Goal: Communication & Community: Answer question/provide support

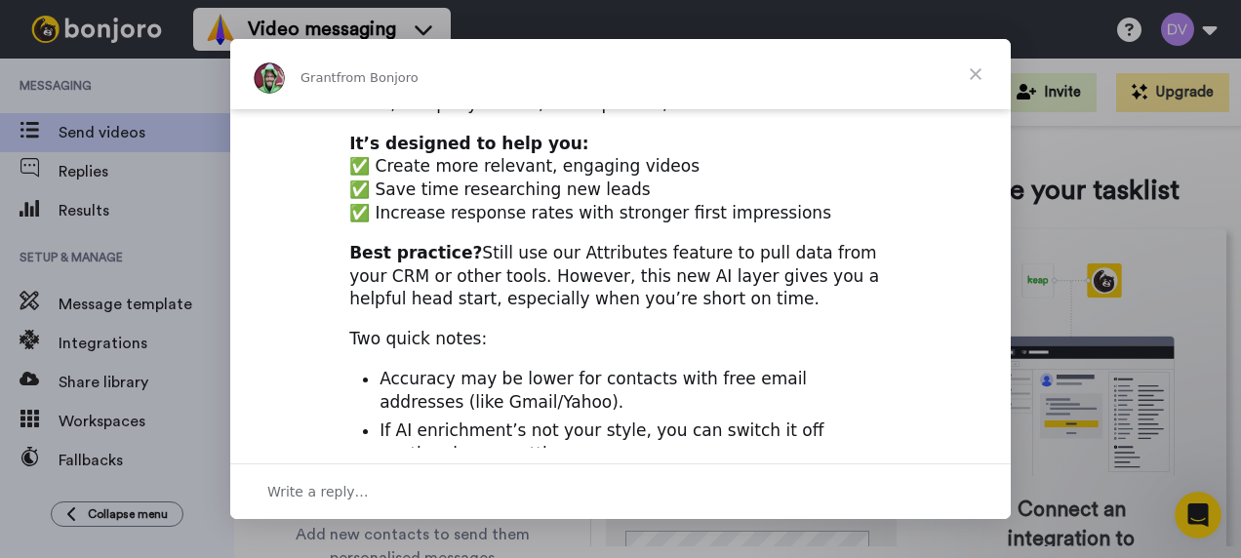
scroll to position [293, 0]
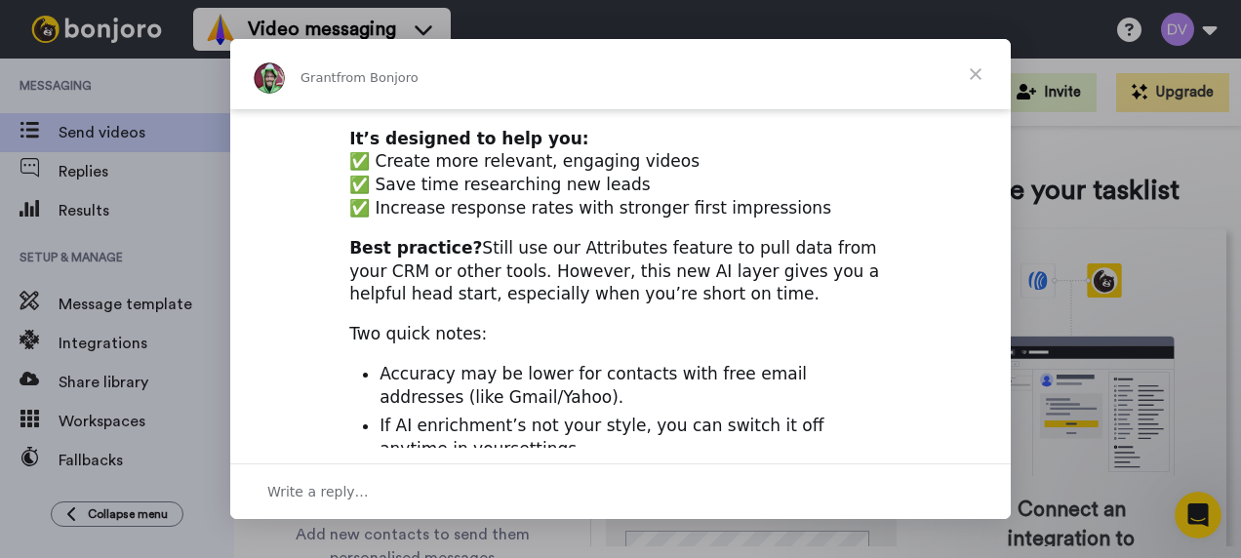
click at [973, 74] on span "Close" at bounding box center [976, 74] width 70 height 70
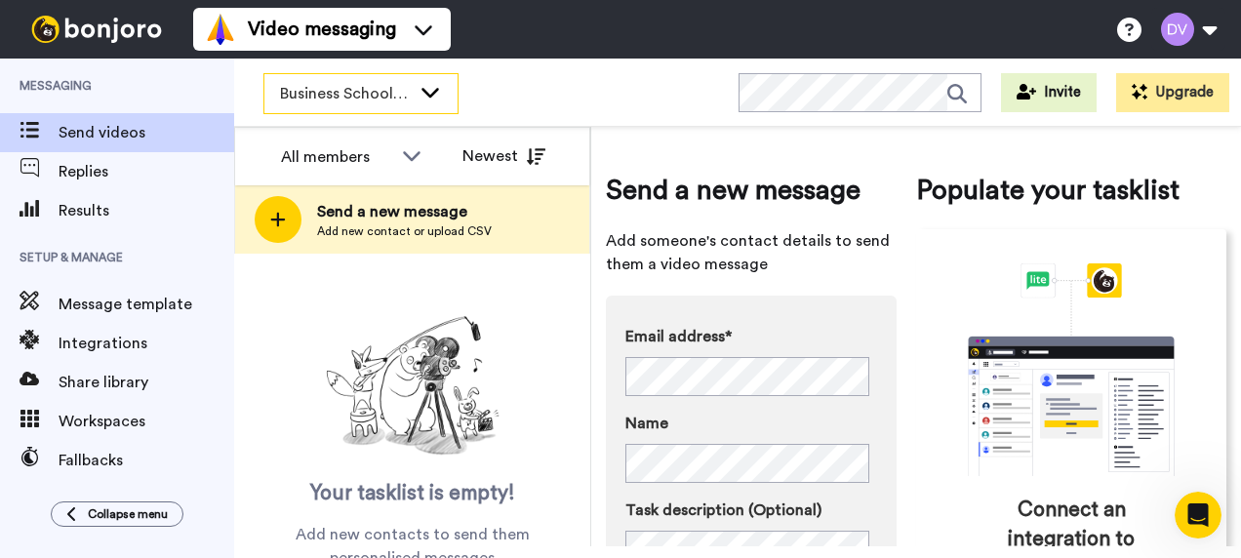
click at [311, 94] on span "Business School 2025" at bounding box center [345, 93] width 131 height 23
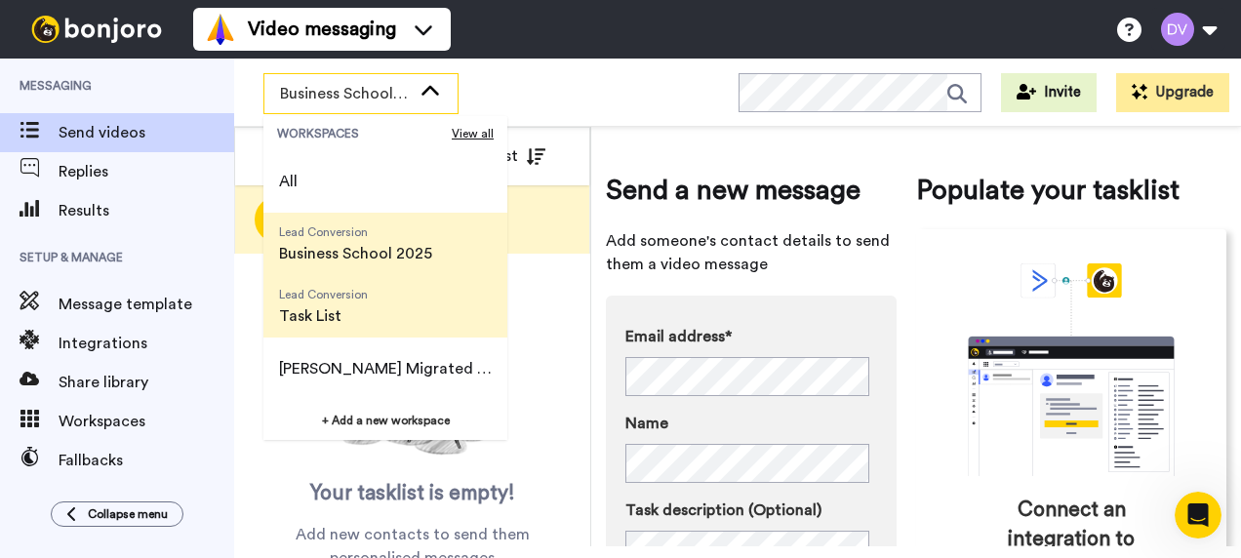
scroll to position [0, 0]
click at [324, 331] on span "Lead Conversion Task List" at bounding box center [324, 307] width 120 height 62
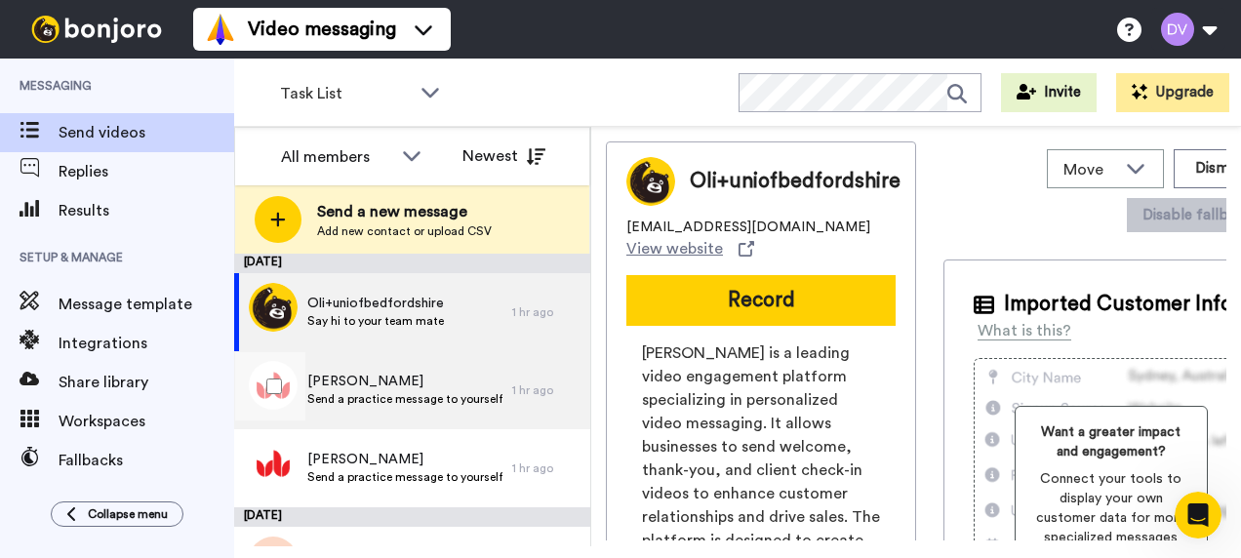
click at [404, 394] on span "Send a practice message to yourself" at bounding box center [404, 399] width 195 height 16
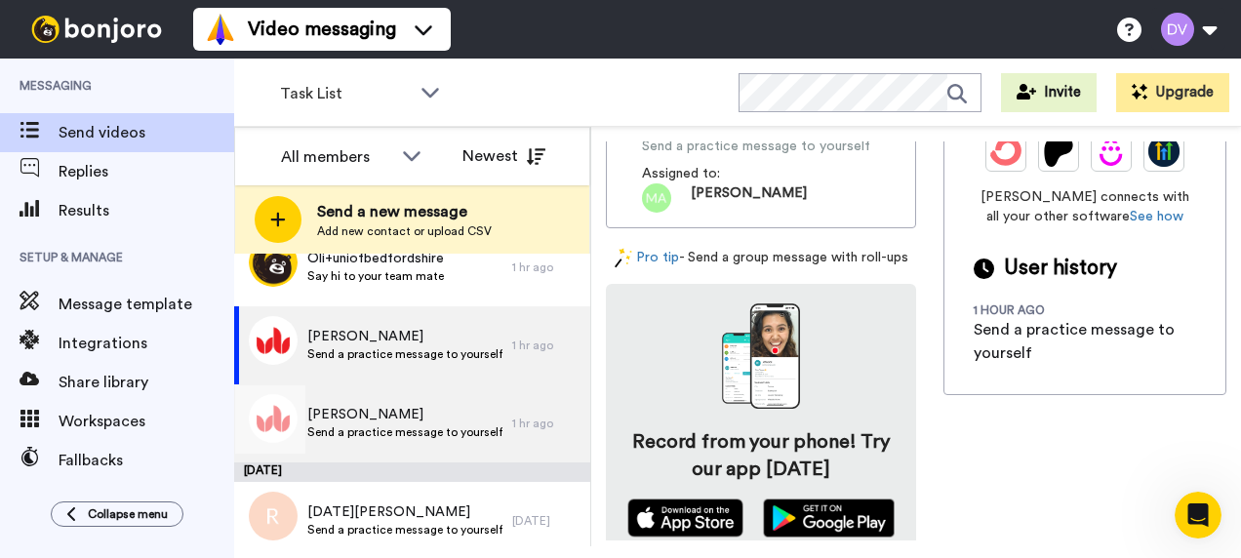
scroll to position [59, 0]
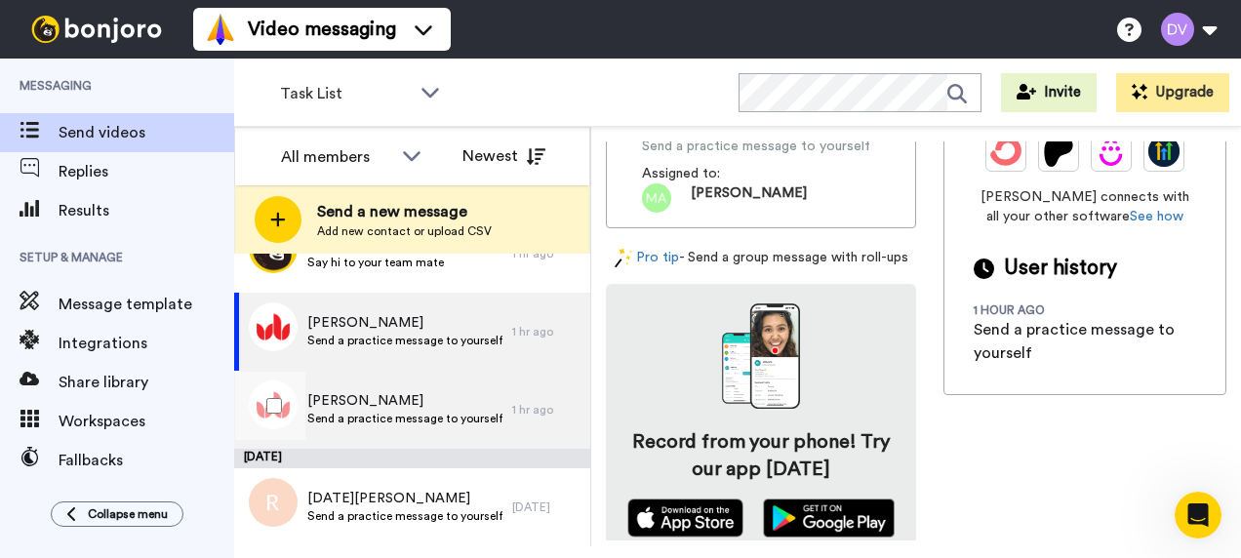
click at [373, 417] on span "Send a practice message to yourself" at bounding box center [404, 419] width 195 height 16
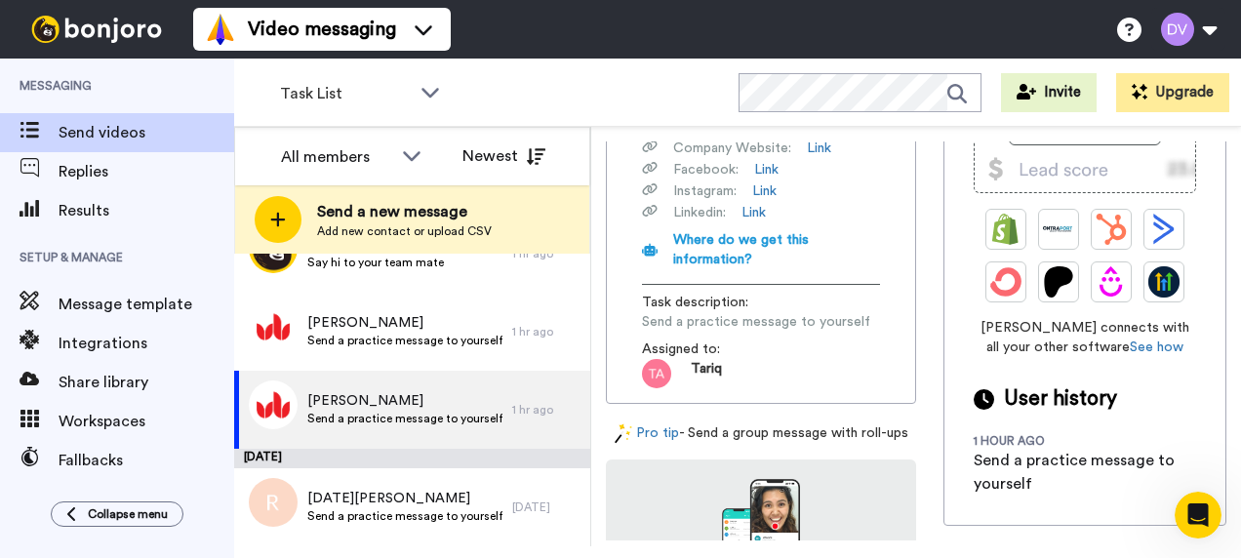
scroll to position [751, 0]
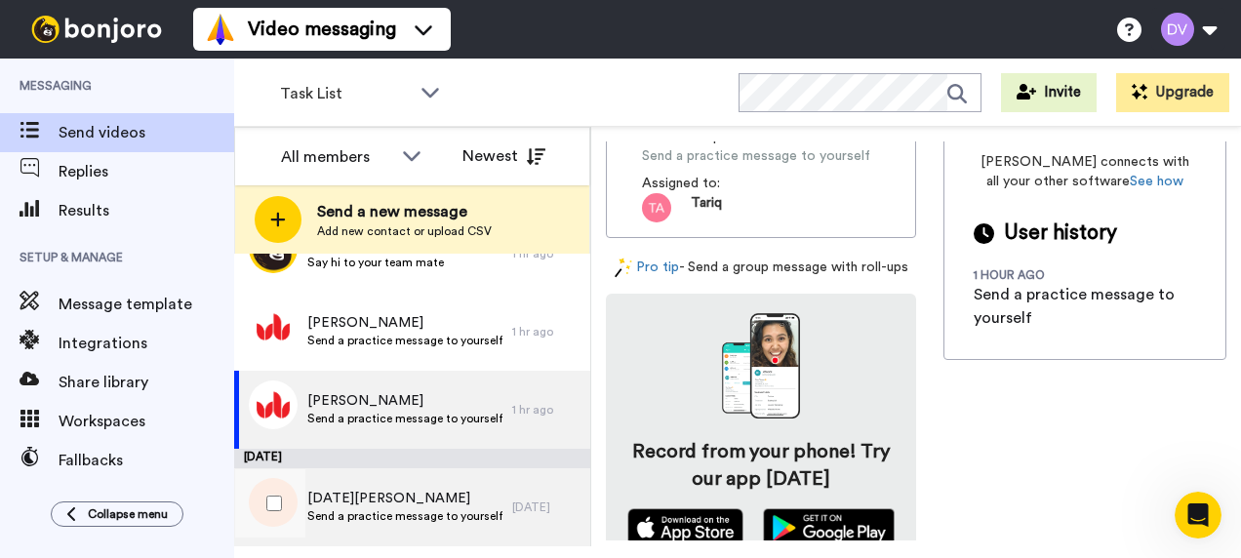
click at [345, 484] on div "Noel Douglas Send a practice message to yourself" at bounding box center [373, 507] width 278 height 78
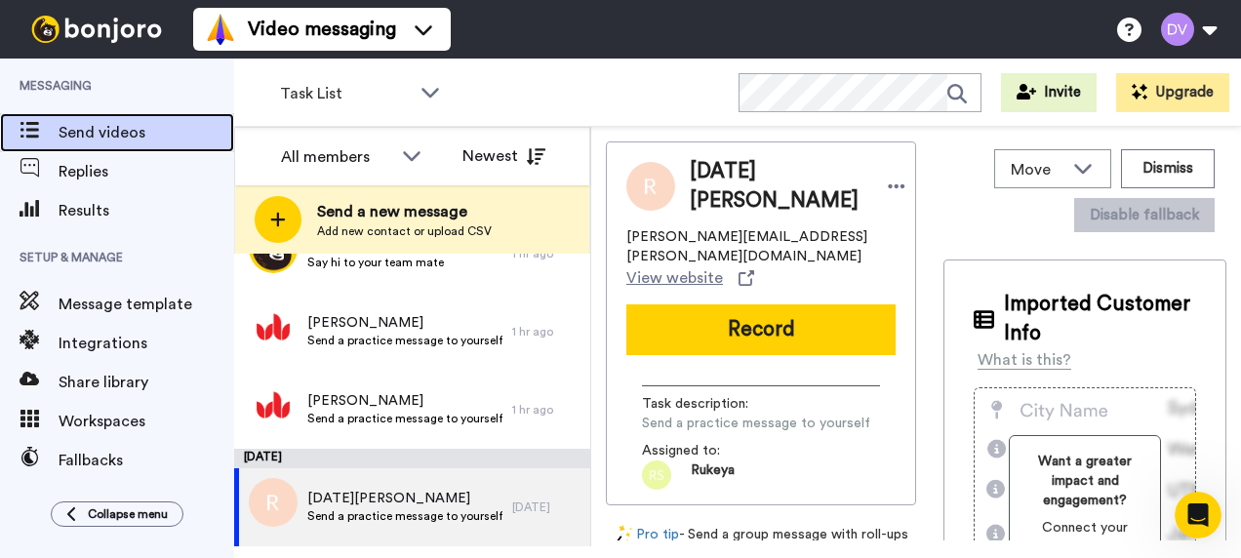
click at [25, 127] on icon at bounding box center [30, 130] width 20 height 17
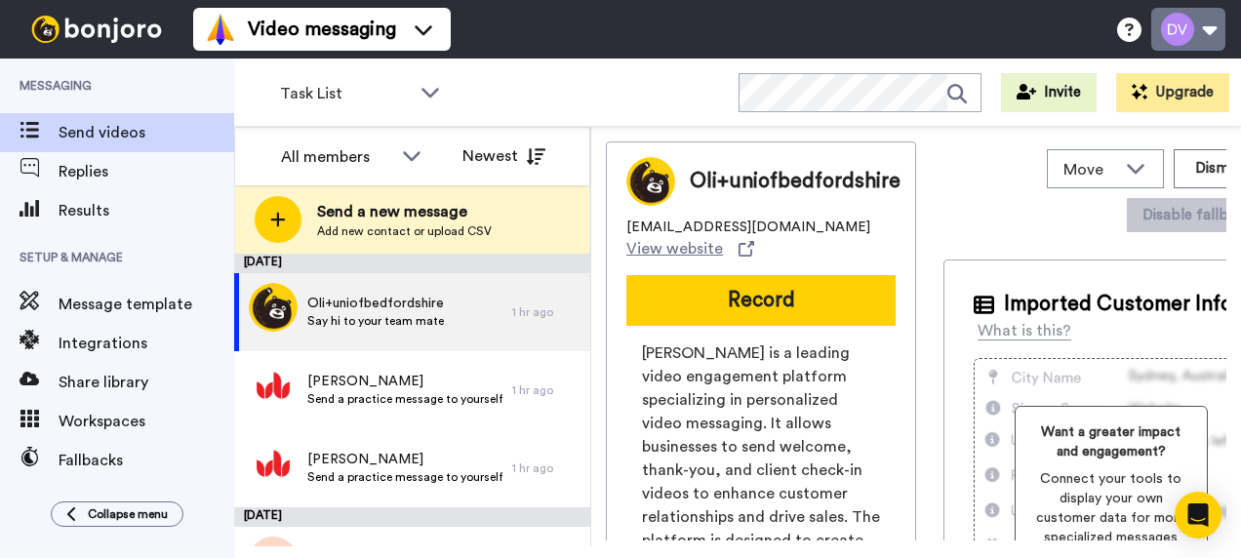
click at [1216, 32] on button at bounding box center [1189, 29] width 74 height 43
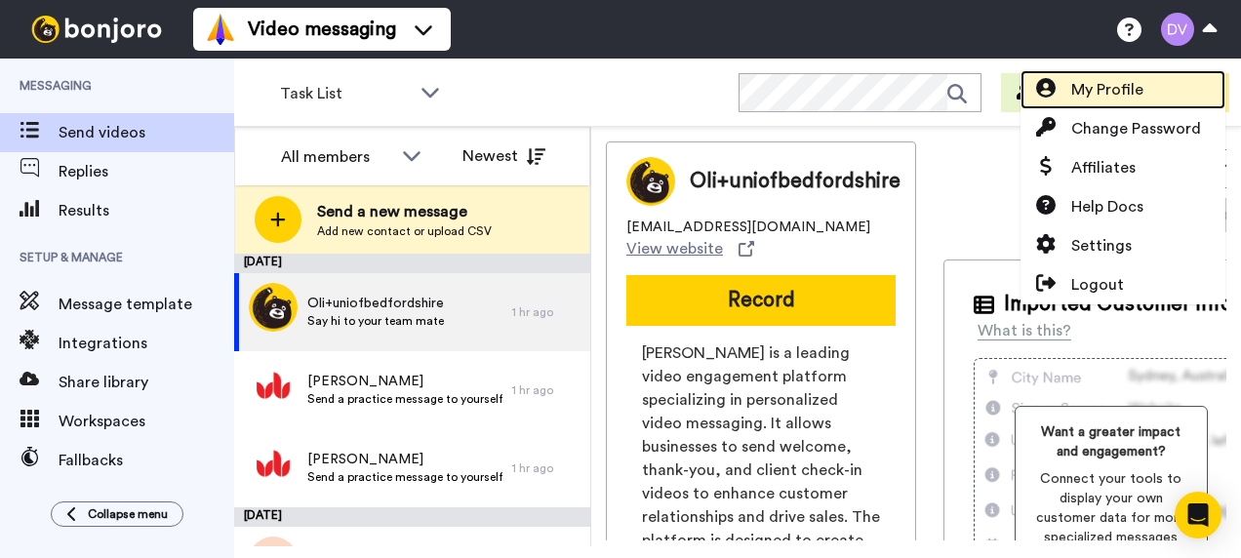
click at [1139, 95] on span "My Profile" at bounding box center [1108, 89] width 72 height 23
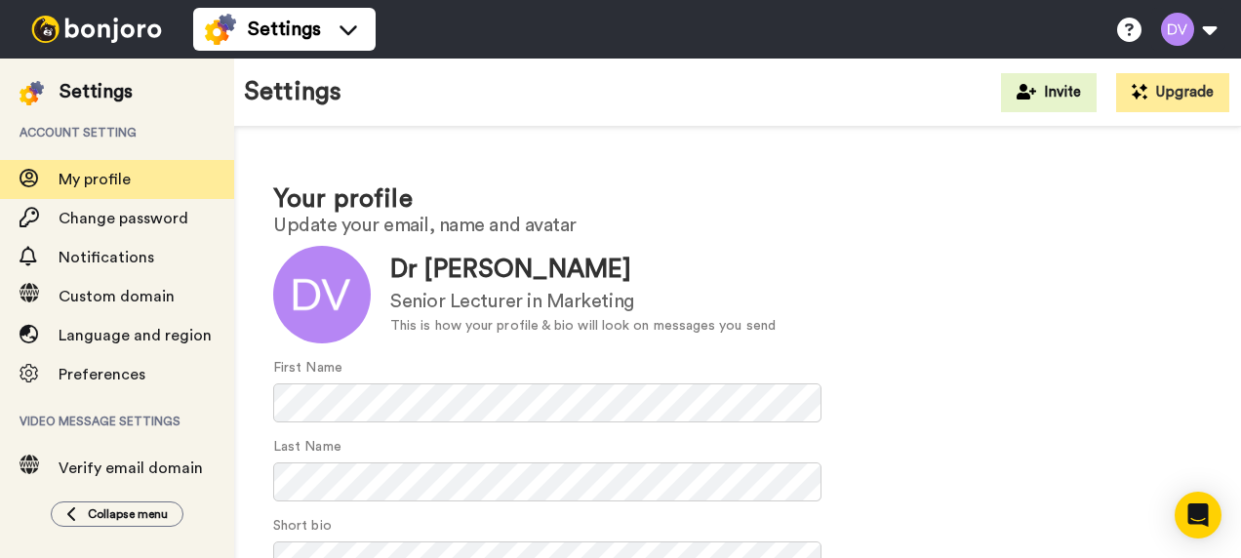
click at [86, 32] on img at bounding box center [96, 29] width 146 height 27
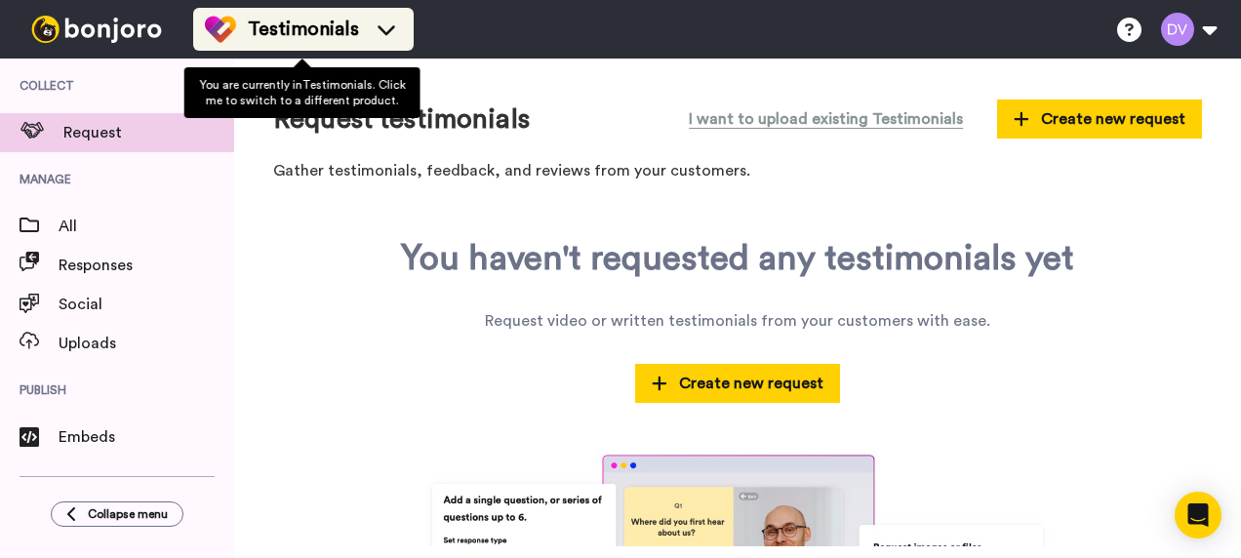
click at [392, 20] on icon at bounding box center [386, 30] width 31 height 20
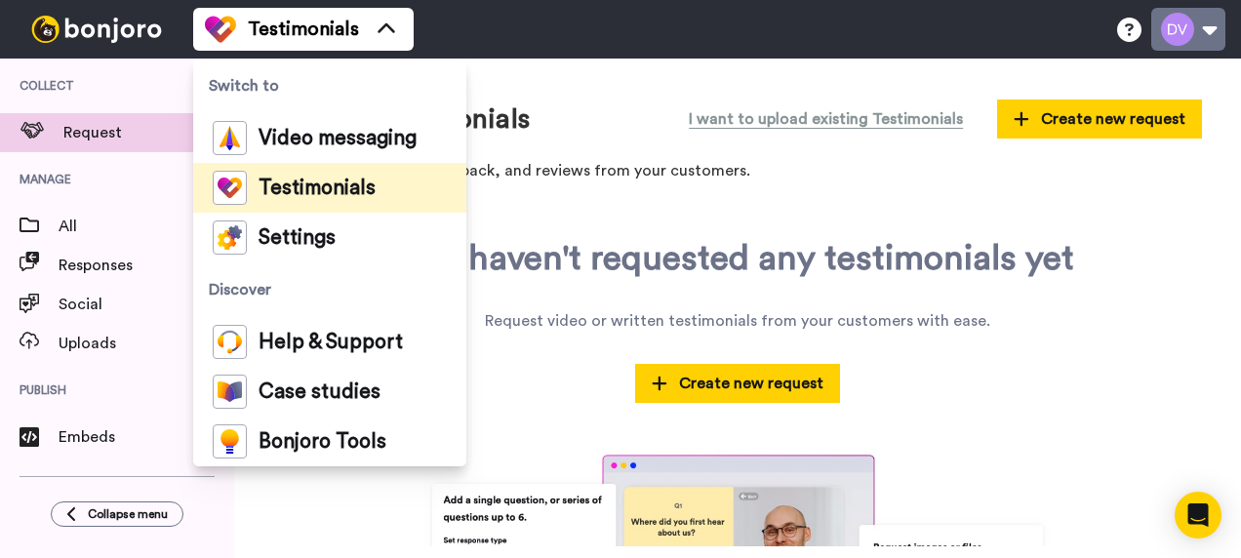
click at [1185, 31] on button at bounding box center [1189, 29] width 74 height 43
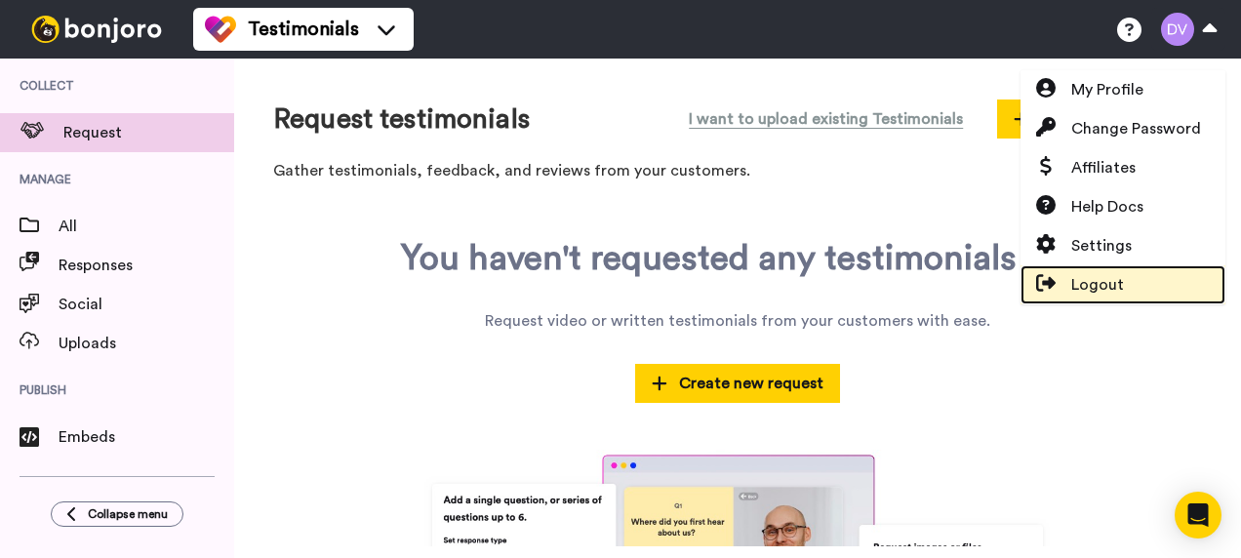
click at [1094, 284] on span "Logout" at bounding box center [1098, 284] width 53 height 23
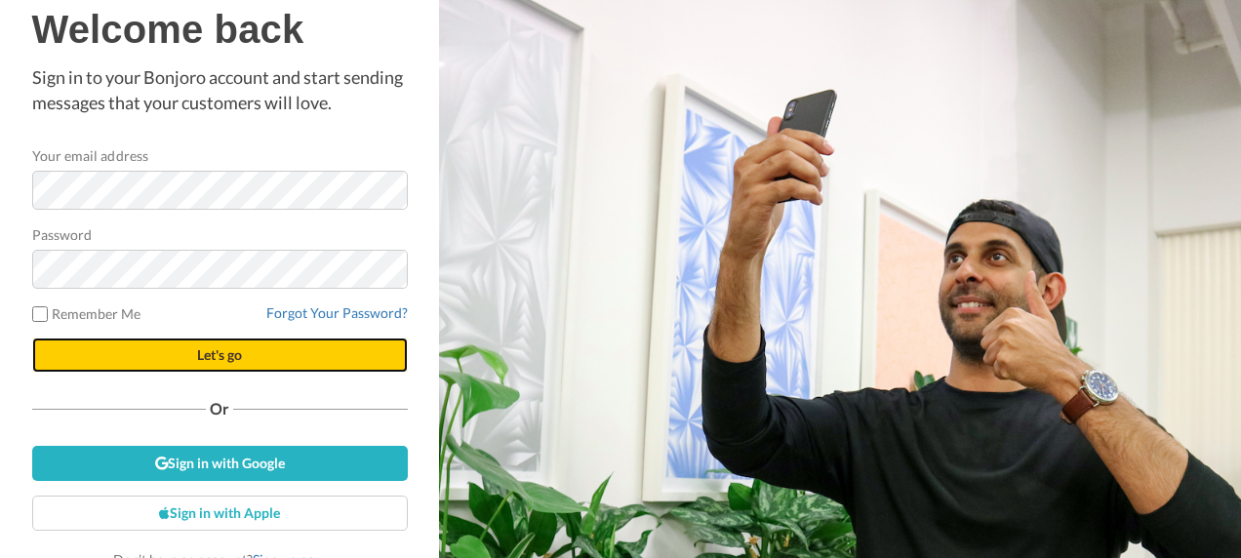
click at [242, 359] on button "Let's go" at bounding box center [220, 355] width 376 height 35
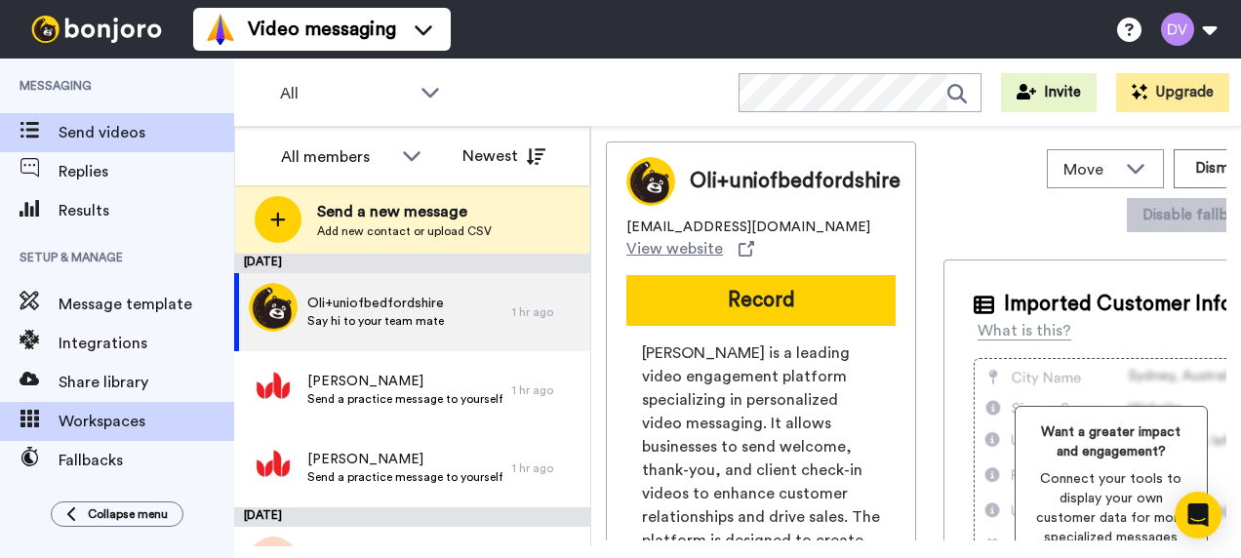
scroll to position [98, 0]
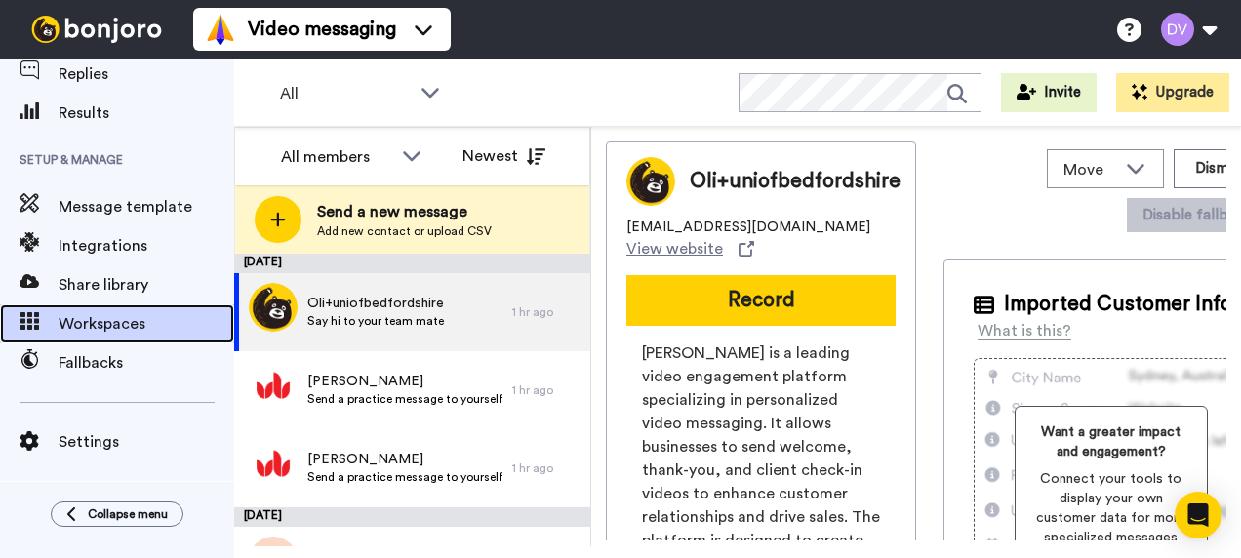
click at [115, 325] on span "Workspaces" at bounding box center [147, 323] width 176 height 23
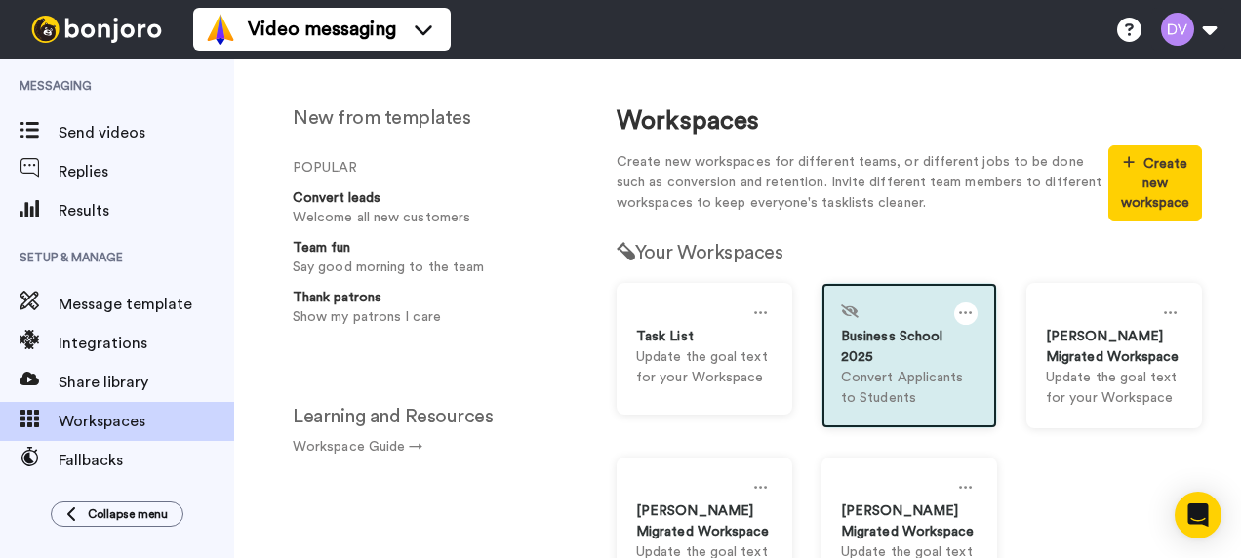
click at [855, 365] on div "Business School 2025" at bounding box center [909, 347] width 137 height 41
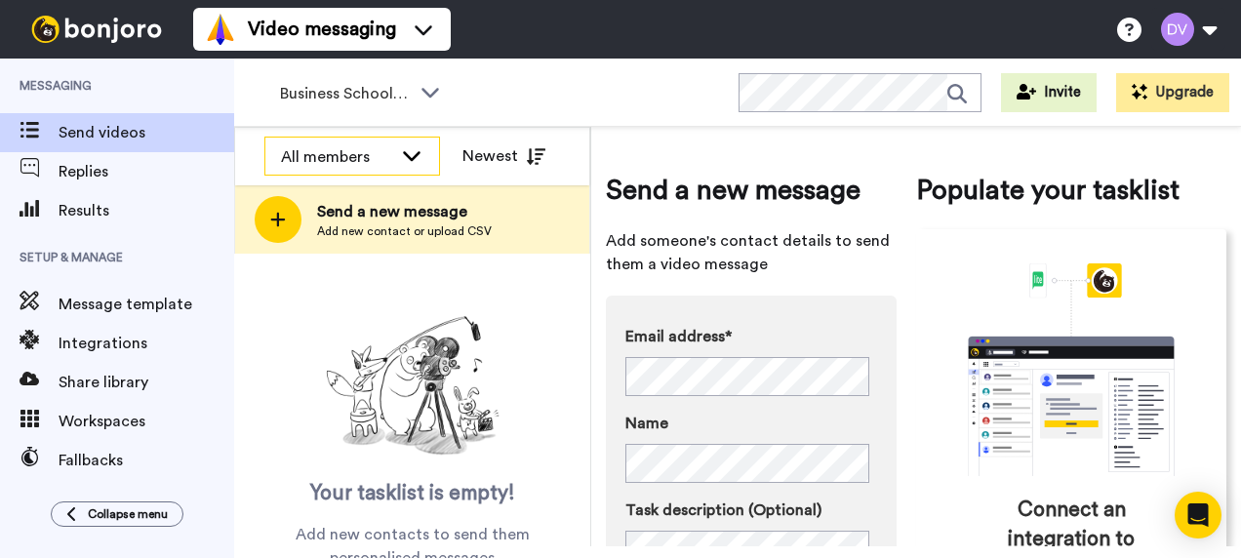
click at [419, 164] on div "All members" at bounding box center [352, 157] width 174 height 39
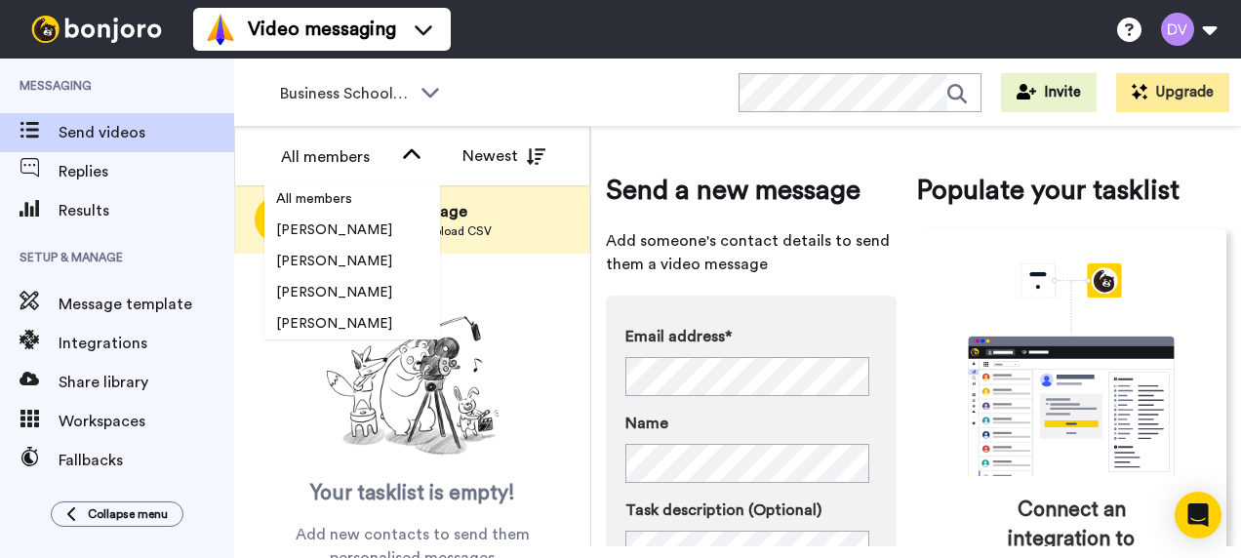
click at [531, 70] on div "Business School 2025 WORKSPACES View all All Lead Conversion Business School 20…" at bounding box center [737, 93] width 1007 height 68
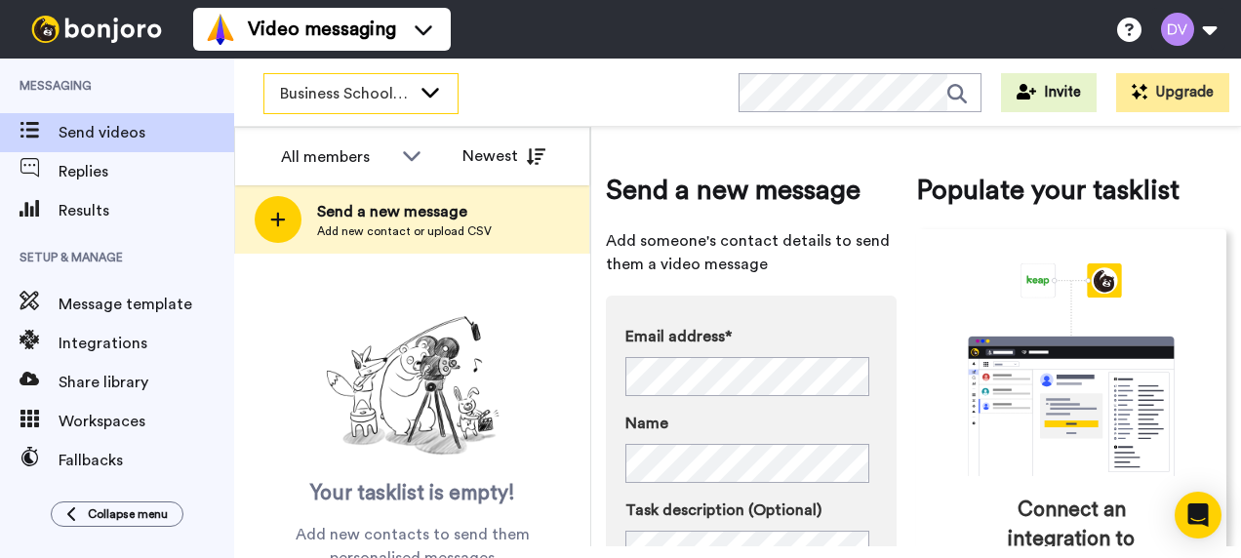
click at [439, 96] on icon at bounding box center [430, 92] width 23 height 20
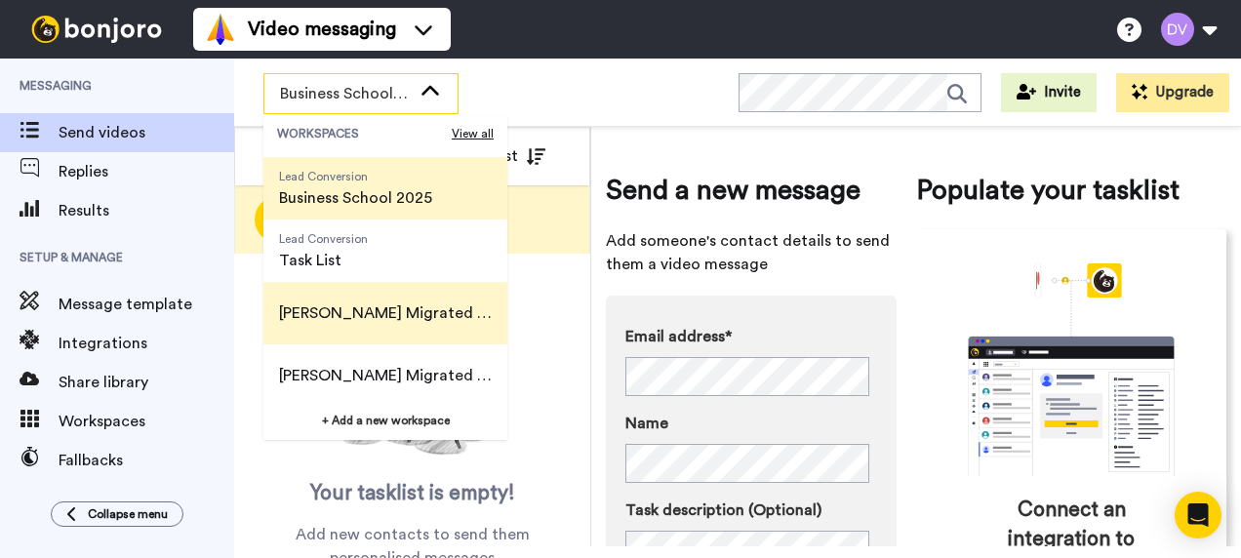
scroll to position [27, 0]
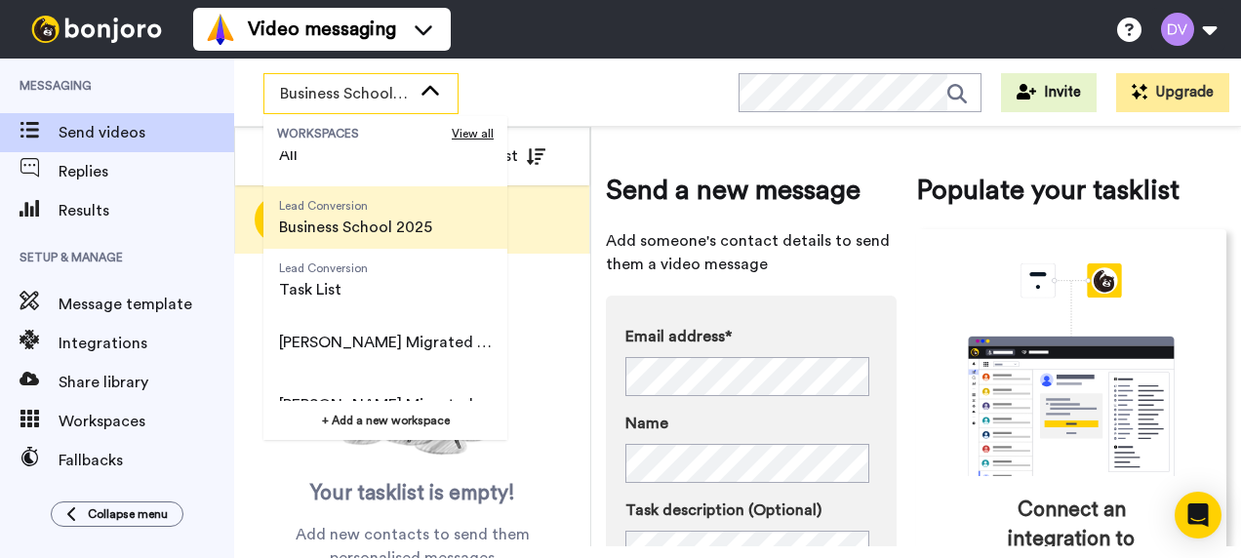
click at [416, 221] on span "Business School 2025" at bounding box center [355, 227] width 153 height 23
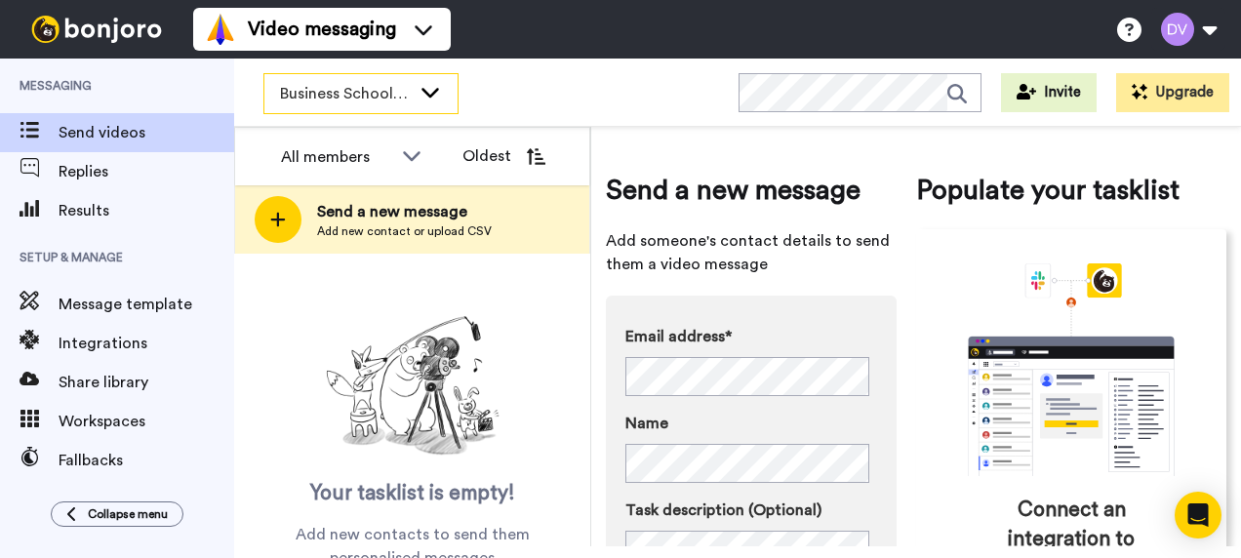
click at [435, 96] on icon at bounding box center [430, 92] width 23 height 20
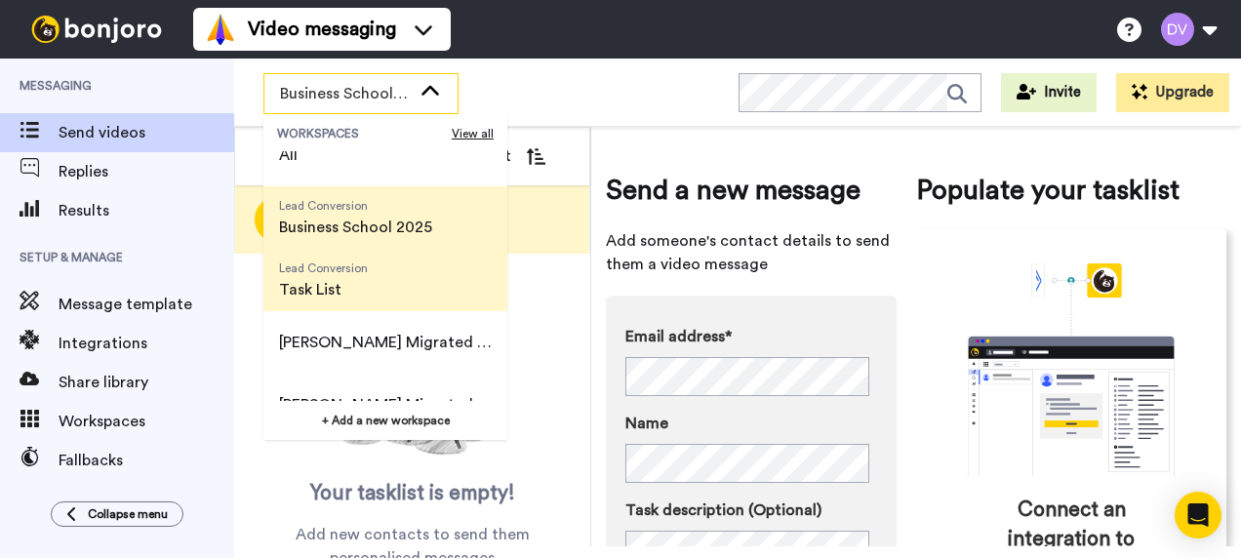
click at [345, 286] on span "Task List" at bounding box center [323, 289] width 89 height 23
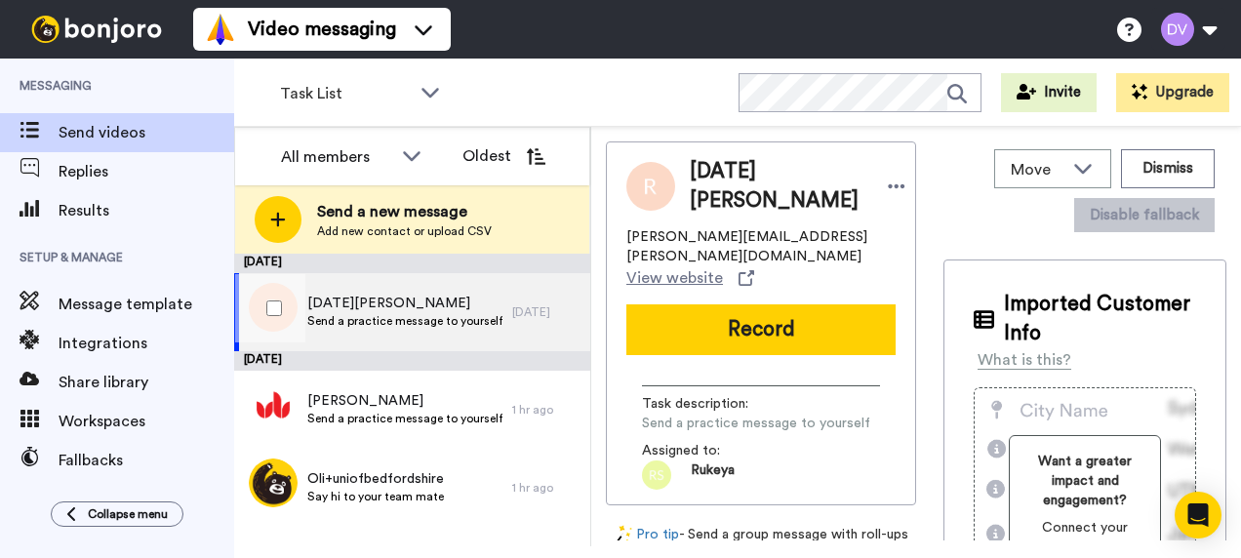
click at [397, 314] on span "Send a practice message to yourself" at bounding box center [404, 321] width 195 height 16
click at [395, 316] on span "Send a practice message to yourself" at bounding box center [404, 321] width 195 height 16
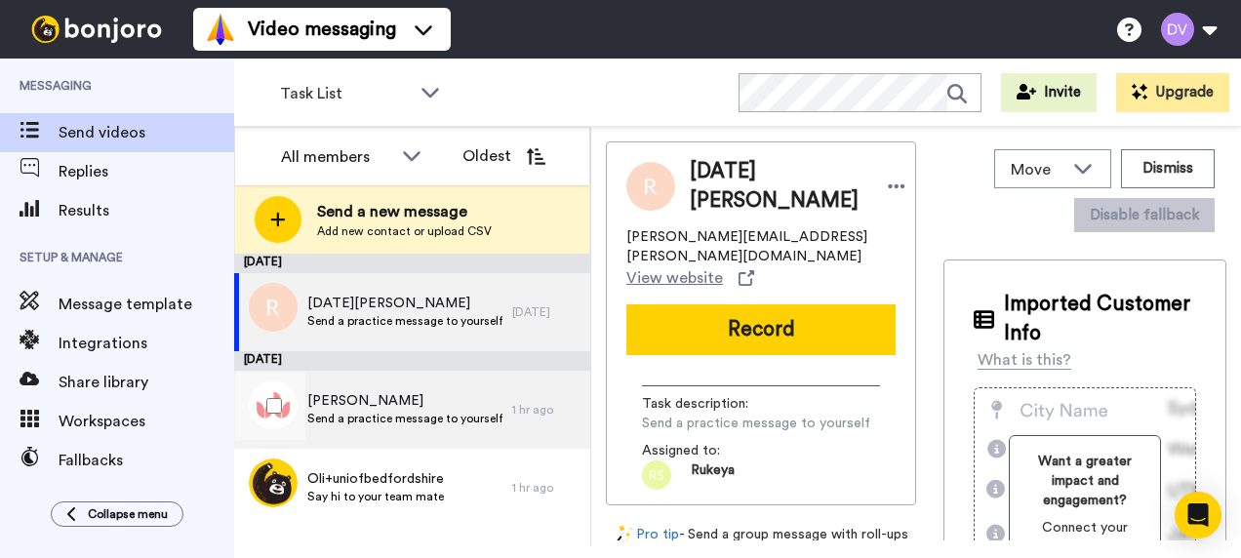
click at [362, 416] on span "Send a practice message to yourself" at bounding box center [404, 419] width 195 height 16
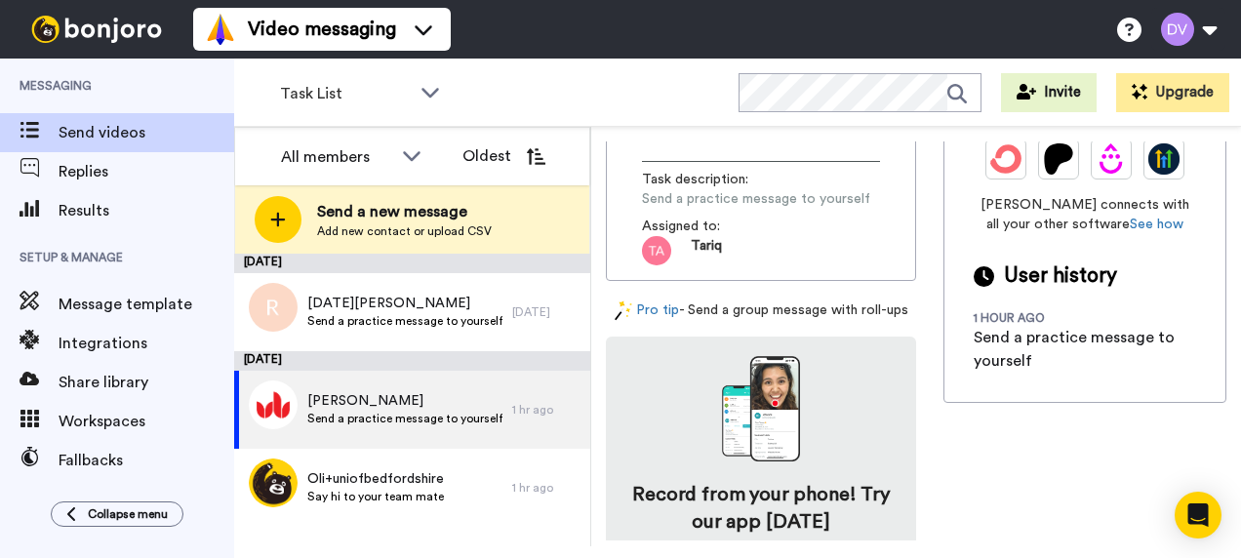
scroll to position [751, 0]
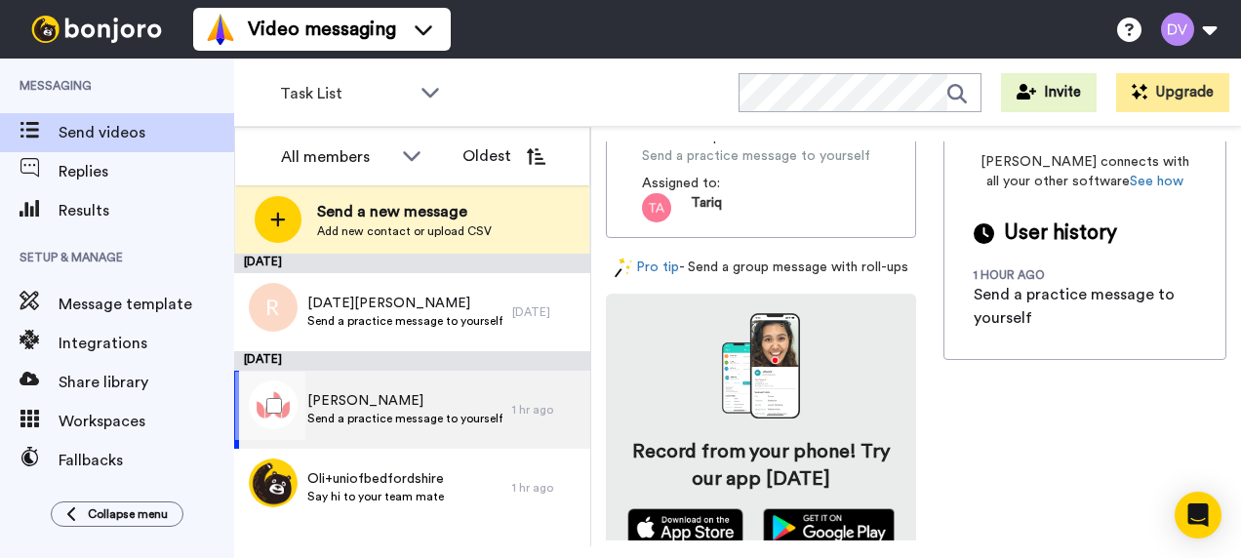
click at [385, 420] on span "Send a practice message to yourself" at bounding box center [404, 419] width 195 height 16
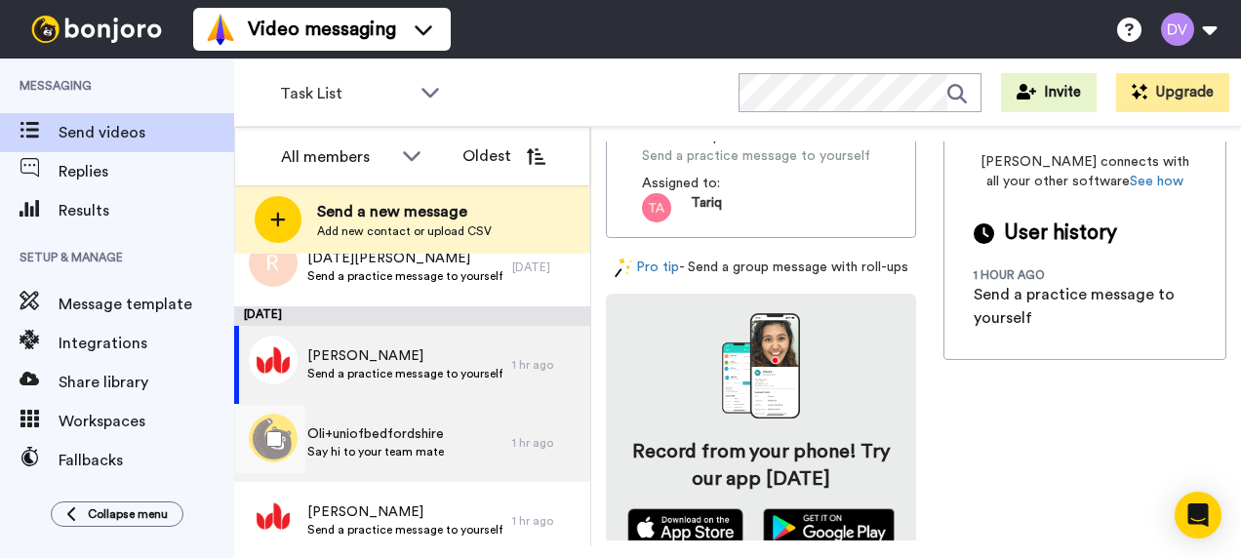
scroll to position [59, 0]
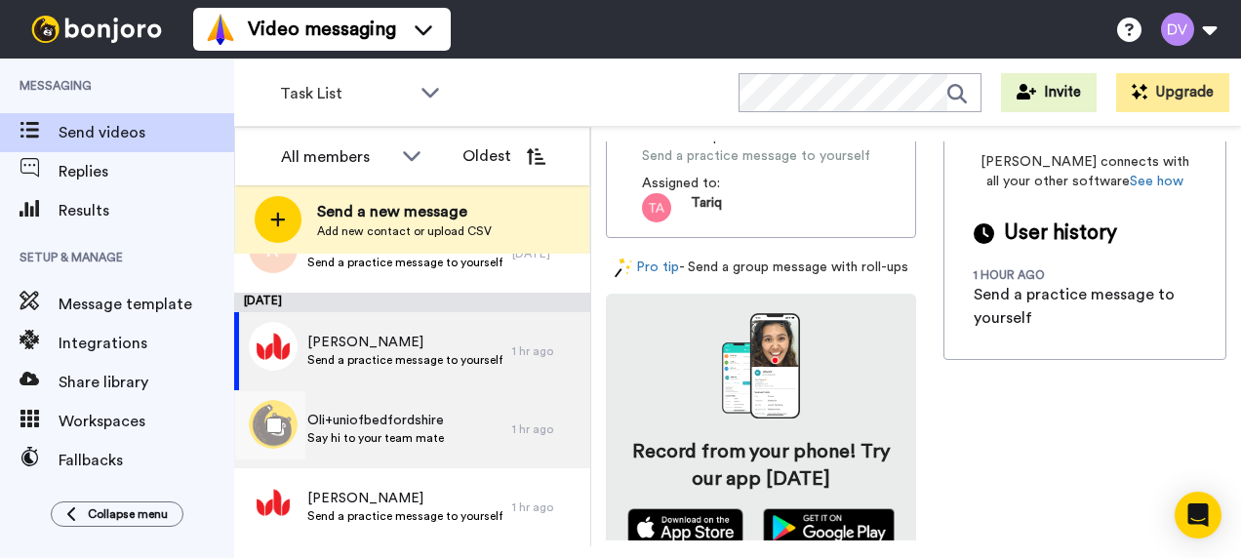
click at [381, 435] on span "Say hi to your team mate" at bounding box center [375, 438] width 137 height 16
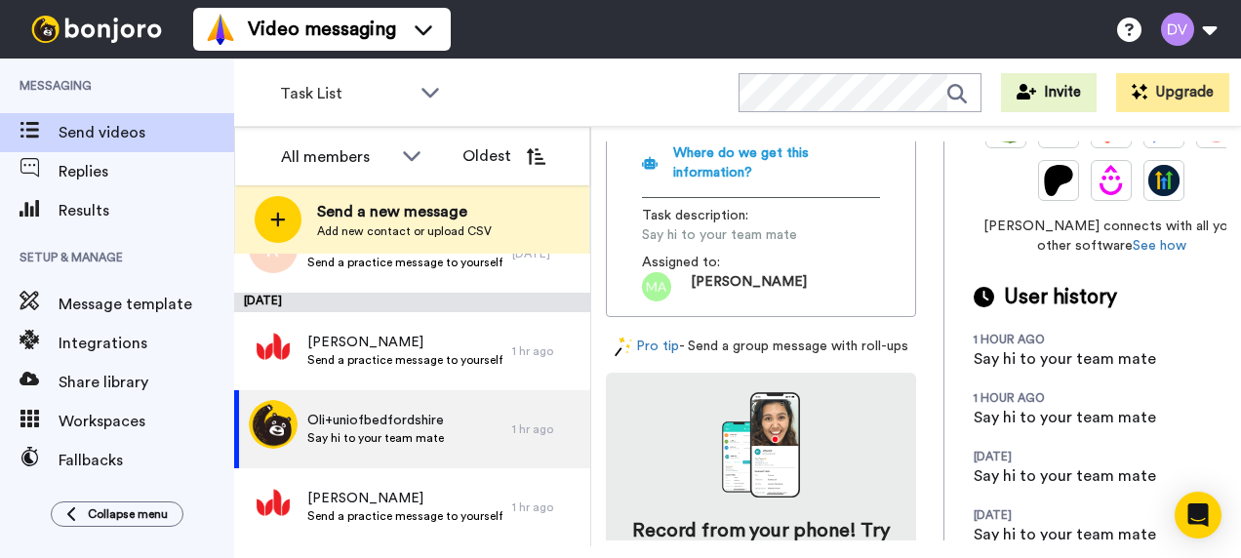
scroll to position [586, 0]
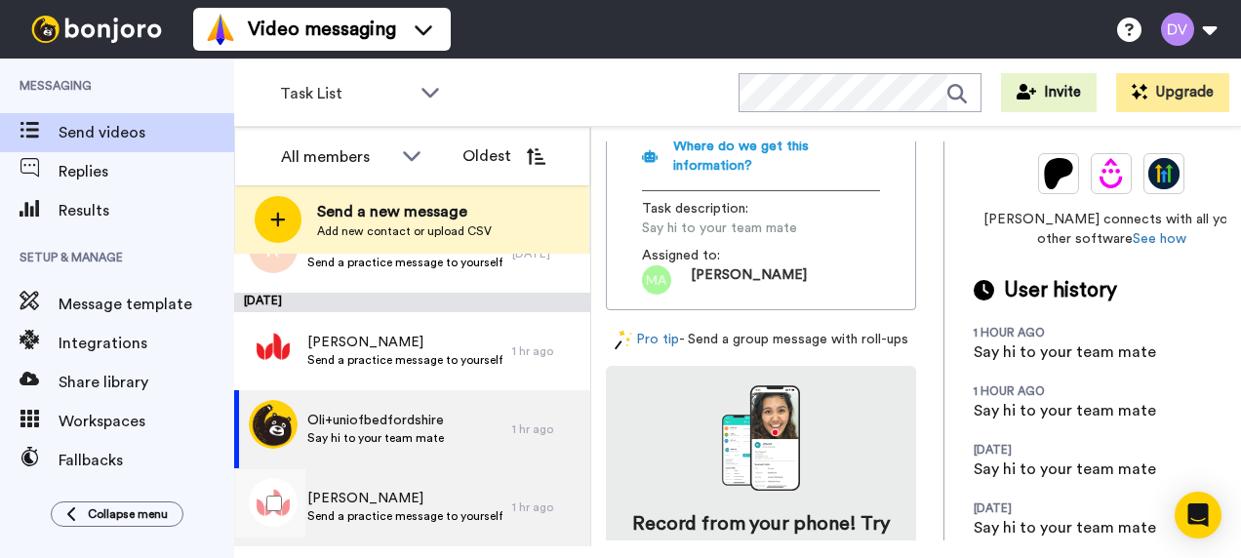
click at [379, 507] on span "[PERSON_NAME]" at bounding box center [404, 499] width 195 height 20
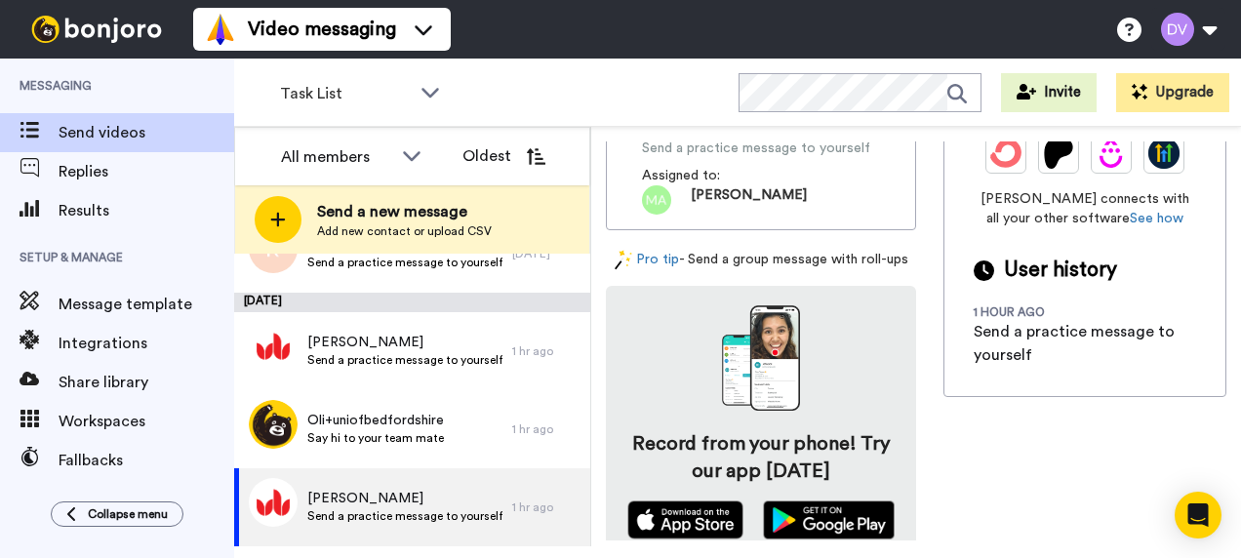
scroll to position [716, 0]
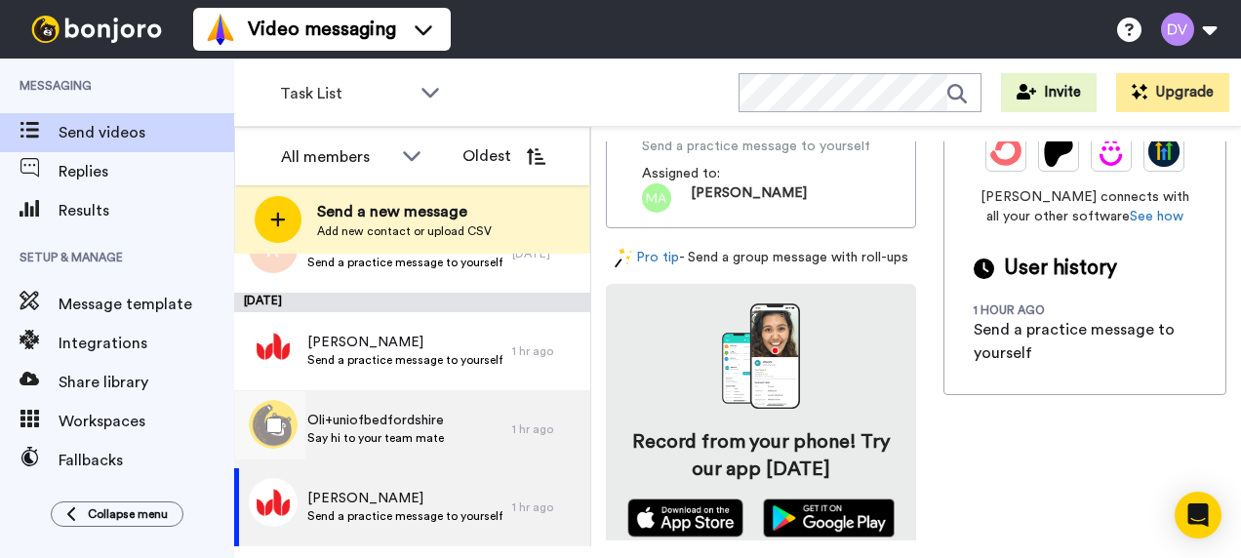
click at [361, 436] on span "Say hi to your team mate" at bounding box center [375, 438] width 137 height 16
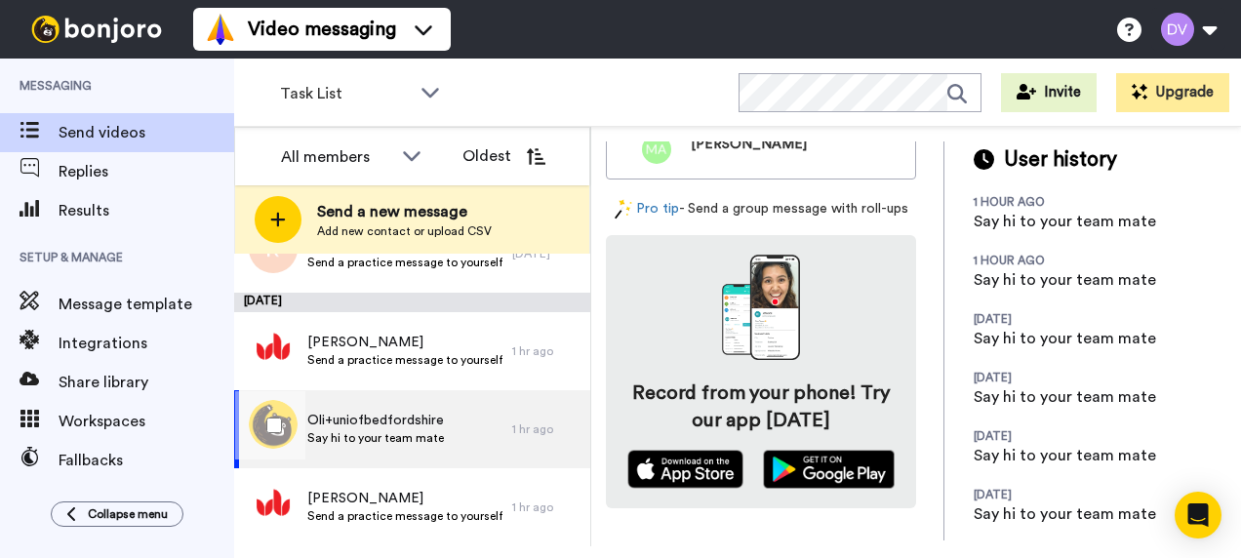
scroll to position [705, 0]
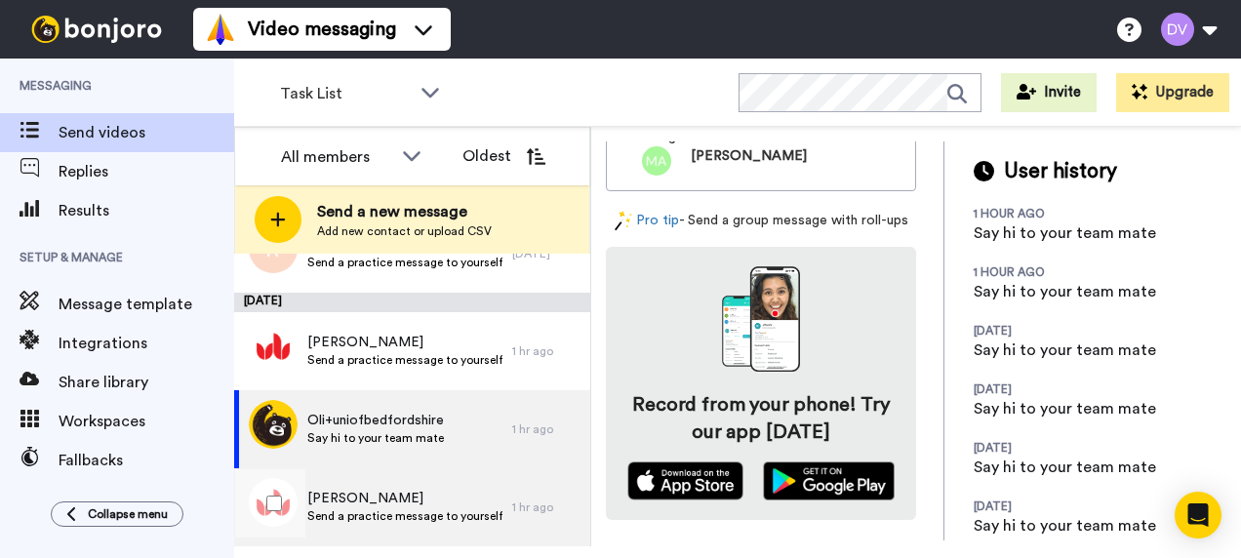
click at [384, 511] on span "Send a practice message to yourself" at bounding box center [404, 516] width 195 height 16
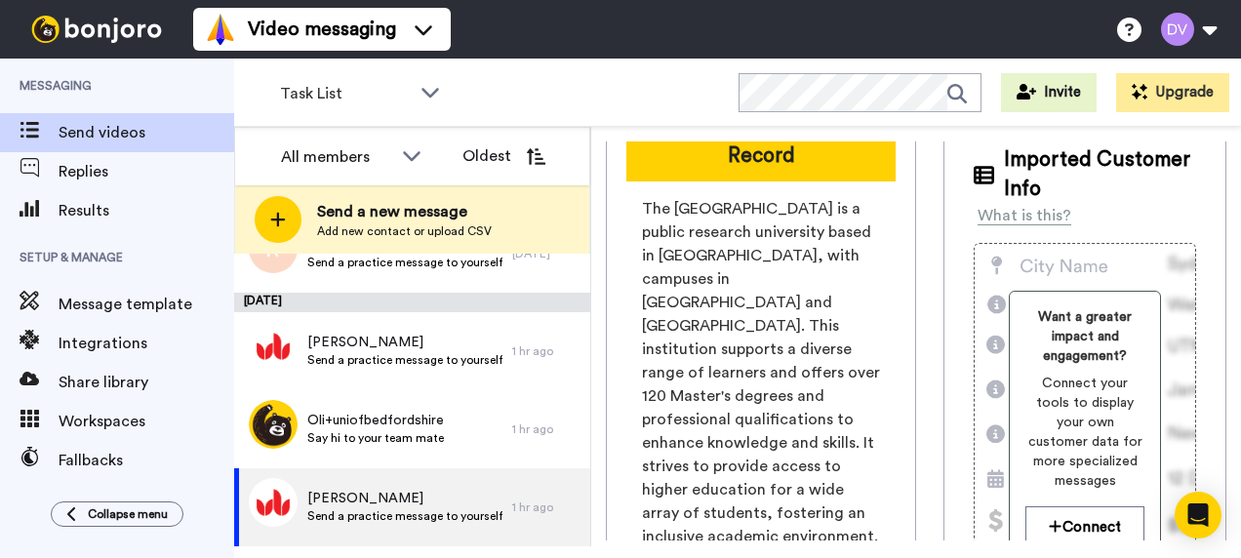
scroll to position [33, 0]
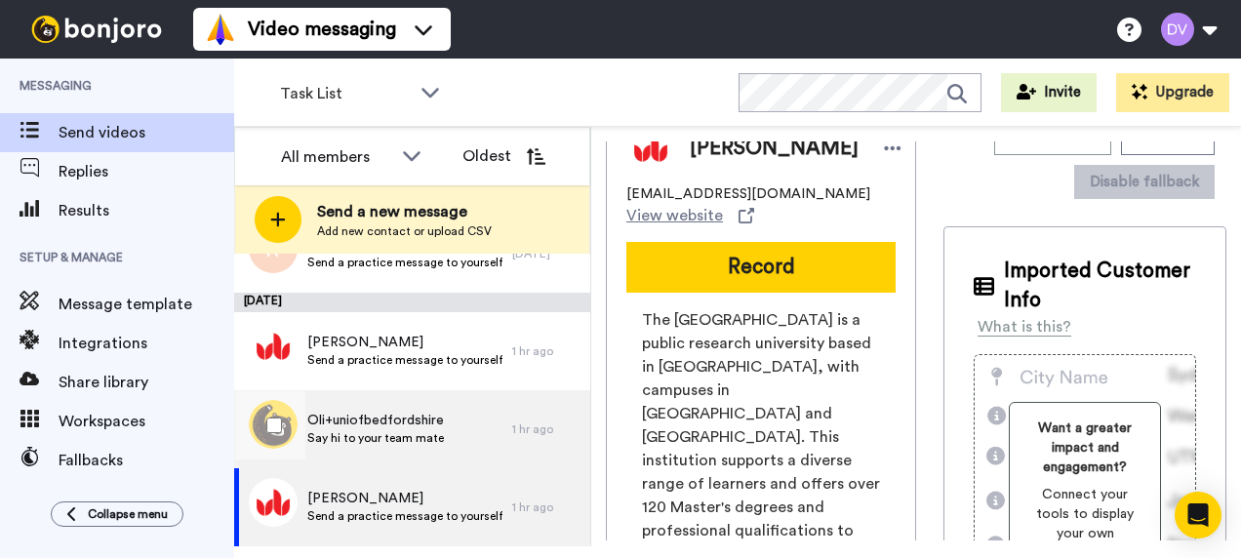
click at [373, 433] on span "Say hi to your team mate" at bounding box center [375, 438] width 137 height 16
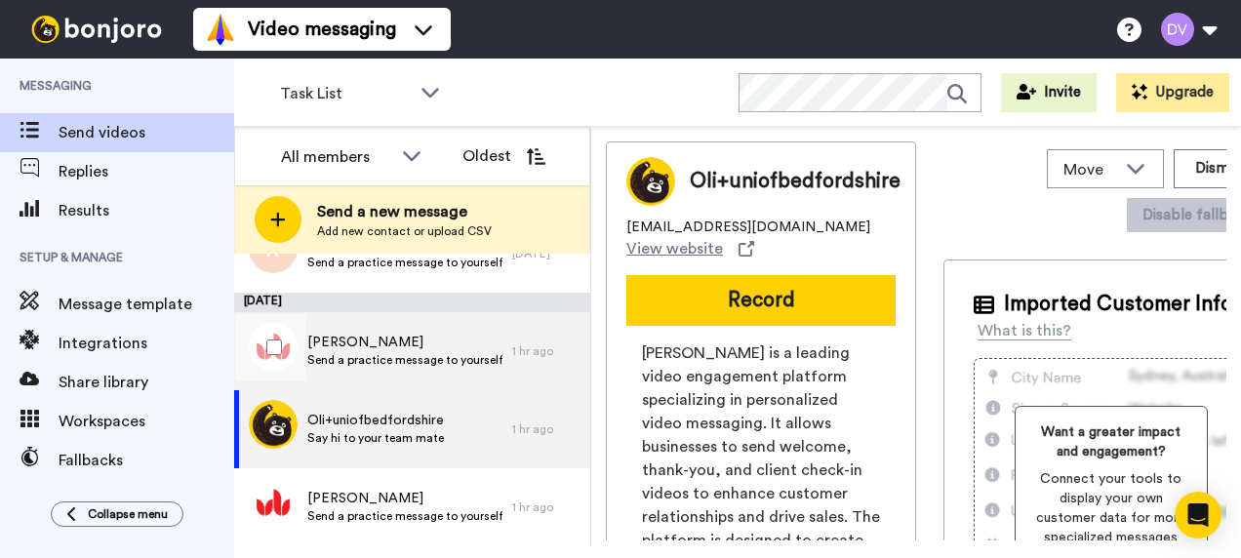
click at [345, 347] on span "Tariq Alsboui" at bounding box center [404, 343] width 195 height 20
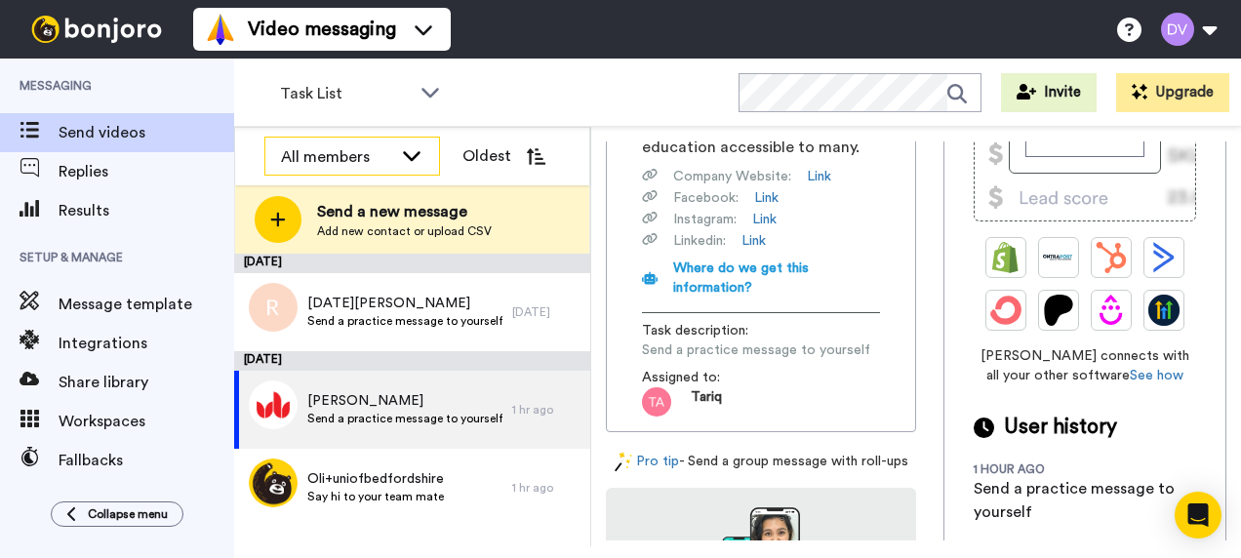
click at [418, 159] on icon at bounding box center [411, 155] width 23 height 20
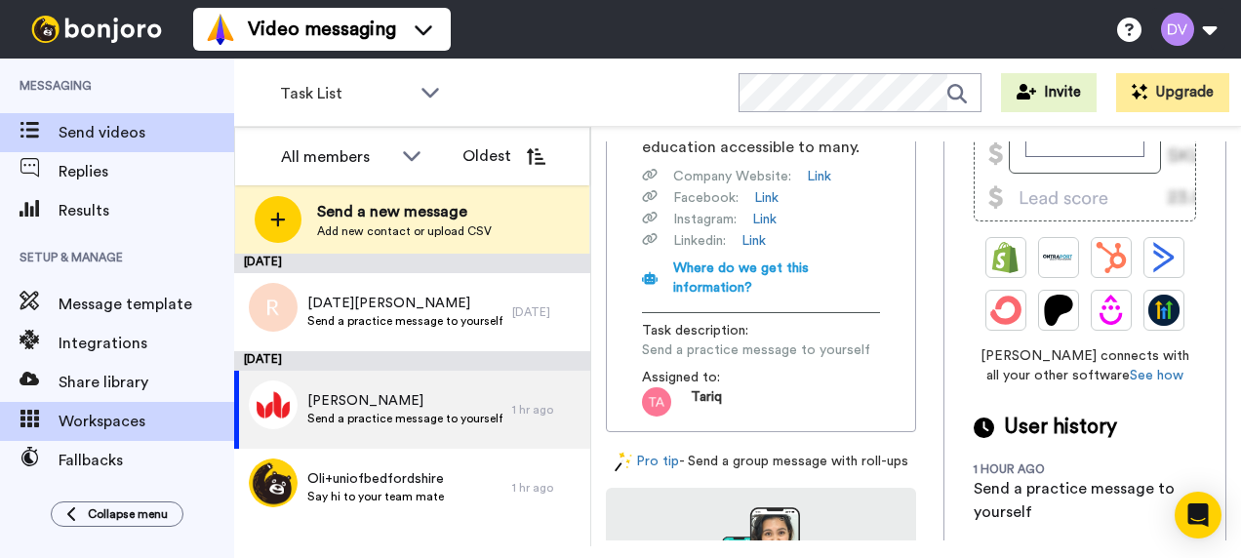
scroll to position [193, 0]
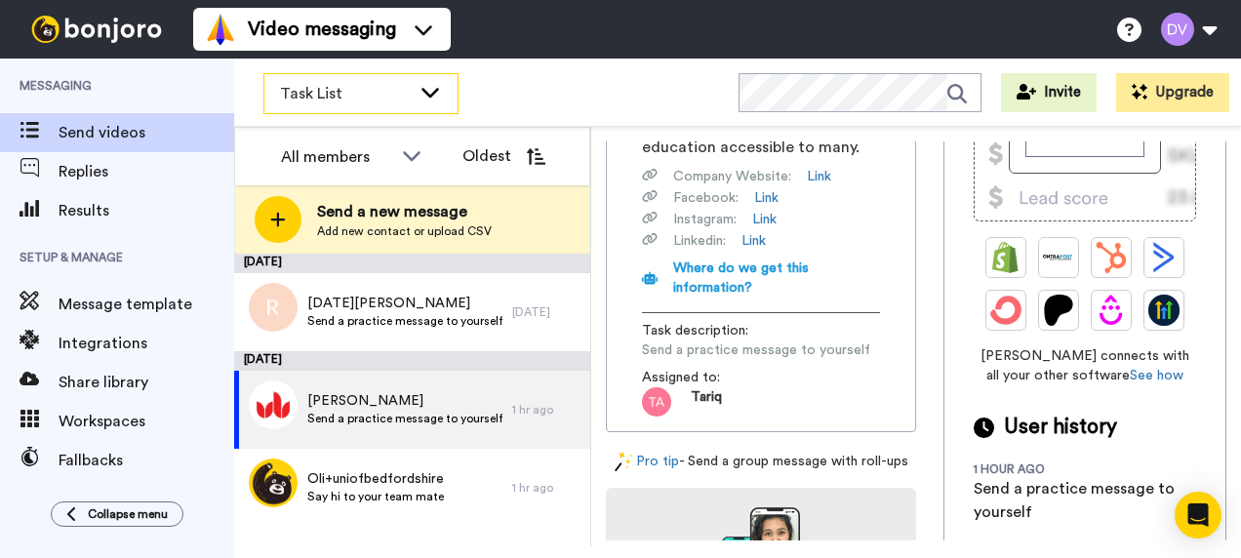
click at [442, 86] on div "Task List" at bounding box center [360, 93] width 193 height 39
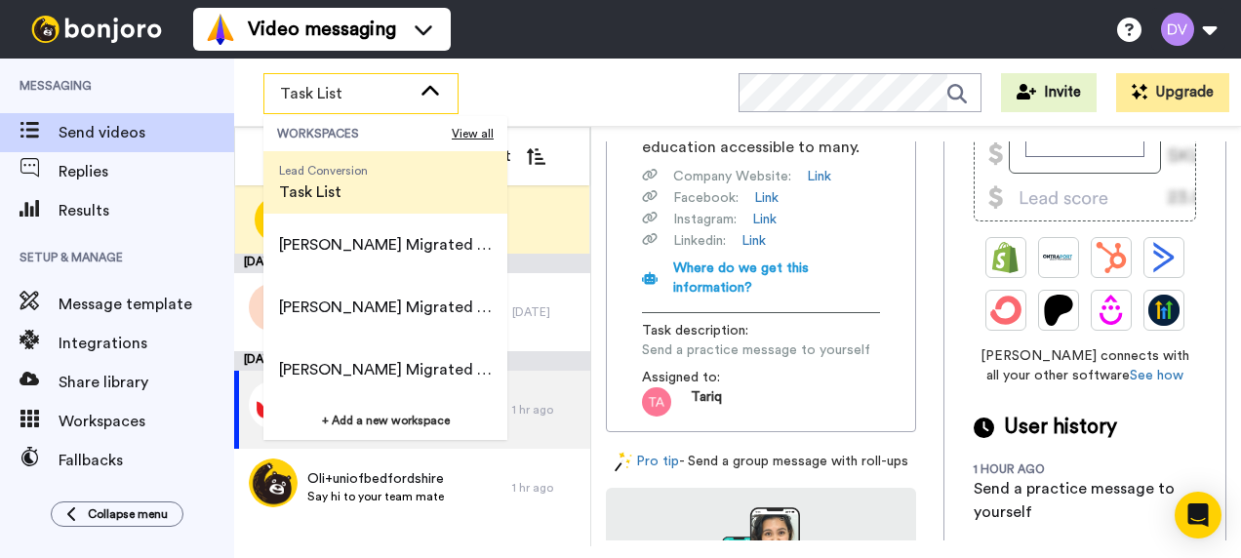
scroll to position [0, 0]
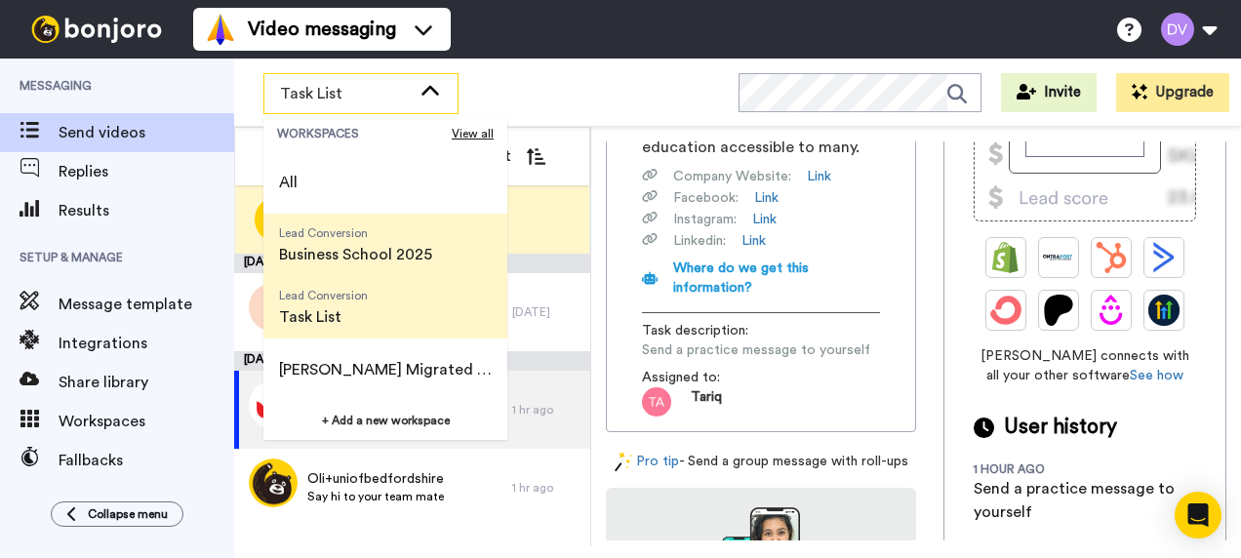
click at [392, 257] on span "Business School 2025" at bounding box center [355, 254] width 153 height 23
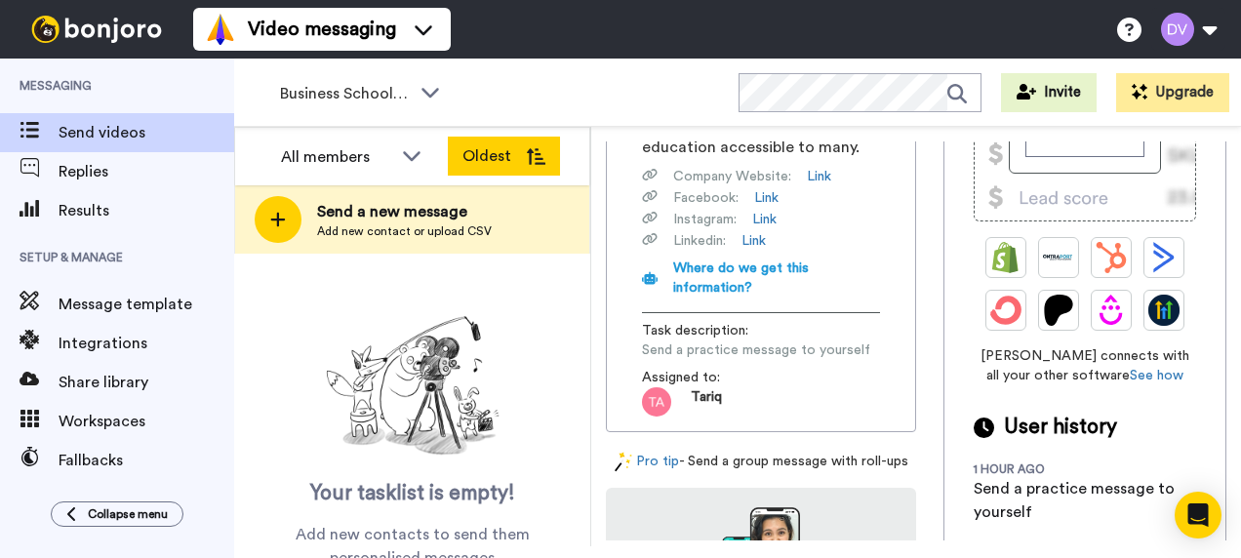
click at [478, 157] on button "Oldest" at bounding box center [504, 156] width 112 height 39
click at [812, 61] on div "Business School 2025 WORKSPACES View all All Lead Conversion Business School 20…" at bounding box center [737, 93] width 1007 height 68
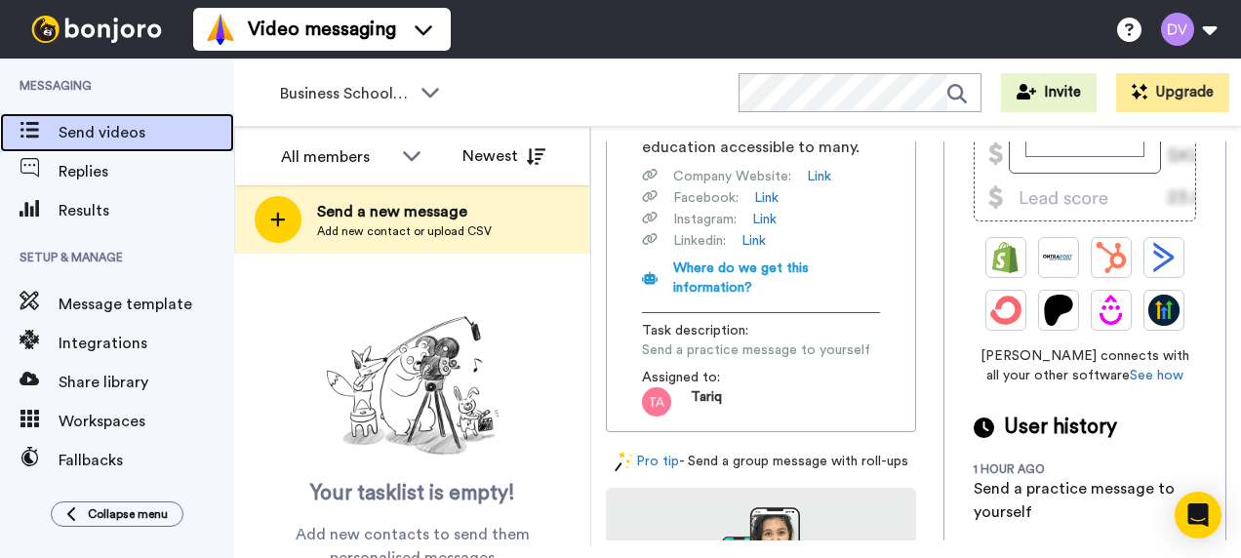
click at [98, 138] on span "Send videos" at bounding box center [147, 132] width 176 height 23
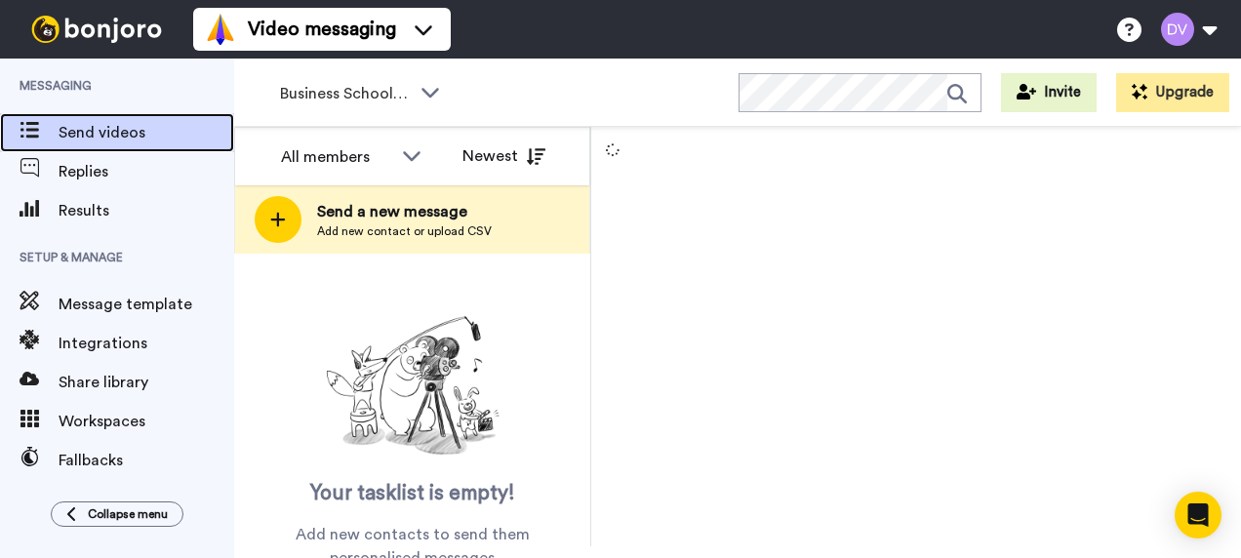
click at [36, 132] on icon at bounding box center [30, 130] width 20 height 17
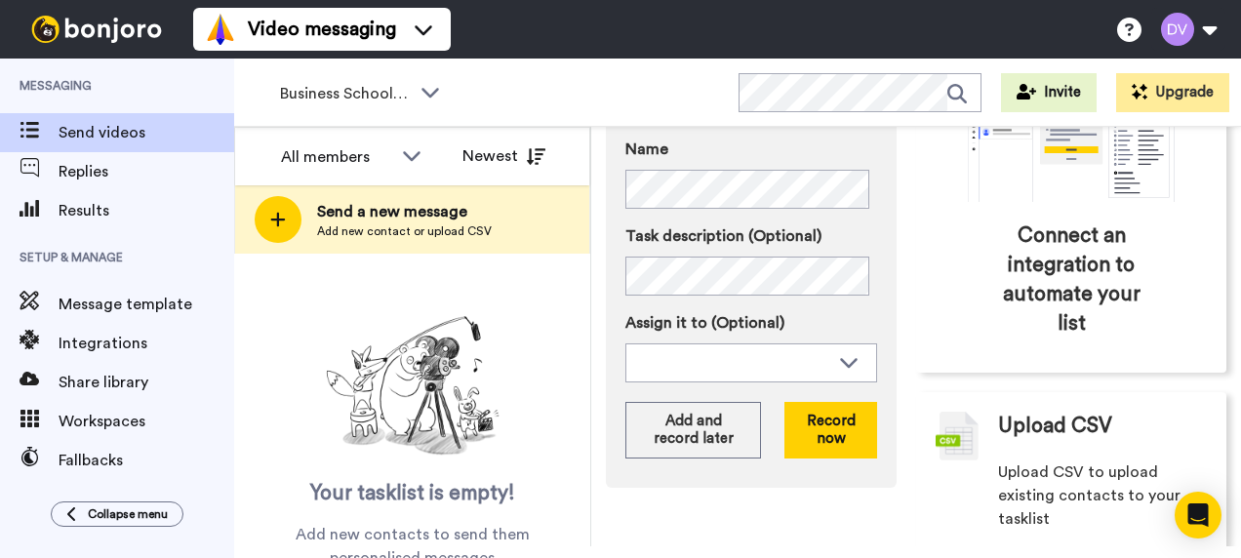
scroll to position [313, 0]
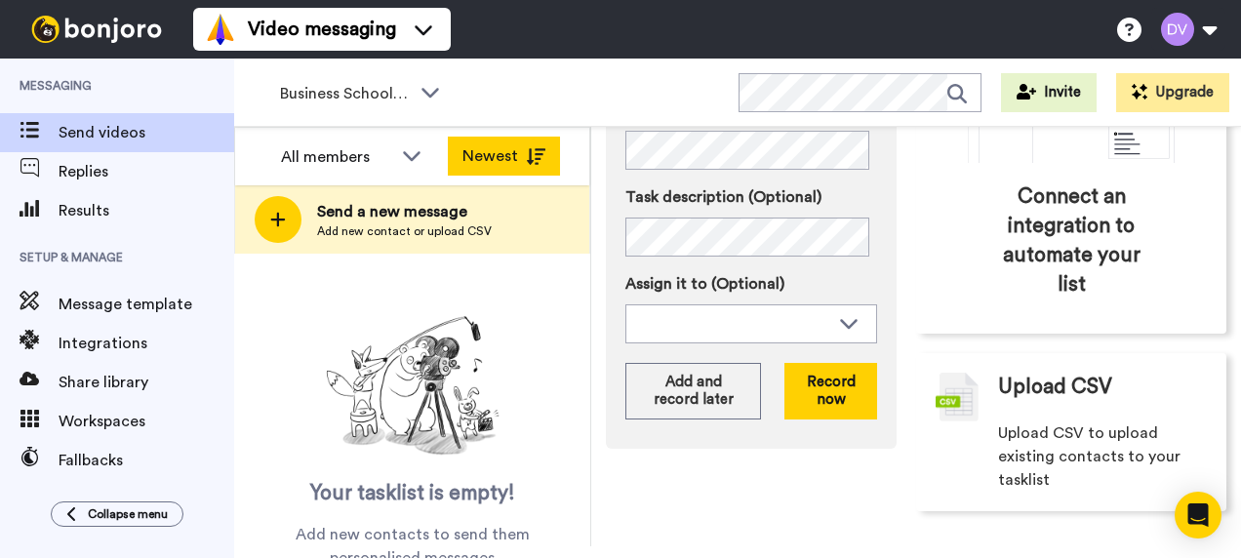
click at [549, 157] on button "Newest" at bounding box center [504, 156] width 112 height 39
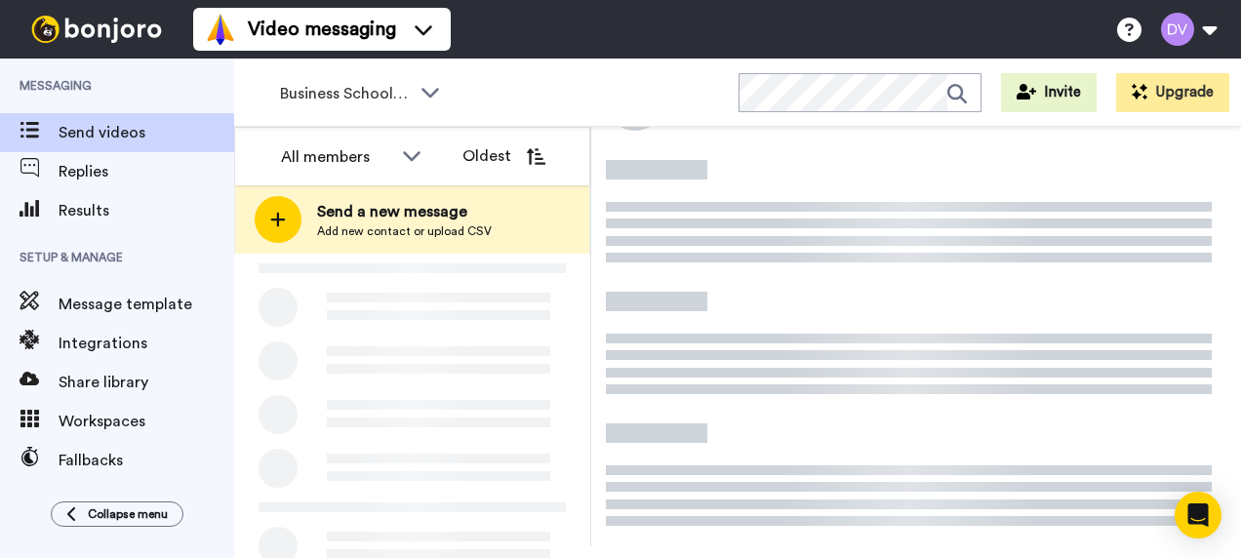
scroll to position [84, 0]
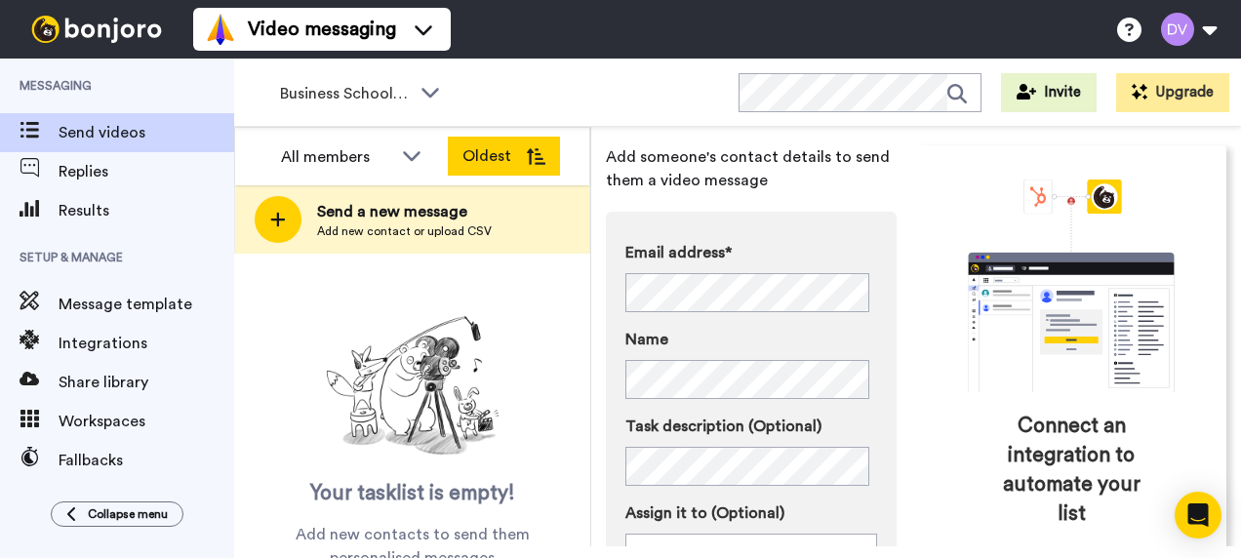
click at [492, 158] on button "Oldest" at bounding box center [504, 156] width 112 height 39
click at [495, 145] on button "Newest" at bounding box center [504, 156] width 112 height 39
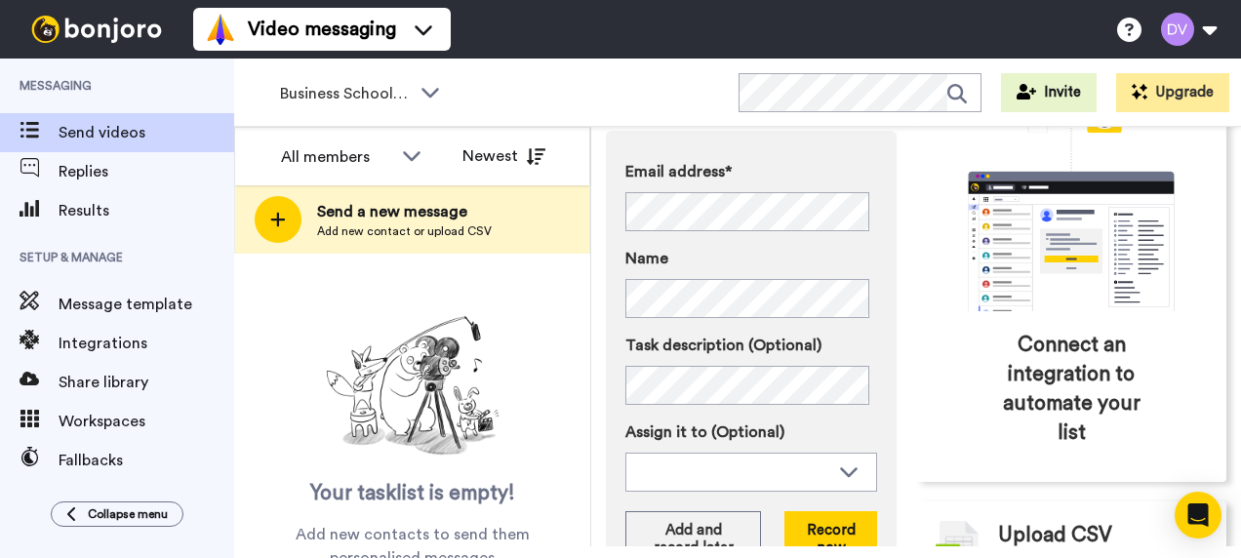
scroll to position [195, 0]
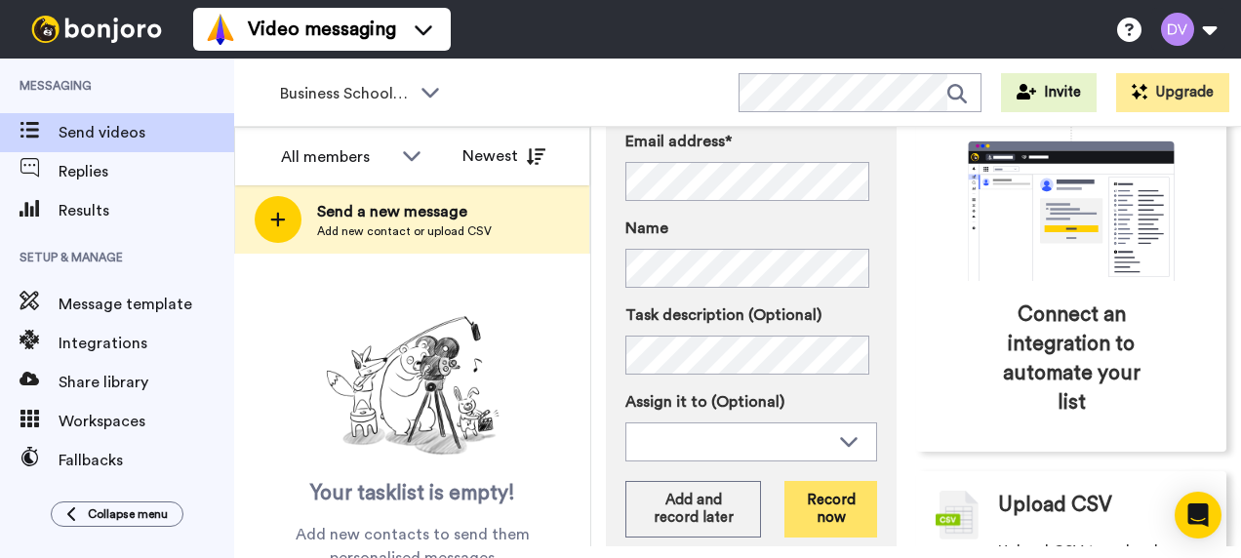
click at [821, 506] on button "Record now" at bounding box center [831, 509] width 93 height 57
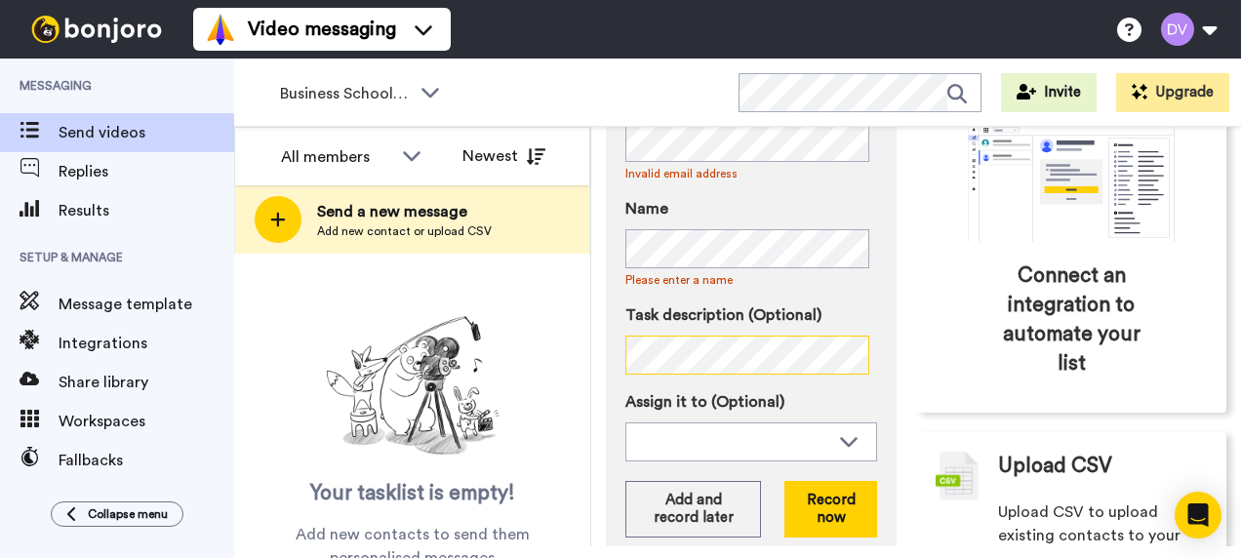
scroll to position [313, 0]
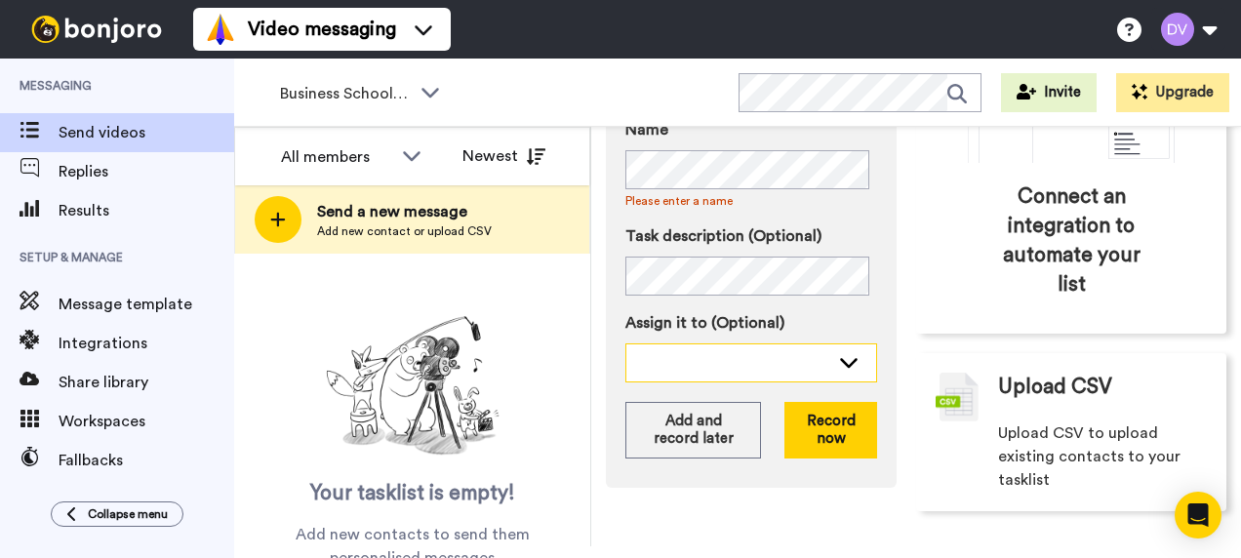
click at [716, 365] on div at bounding box center [735, 362] width 187 height 20
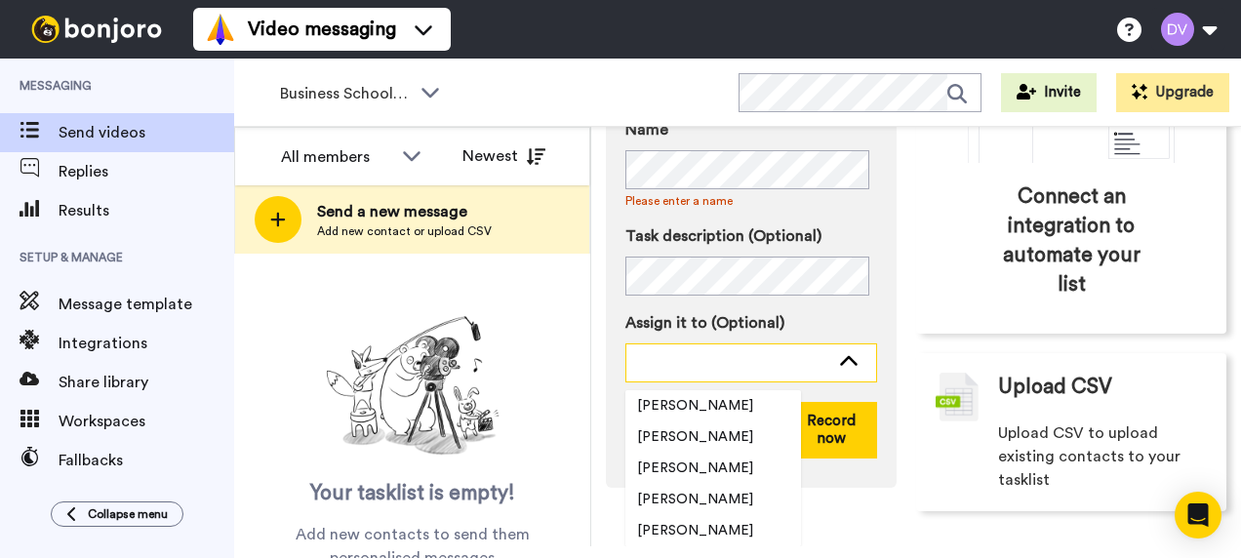
click at [720, 365] on div at bounding box center [735, 362] width 187 height 20
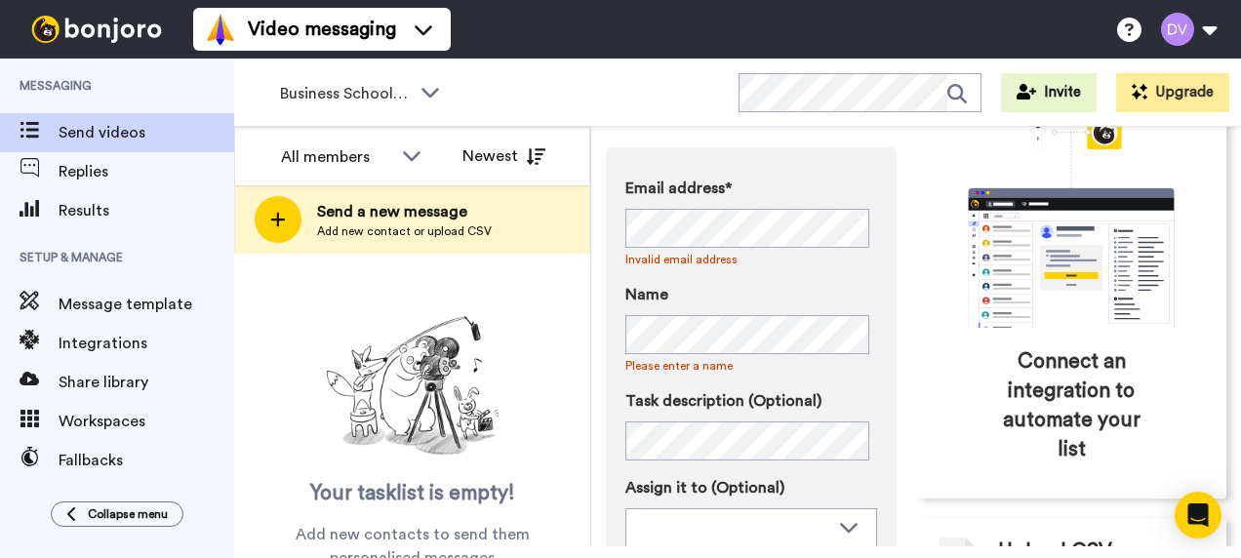
scroll to position [118, 0]
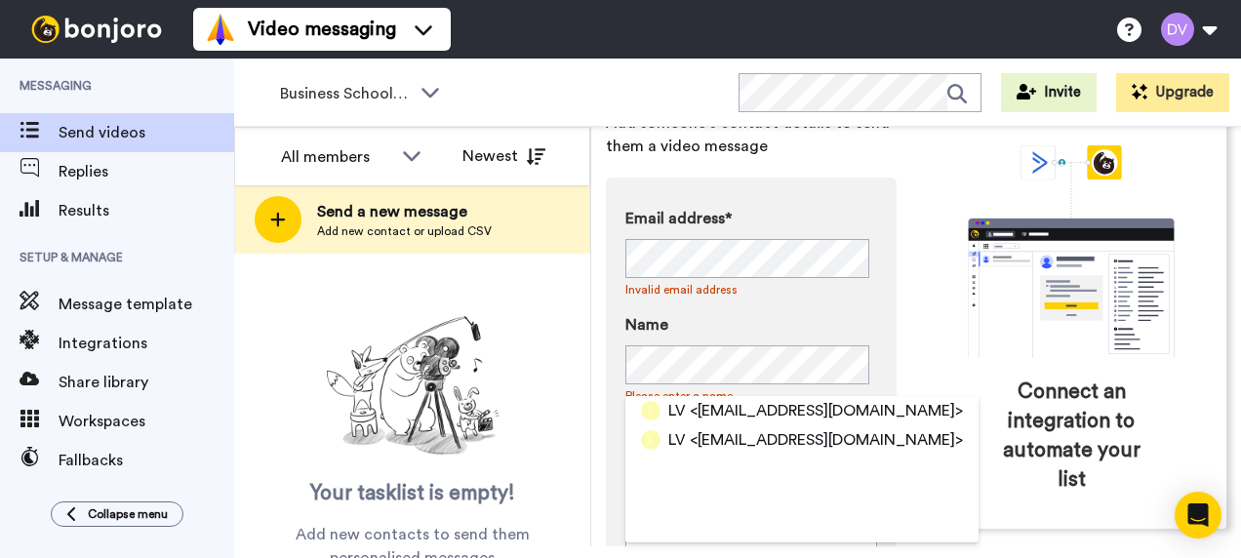
click at [847, 221] on label "Email address*" at bounding box center [752, 218] width 252 height 23
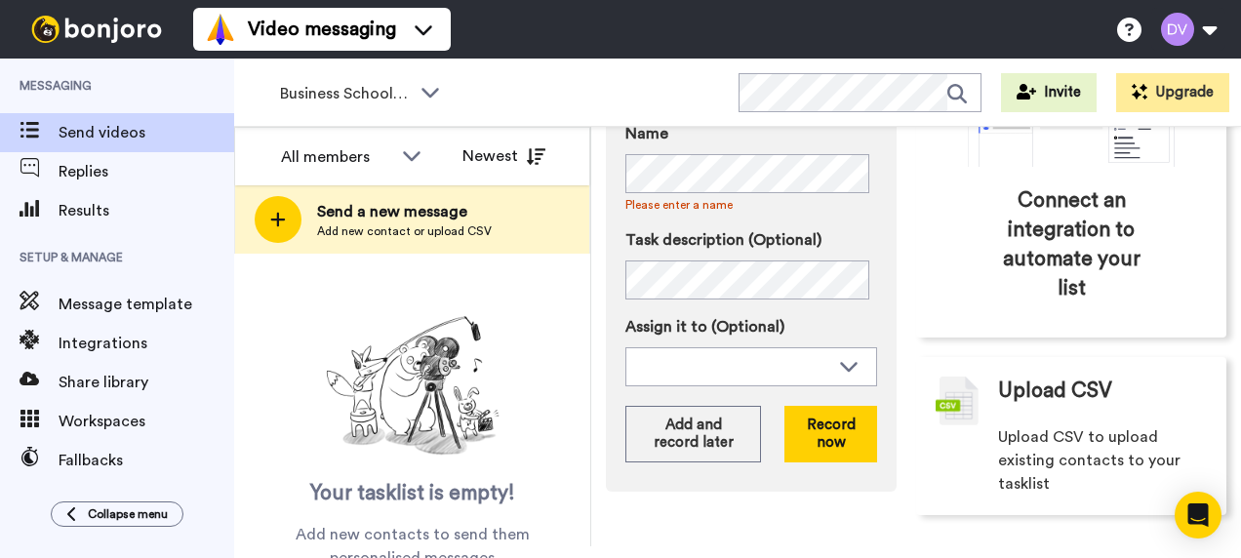
scroll to position [313, 0]
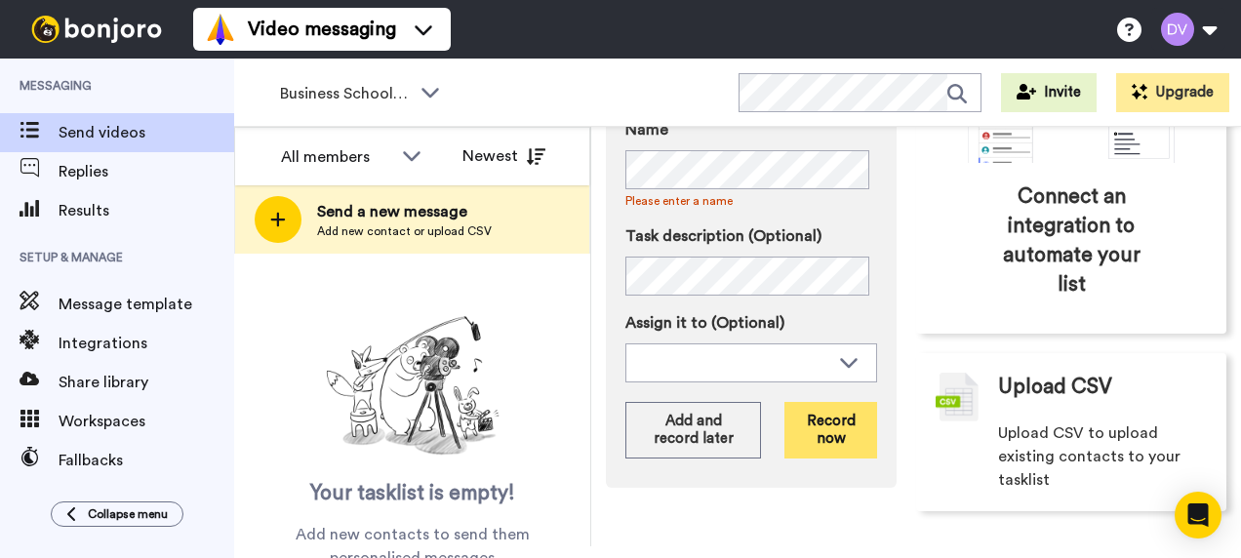
click at [843, 438] on button "Record now" at bounding box center [831, 430] width 93 height 57
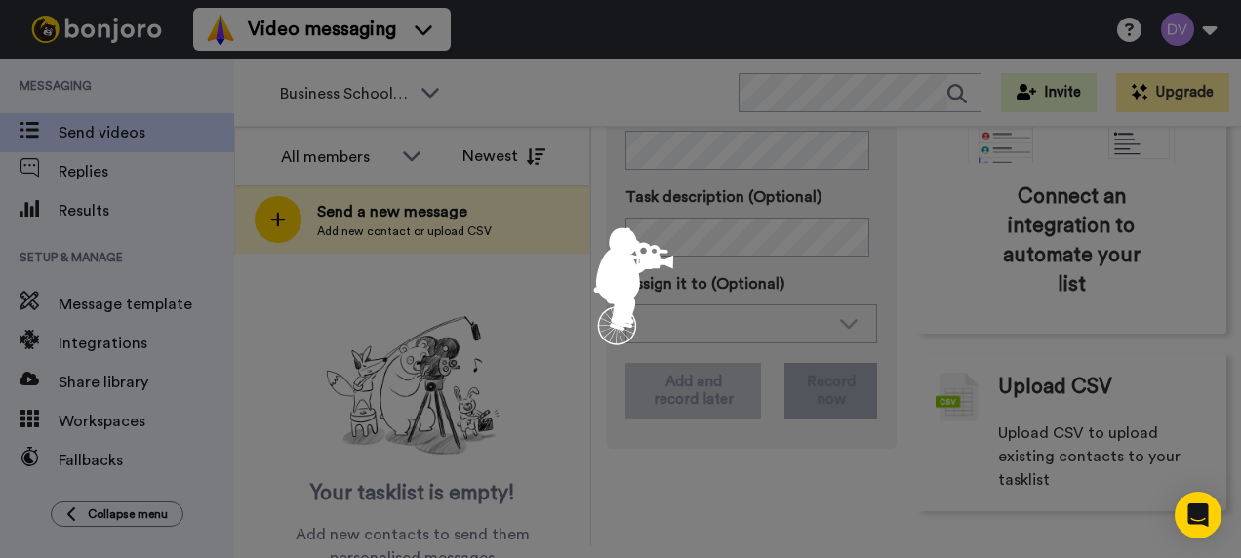
scroll to position [294, 0]
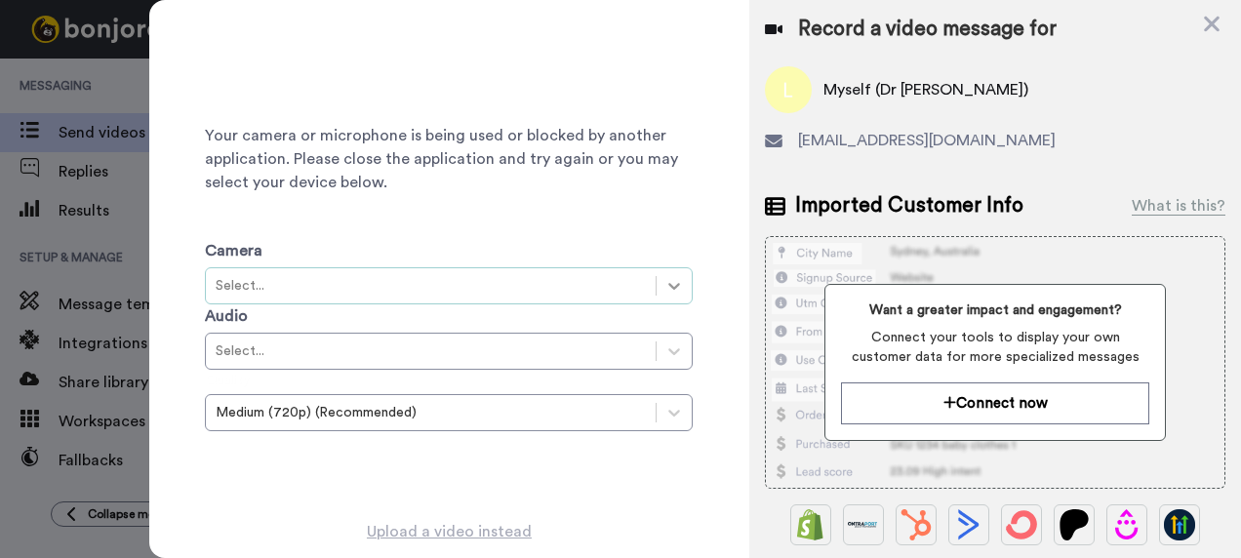
click at [667, 285] on icon at bounding box center [675, 286] width 20 height 20
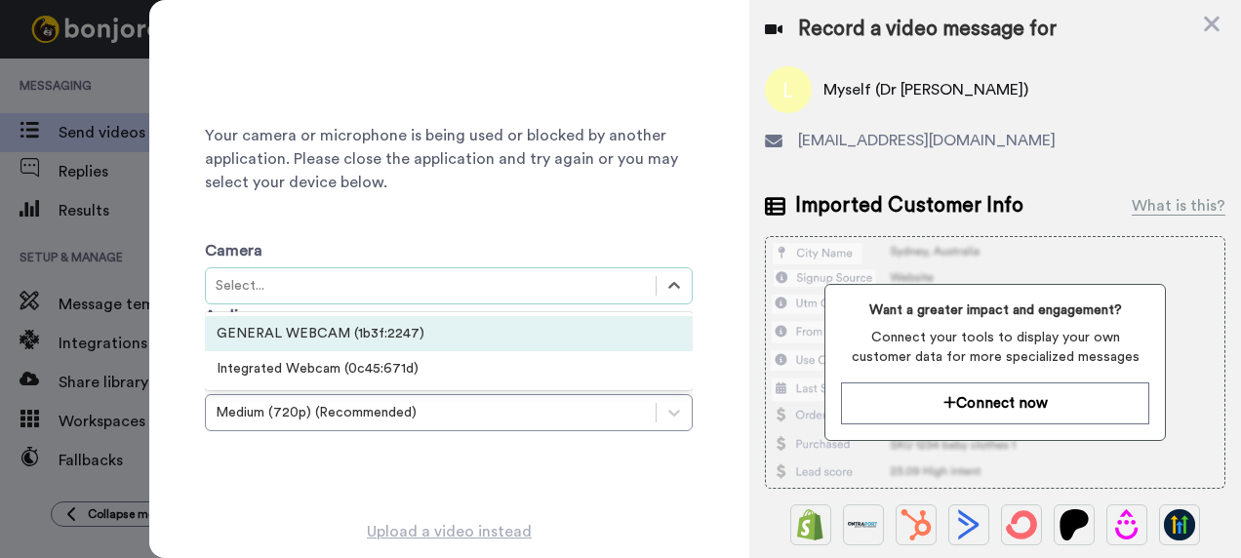
click at [531, 324] on div "GENERAL WEBCAM (1b3f:2247)" at bounding box center [449, 333] width 488 height 35
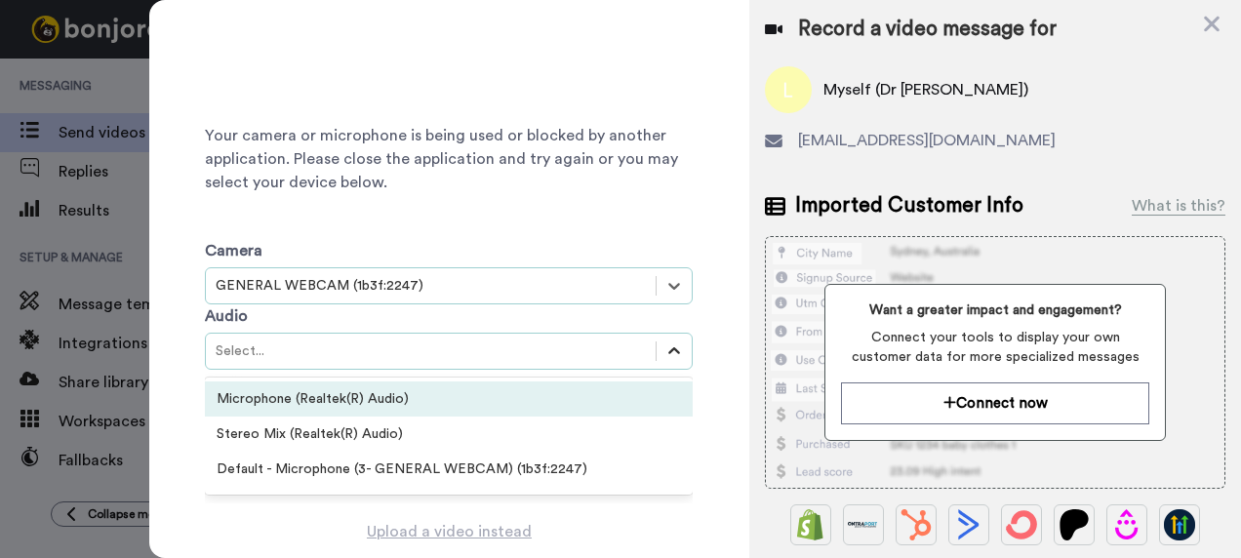
click at [671, 357] on icon at bounding box center [675, 352] width 20 height 20
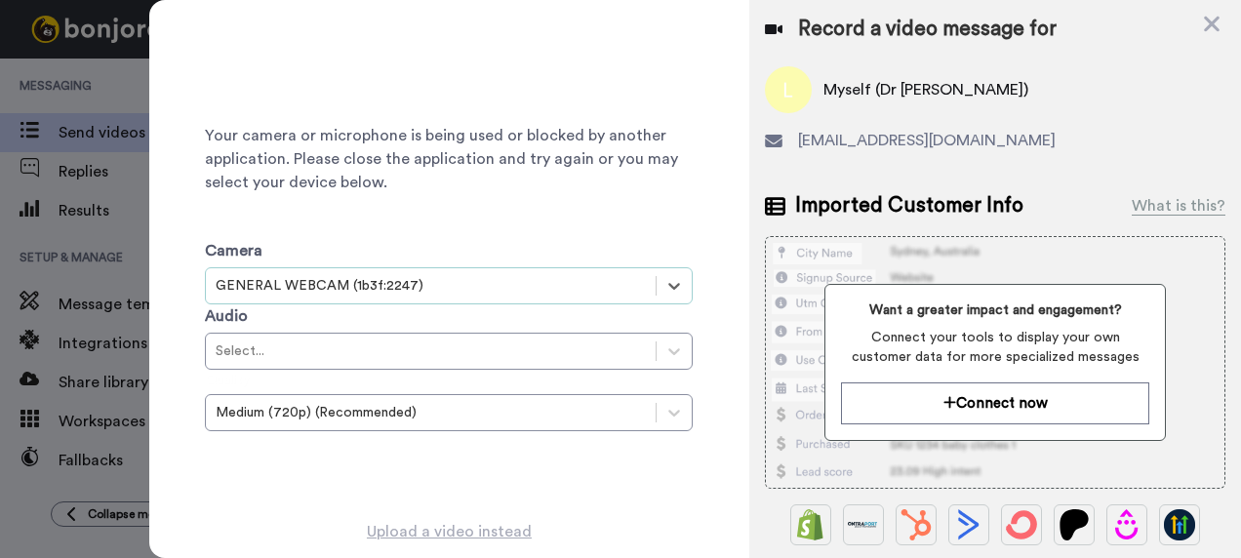
click at [714, 348] on div "Your camera or microphone is being used or blocked by another application. Plea…" at bounding box center [449, 259] width 601 height 519
click at [665, 408] on icon at bounding box center [675, 413] width 20 height 20
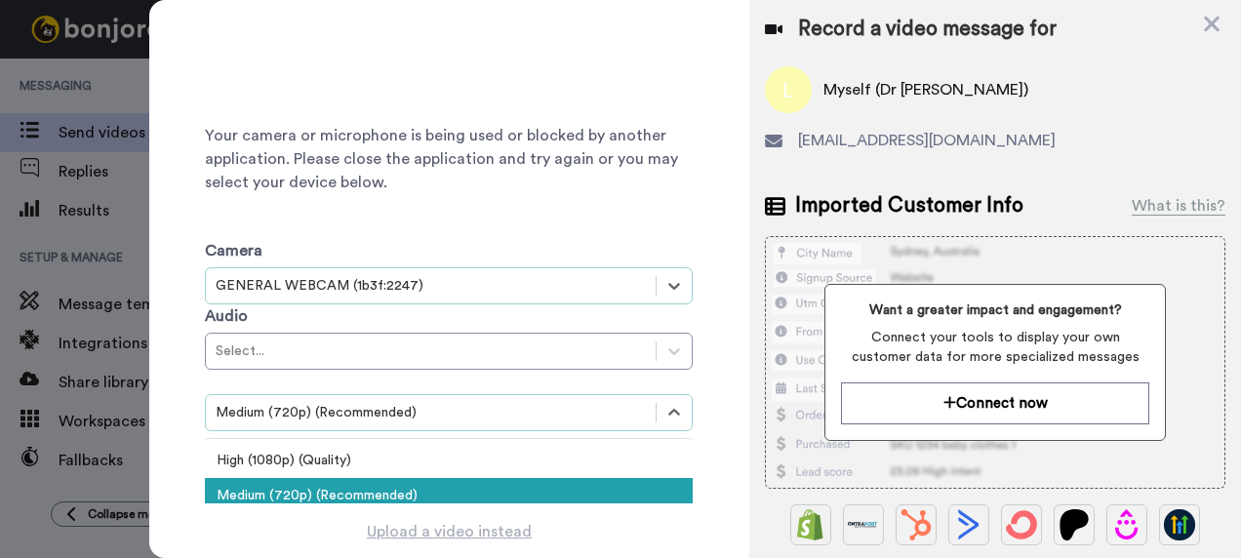
click at [590, 488] on div "Medium (720p) (Recommended)" at bounding box center [449, 495] width 488 height 35
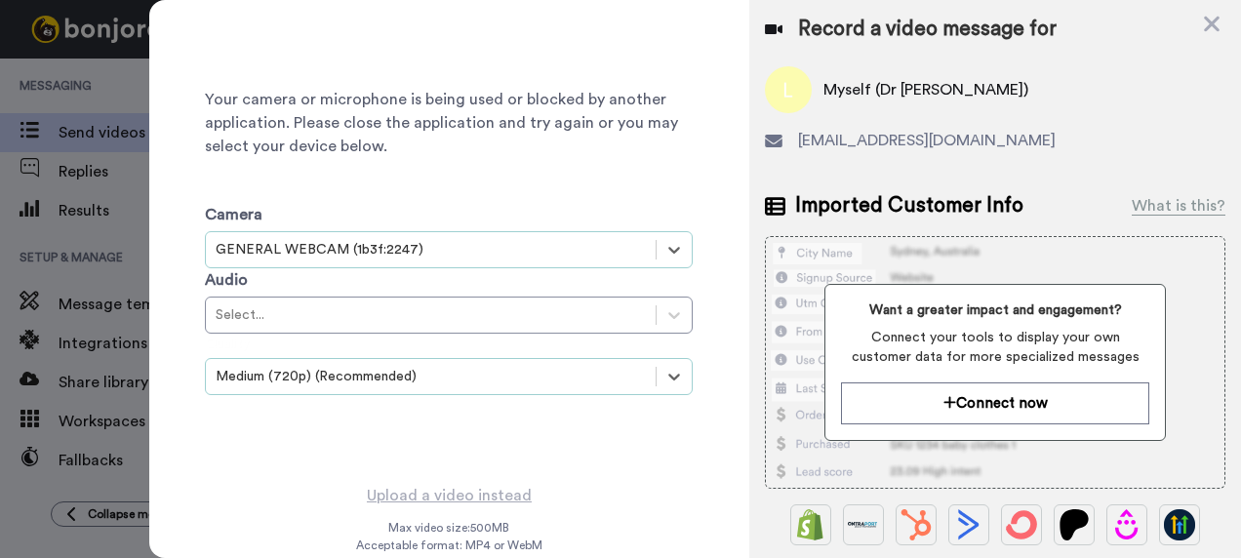
scroll to position [66, 0]
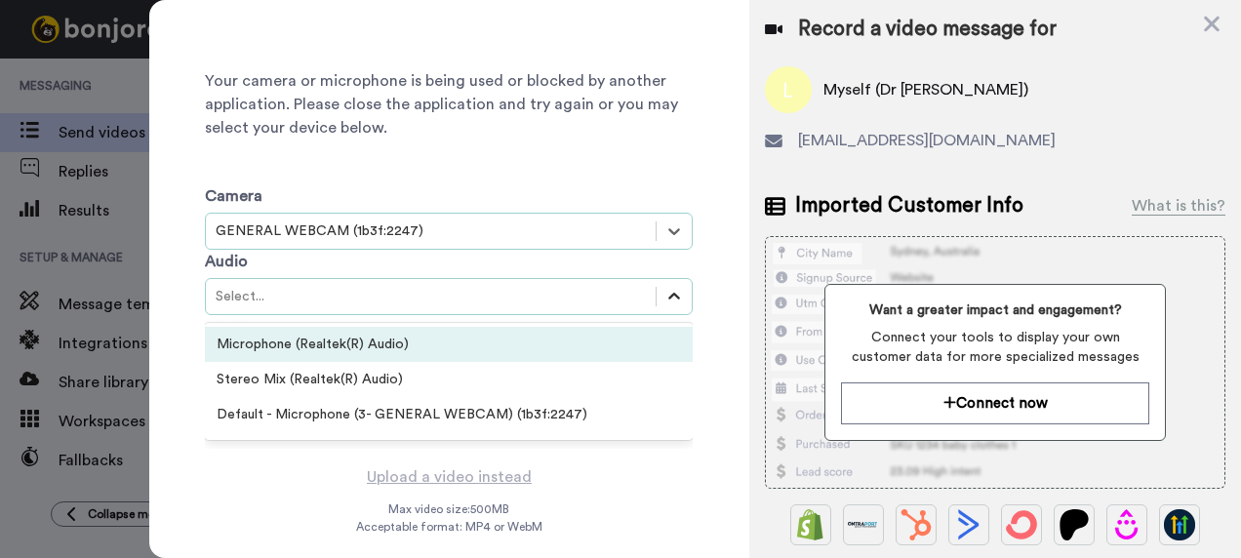
click at [678, 285] on div at bounding box center [674, 296] width 35 height 35
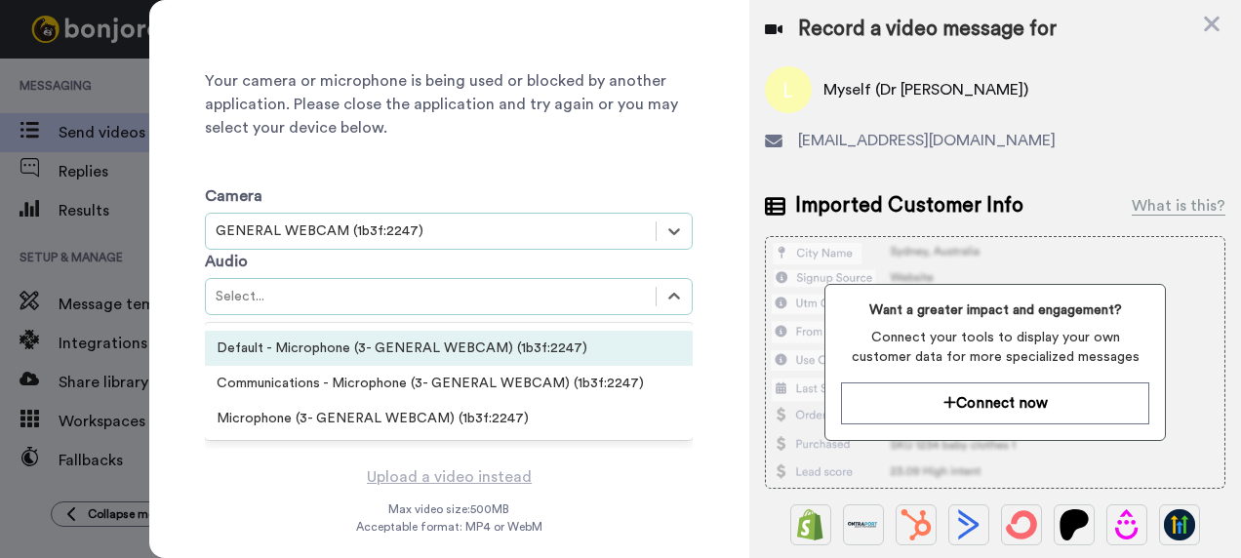
scroll to position [0, 0]
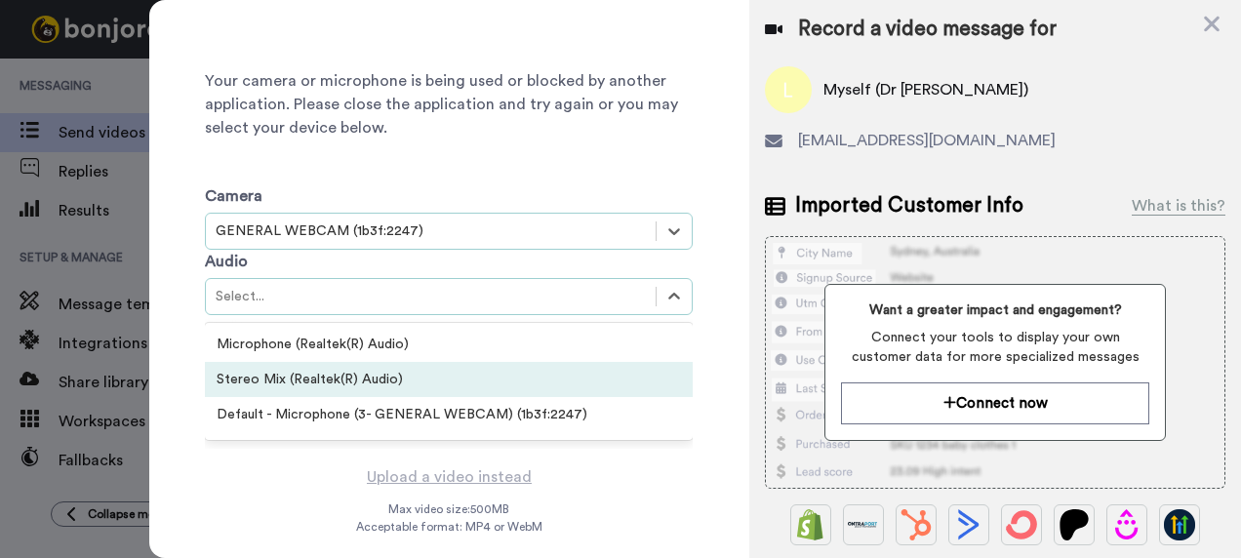
click at [376, 362] on div "Stereo Mix (Realtek(R) Audio)" at bounding box center [449, 379] width 488 height 35
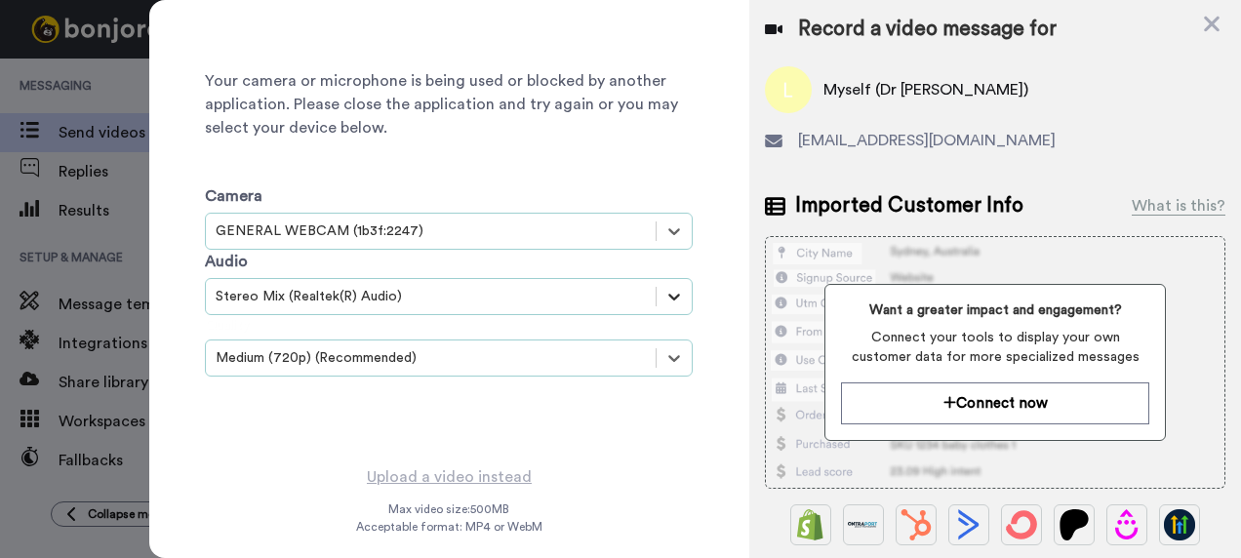
click at [671, 287] on icon at bounding box center [675, 297] width 20 height 20
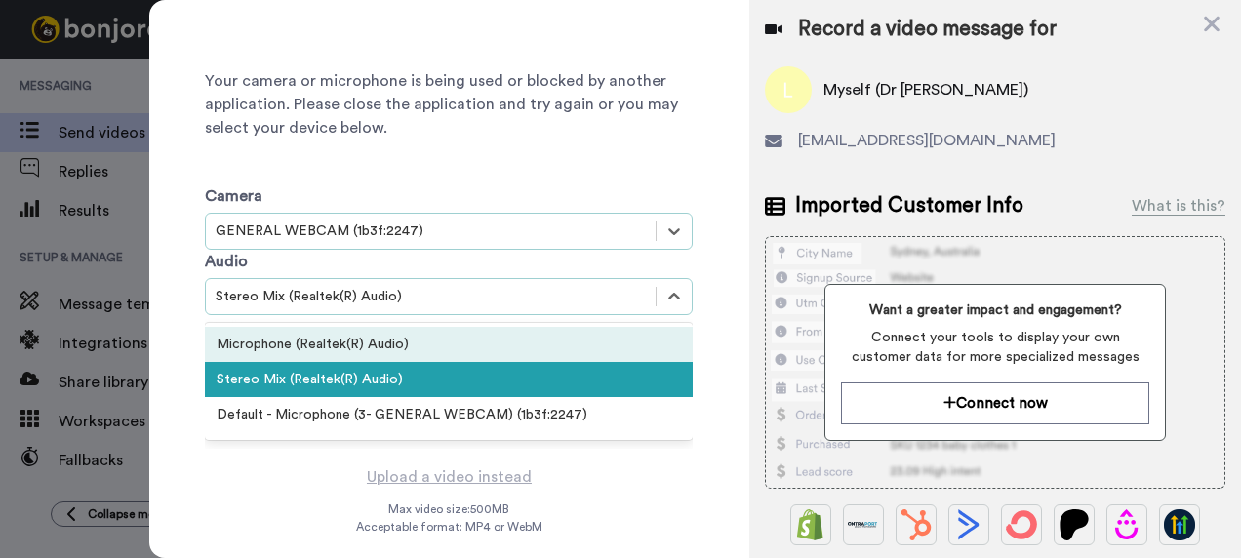
click at [415, 334] on div "Microphone (Realtek(R) Audio)" at bounding box center [449, 344] width 488 height 35
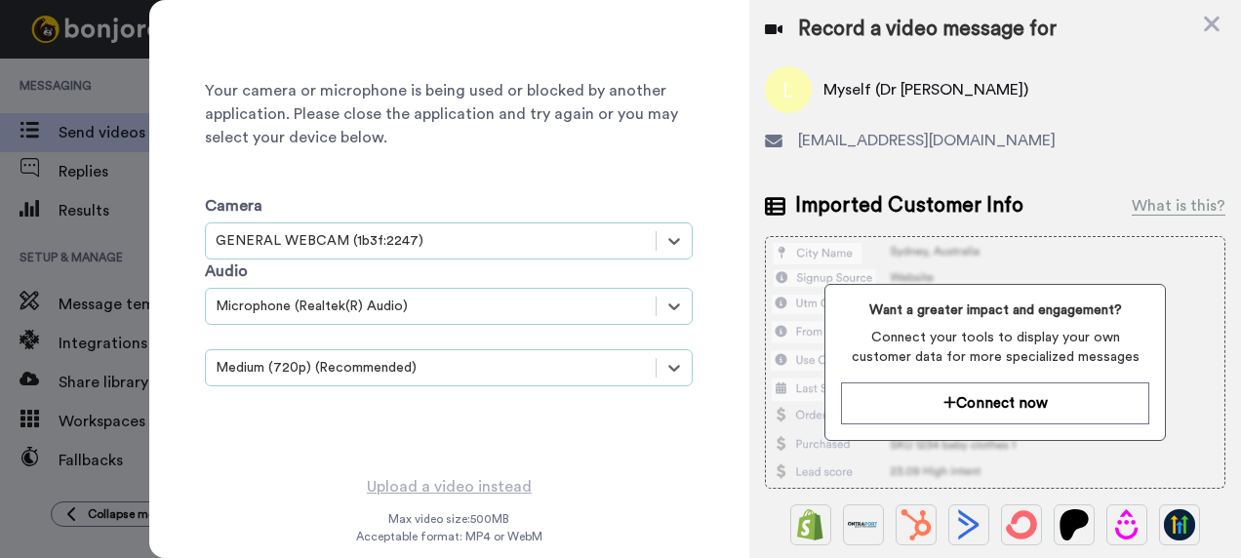
scroll to position [66, 0]
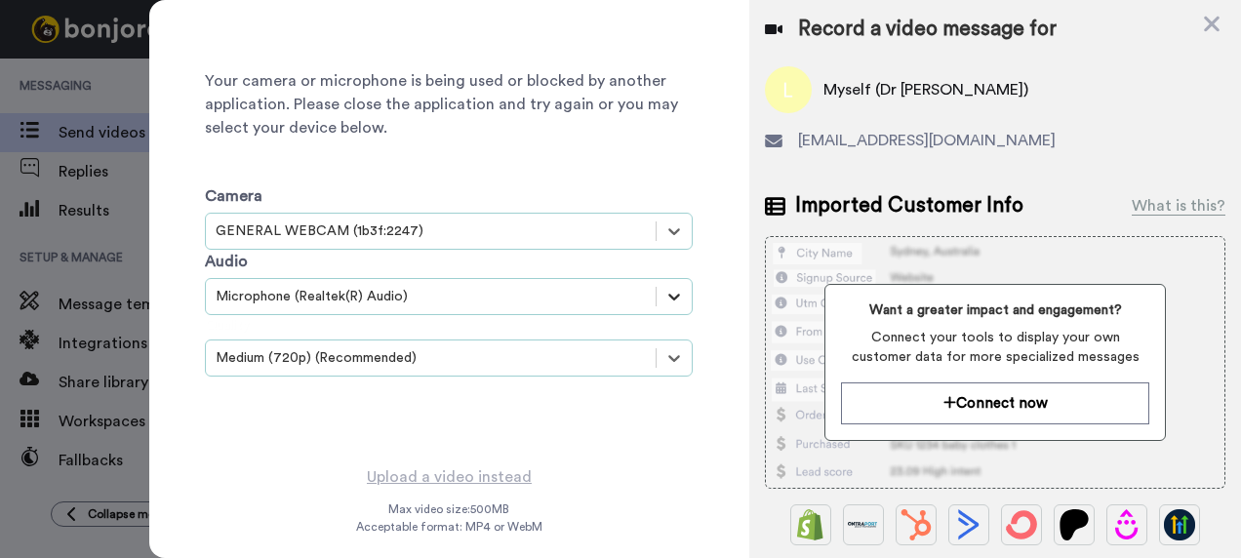
click at [669, 287] on icon at bounding box center [675, 297] width 20 height 20
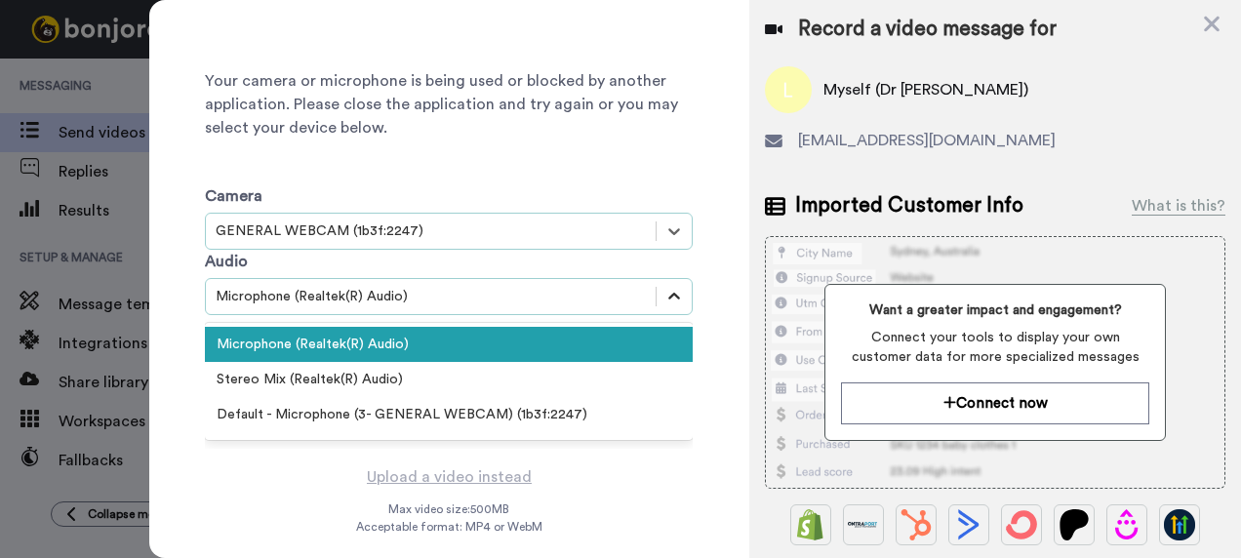
click at [669, 287] on icon at bounding box center [675, 297] width 20 height 20
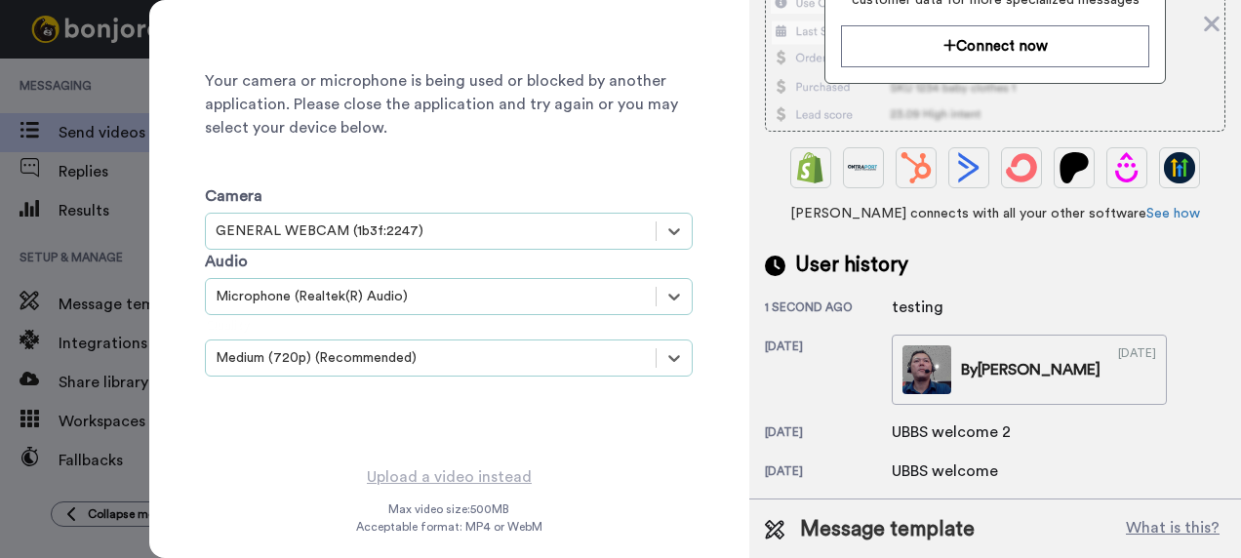
scroll to position [420, 0]
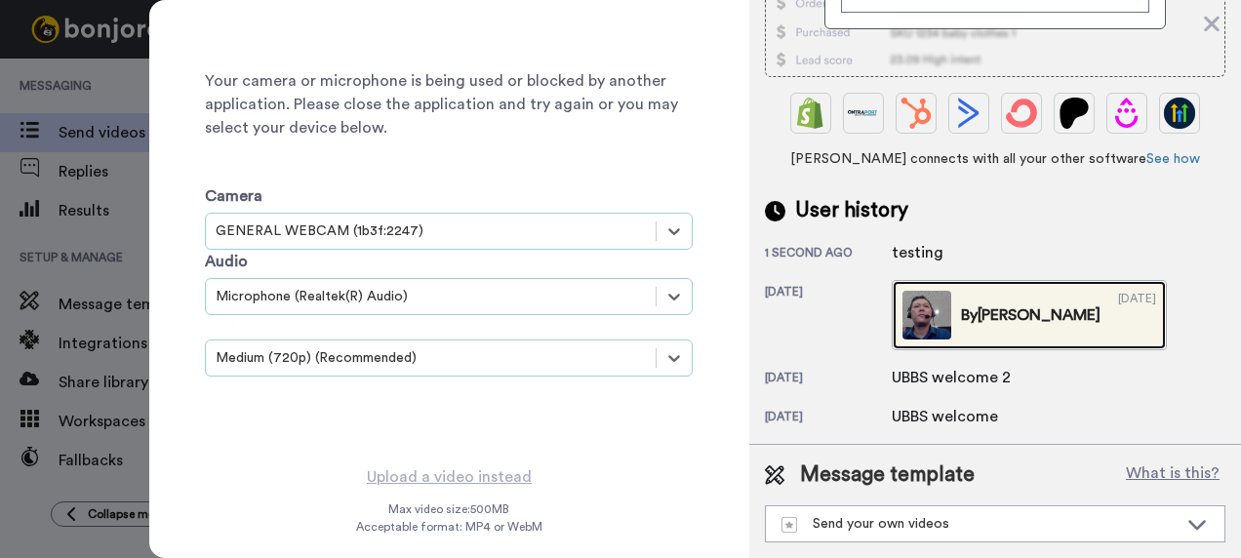
click at [929, 299] on img at bounding box center [927, 315] width 49 height 49
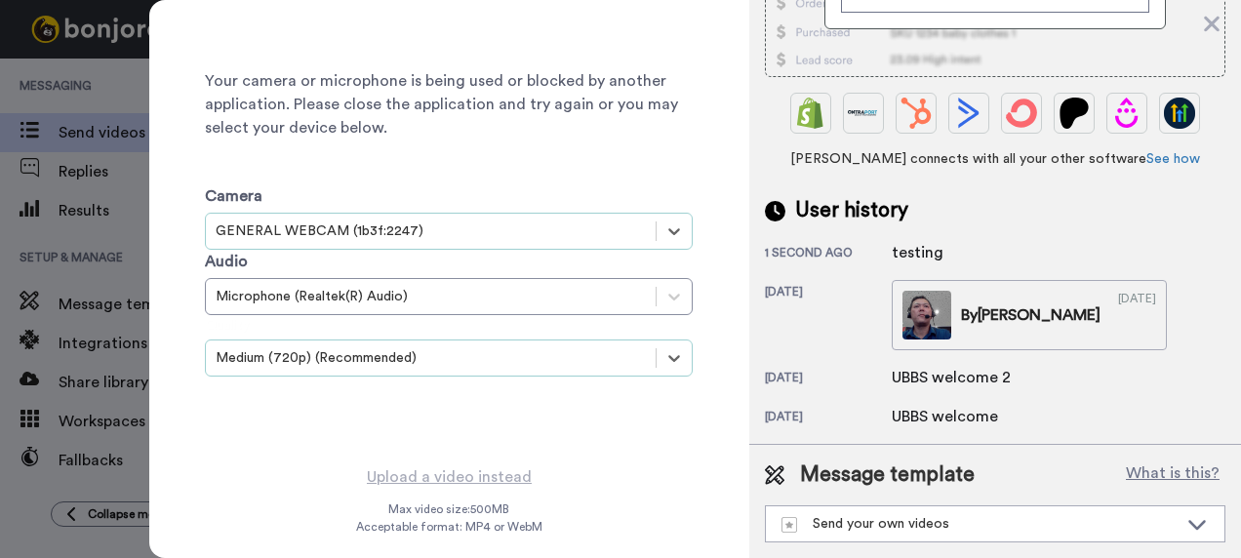
click at [994, 369] on div "UBBS welcome 2" at bounding box center [951, 377] width 119 height 23
click at [953, 405] on div "UBBS welcome" at bounding box center [945, 416] width 106 height 23
click at [1187, 514] on icon at bounding box center [1197, 524] width 23 height 20
click at [1185, 257] on div "1 second ago testing 11 months ago By Dr Long 08/16/2024 11 months ago UBBS wel…" at bounding box center [995, 334] width 461 height 187
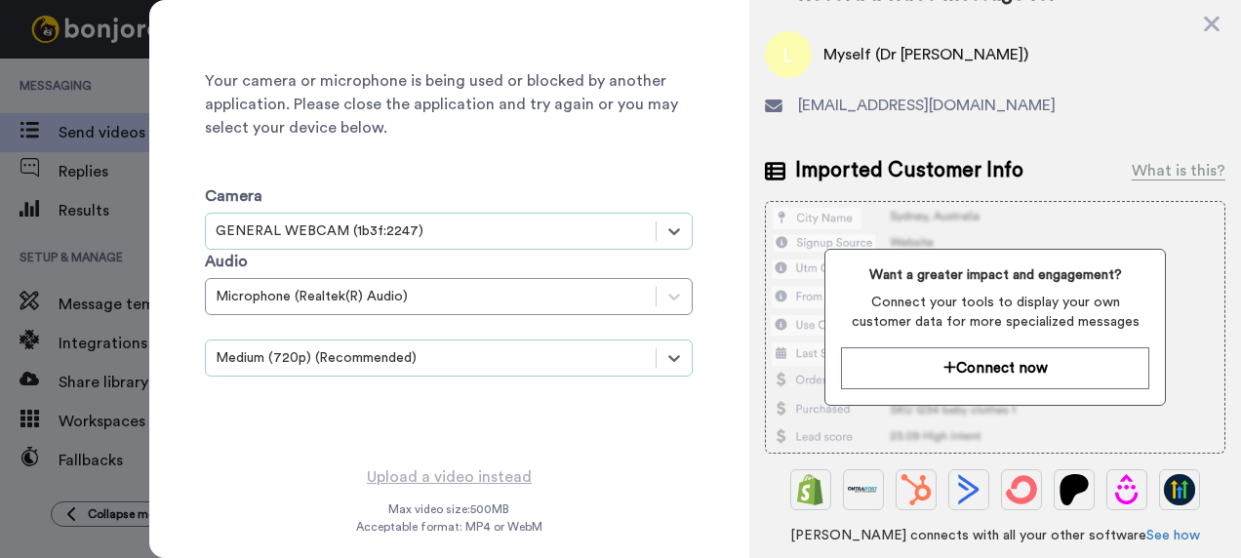
scroll to position [29, 0]
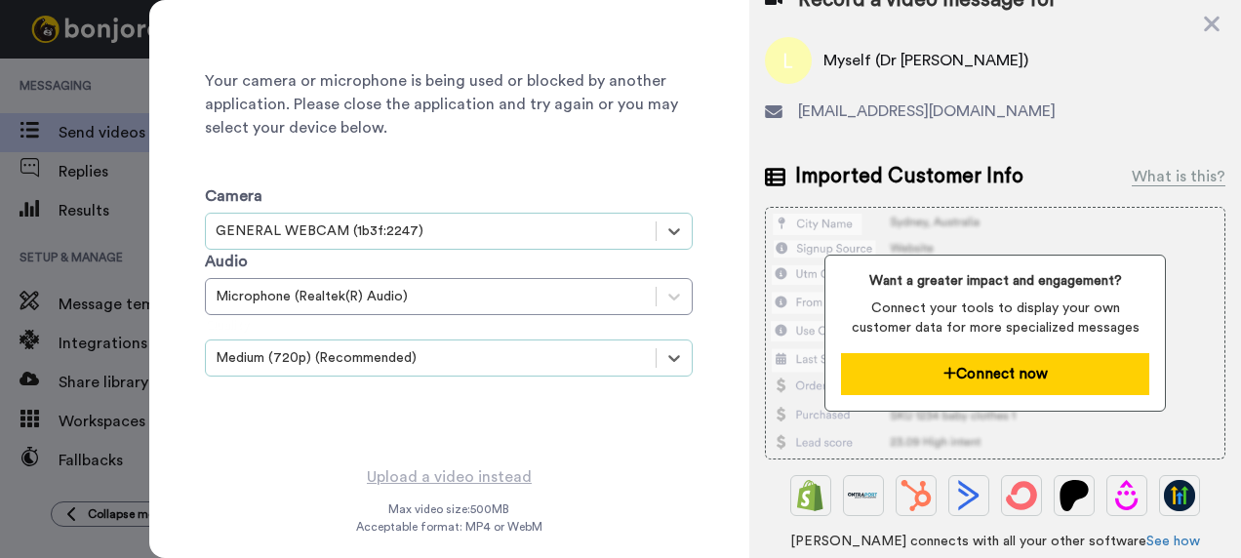
click at [988, 376] on button "Connect now" at bounding box center [995, 374] width 308 height 42
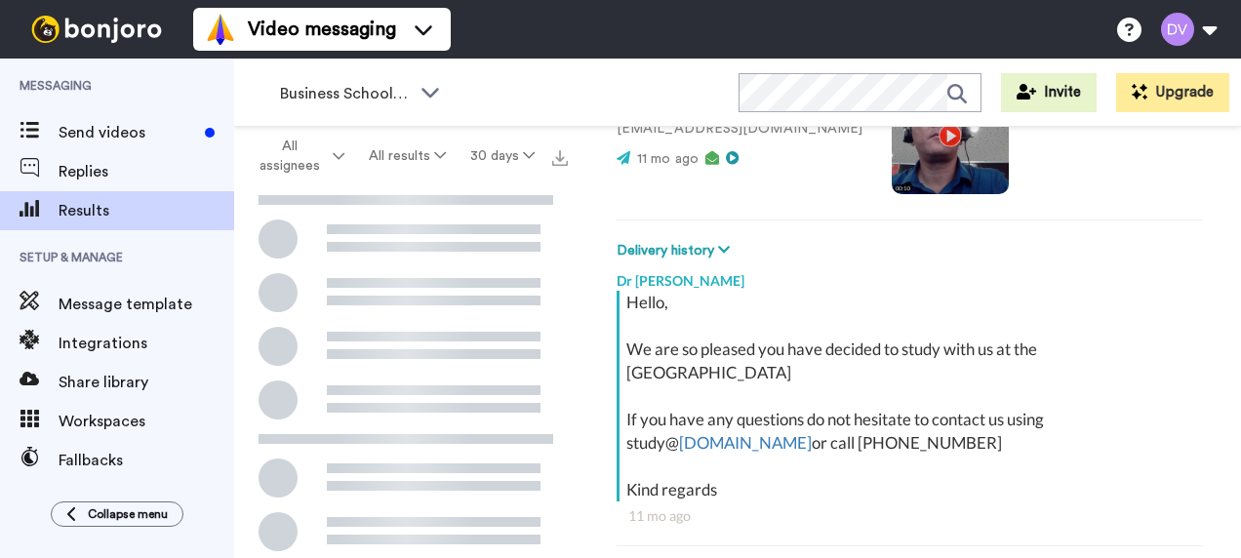
scroll to position [54, 0]
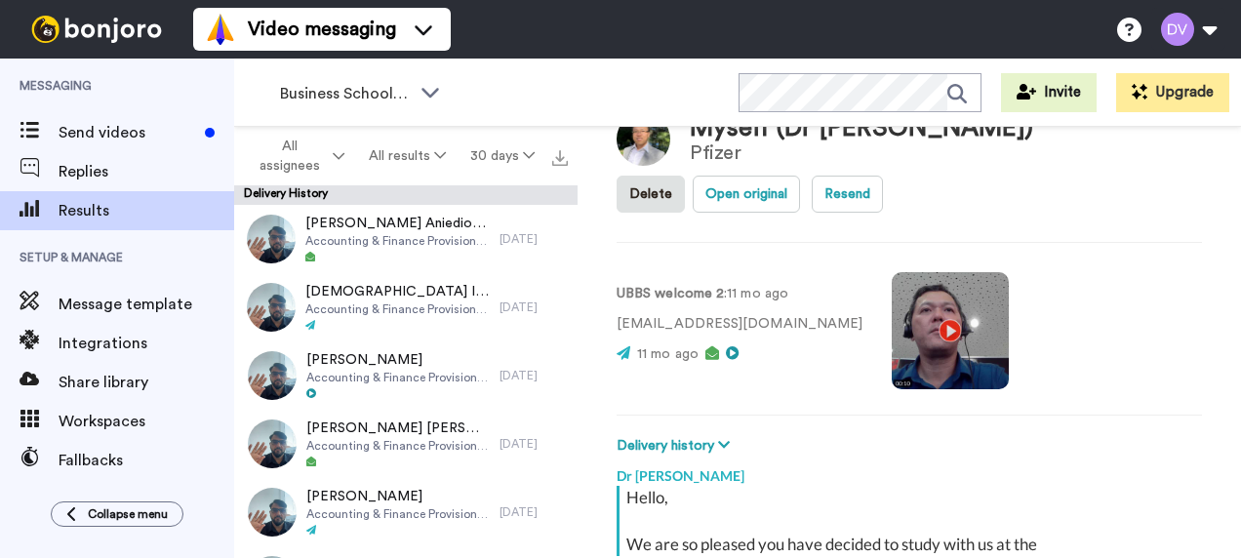
click at [892, 330] on video at bounding box center [950, 330] width 117 height 117
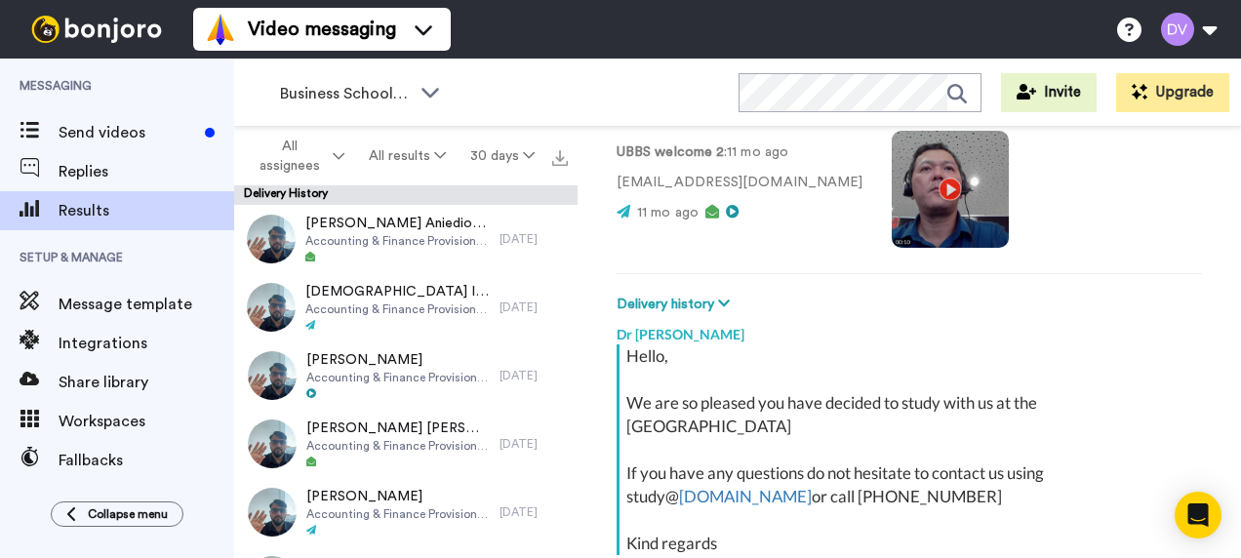
scroll to position [0, 0]
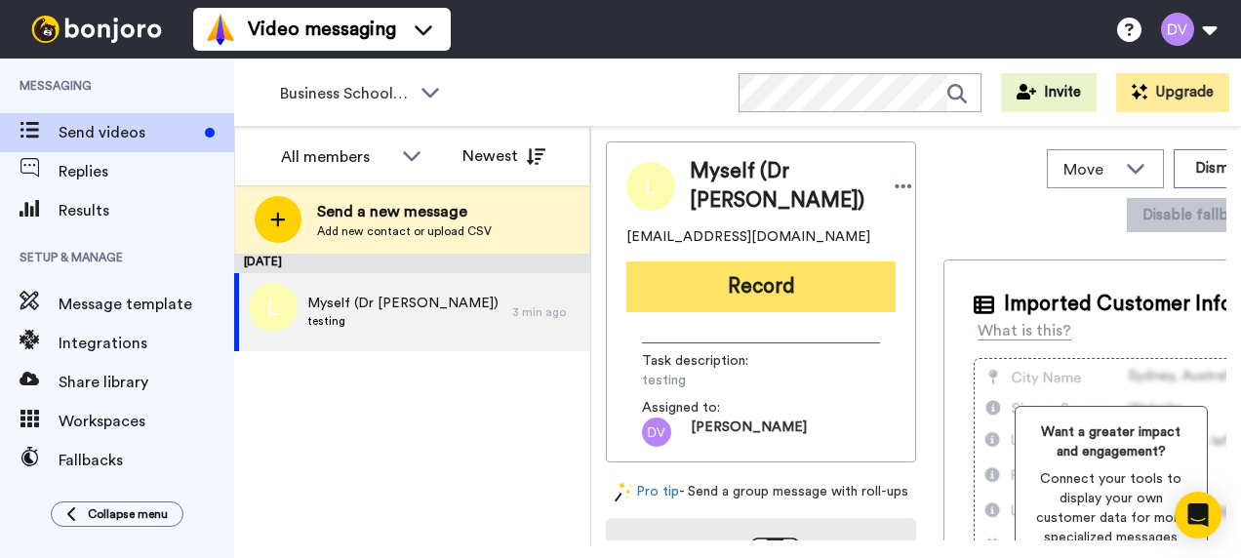
click at [771, 297] on button "Record" at bounding box center [761, 287] width 269 height 51
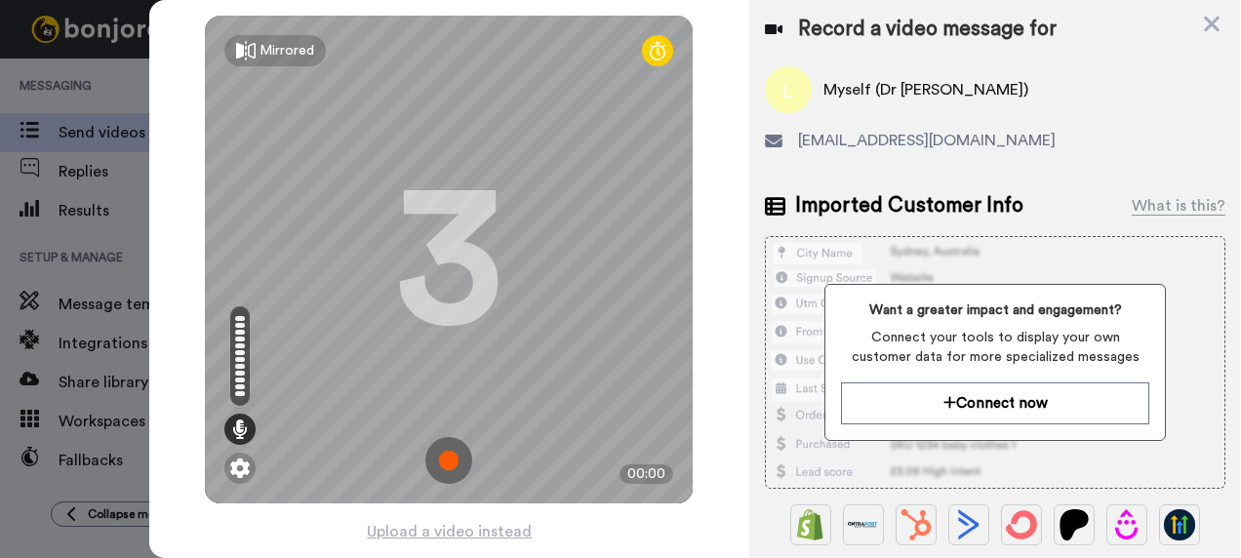
click at [444, 468] on img at bounding box center [449, 460] width 47 height 47
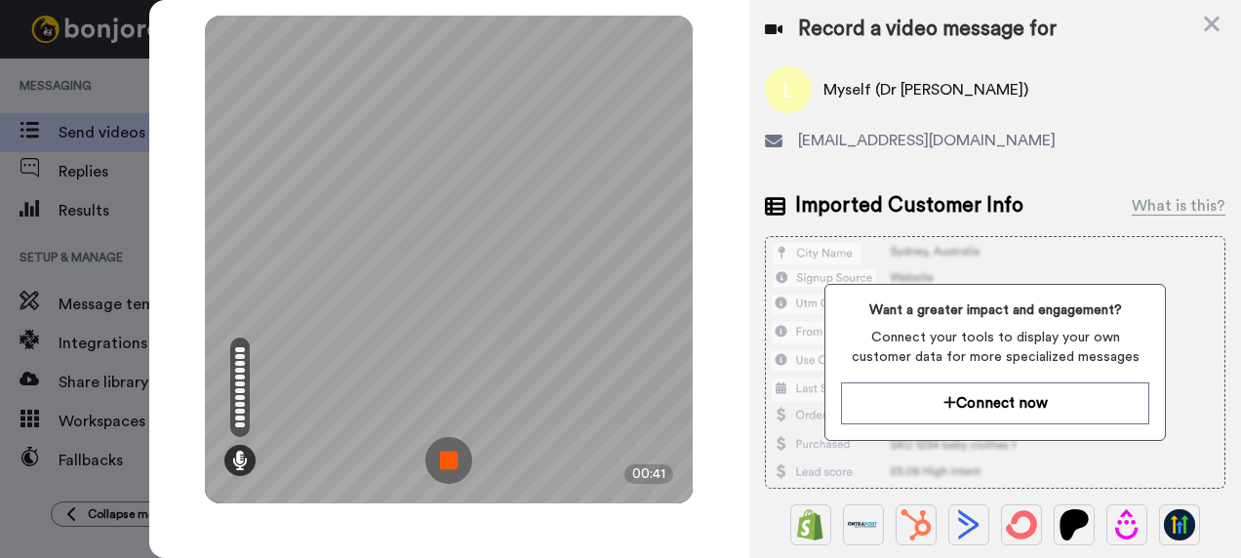
click at [461, 466] on img at bounding box center [449, 460] width 47 height 47
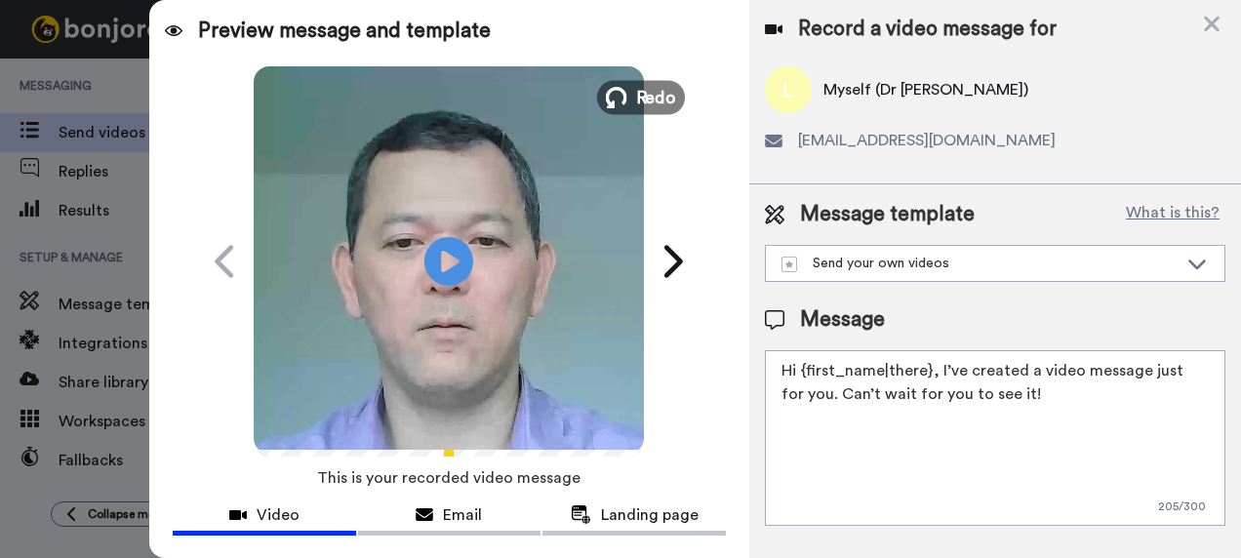
click at [641, 99] on span "Redo" at bounding box center [656, 96] width 41 height 25
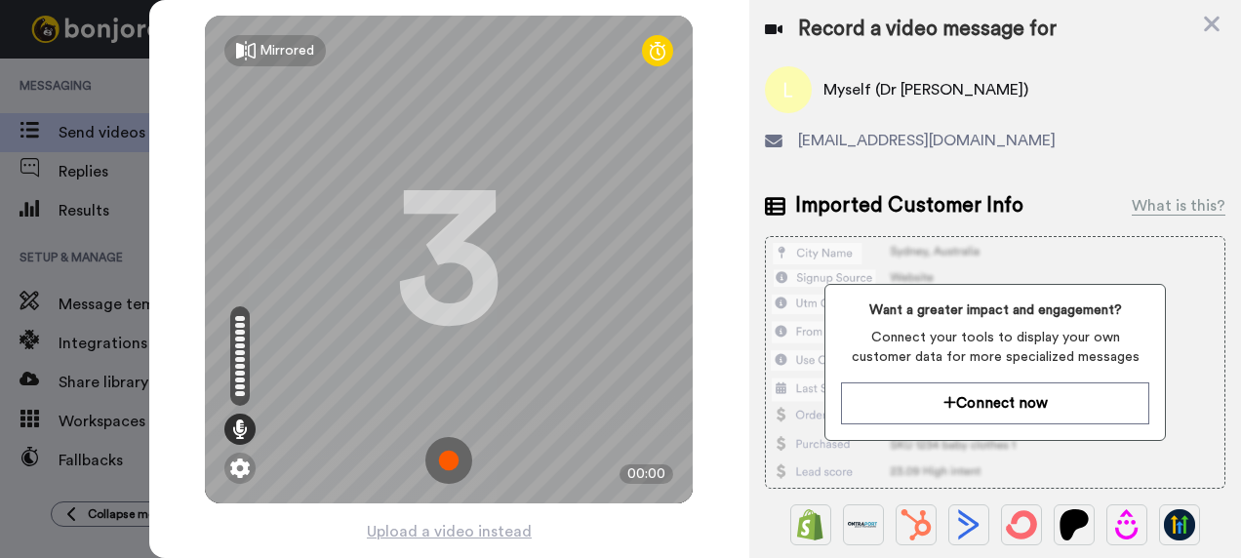
click at [443, 456] on img at bounding box center [449, 460] width 47 height 47
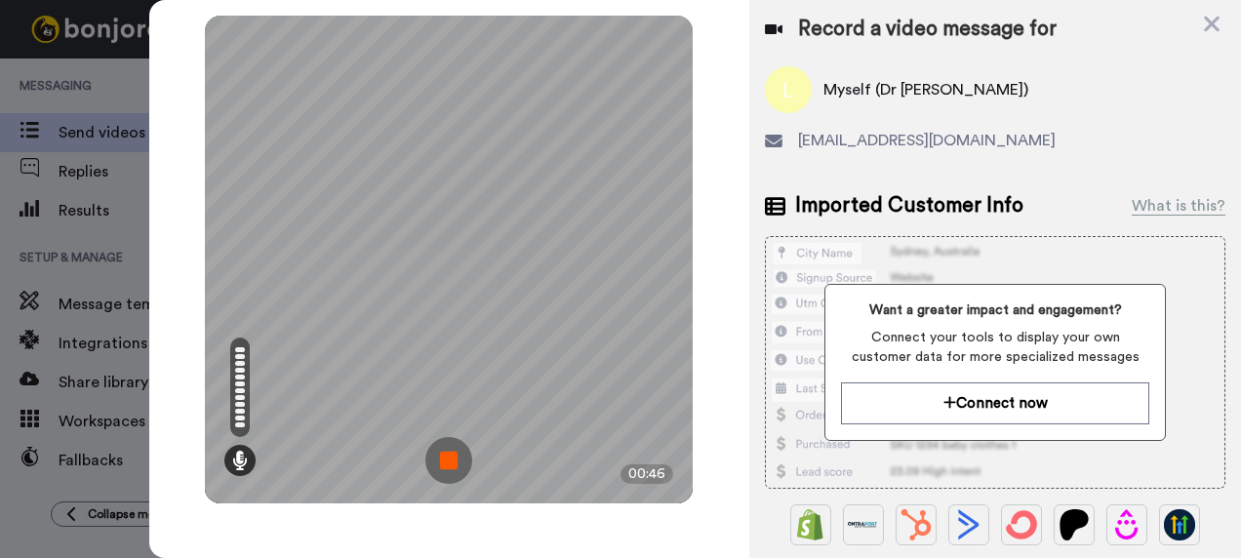
click at [460, 464] on img at bounding box center [449, 460] width 47 height 47
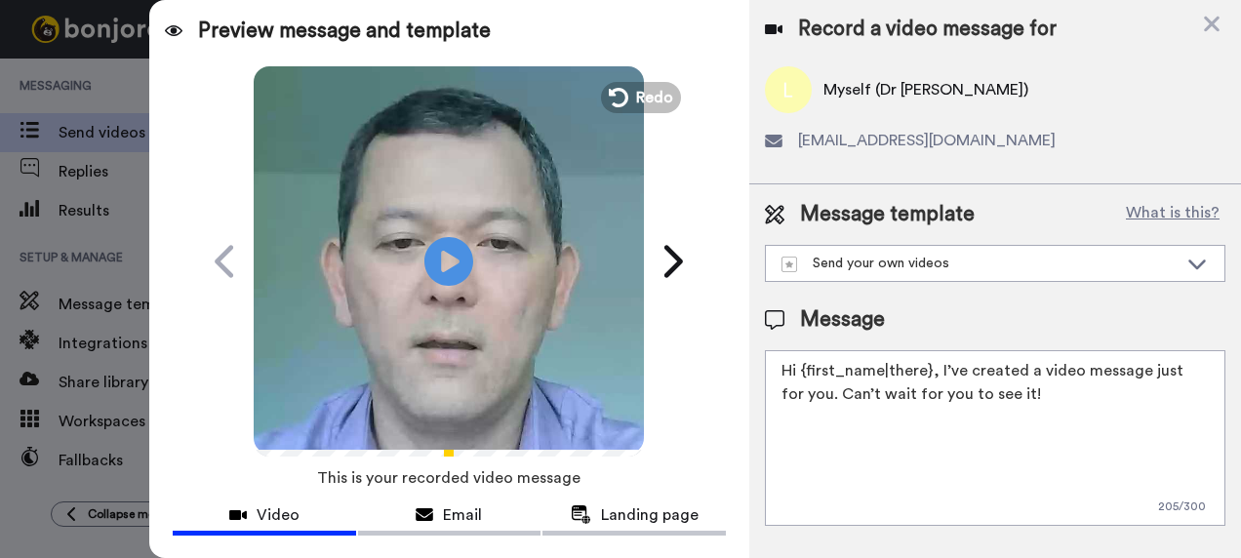
click at [1005, 385] on textarea "Hi {first_name|there}, I’ve created a video message just for you. Can’t wait fo…" at bounding box center [995, 438] width 461 height 176
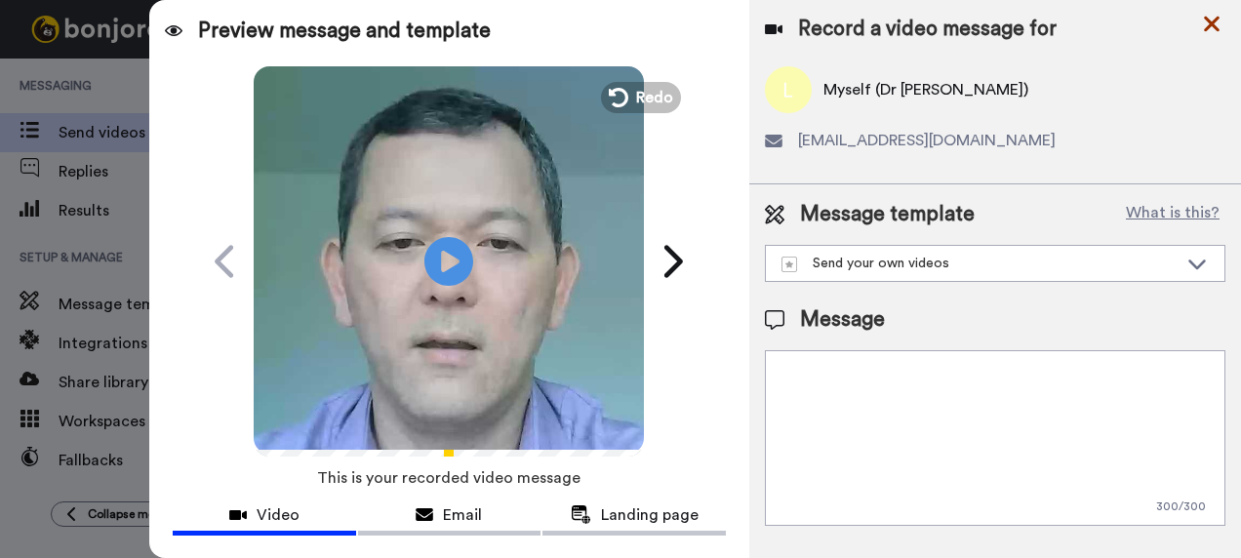
click at [1216, 18] on icon at bounding box center [1212, 25] width 16 height 16
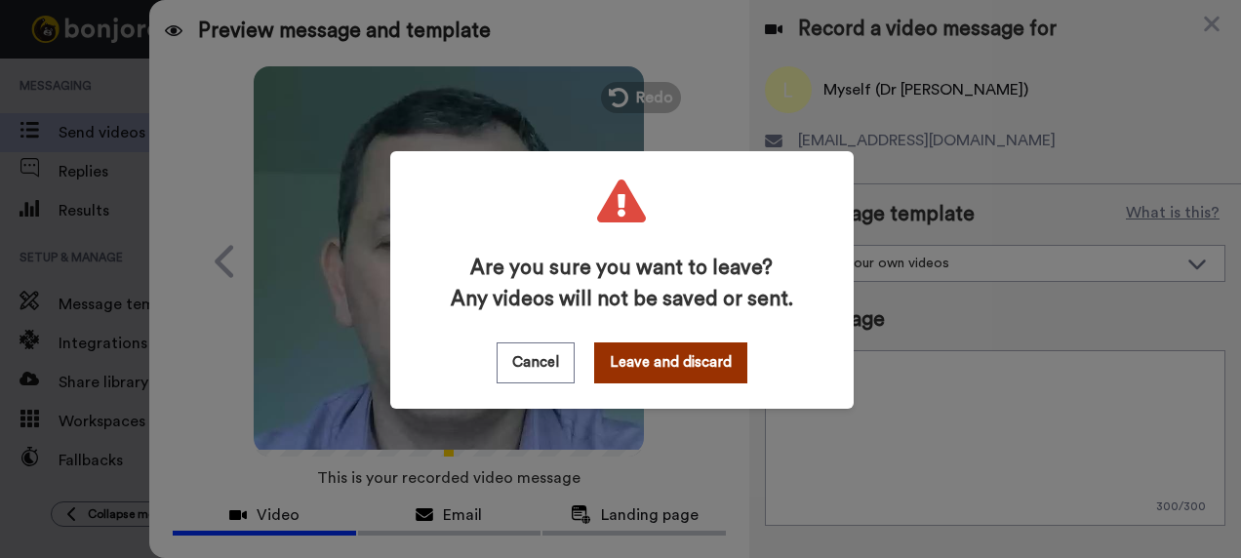
click at [640, 362] on button "Leave and discard" at bounding box center [670, 363] width 153 height 41
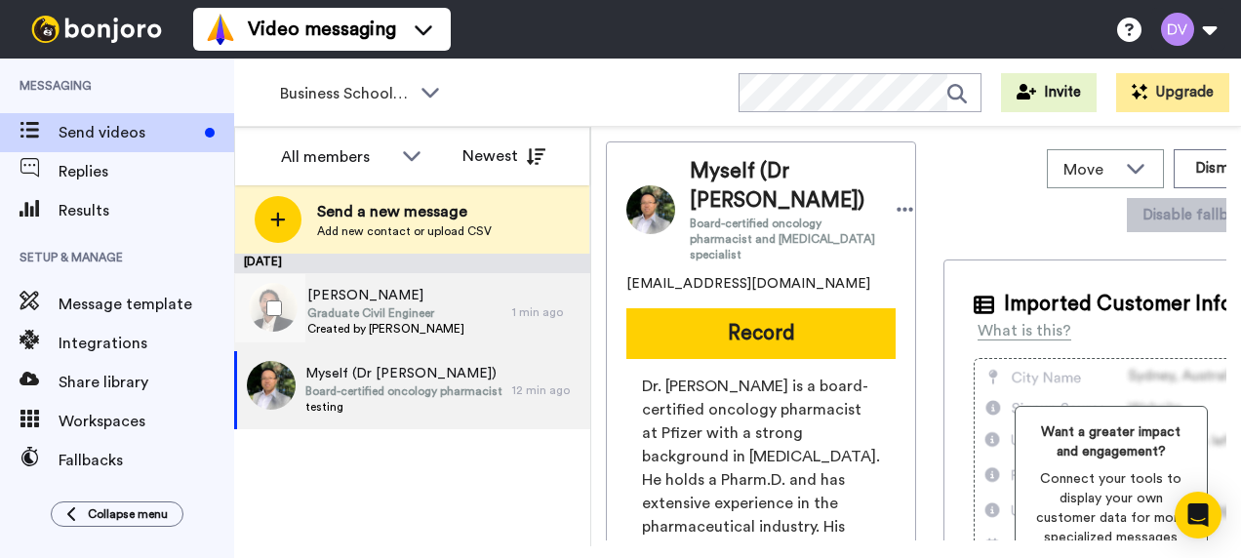
click at [367, 323] on span "Created by [PERSON_NAME]" at bounding box center [385, 329] width 157 height 16
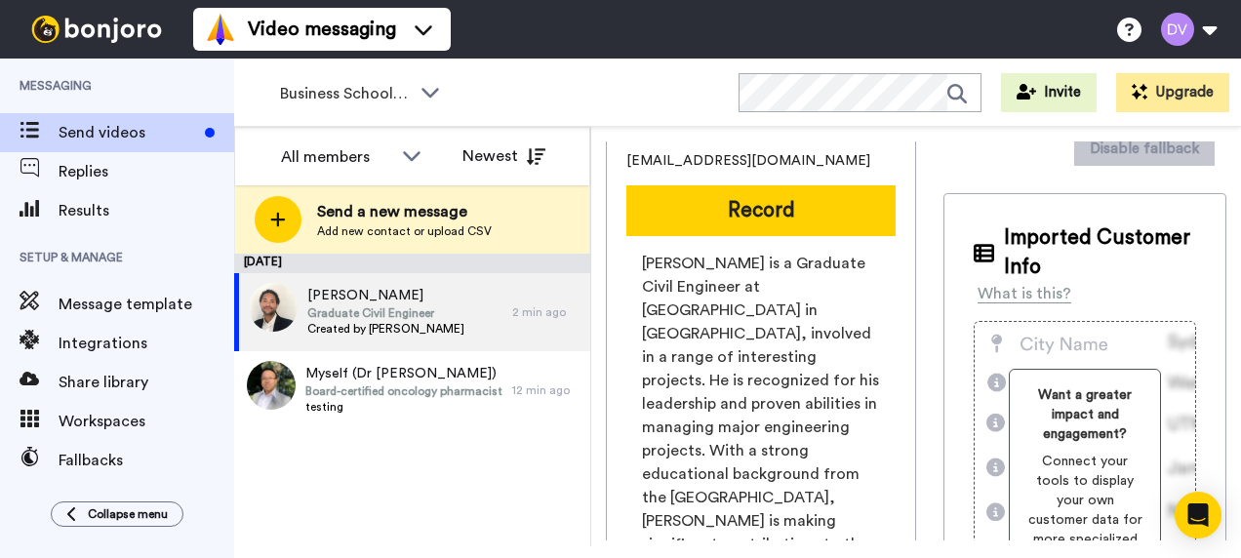
scroll to position [98, 0]
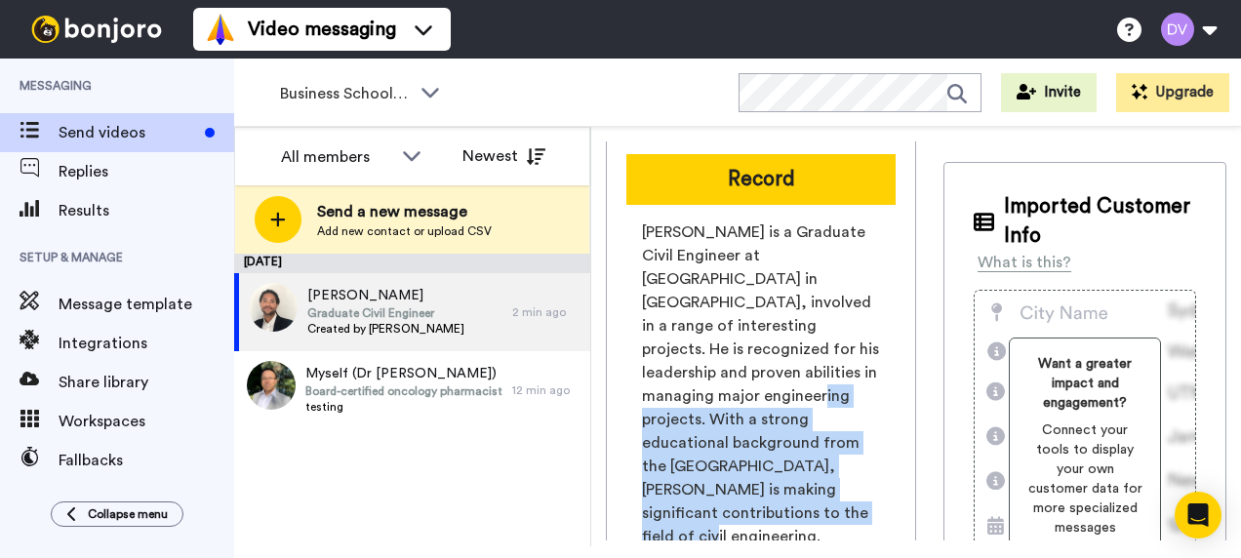
drag, startPoint x: 711, startPoint y: 394, endPoint x: 769, endPoint y: 504, distance: 123.5
click at [769, 504] on span "[PERSON_NAME] is a Graduate Civil Engineer at [GEOGRAPHIC_DATA] in [GEOGRAPHIC_…" at bounding box center [761, 385] width 238 height 328
copy span "With a strong educational background from the University of Melbourne, Eugene i…"
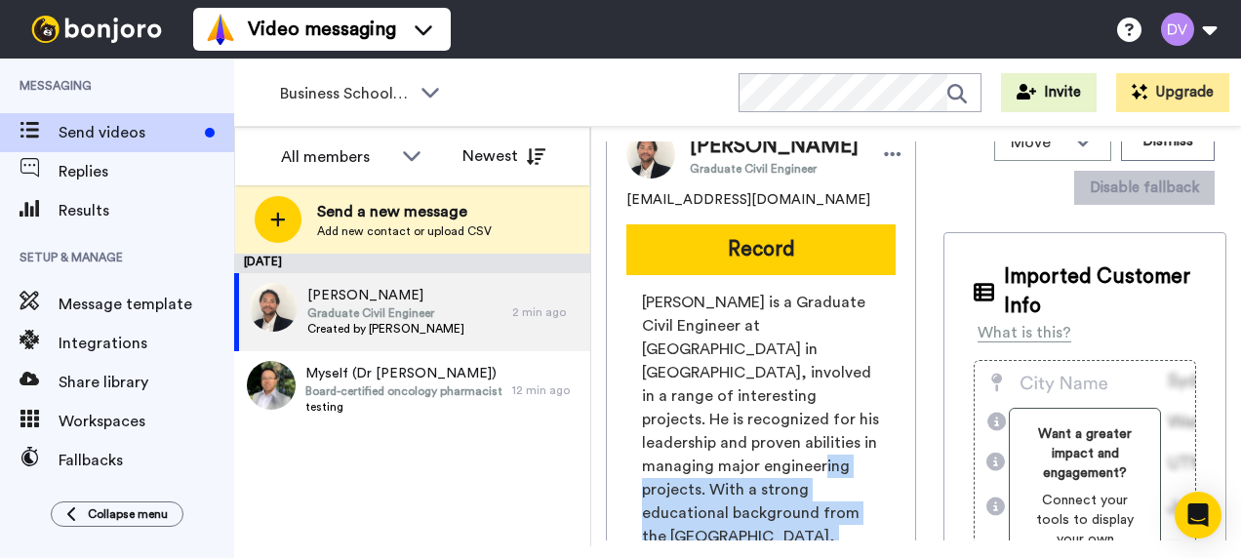
scroll to position [0, 0]
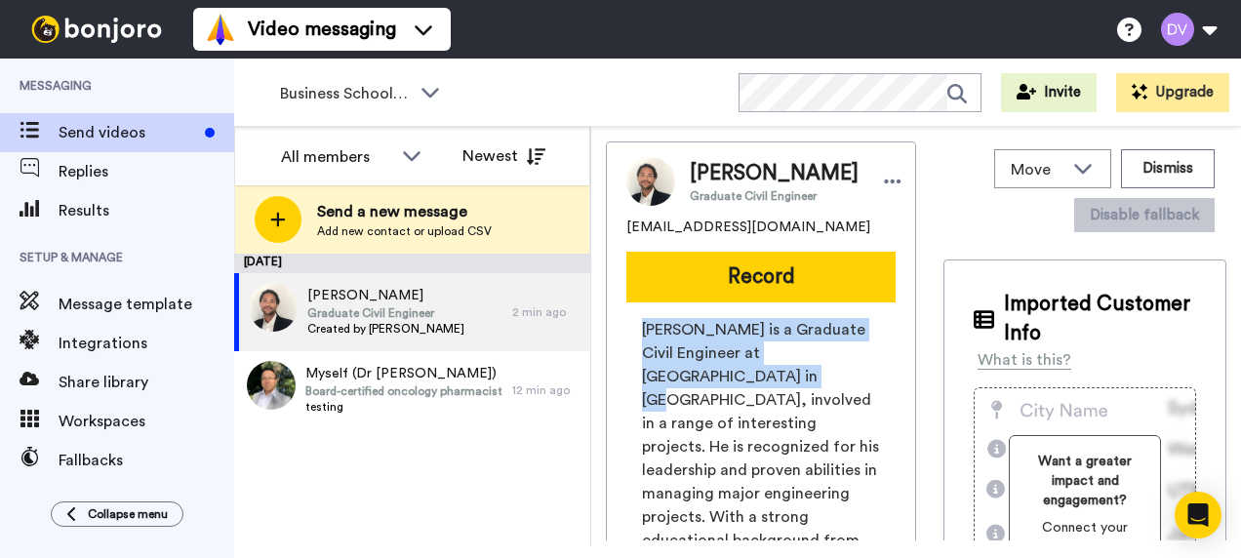
drag, startPoint x: 642, startPoint y: 330, endPoint x: 795, endPoint y: 381, distance: 161.4
click at [795, 381] on span "Eugene Baiden Assan is a Graduate Civil Engineer at AECOM in Melbourne, involve…" at bounding box center [761, 482] width 238 height 328
copy span "Eugene Baiden Assan is a Graduate Civil Engineer at AECOM in Melbourne"
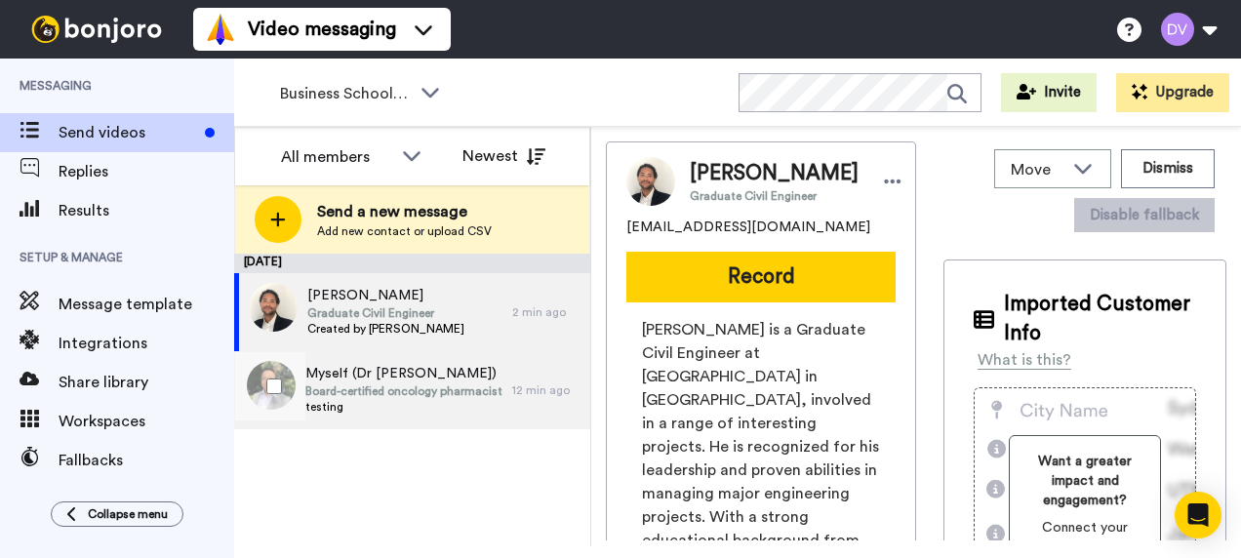
click at [355, 394] on span "Board-certified oncology pharmacist and pharmacotherapy specialist" at bounding box center [403, 392] width 197 height 16
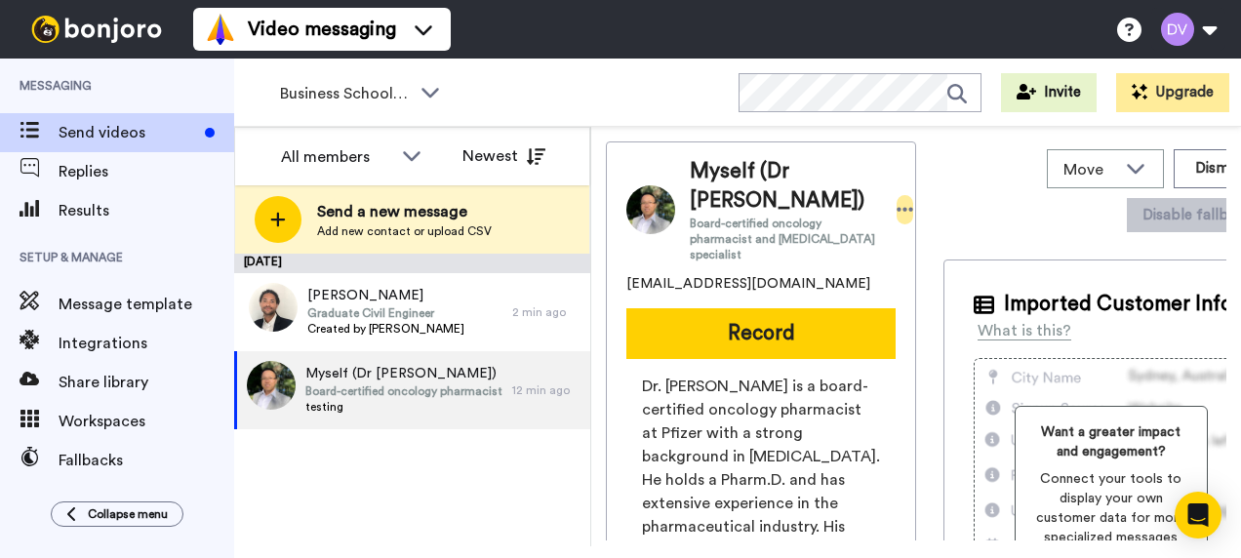
click at [897, 207] on icon at bounding box center [906, 210] width 18 height 20
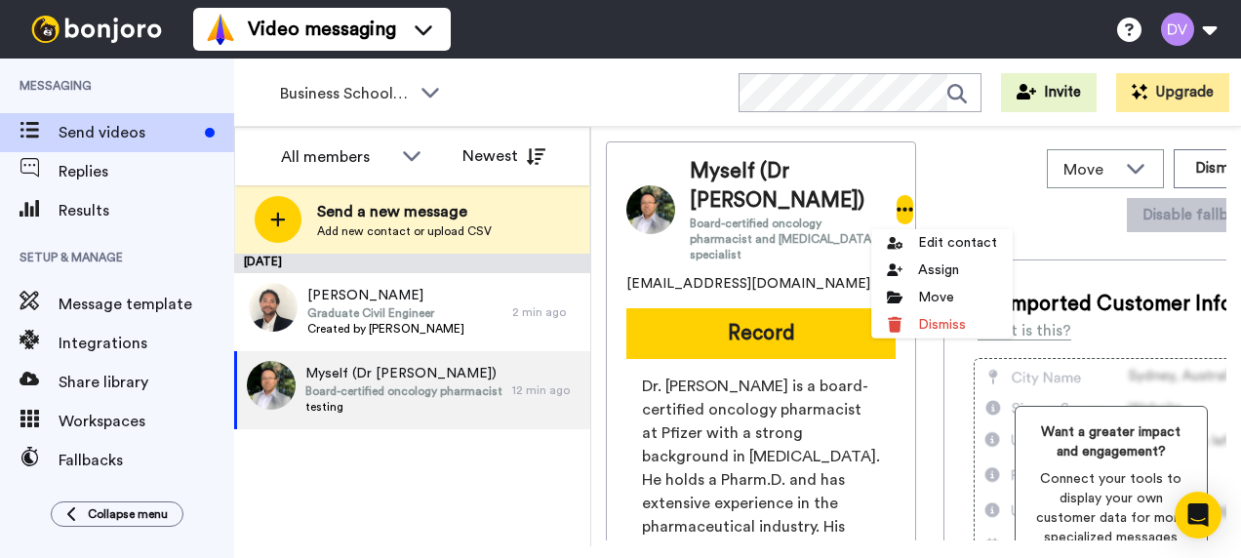
click at [832, 433] on span "Dr. Long Vo is a board-certified oncology pharmacist at Pfizer with a strong ba…" at bounding box center [761, 504] width 238 height 258
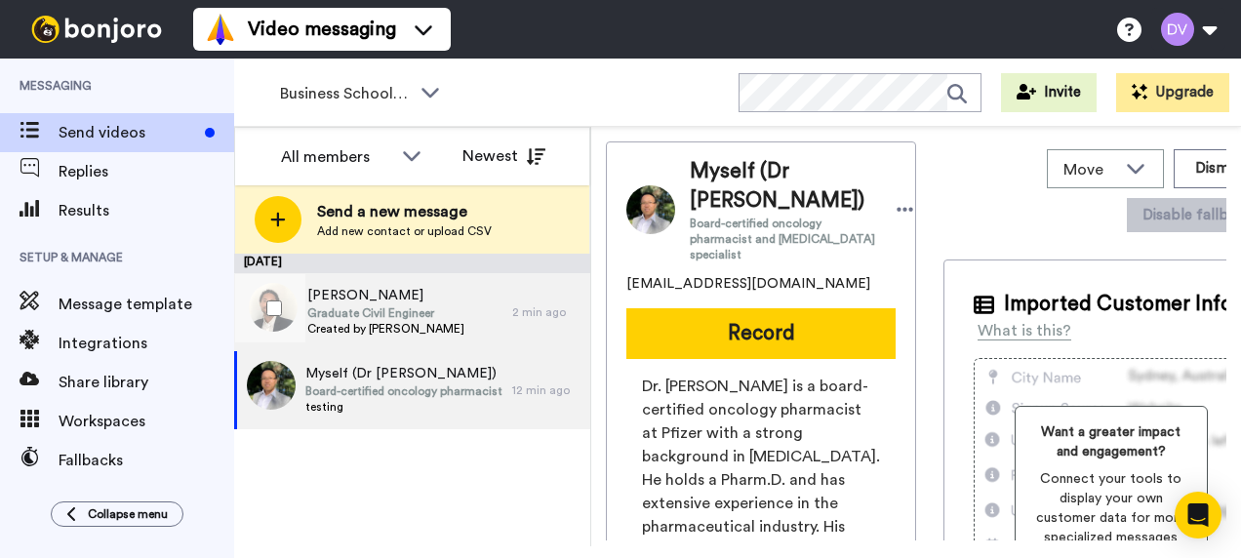
click at [339, 314] on span "Graduate Civil Engineer" at bounding box center [385, 313] width 157 height 16
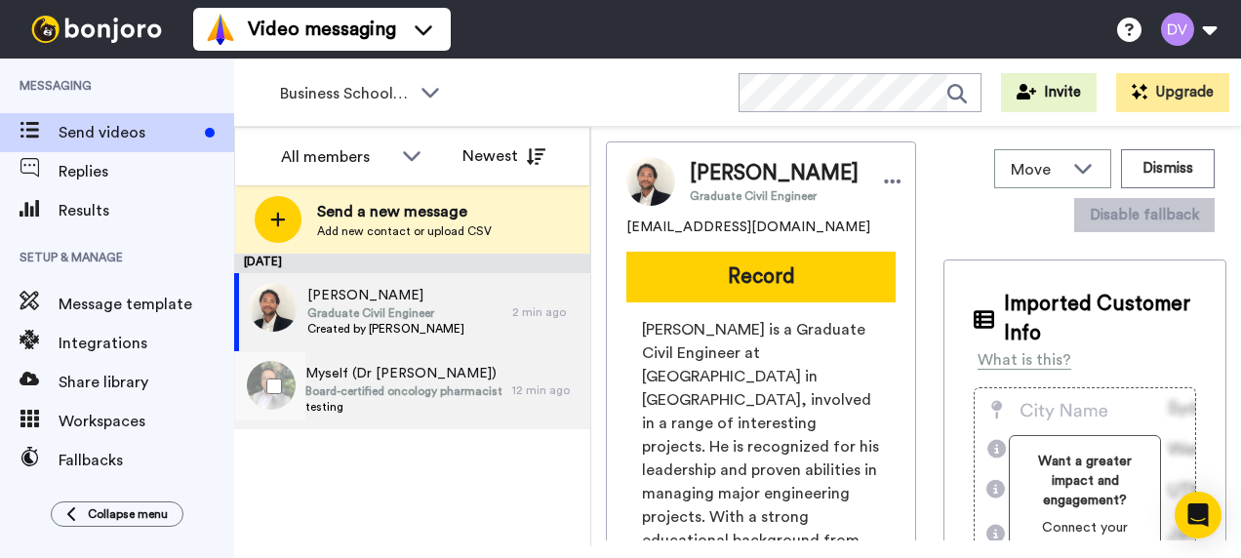
click at [382, 389] on span "Board-certified oncology pharmacist and pharmacotherapy specialist" at bounding box center [403, 392] width 197 height 16
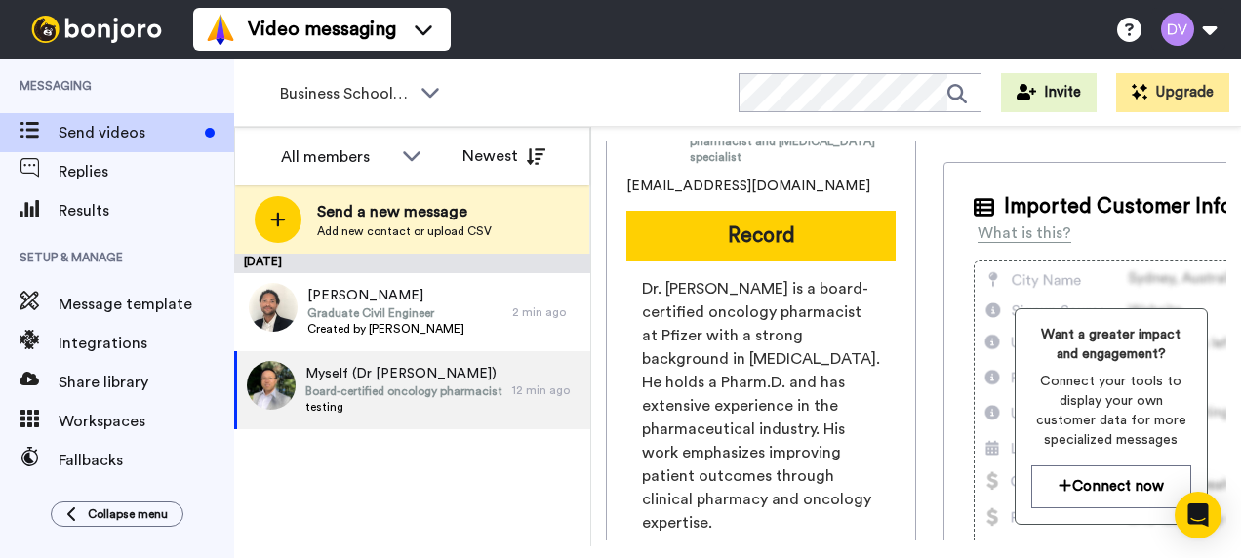
scroll to position [195, 0]
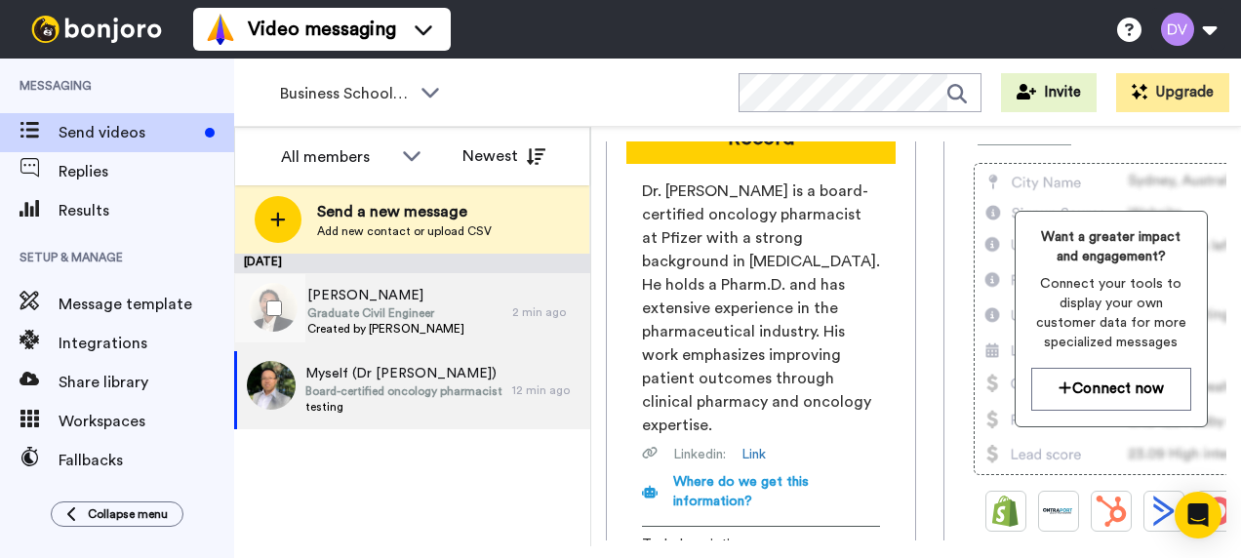
click at [401, 315] on span "Graduate Civil Engineer" at bounding box center [385, 313] width 157 height 16
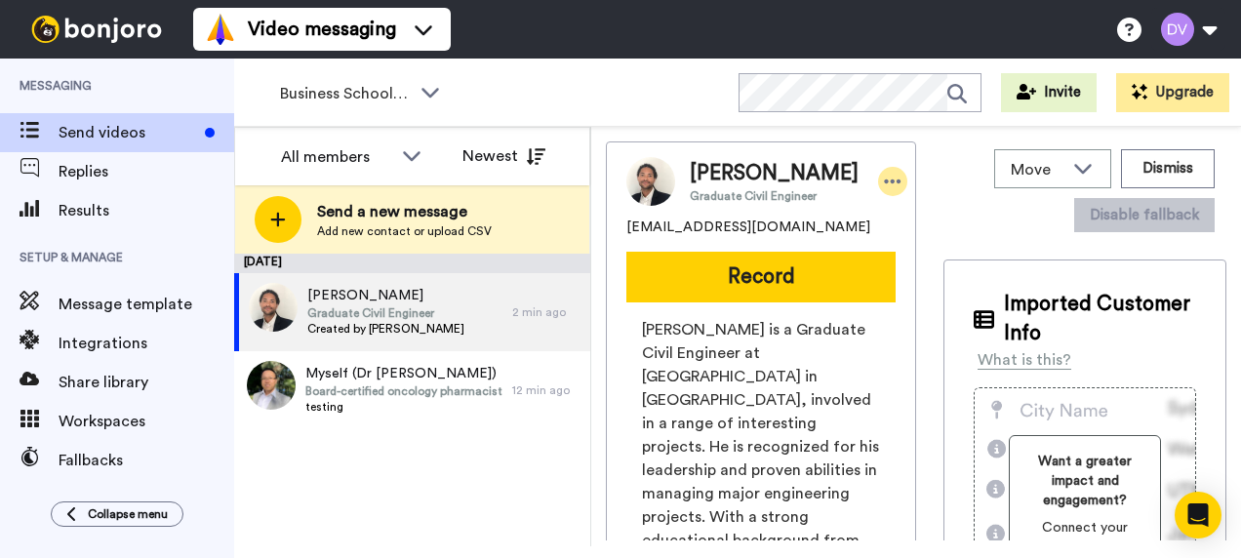
click at [884, 179] on icon at bounding box center [893, 182] width 18 height 20
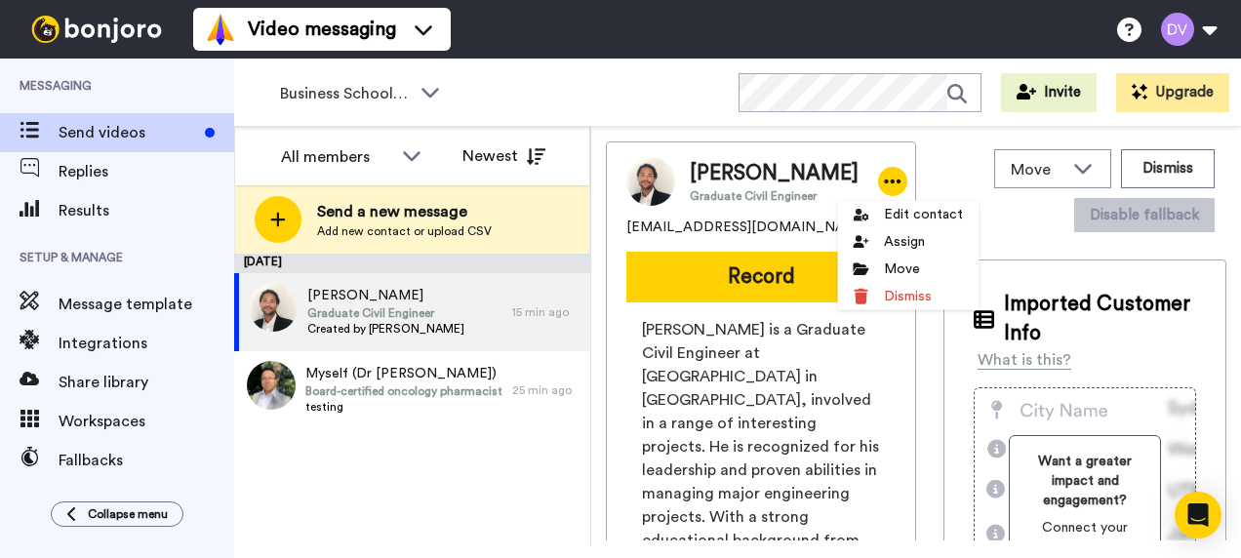
click at [757, 168] on span "Eugene Assan" at bounding box center [774, 173] width 169 height 29
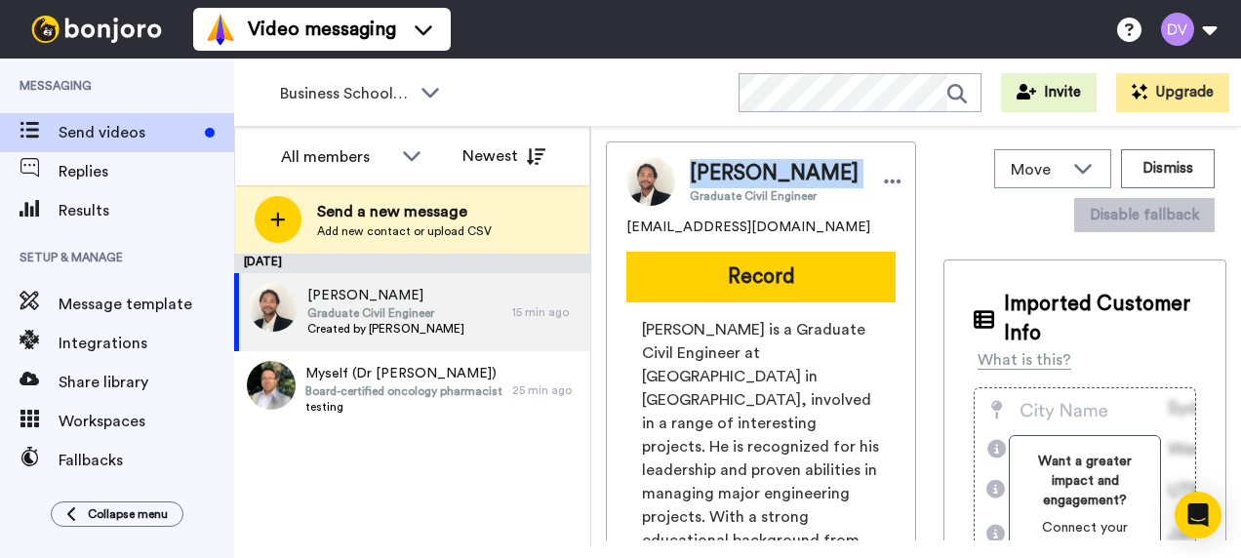
click at [757, 168] on span "Eugene Assan" at bounding box center [774, 173] width 169 height 29
copy span "Eugene Assan"
click at [762, 229] on span "[EMAIL_ADDRESS][DOMAIN_NAME]" at bounding box center [749, 228] width 244 height 20
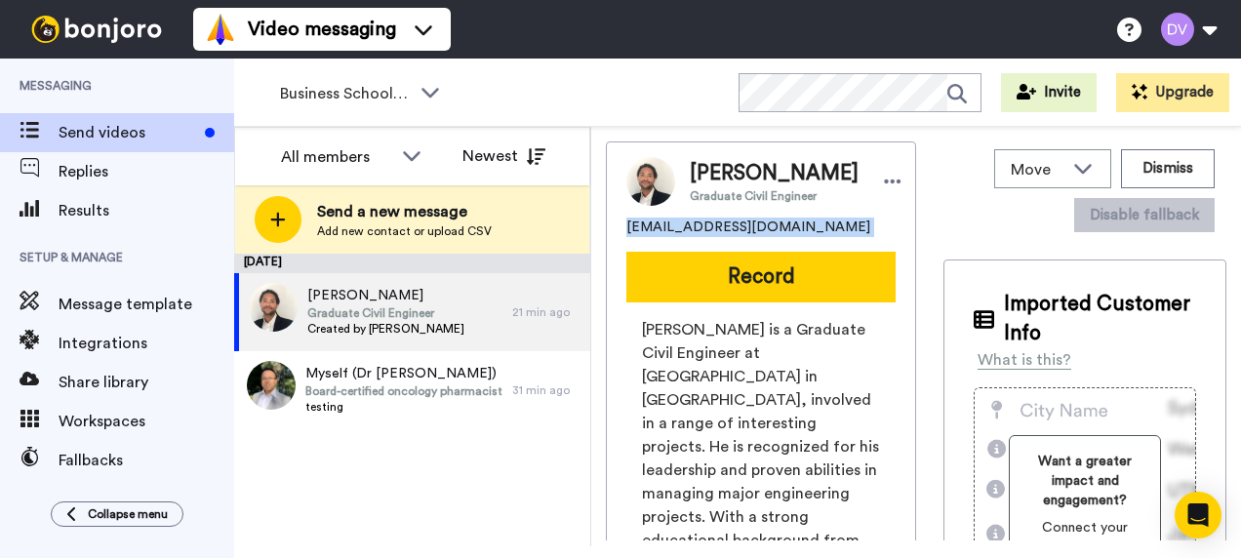
click at [762, 229] on span "[EMAIL_ADDRESS][DOMAIN_NAME]" at bounding box center [749, 228] width 244 height 20
copy span "[EMAIL_ADDRESS][DOMAIN_NAME]"
click at [734, 168] on span "Eugene Assan" at bounding box center [774, 173] width 169 height 29
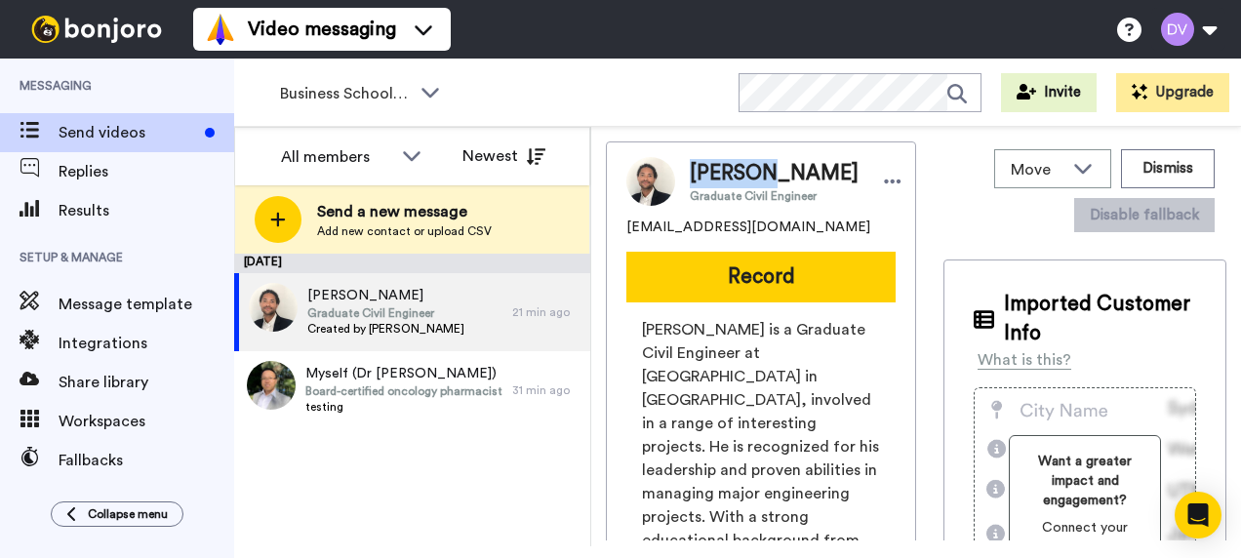
click at [734, 168] on span "Eugene Assan" at bounding box center [774, 173] width 169 height 29
drag, startPoint x: 734, startPoint y: 168, endPoint x: 778, endPoint y: 176, distance: 44.6
click at [778, 176] on span "Eugene Assan" at bounding box center [774, 173] width 169 height 29
drag, startPoint x: 816, startPoint y: 175, endPoint x: 685, endPoint y: 169, distance: 130.9
click at [685, 169] on div "Eugene Assan Graduate Civil Engineer" at bounding box center [791, 181] width 232 height 45
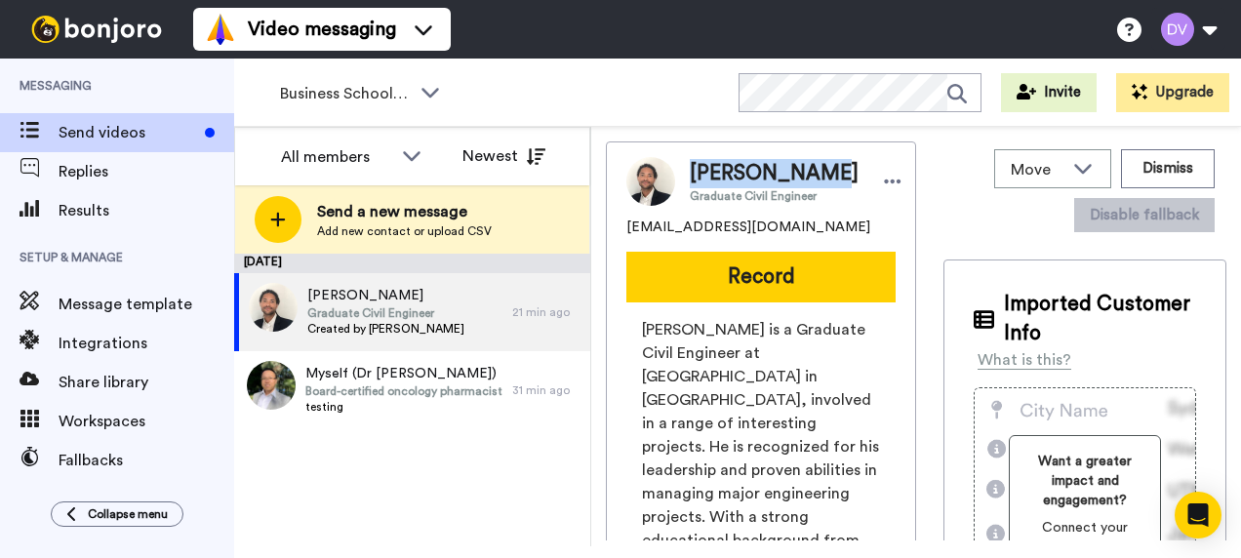
copy span "Eugene Assan"
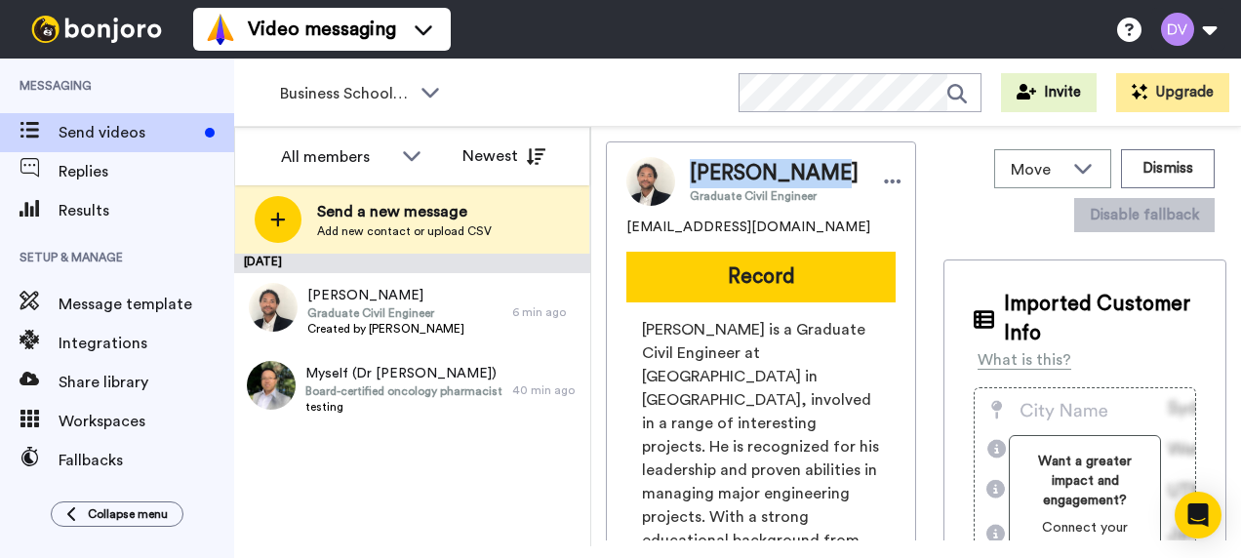
scroll to position [195, 0]
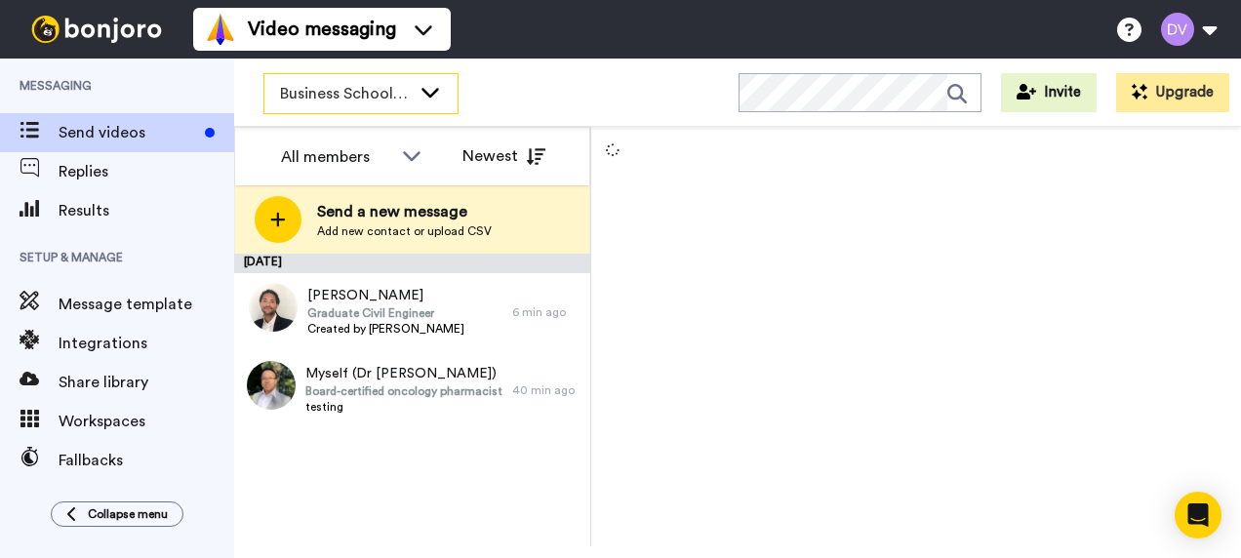
click at [434, 100] on icon at bounding box center [430, 92] width 23 height 20
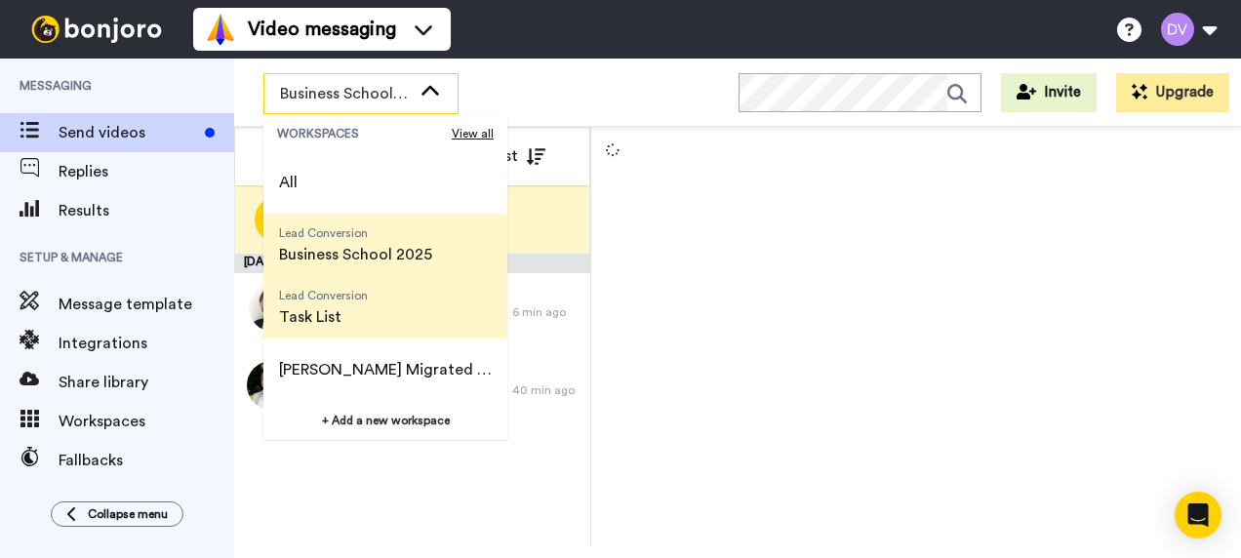
click at [350, 308] on span "Task List" at bounding box center [323, 316] width 89 height 23
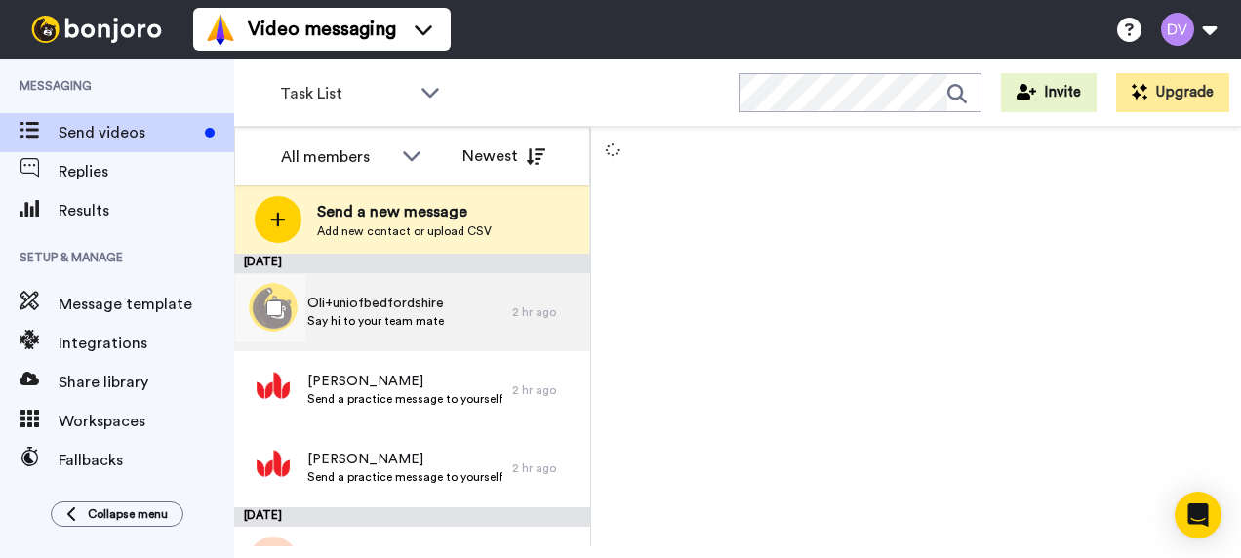
click at [411, 319] on span "Say hi to your team mate" at bounding box center [375, 321] width 137 height 16
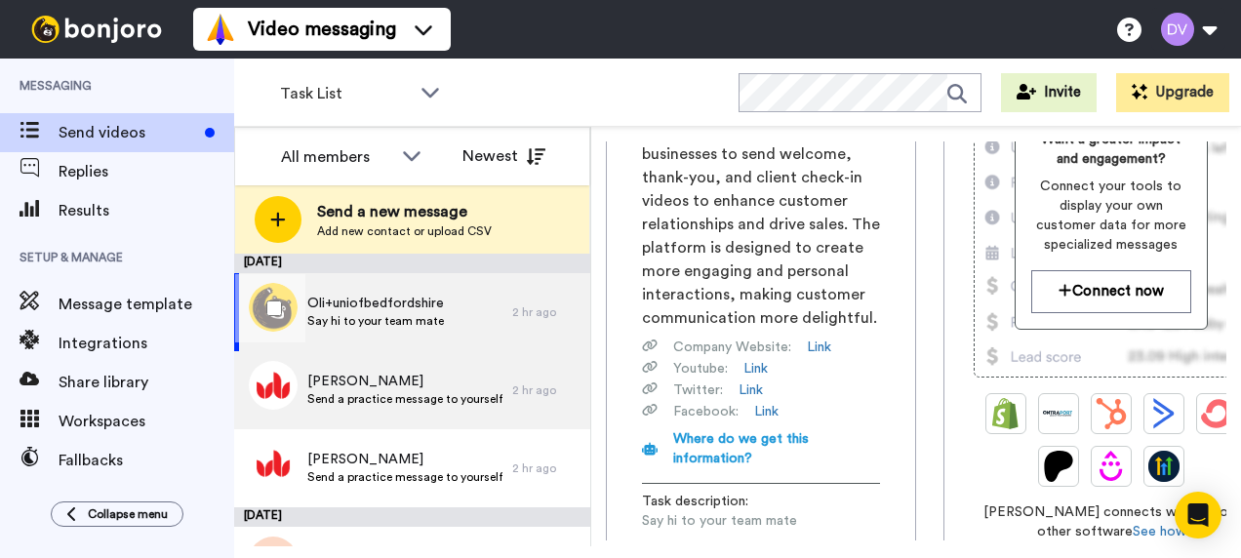
scroll to position [59, 0]
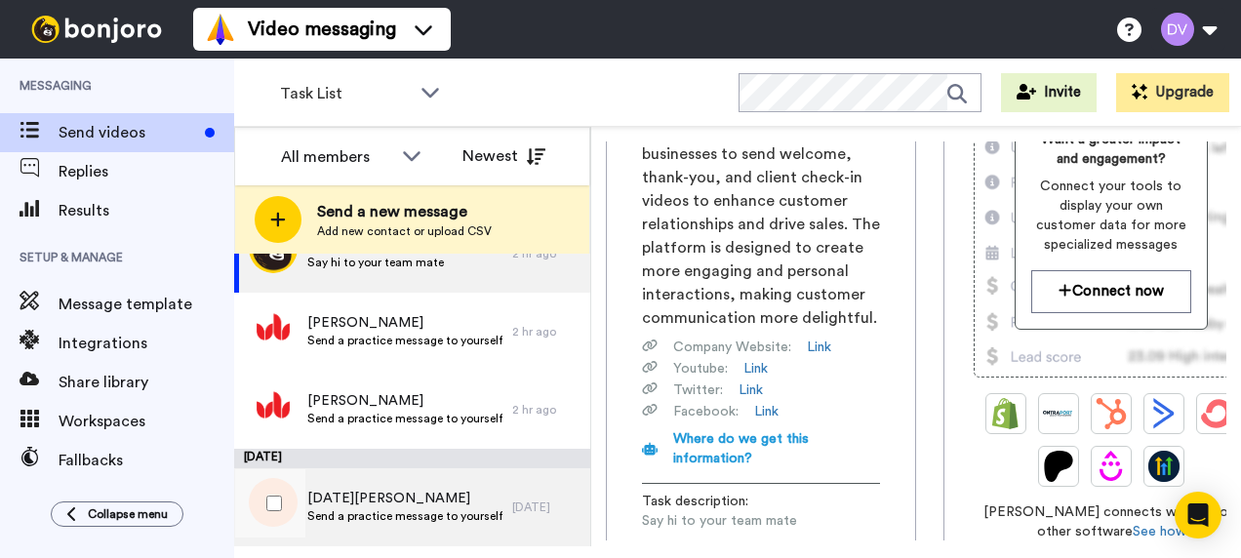
click at [385, 500] on span "Noel Douglas" at bounding box center [404, 499] width 195 height 20
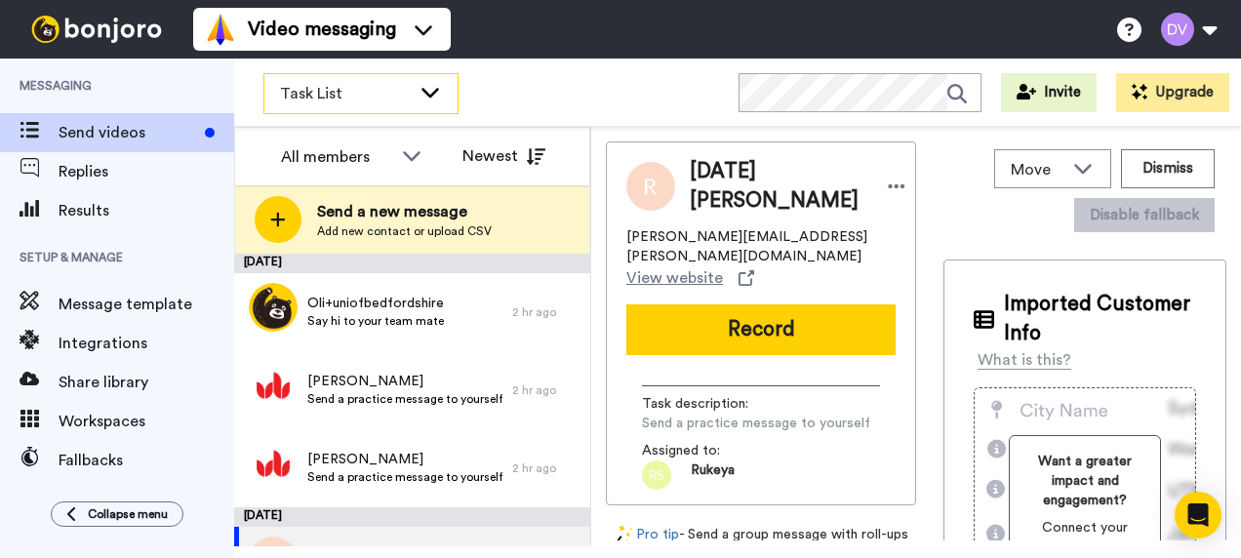
click at [433, 96] on icon at bounding box center [430, 92] width 23 height 20
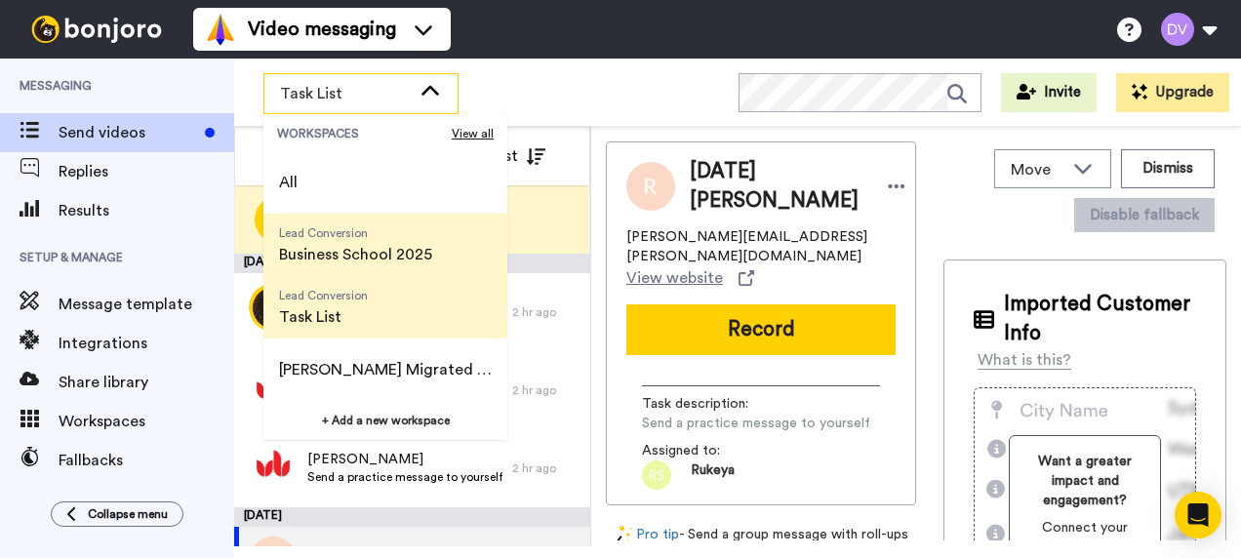
click at [354, 255] on span "Business School 2025" at bounding box center [355, 254] width 153 height 23
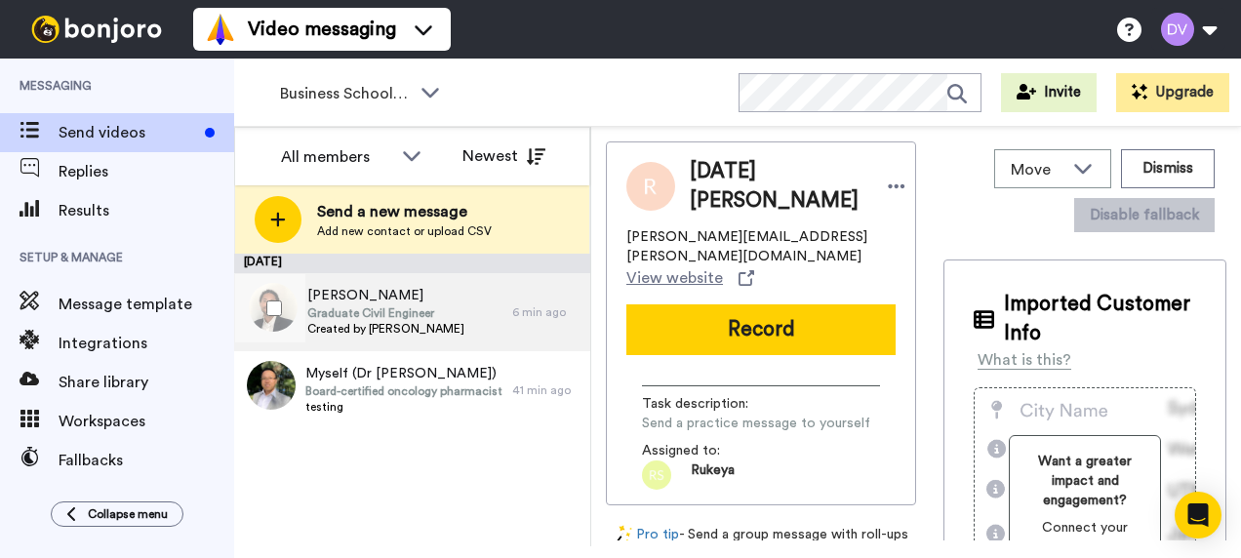
click at [398, 304] on span "Eugene Assan" at bounding box center [385, 296] width 157 height 20
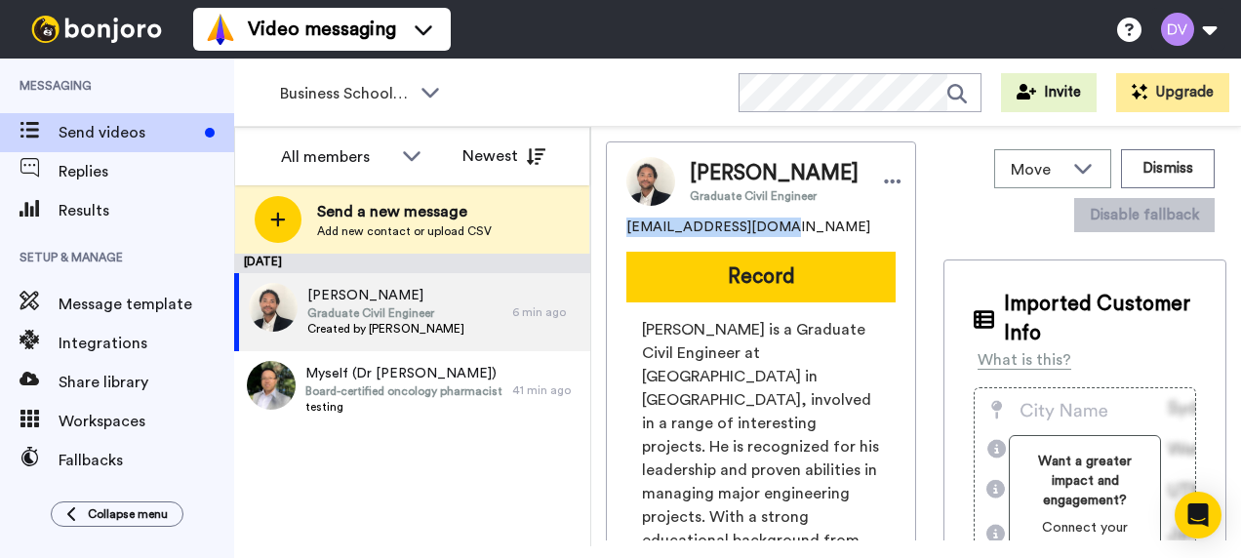
drag, startPoint x: 780, startPoint y: 223, endPoint x: 626, endPoint y: 224, distance: 154.2
click at [627, 224] on div "danassan87@yahoo.com" at bounding box center [761, 228] width 269 height 20
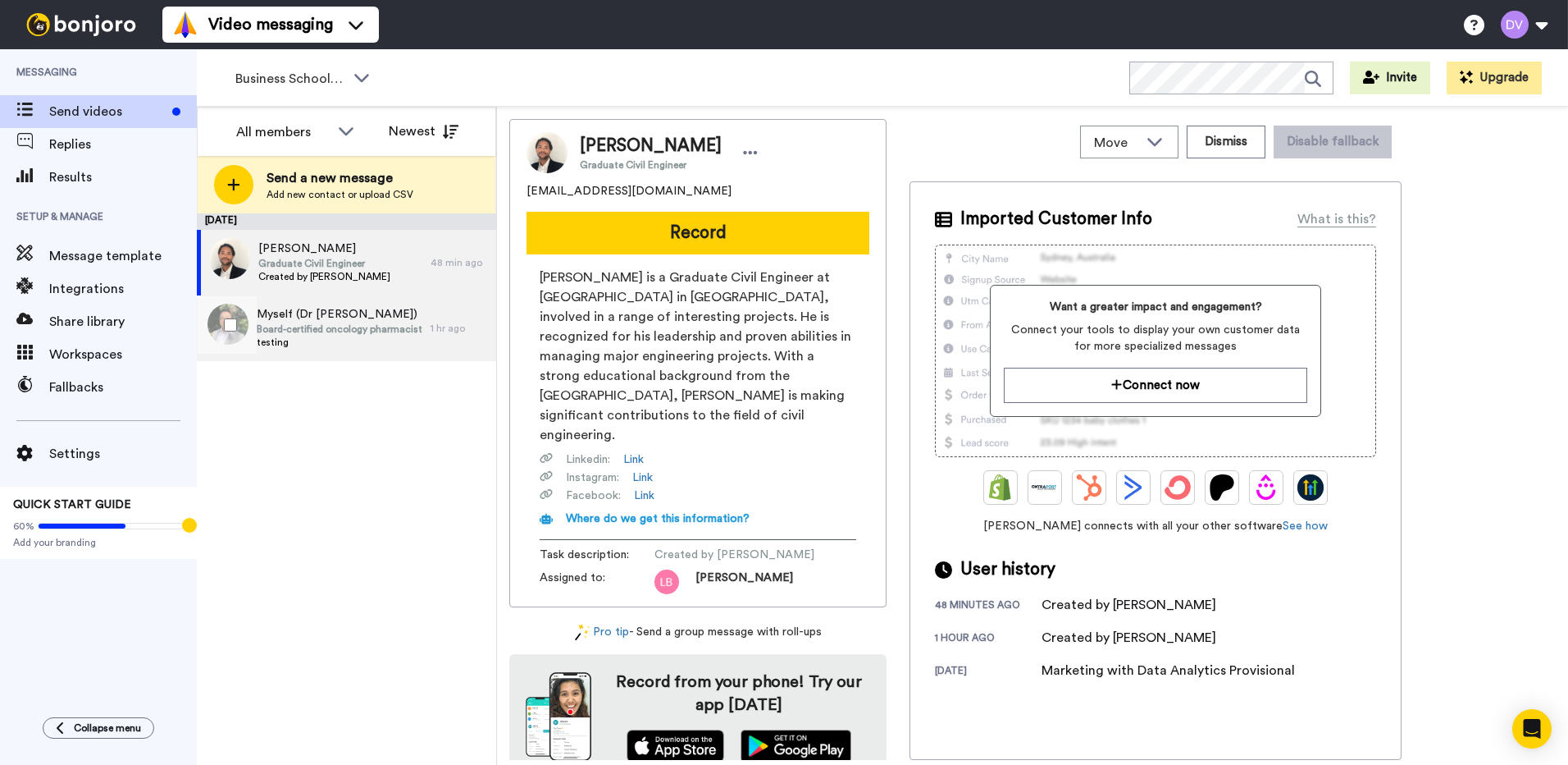
click at [311, 325] on span "Board-certified oncology pharmacist and pharmacotherapy specialist" at bounding box center [339, 330] width 166 height 13
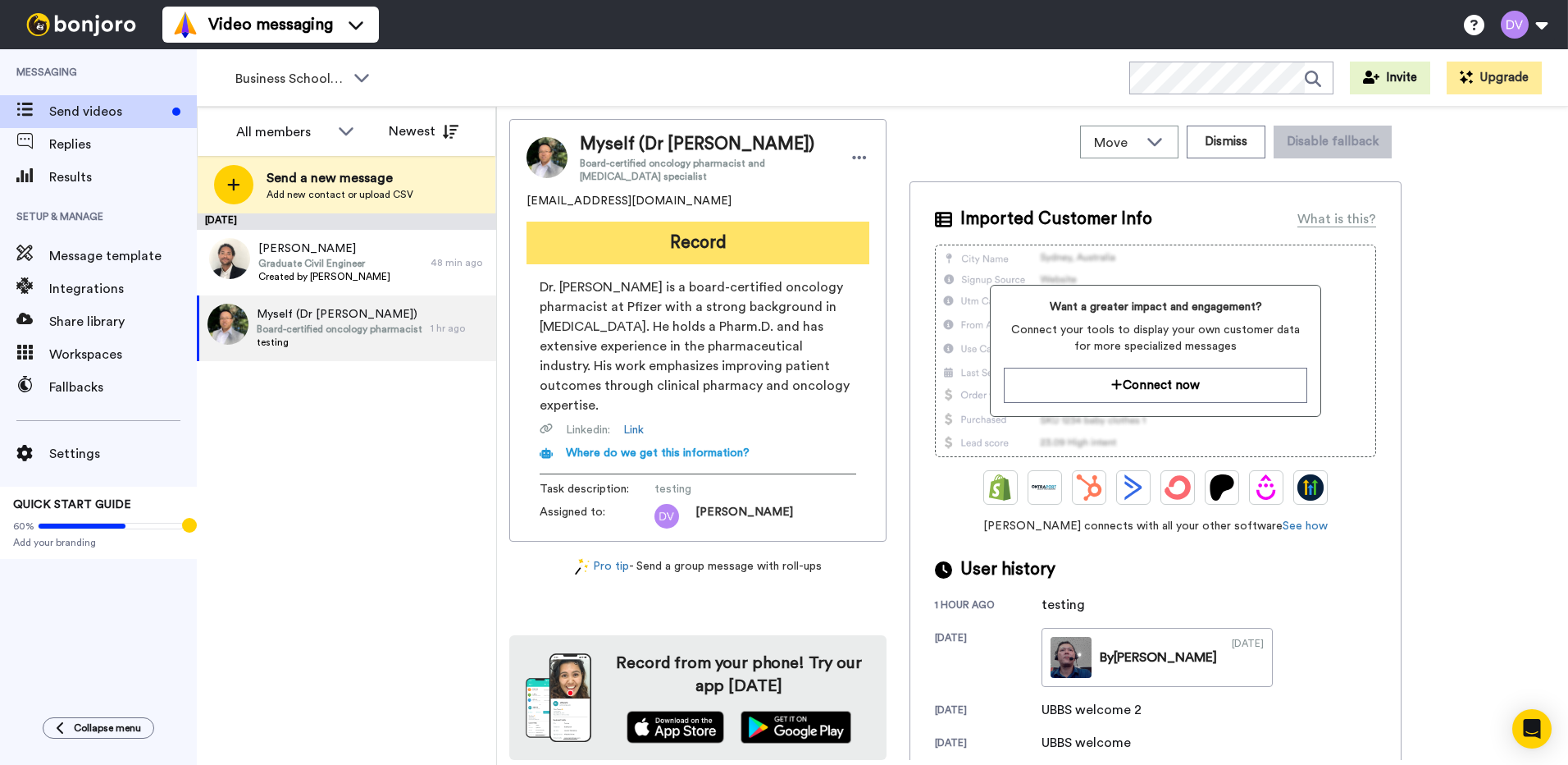
click at [703, 250] on button "Record" at bounding box center [698, 243] width 343 height 43
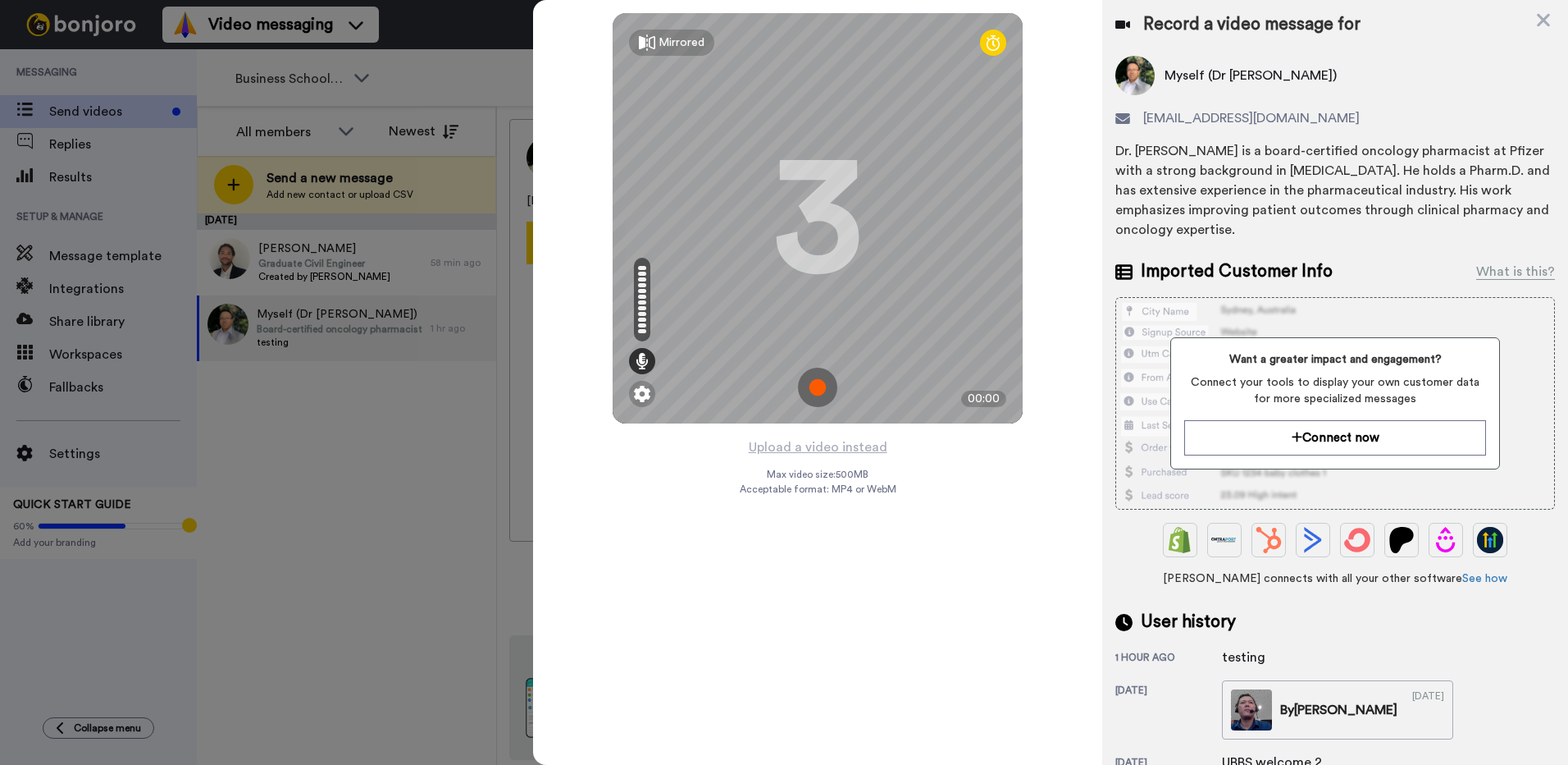
click at [815, 388] on img at bounding box center [818, 387] width 39 height 40
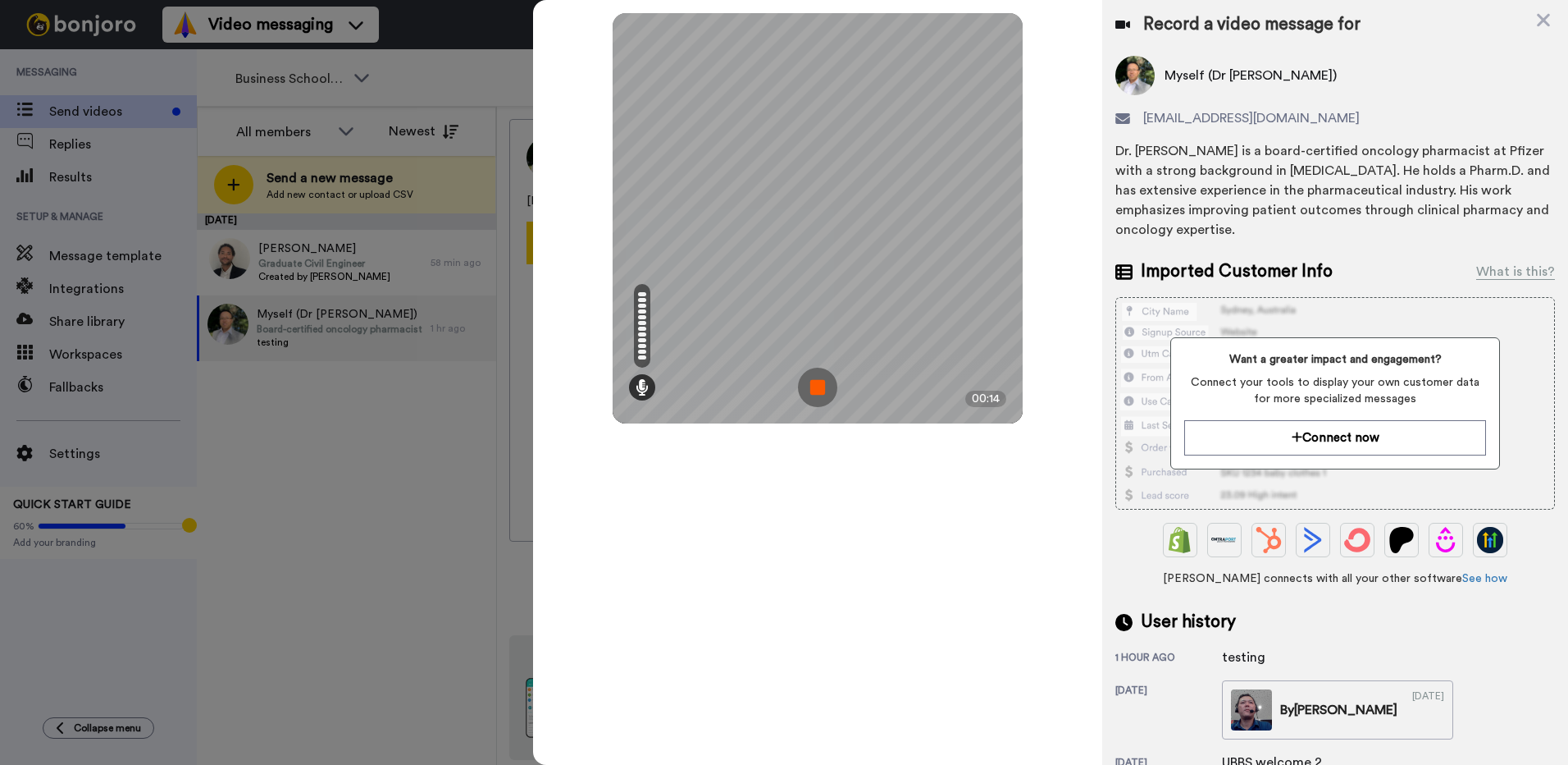
click at [822, 393] on img at bounding box center [818, 387] width 39 height 40
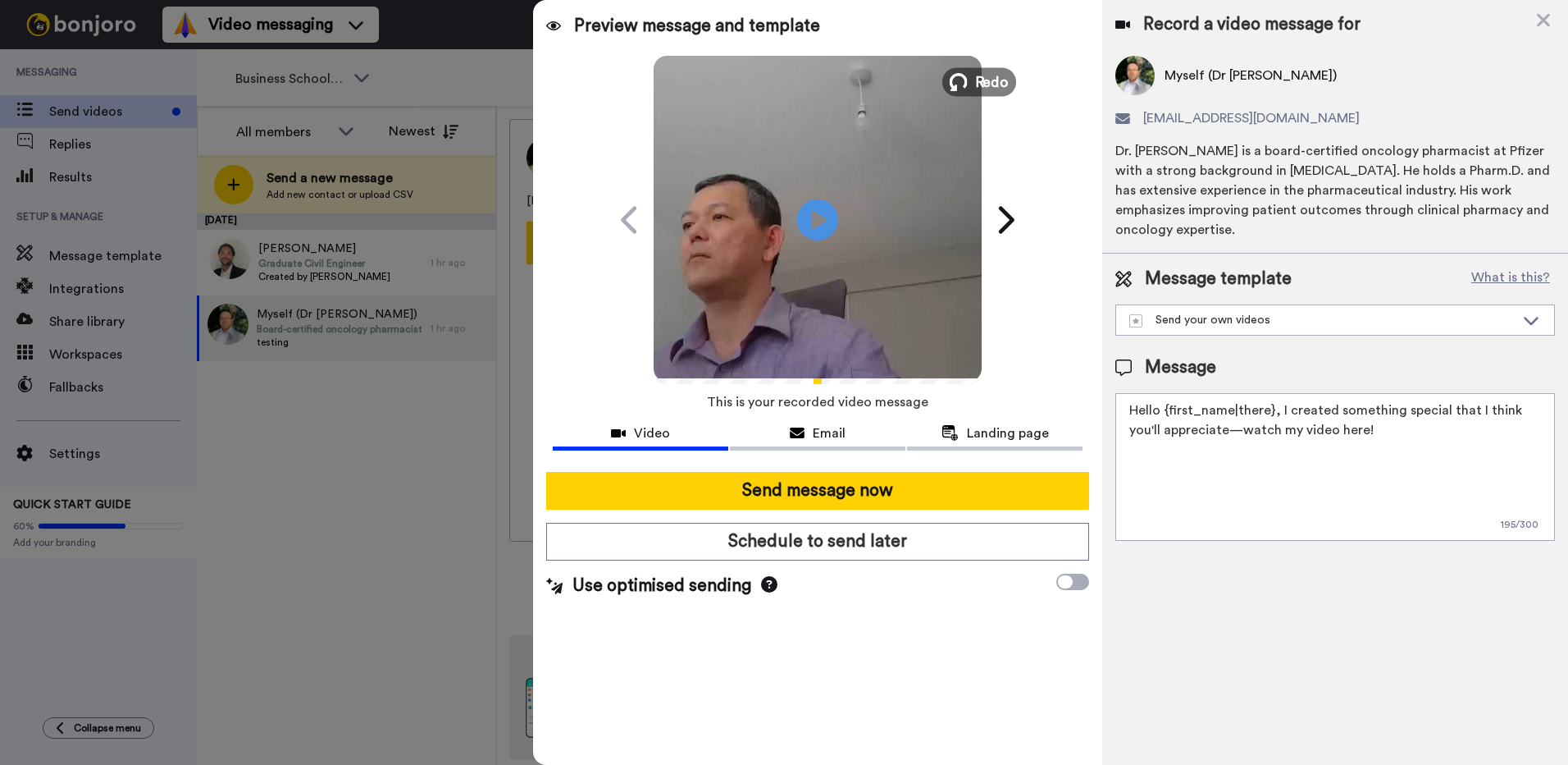
click at [964, 80] on icon at bounding box center [958, 82] width 18 height 18
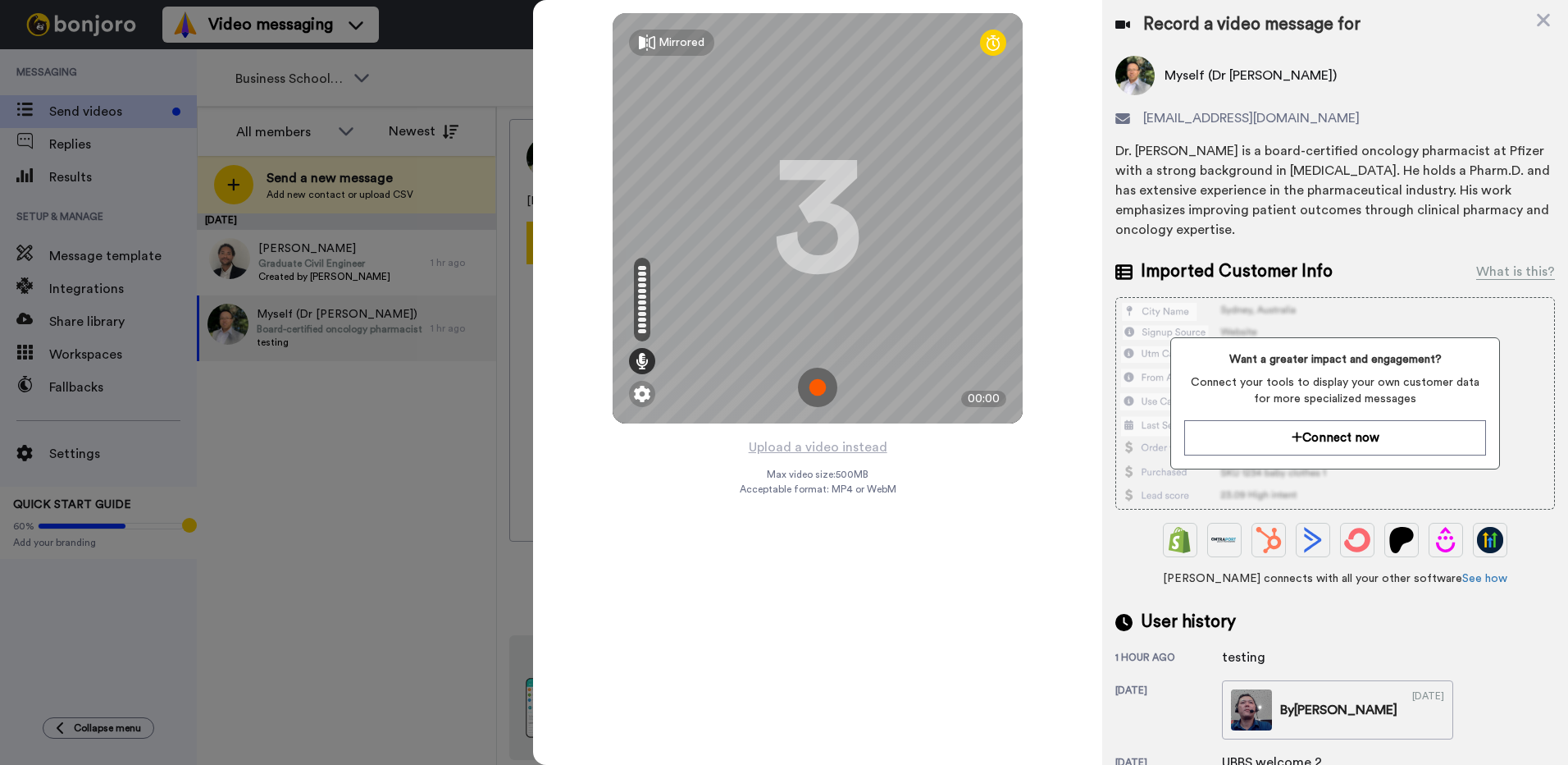
click at [814, 387] on img at bounding box center [818, 387] width 39 height 40
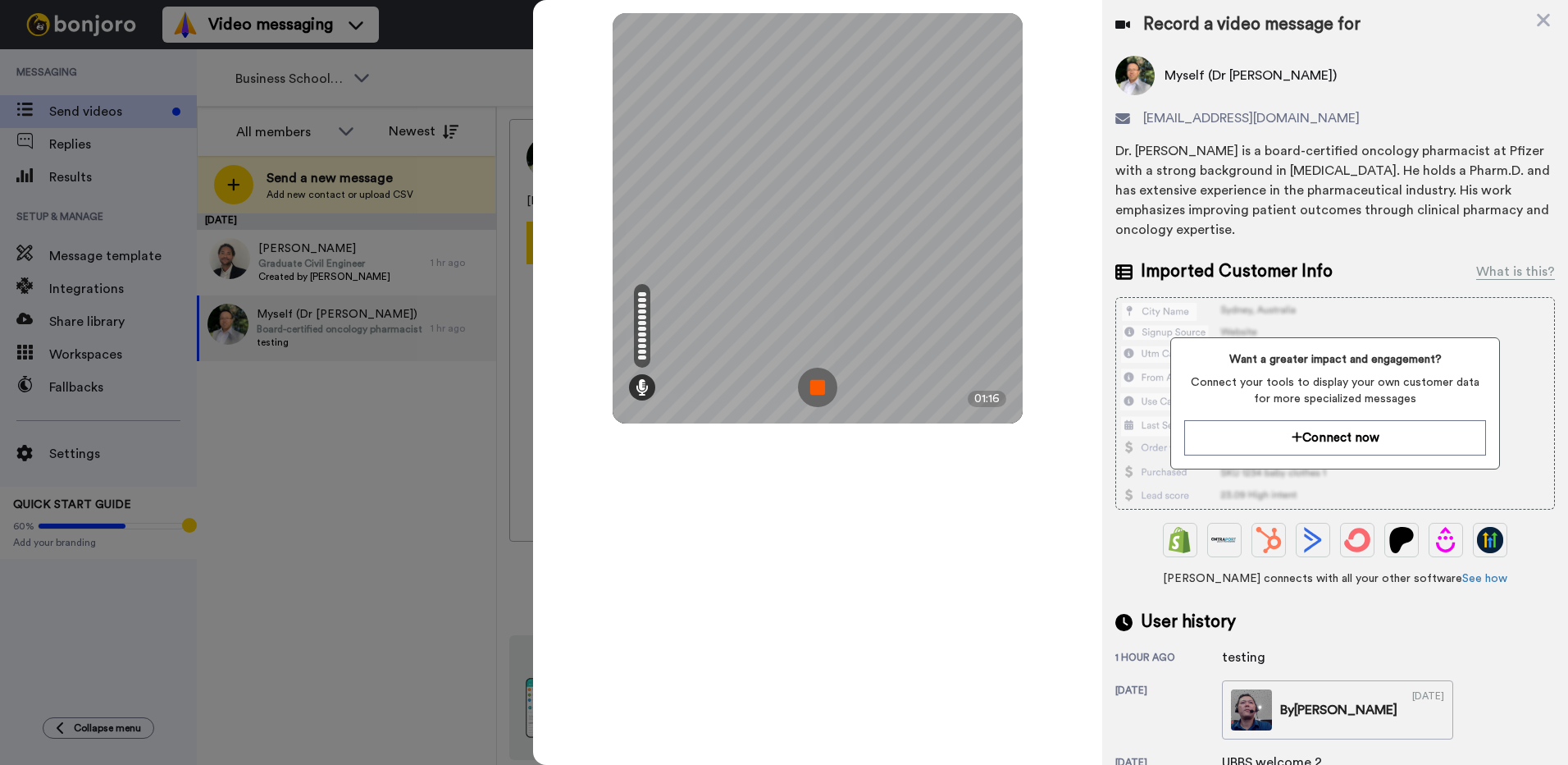
click at [814, 385] on img at bounding box center [818, 387] width 39 height 40
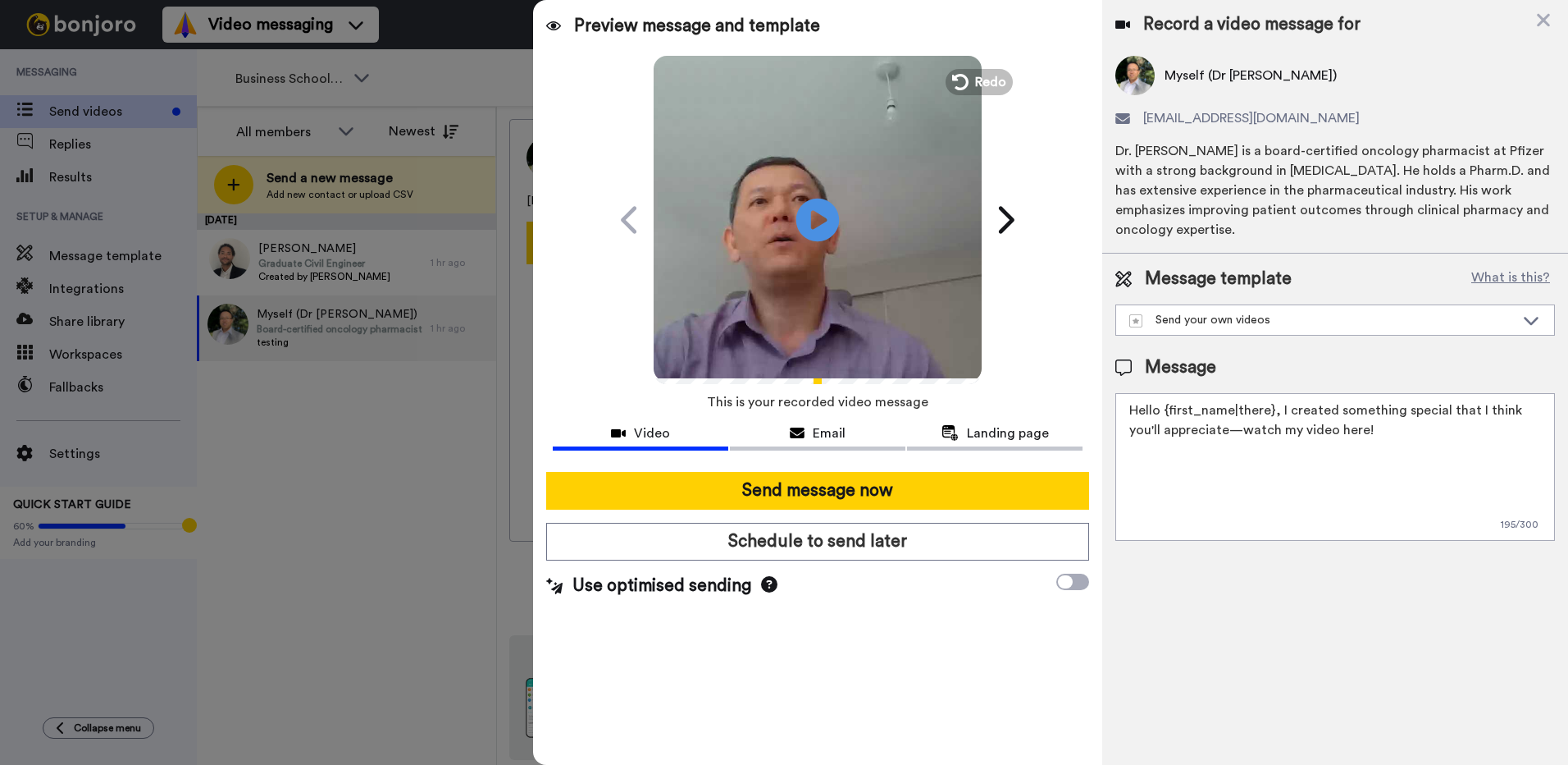
click at [822, 218] on icon "Play/Pause" at bounding box center [818, 219] width 44 height 78
click at [984, 85] on span "Redo" at bounding box center [992, 81] width 34 height 21
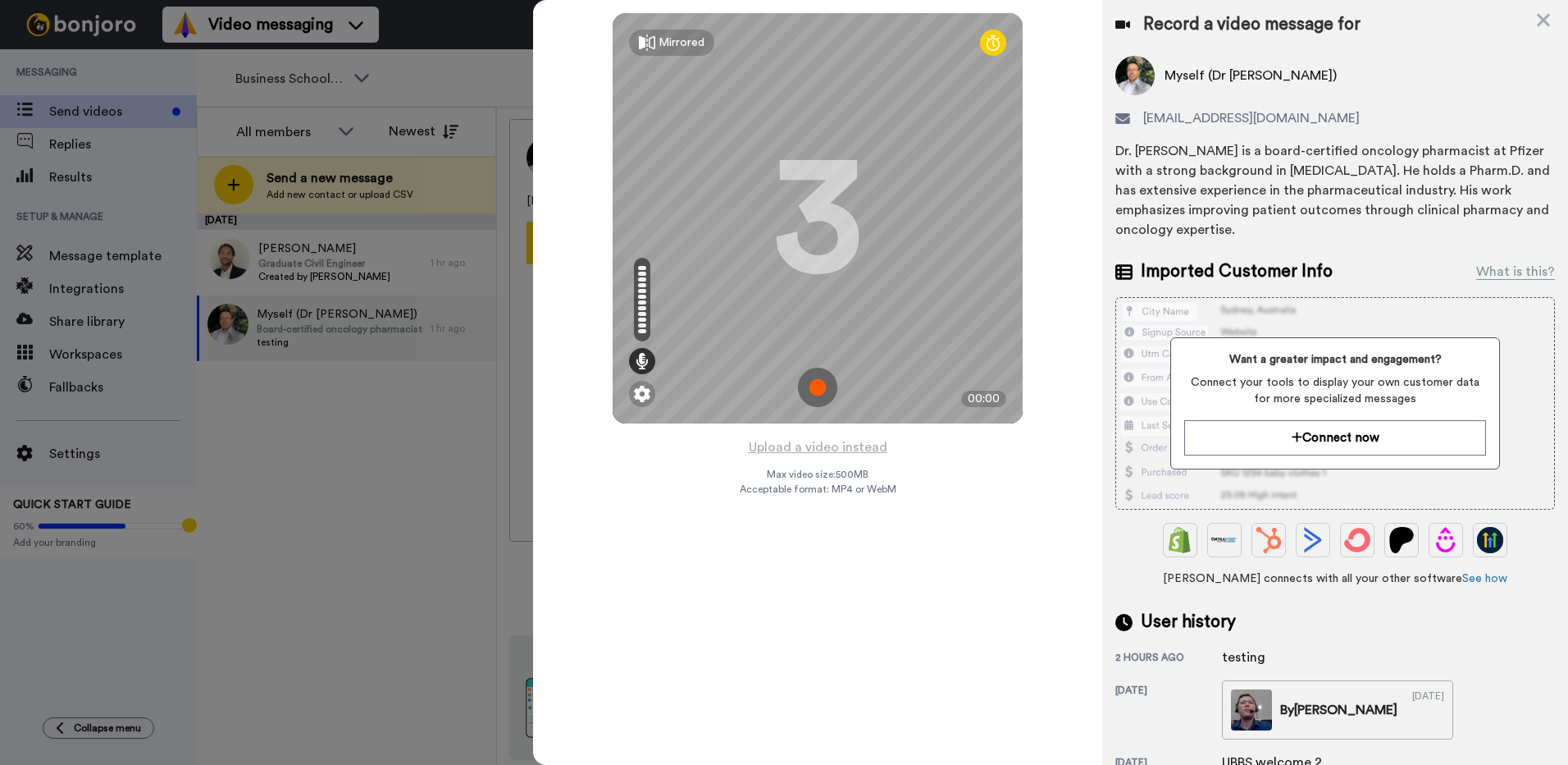
click at [808, 386] on img at bounding box center [818, 387] width 39 height 40
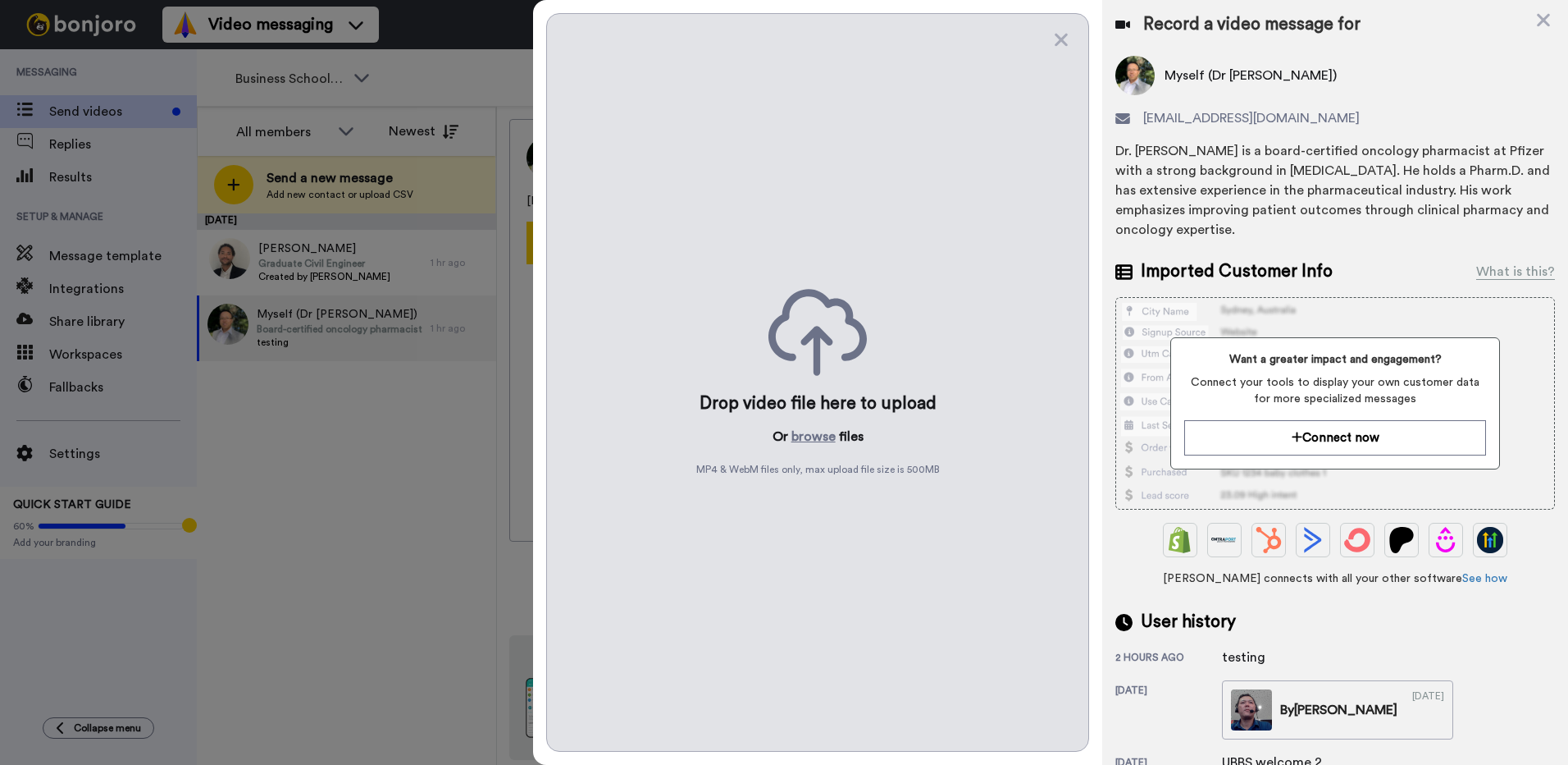
click at [1042, 37] on div "Drop video file here to upload Or browse files MP4 & WebM files only, max uploa…" at bounding box center [818, 382] width 543 height 738
click at [1042, 39] on icon at bounding box center [1061, 40] width 17 height 20
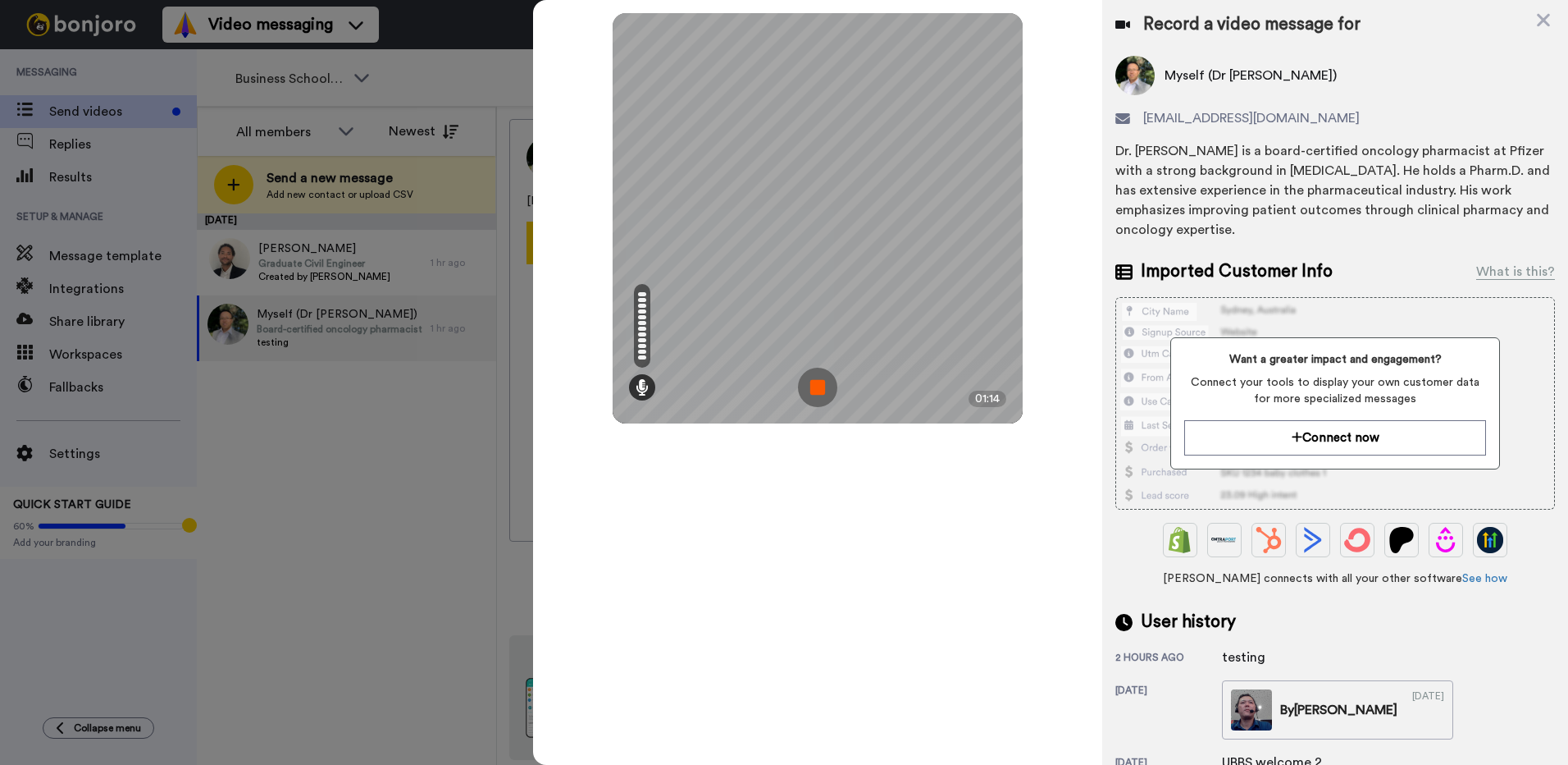
click at [819, 388] on img at bounding box center [818, 387] width 39 height 40
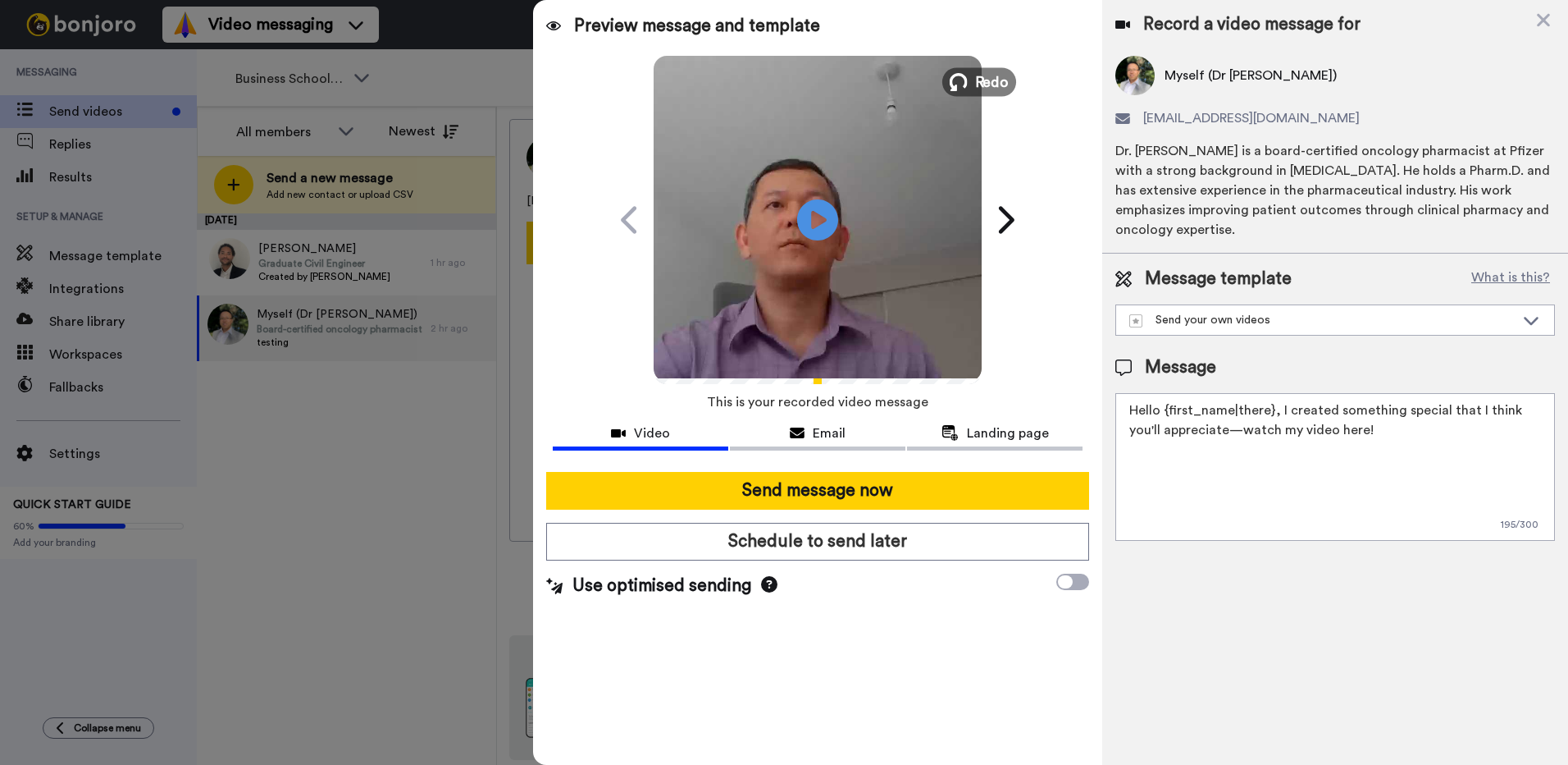
click at [965, 83] on icon at bounding box center [958, 82] width 18 height 18
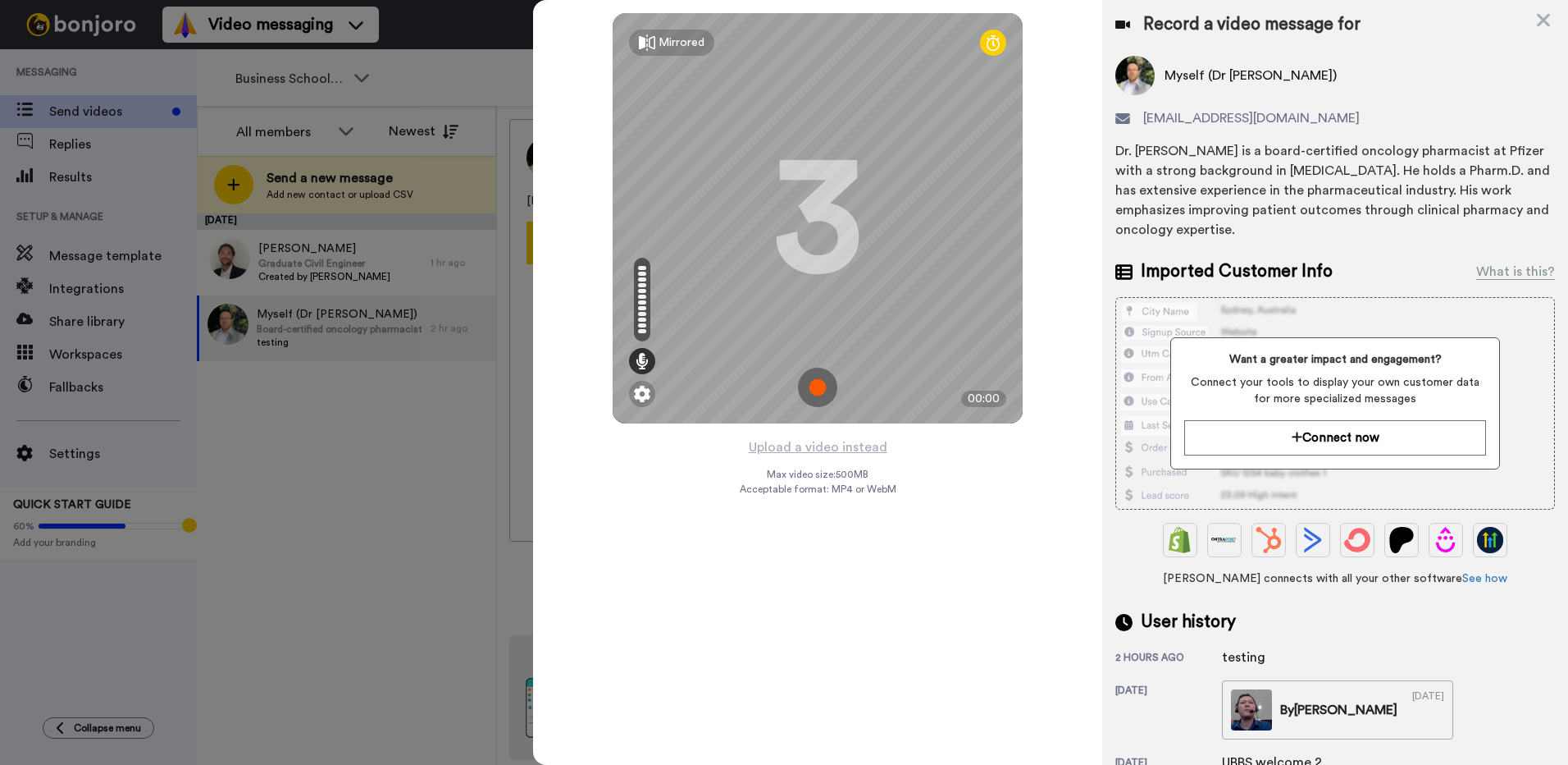
click at [817, 387] on img at bounding box center [818, 387] width 39 height 40
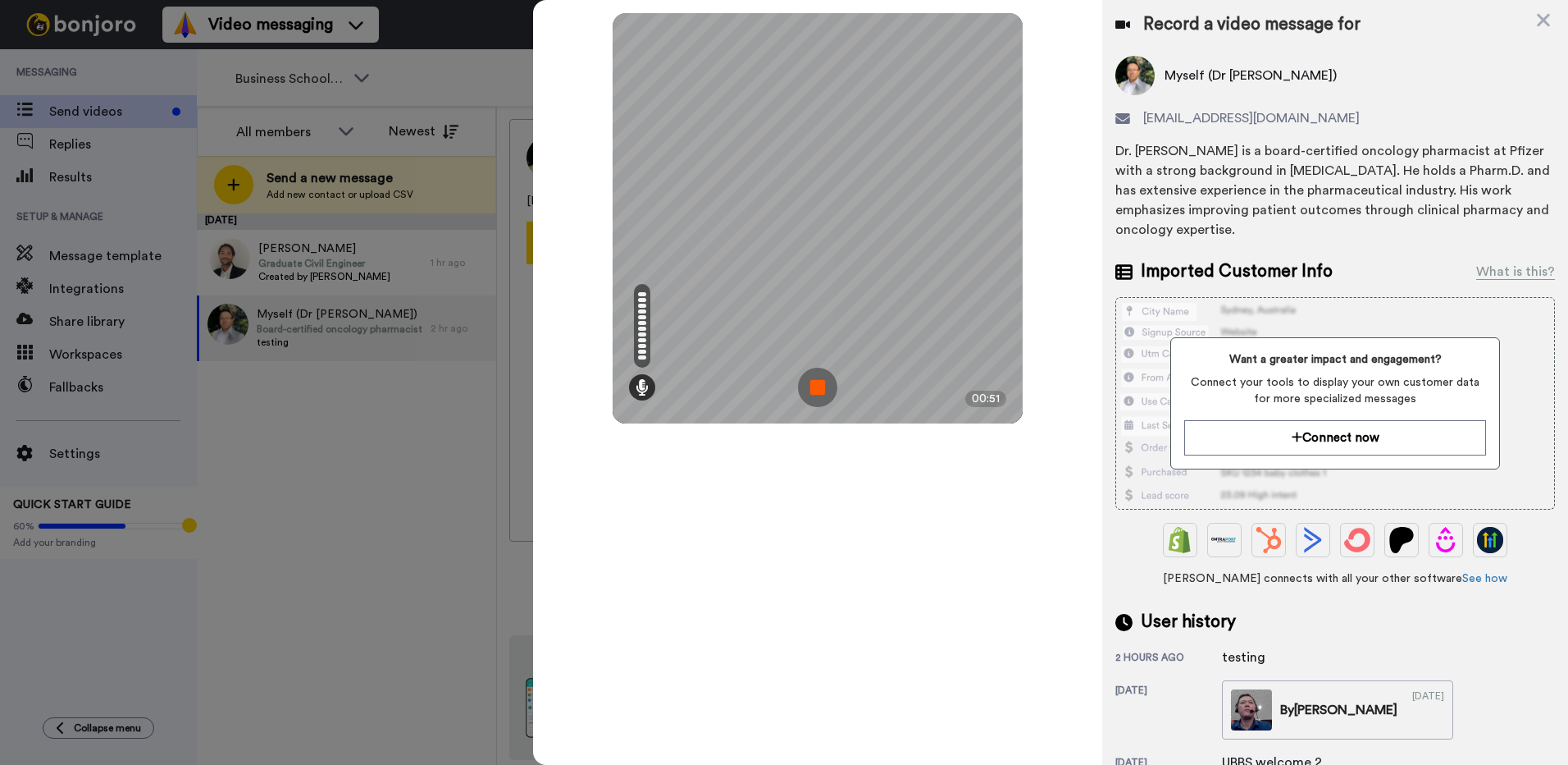
click at [819, 387] on img at bounding box center [818, 387] width 39 height 40
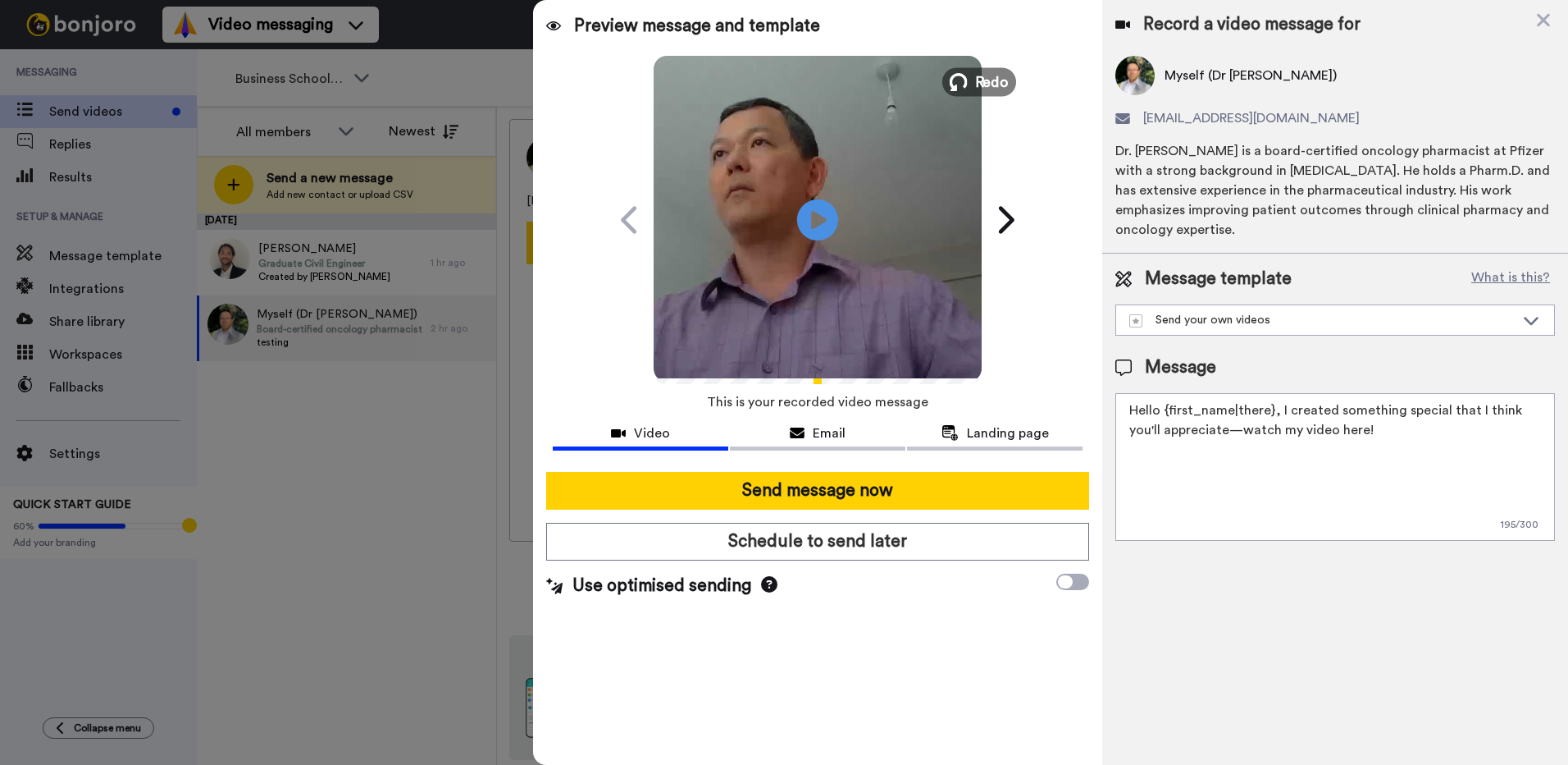
click at [975, 81] on span "Redo" at bounding box center [992, 81] width 34 height 21
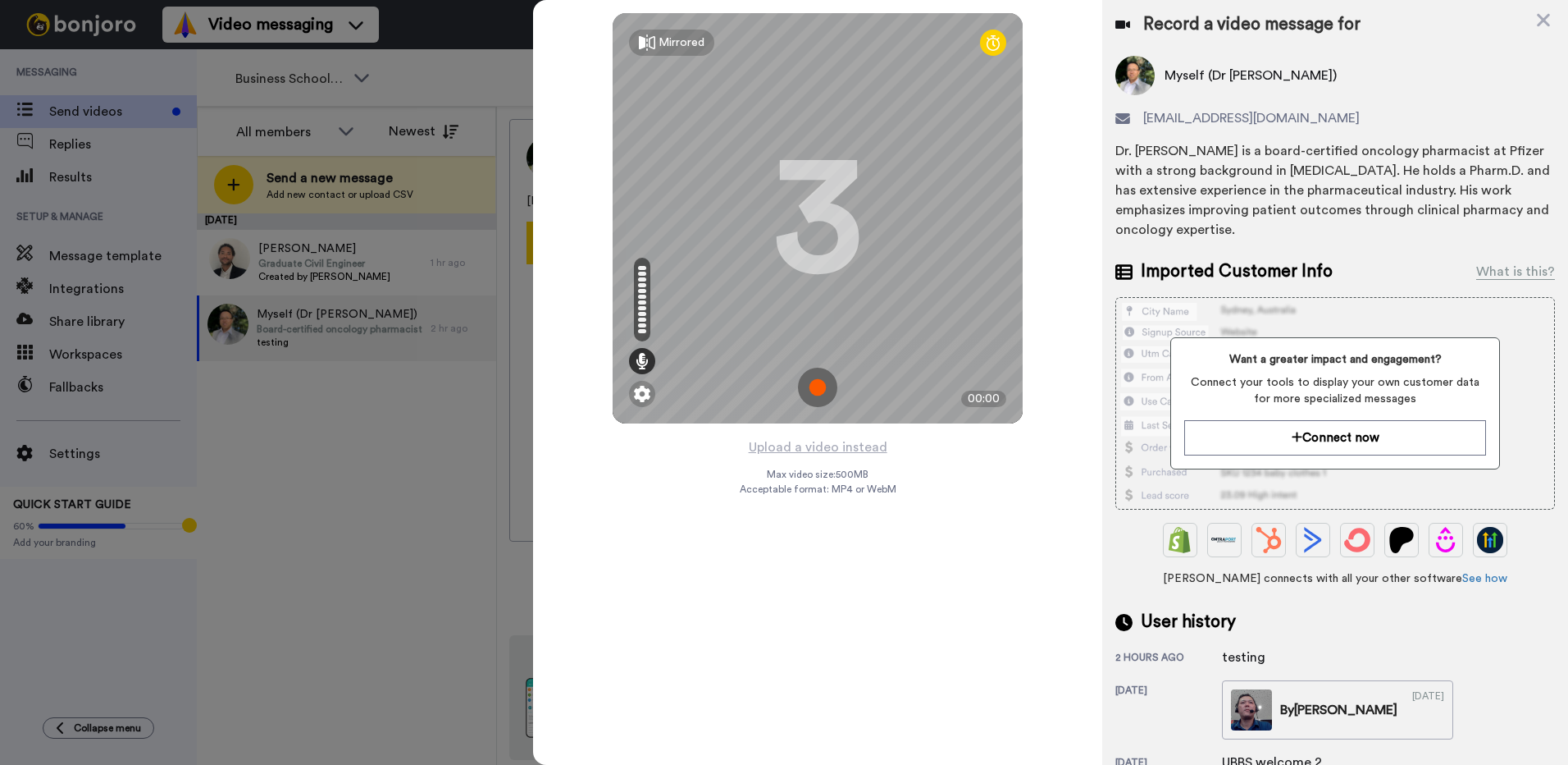
click at [817, 387] on img at bounding box center [818, 387] width 39 height 40
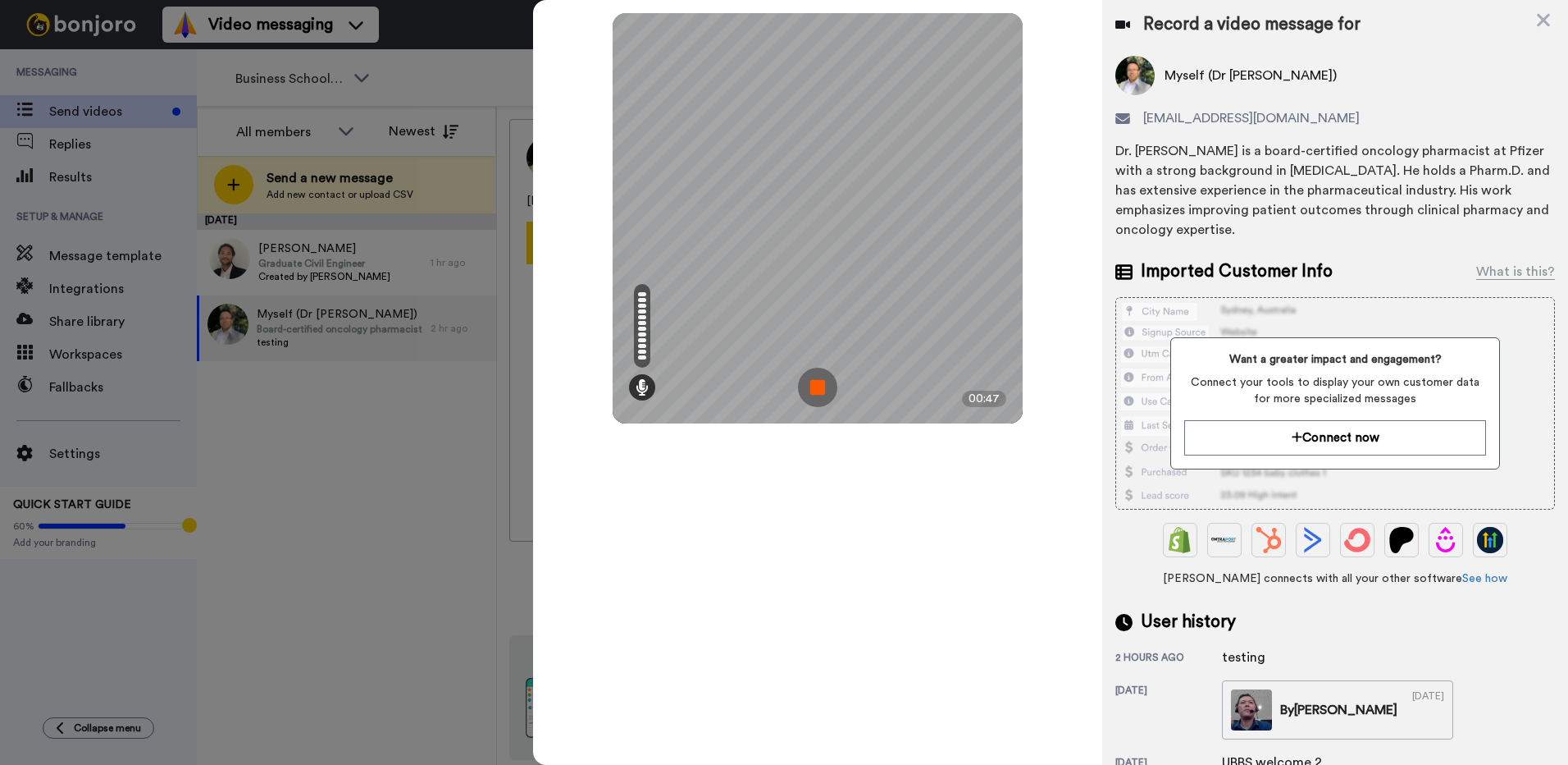
click at [818, 392] on img at bounding box center [818, 387] width 39 height 40
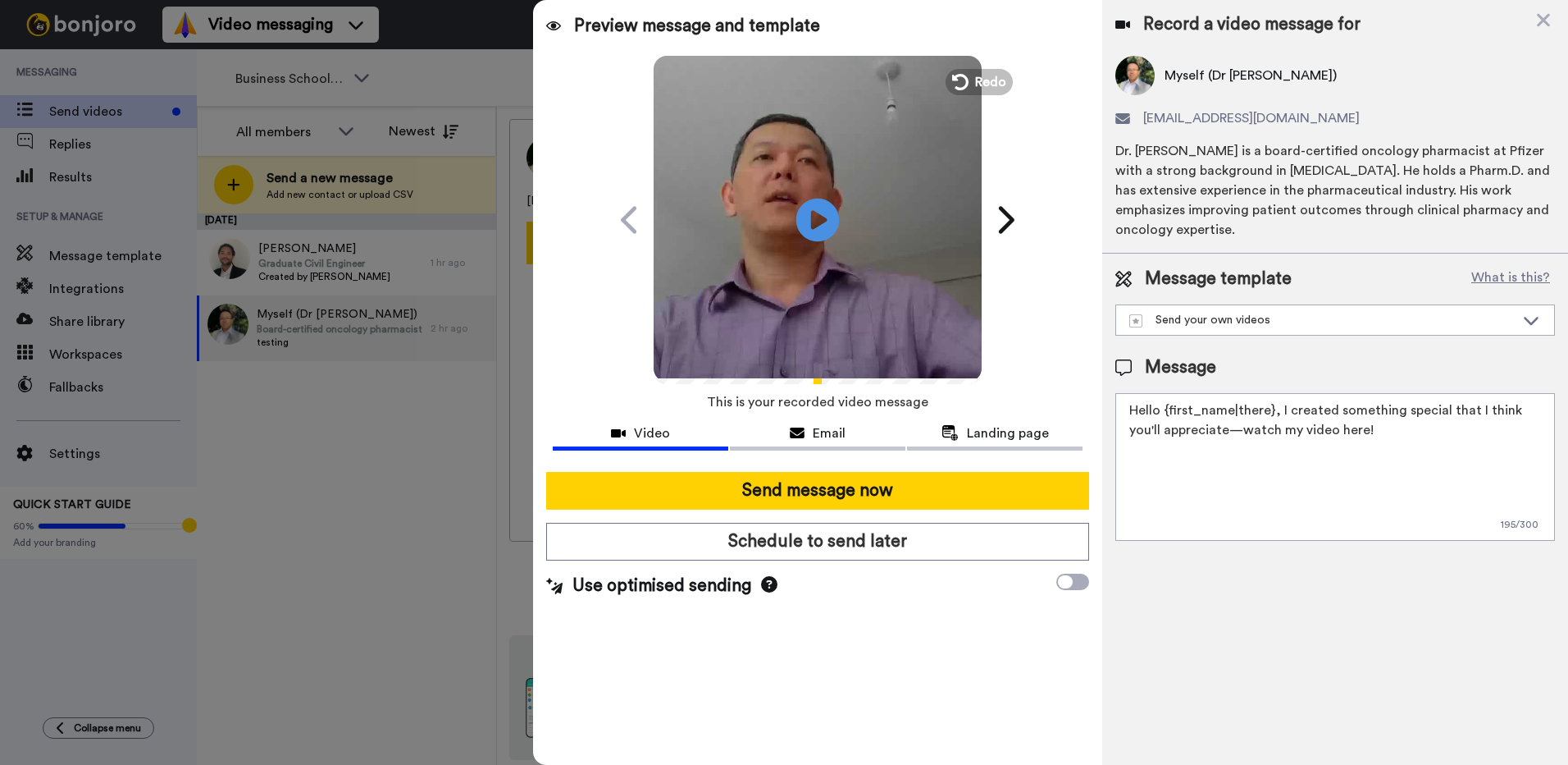
click at [817, 219] on icon "Play/Pause" at bounding box center [818, 219] width 44 height 78
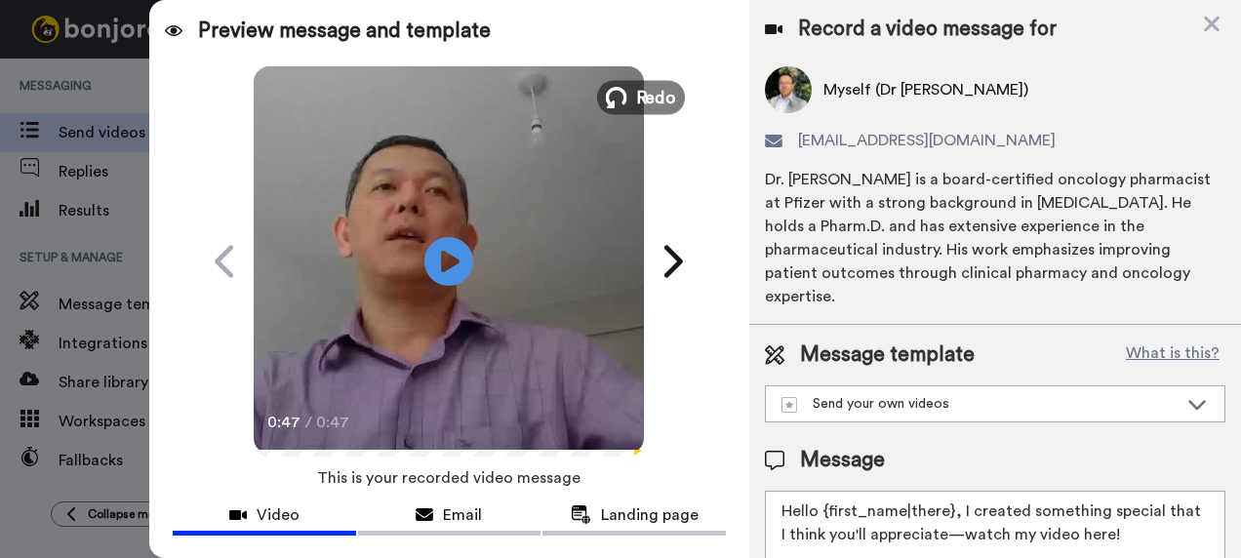
click at [613, 100] on icon at bounding box center [616, 97] width 21 height 21
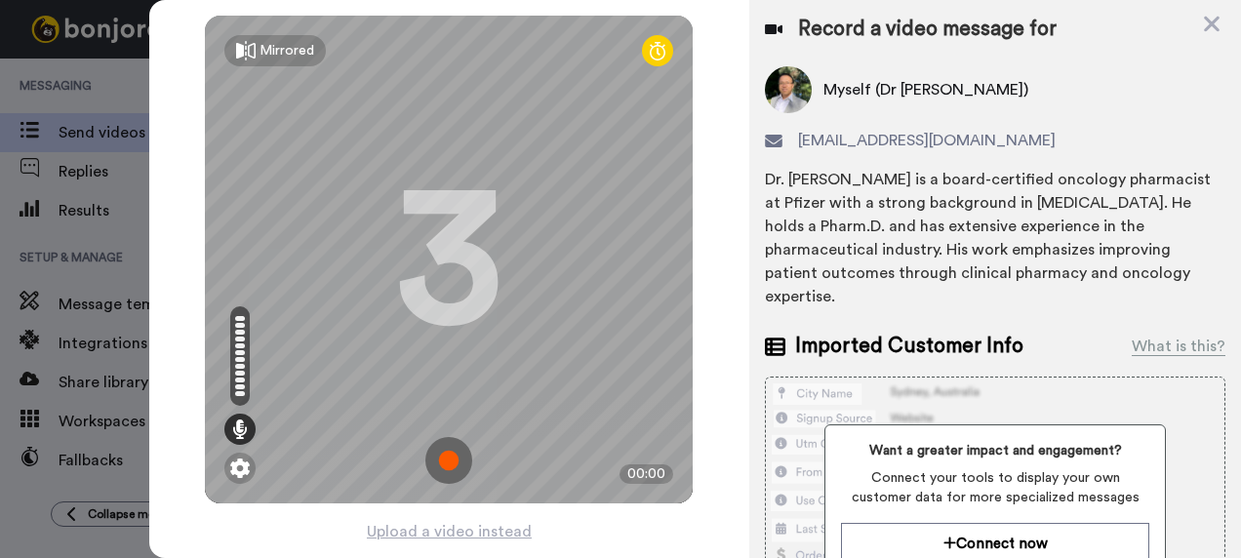
click at [441, 463] on img at bounding box center [449, 460] width 47 height 47
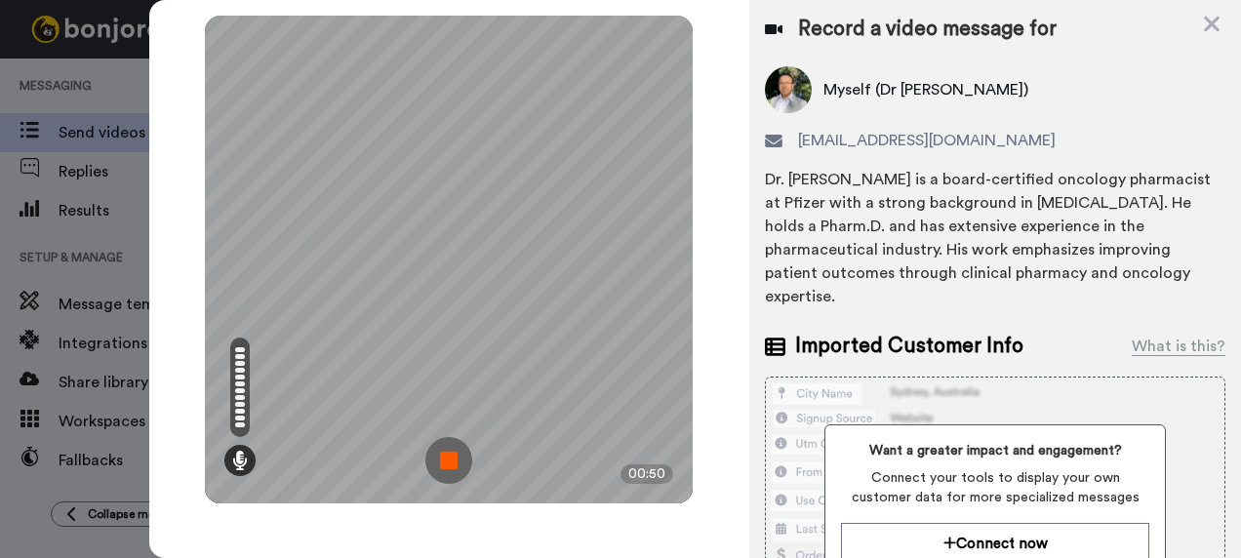
click at [454, 466] on img at bounding box center [449, 460] width 47 height 47
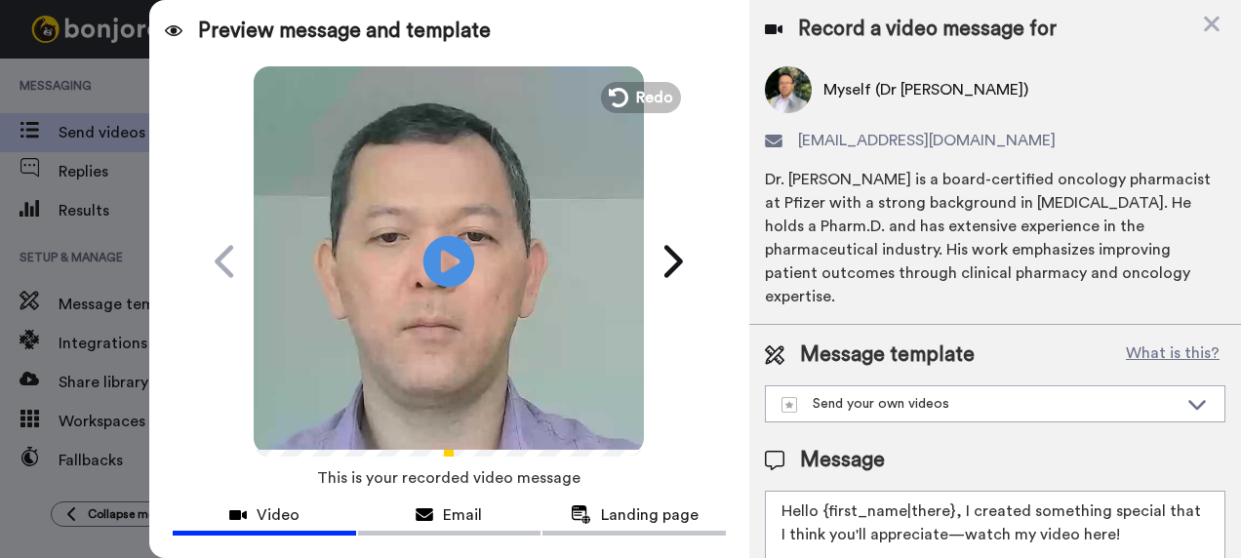
click at [451, 257] on icon "Play/Pause" at bounding box center [450, 261] width 52 height 93
click at [617, 98] on icon at bounding box center [616, 97] width 21 height 21
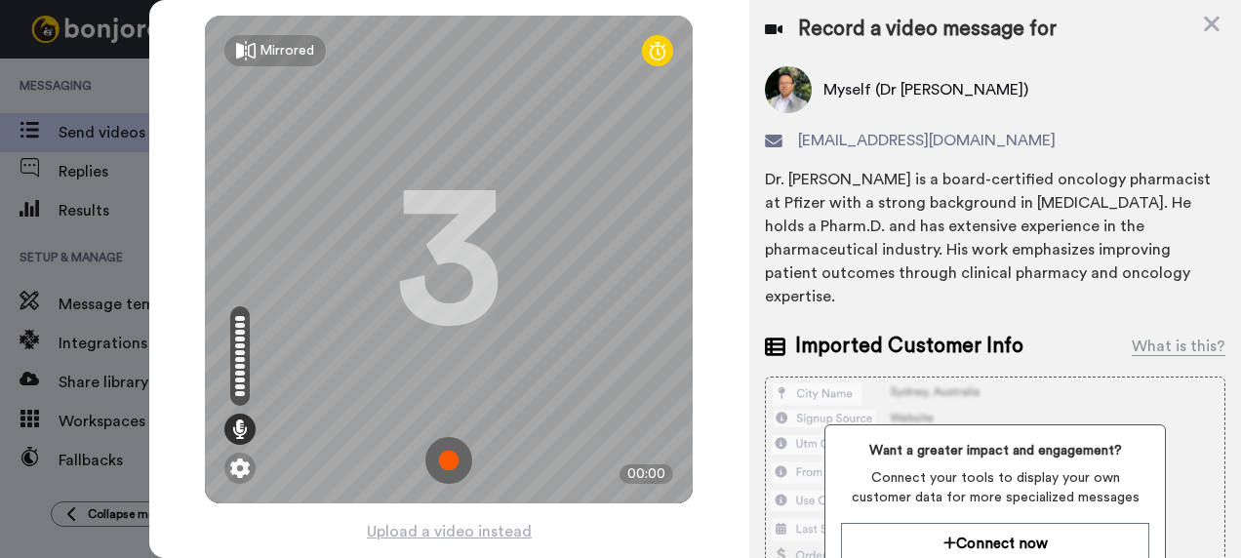
click at [449, 457] on img at bounding box center [449, 460] width 47 height 47
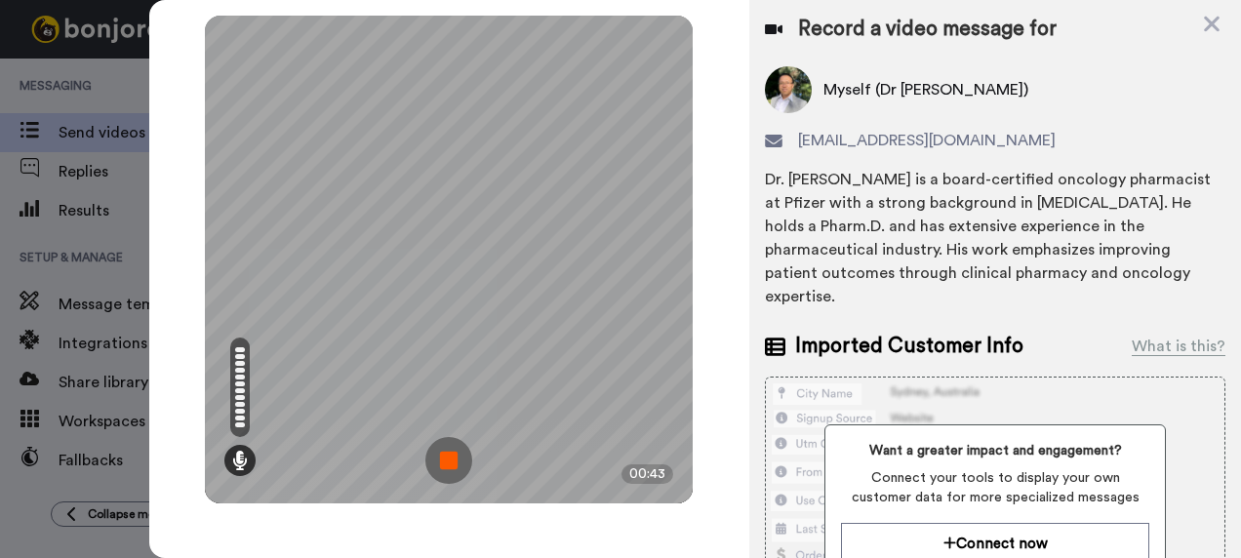
click at [450, 454] on img at bounding box center [449, 460] width 47 height 47
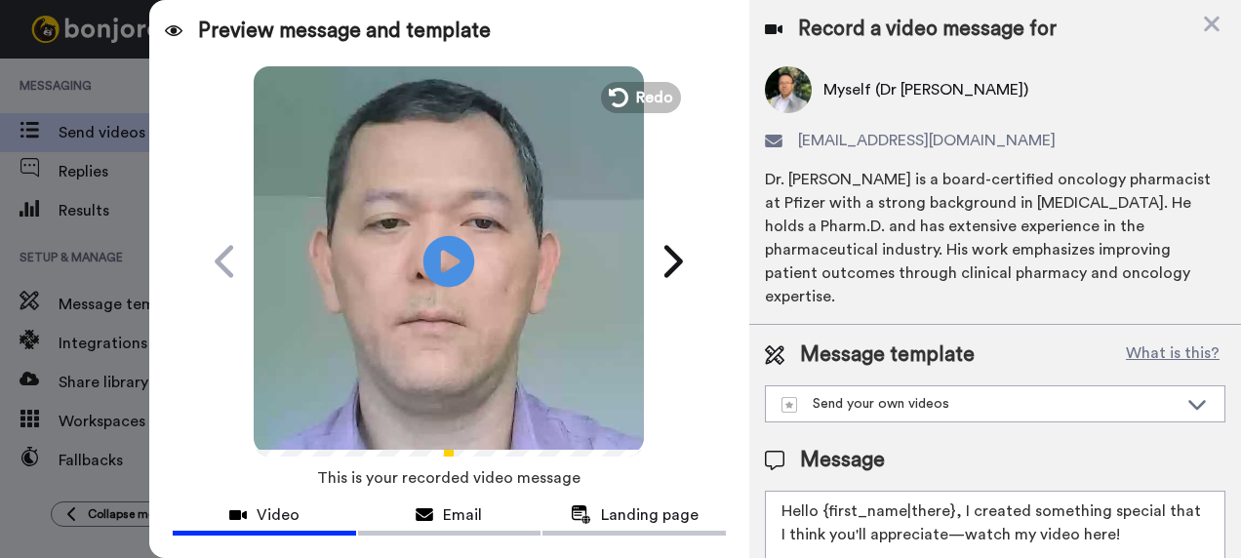
click at [436, 275] on icon at bounding box center [450, 261] width 52 height 52
click at [447, 270] on icon at bounding box center [450, 261] width 52 height 52
click at [612, 96] on icon at bounding box center [616, 97] width 21 height 21
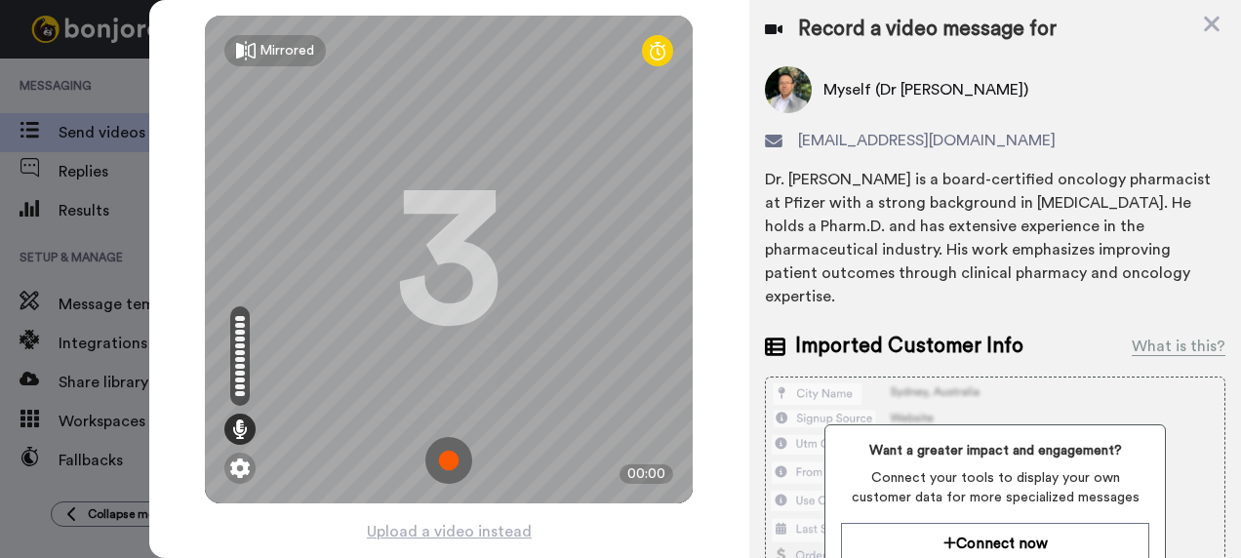
click at [441, 455] on img at bounding box center [449, 460] width 47 height 47
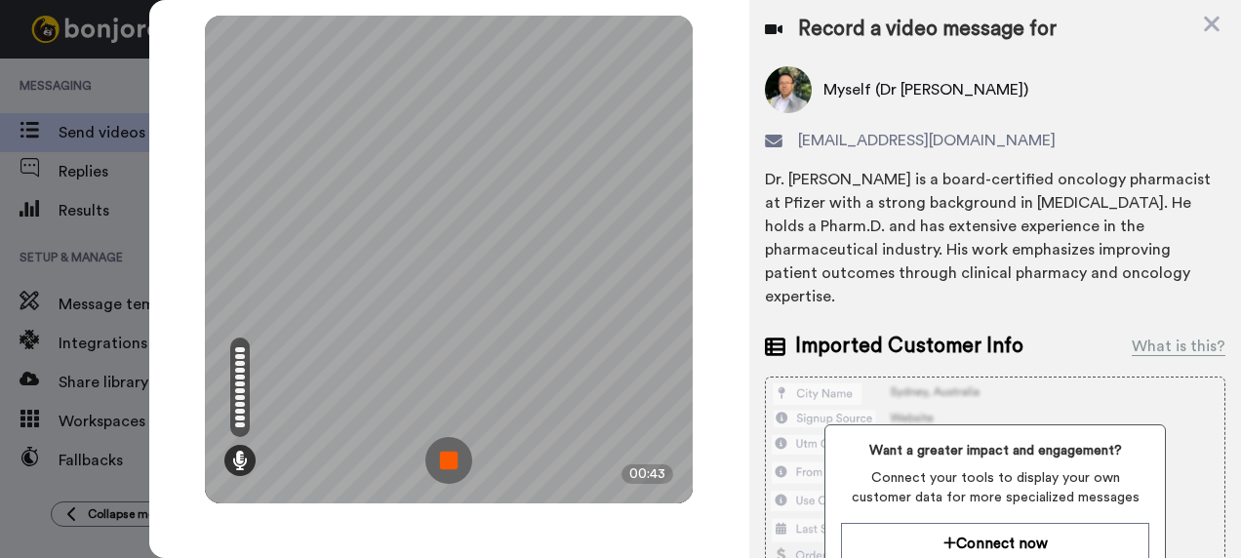
click at [453, 461] on img at bounding box center [449, 460] width 47 height 47
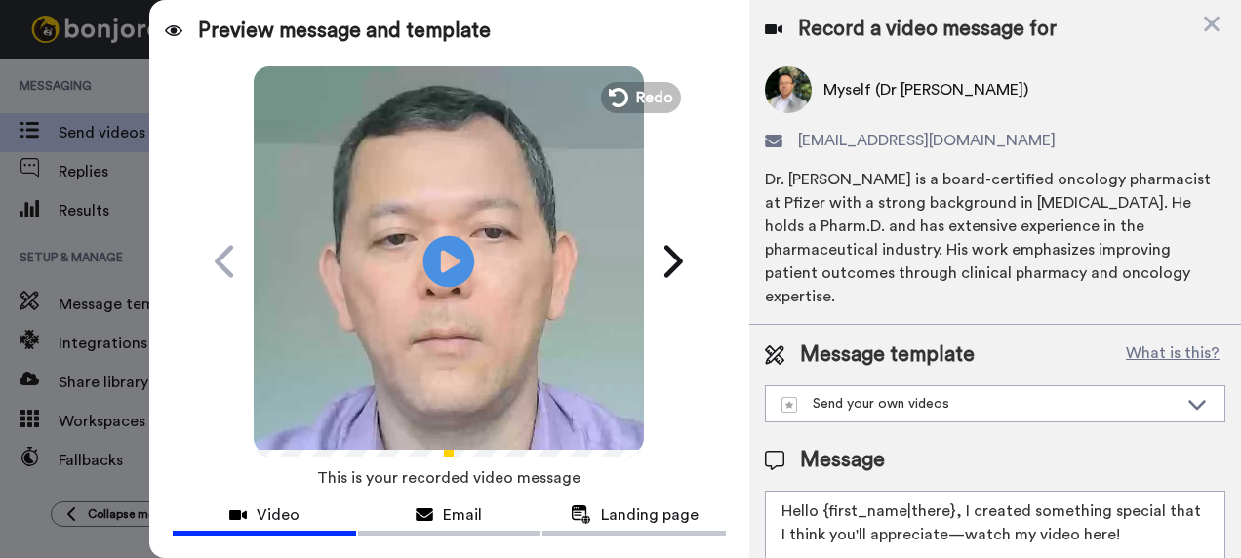
click at [445, 260] on icon "Play/Pause" at bounding box center [450, 261] width 52 height 93
click at [442, 262] on icon "Play/Pause" at bounding box center [450, 261] width 52 height 93
click at [443, 254] on icon "Play/Pause" at bounding box center [450, 261] width 52 height 93
click at [613, 101] on icon at bounding box center [616, 97] width 21 height 21
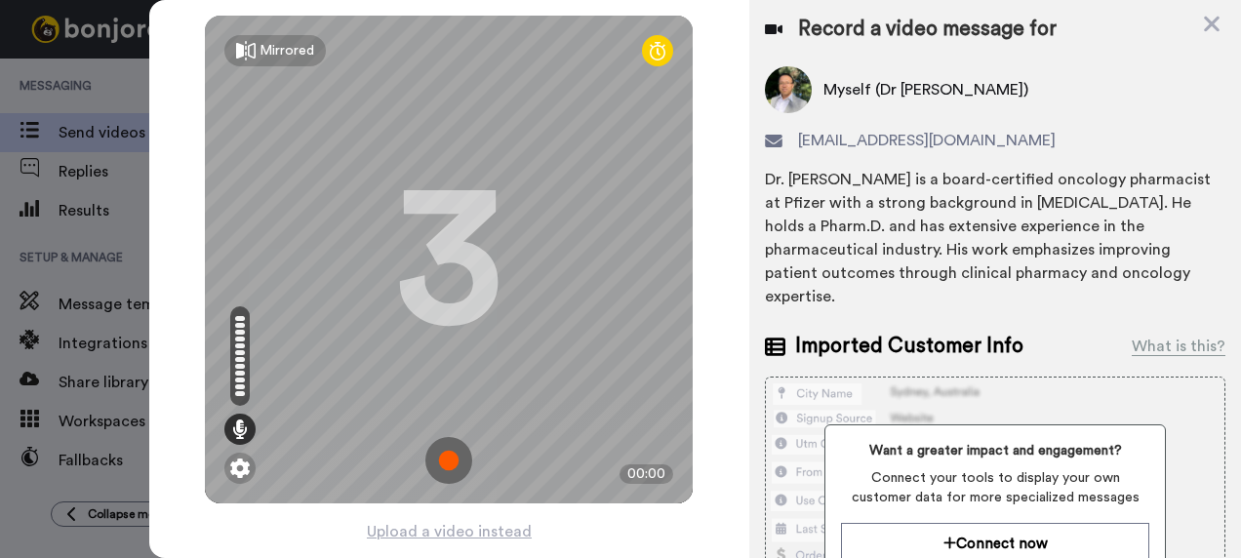
click at [431, 464] on img at bounding box center [449, 460] width 47 height 47
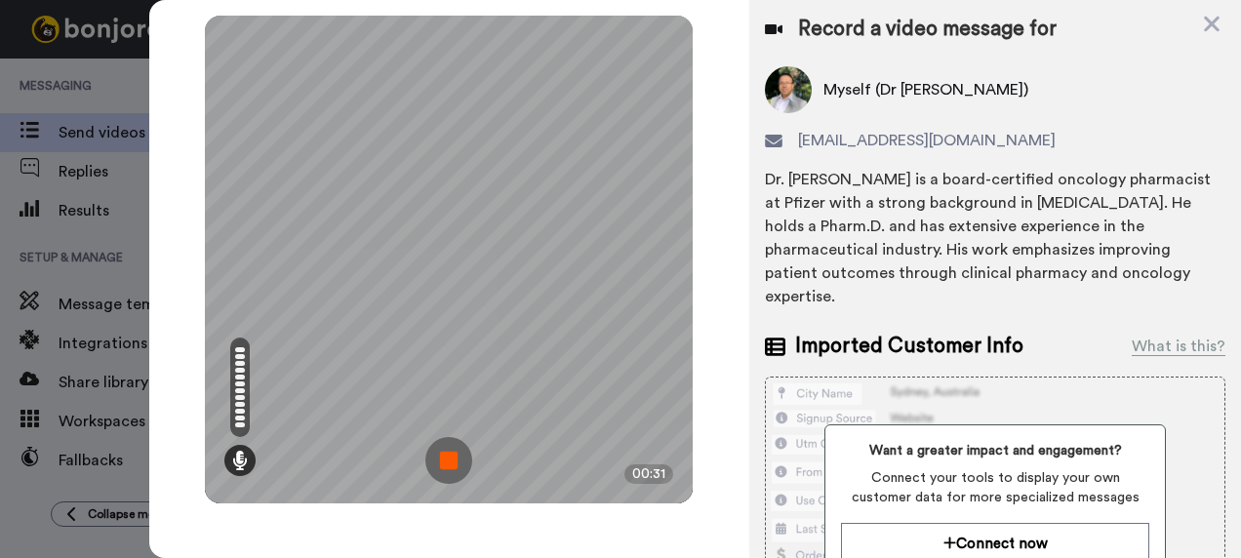
click at [458, 462] on img at bounding box center [449, 460] width 47 height 47
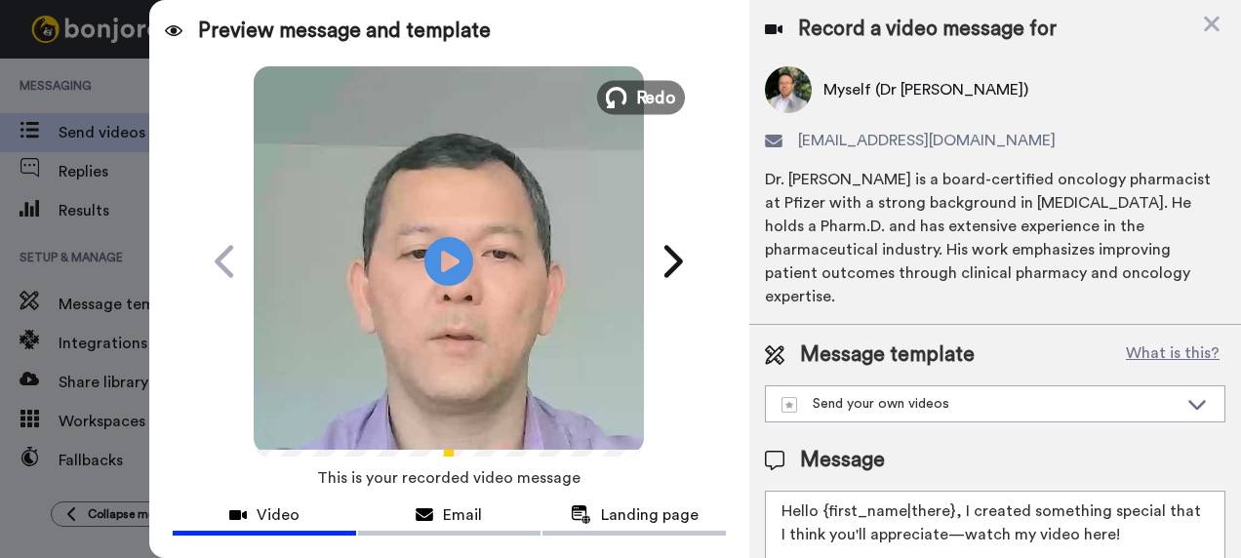
click at [636, 90] on span "Redo" at bounding box center [656, 96] width 41 height 25
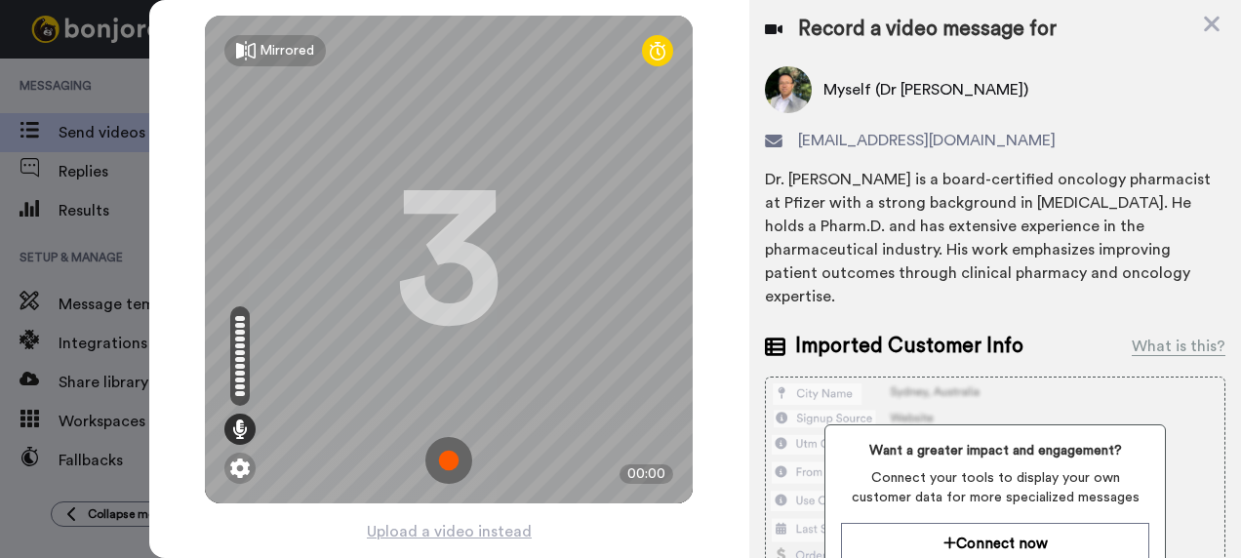
click at [440, 461] on img at bounding box center [449, 460] width 47 height 47
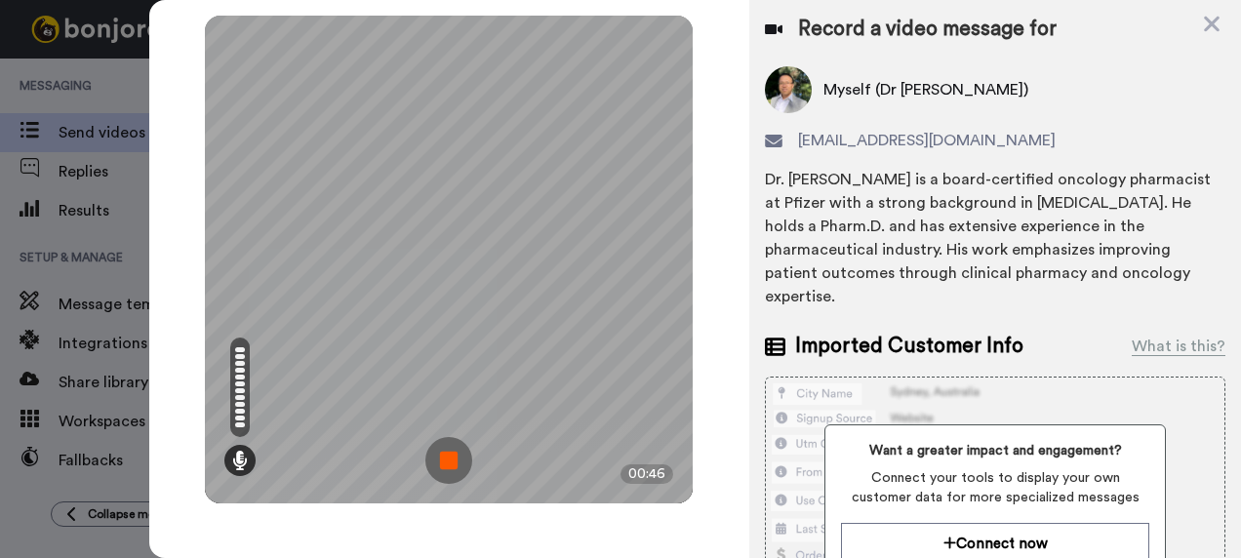
click at [456, 461] on img at bounding box center [449, 460] width 47 height 47
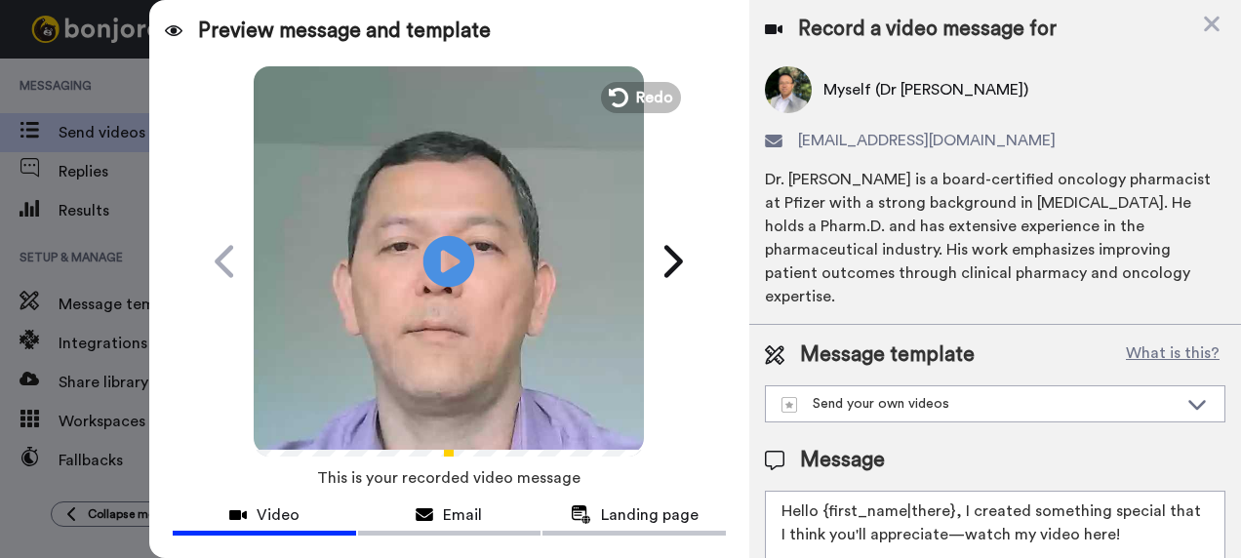
click at [447, 264] on icon "Play/Pause" at bounding box center [450, 261] width 52 height 93
click at [613, 96] on icon at bounding box center [616, 97] width 21 height 21
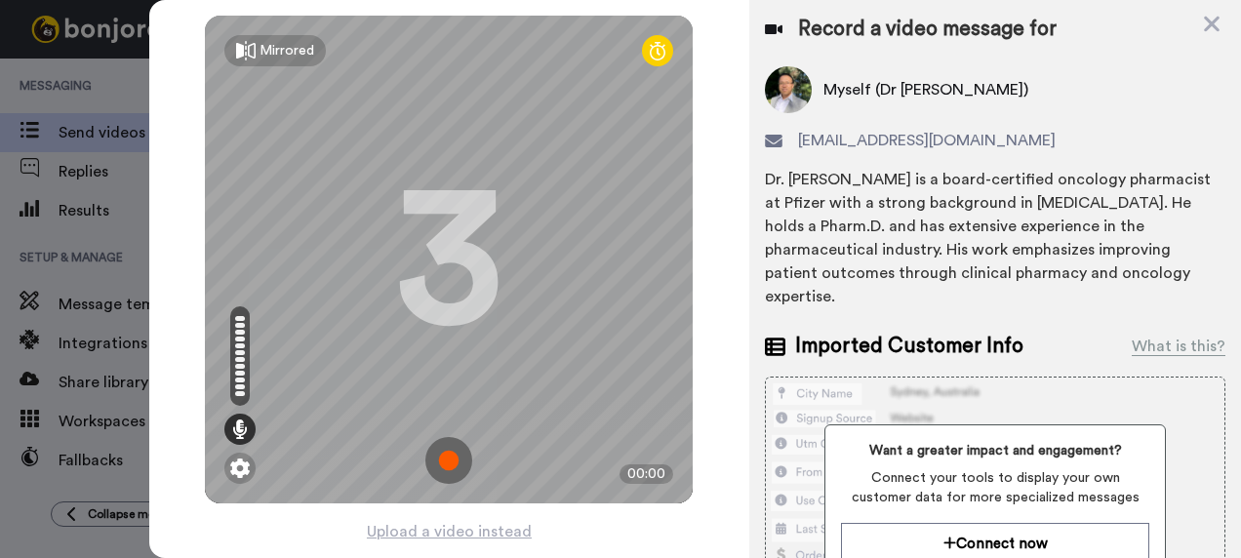
click at [450, 463] on img at bounding box center [449, 460] width 47 height 47
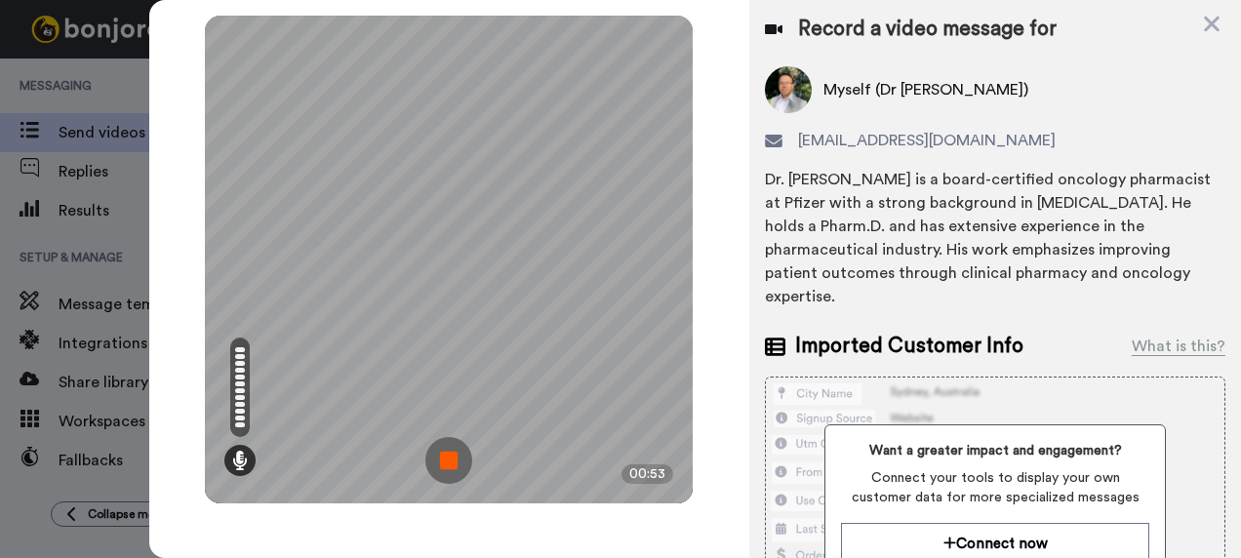
click at [449, 461] on img at bounding box center [449, 460] width 47 height 47
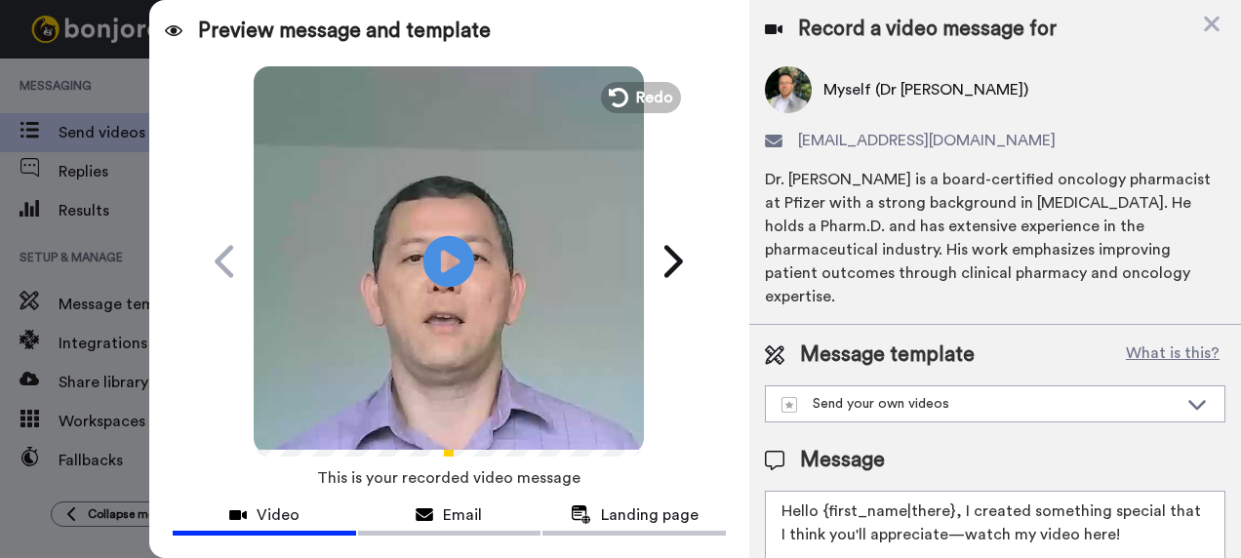
click at [432, 269] on icon at bounding box center [450, 261] width 52 height 52
click at [636, 99] on span "Redo" at bounding box center [656, 96] width 41 height 25
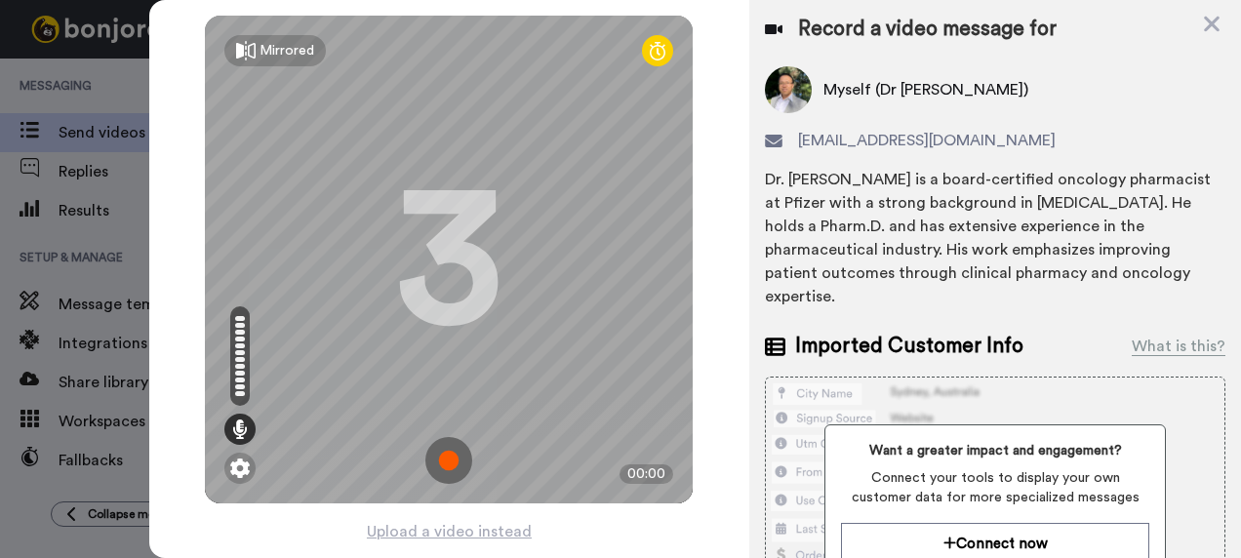
click at [437, 458] on img at bounding box center [449, 460] width 47 height 47
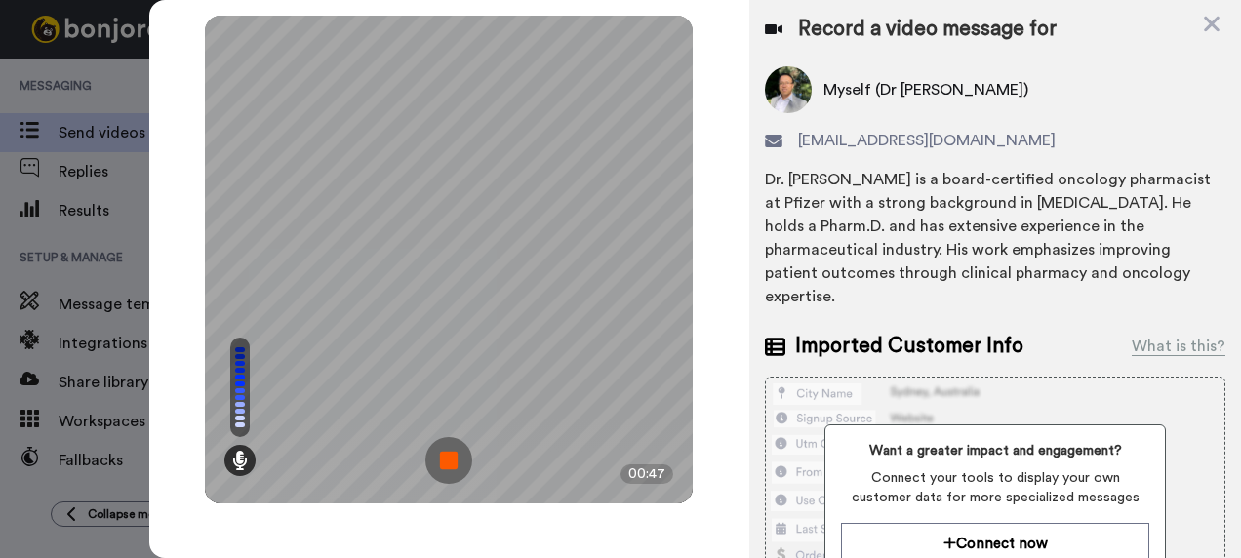
click at [455, 465] on img at bounding box center [449, 460] width 47 height 47
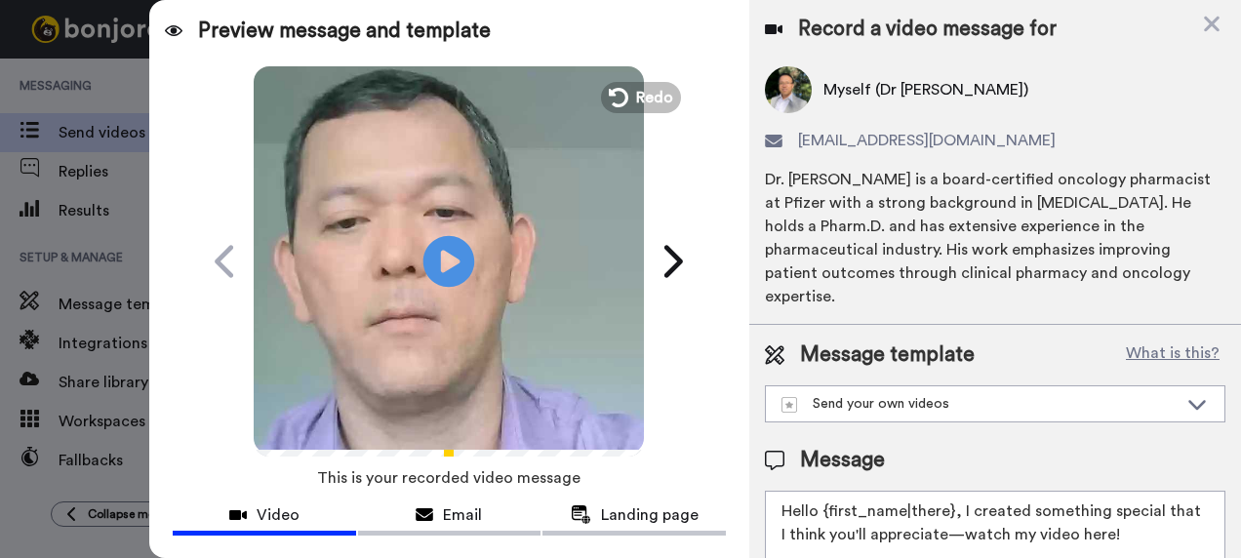
click at [443, 265] on icon "Play/Pause" at bounding box center [450, 261] width 52 height 93
click at [610, 105] on icon at bounding box center [616, 97] width 21 height 21
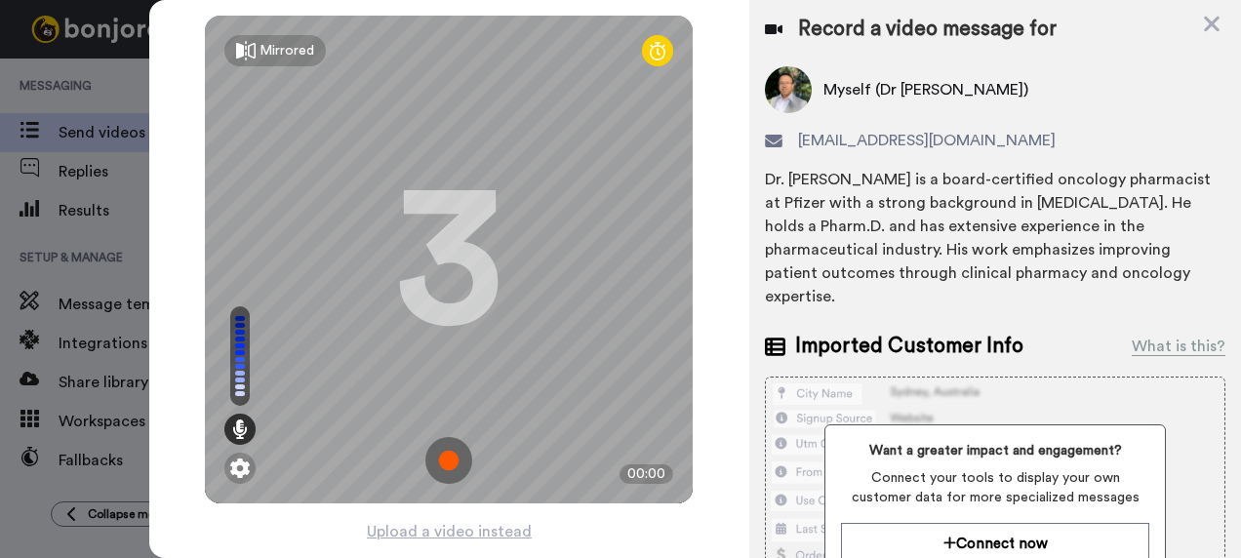
click at [450, 463] on img at bounding box center [449, 460] width 47 height 47
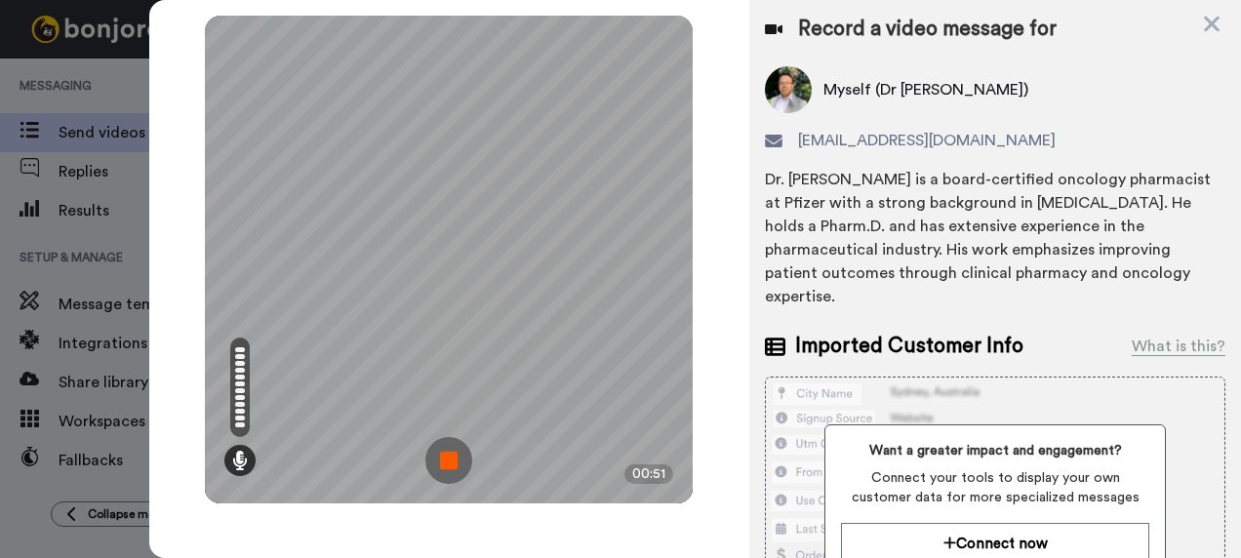
click at [446, 447] on img at bounding box center [449, 460] width 47 height 47
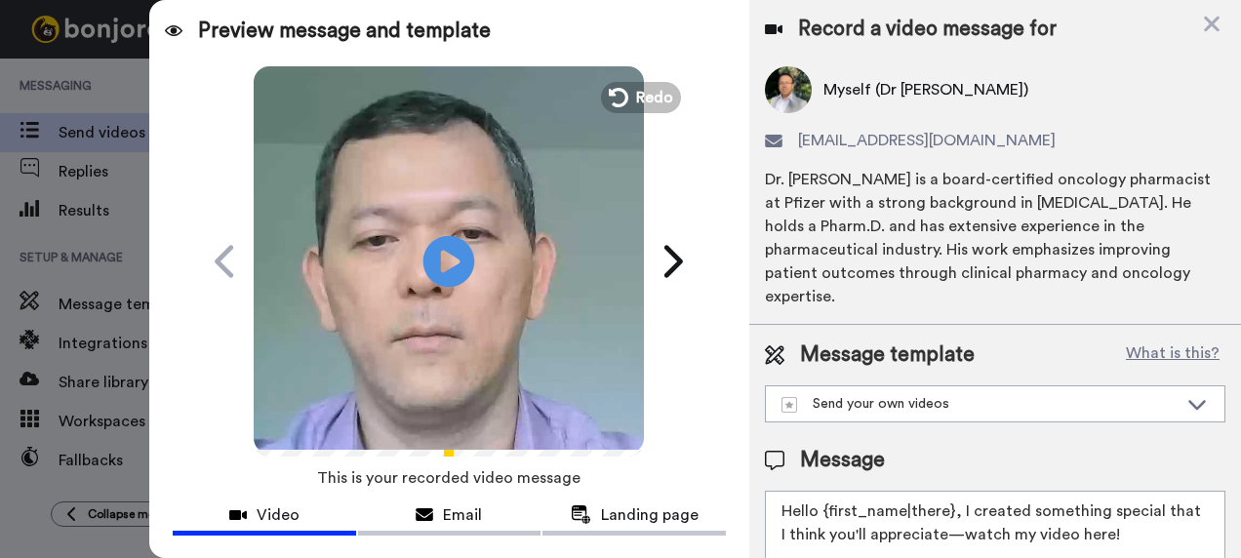
click at [441, 263] on icon "Play/Pause" at bounding box center [450, 261] width 52 height 93
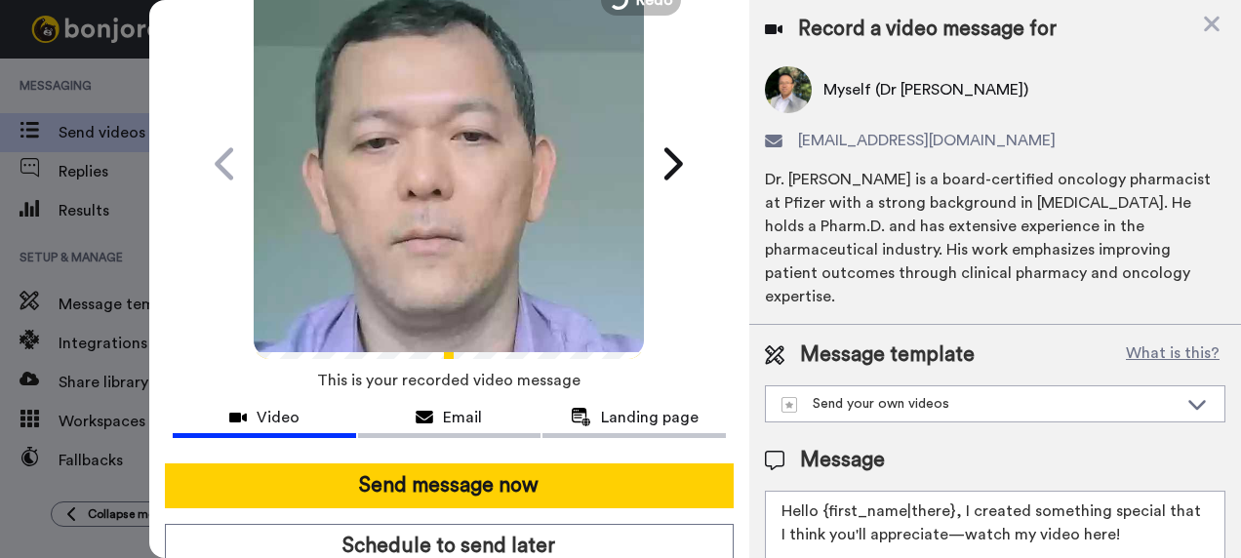
scroll to position [178, 0]
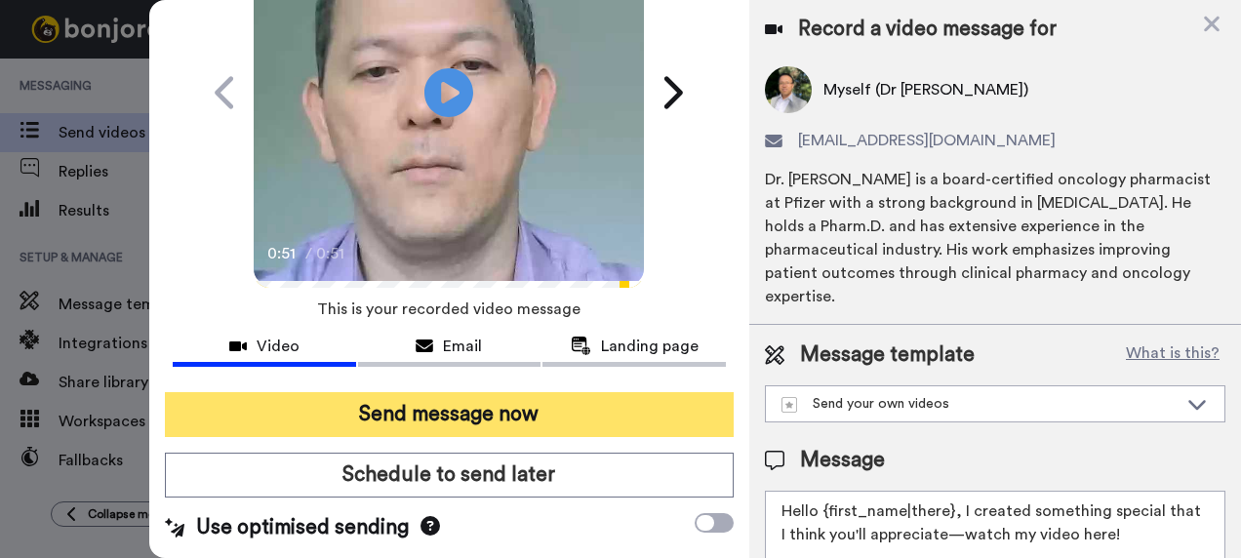
click at [541, 400] on button "Send message now" at bounding box center [450, 414] width 570 height 45
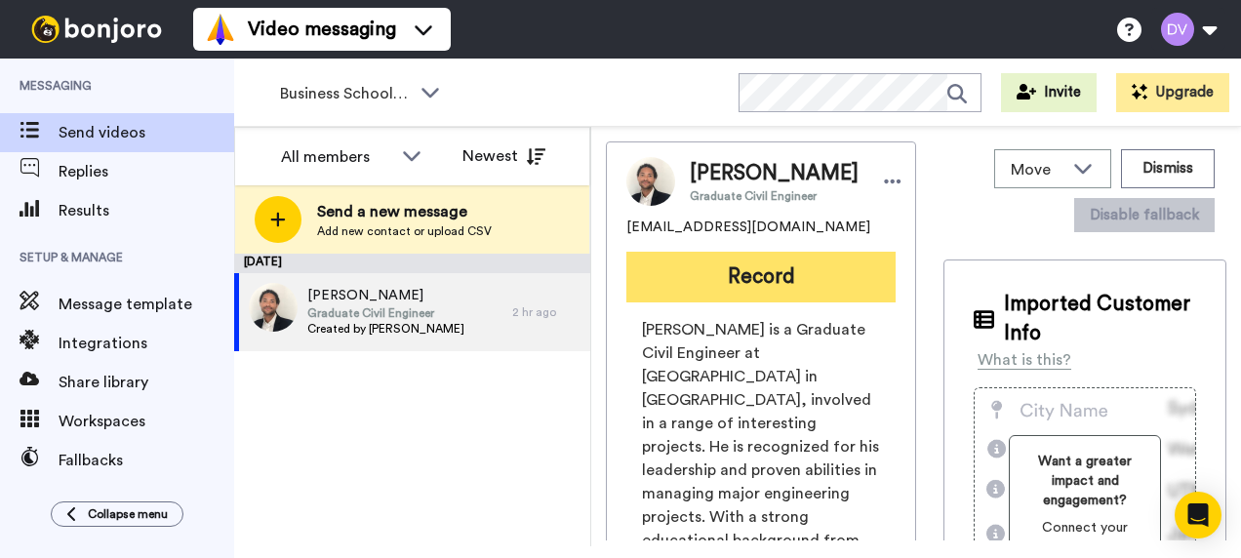
click at [765, 277] on button "Record" at bounding box center [761, 277] width 269 height 51
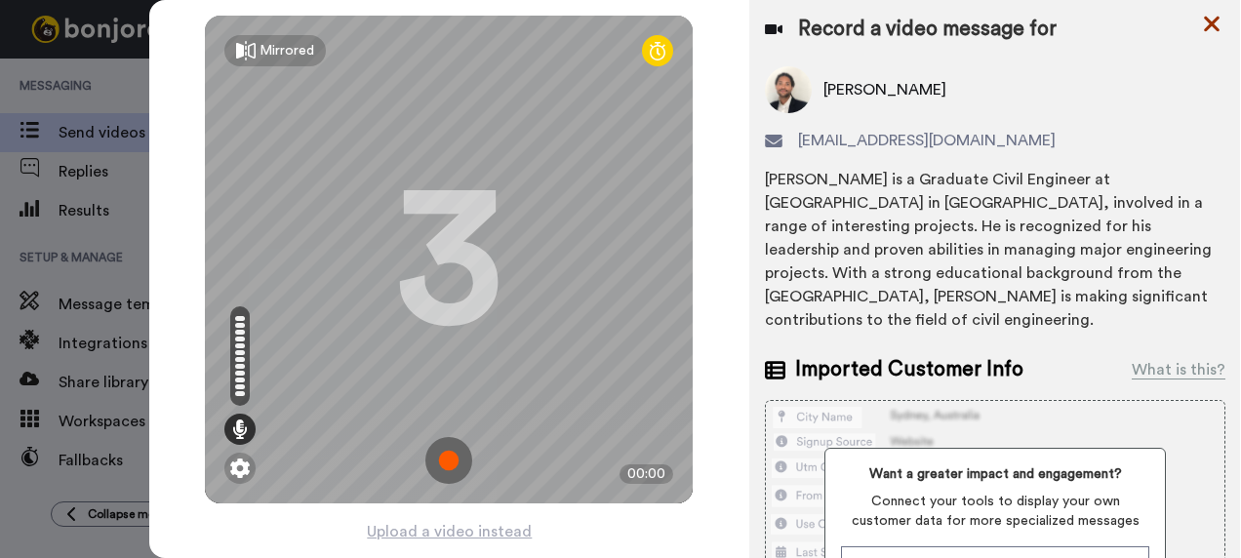
click at [1212, 23] on icon at bounding box center [1212, 25] width 16 height 16
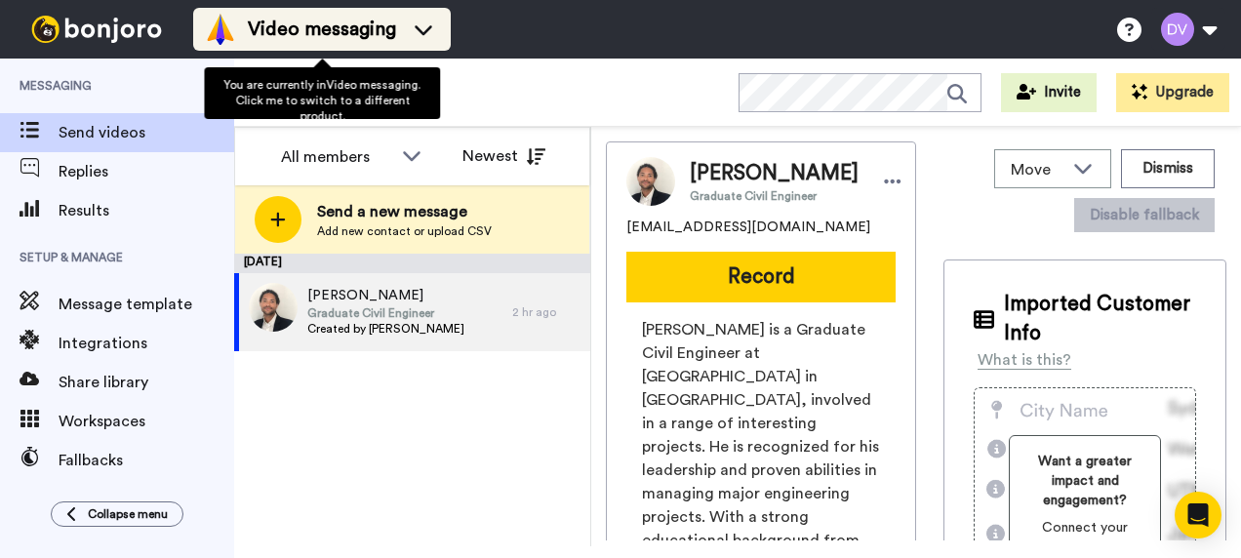
click at [427, 23] on icon at bounding box center [423, 30] width 31 height 20
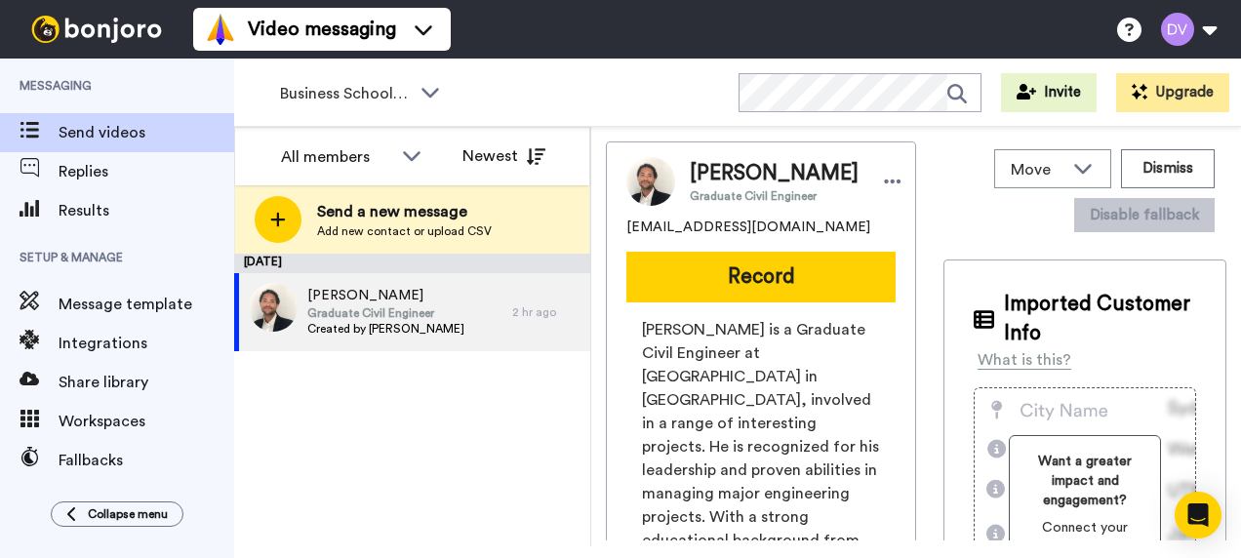
click at [519, 453] on div "[DATE] [PERSON_NAME] Graduate Civil Engineer Created by [PERSON_NAME] 2 hr ago" at bounding box center [412, 400] width 356 height 293
click at [436, 92] on icon at bounding box center [430, 92] width 23 height 20
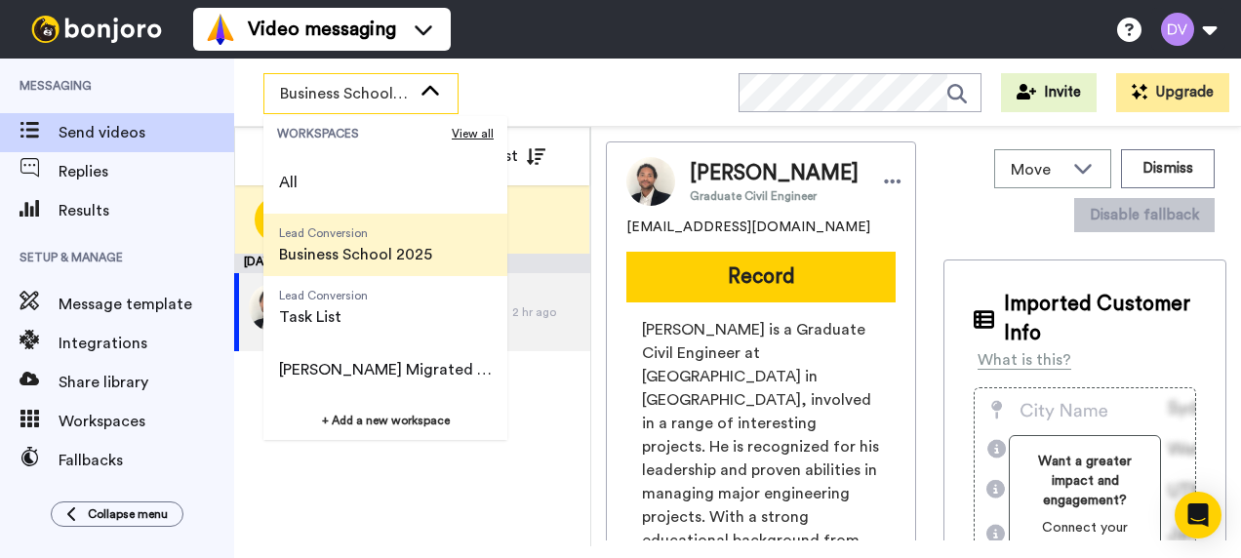
click at [345, 262] on span "Business School 2025" at bounding box center [355, 254] width 153 height 23
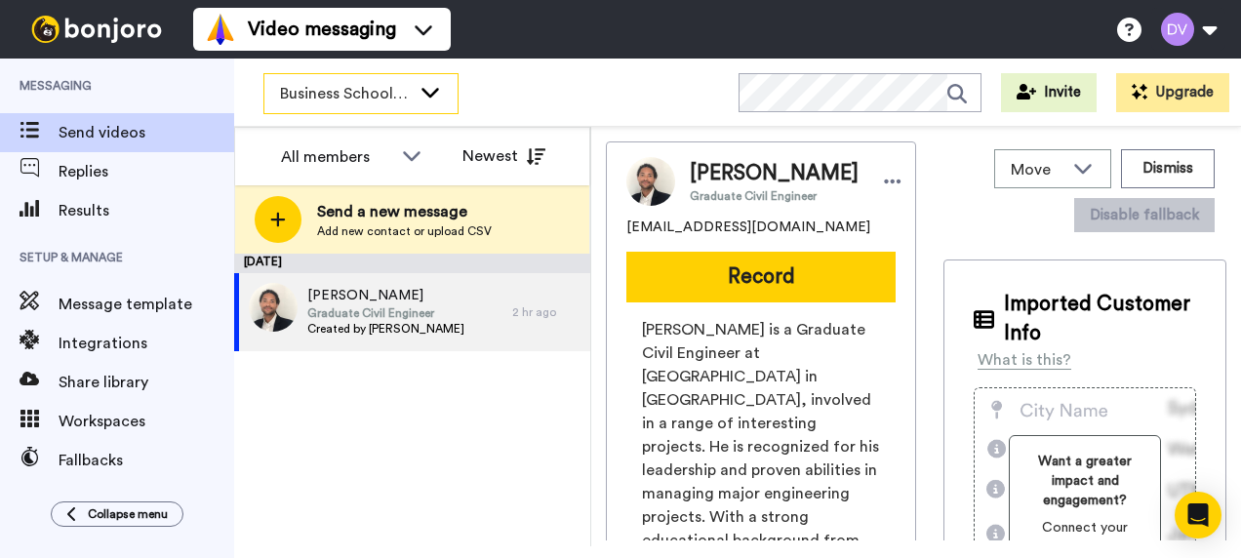
click at [435, 95] on icon at bounding box center [430, 92] width 23 height 20
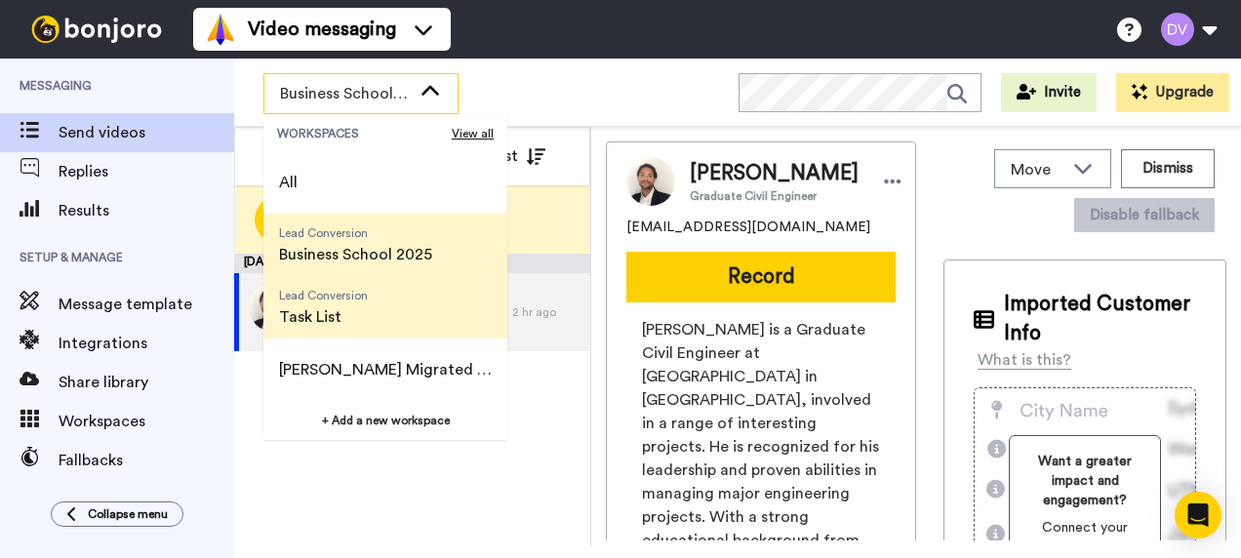
click at [336, 312] on span "Task List" at bounding box center [323, 316] width 89 height 23
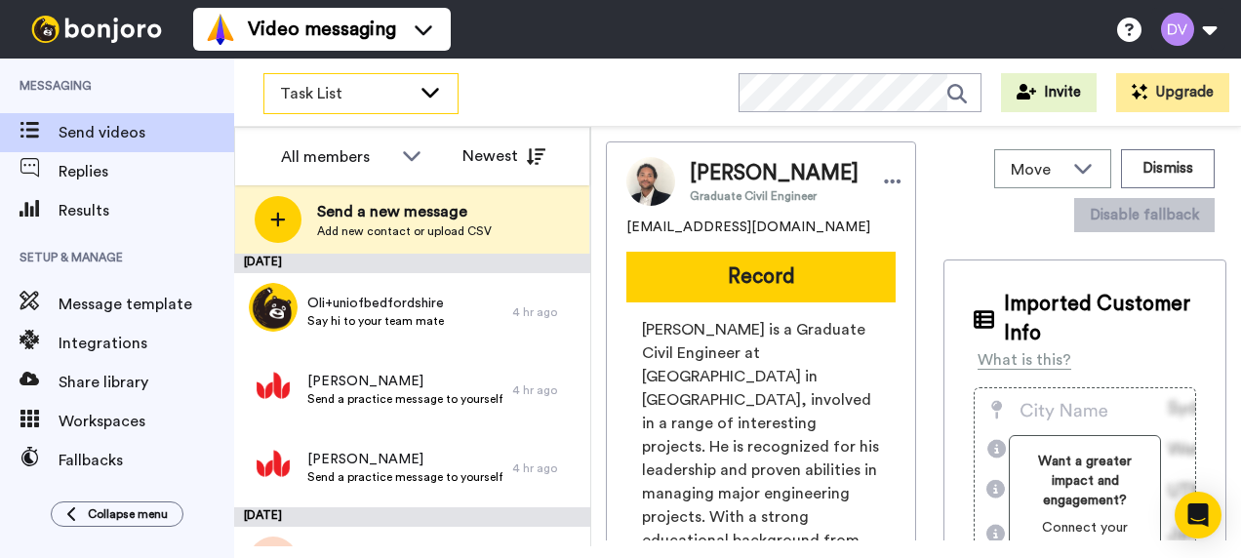
click at [427, 95] on icon at bounding box center [431, 93] width 18 height 10
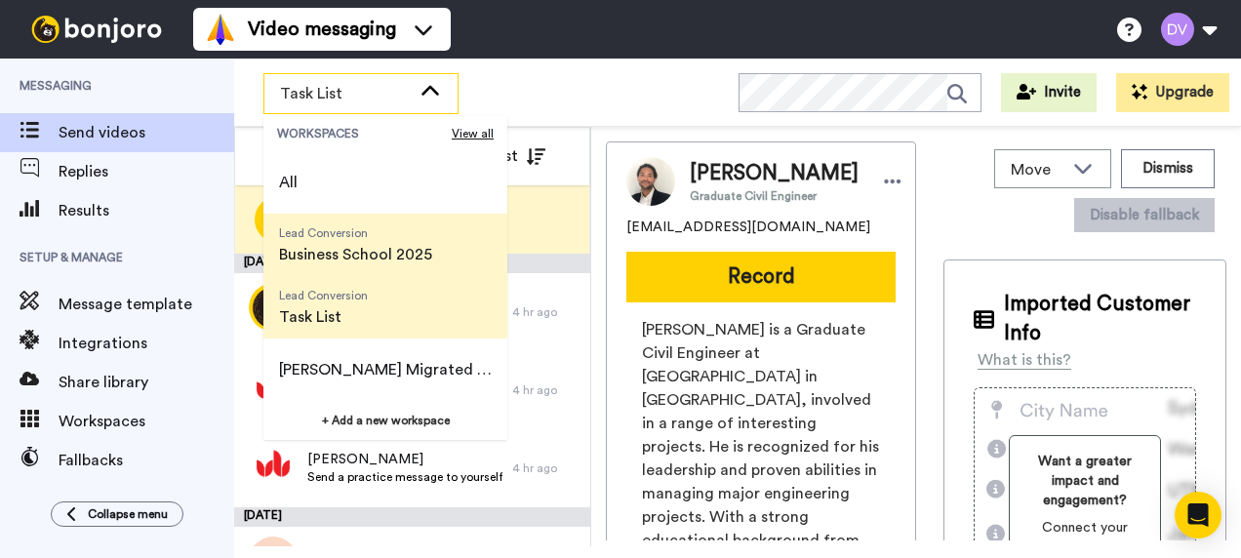
click at [371, 247] on span "Business School 2025" at bounding box center [355, 254] width 153 height 23
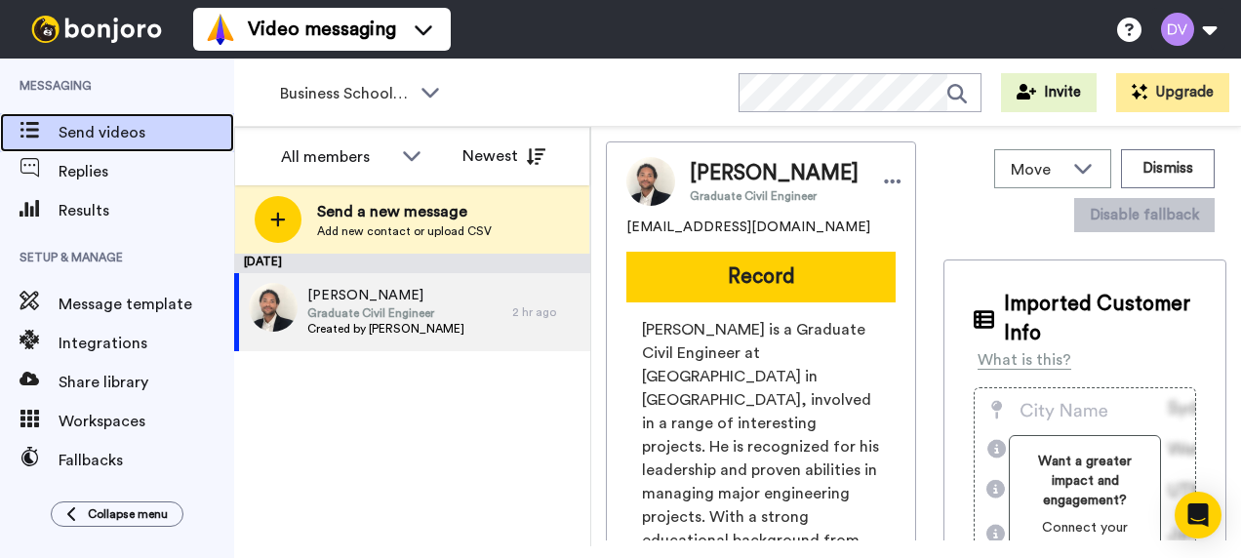
click at [91, 130] on span "Send videos" at bounding box center [147, 132] width 176 height 23
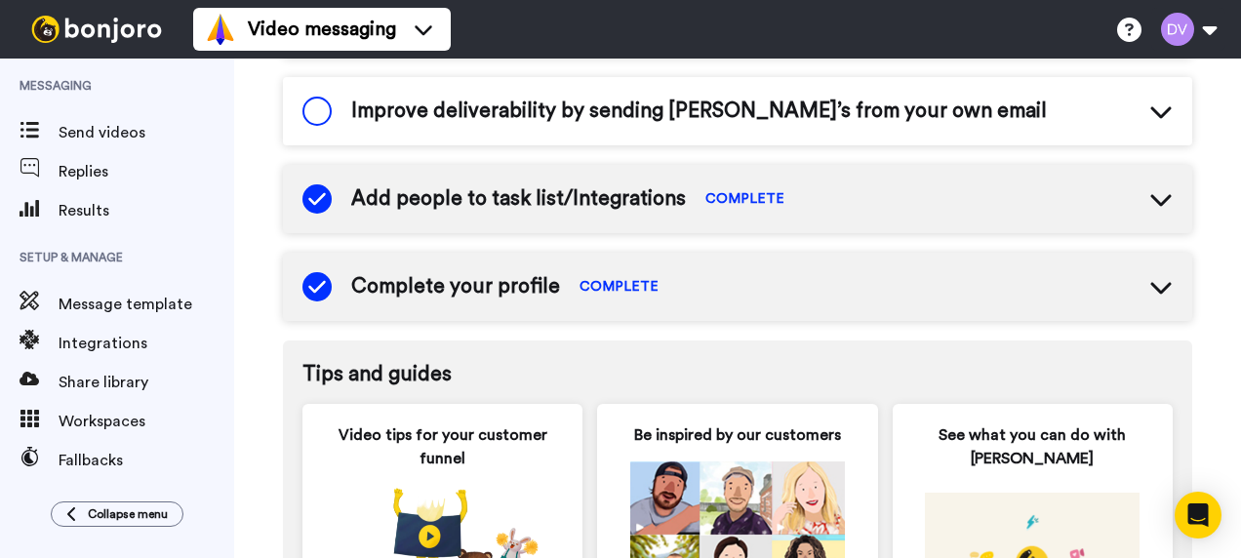
scroll to position [790, 0]
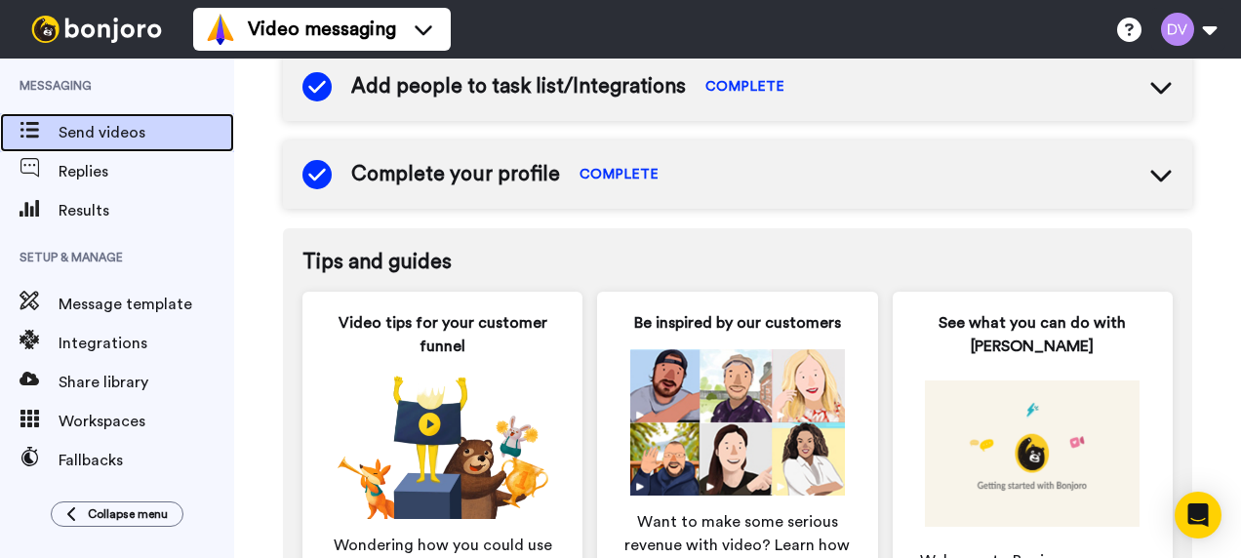
click at [33, 123] on icon at bounding box center [30, 130] width 20 height 17
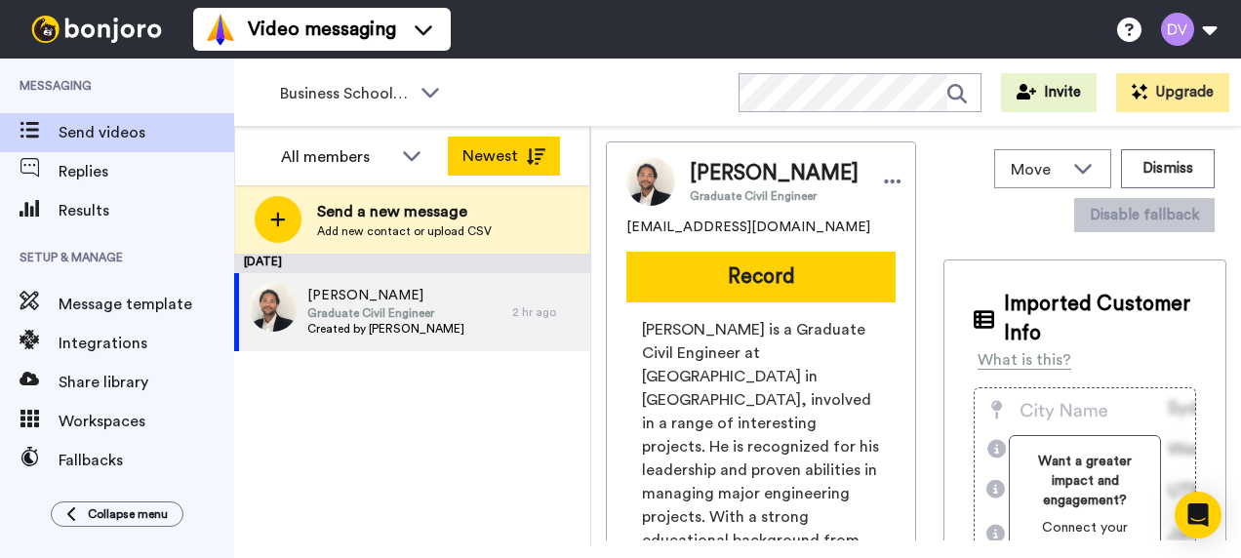
click at [538, 157] on icon at bounding box center [536, 156] width 20 height 17
click at [884, 185] on icon at bounding box center [893, 182] width 18 height 20
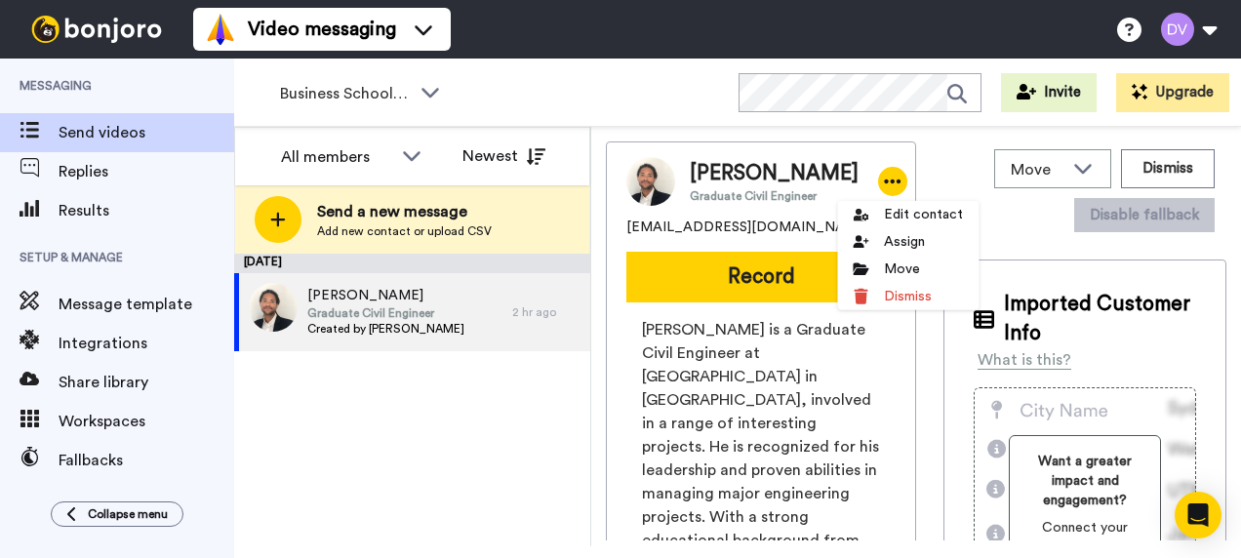
click at [494, 402] on div "August 14 Eugene Assan Graduate Civil Engineer Created by Lee Bowling 2 hr ago" at bounding box center [412, 400] width 356 height 293
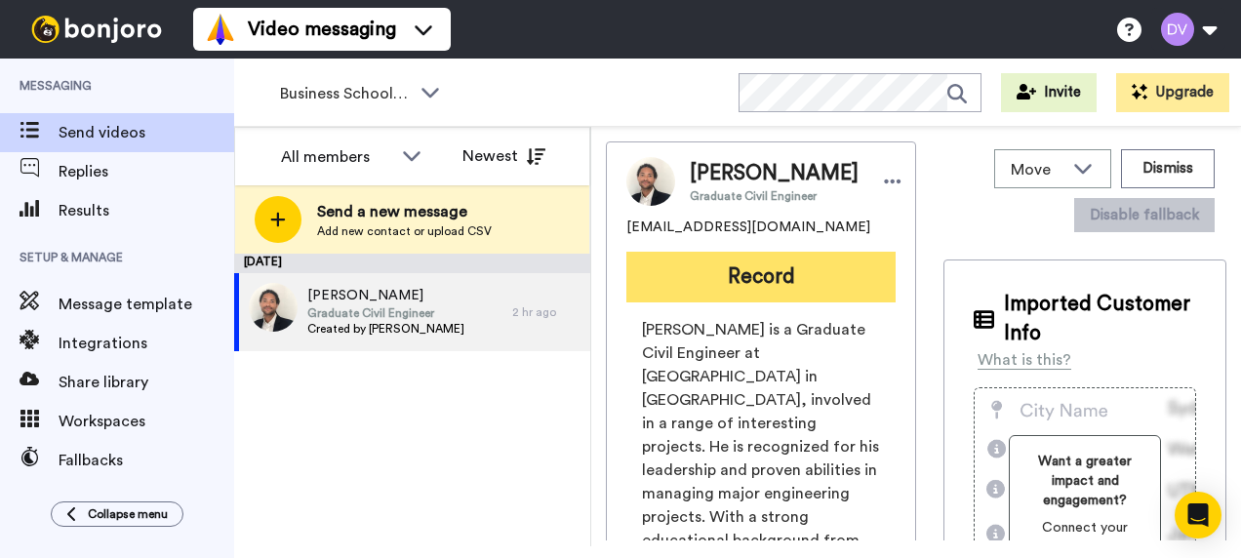
click at [755, 276] on button "Record" at bounding box center [761, 277] width 269 height 51
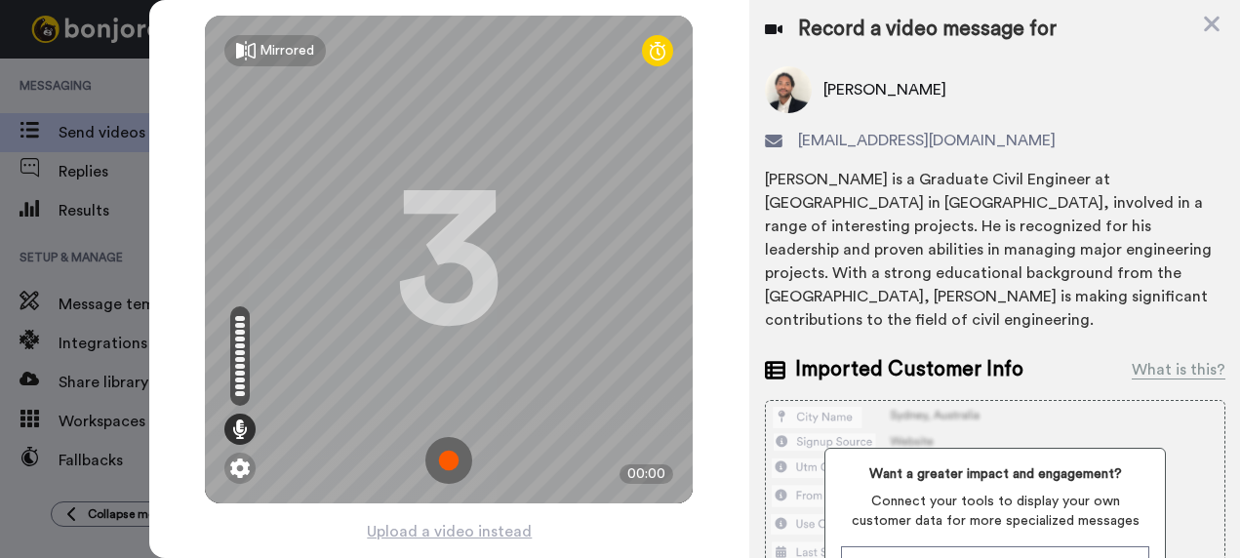
click at [440, 458] on img at bounding box center [449, 460] width 47 height 47
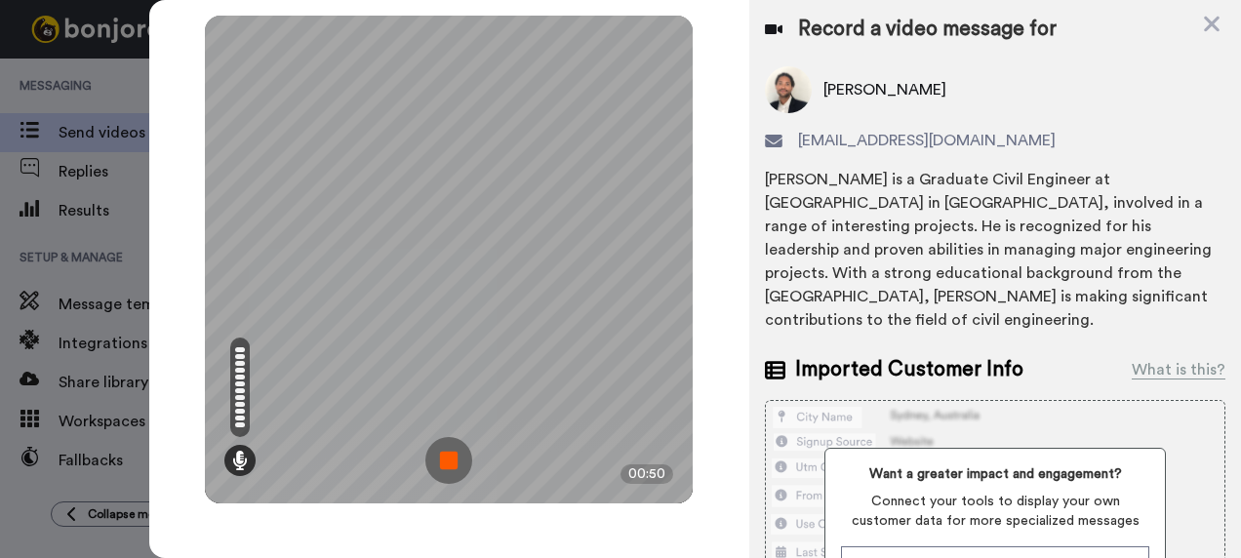
click at [443, 463] on img at bounding box center [449, 460] width 47 height 47
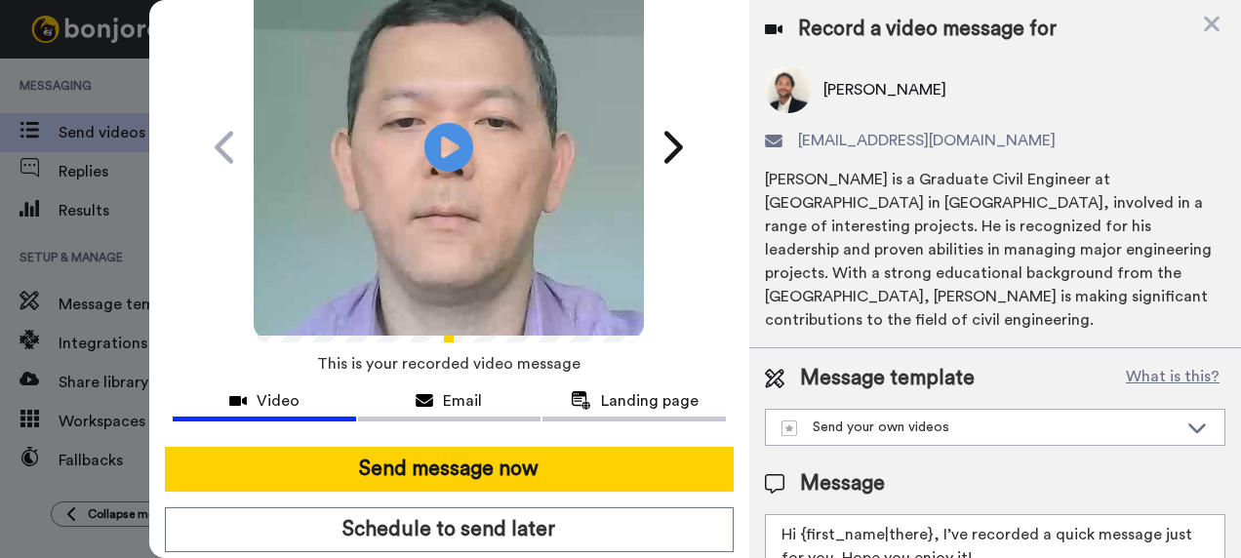
scroll to position [178, 0]
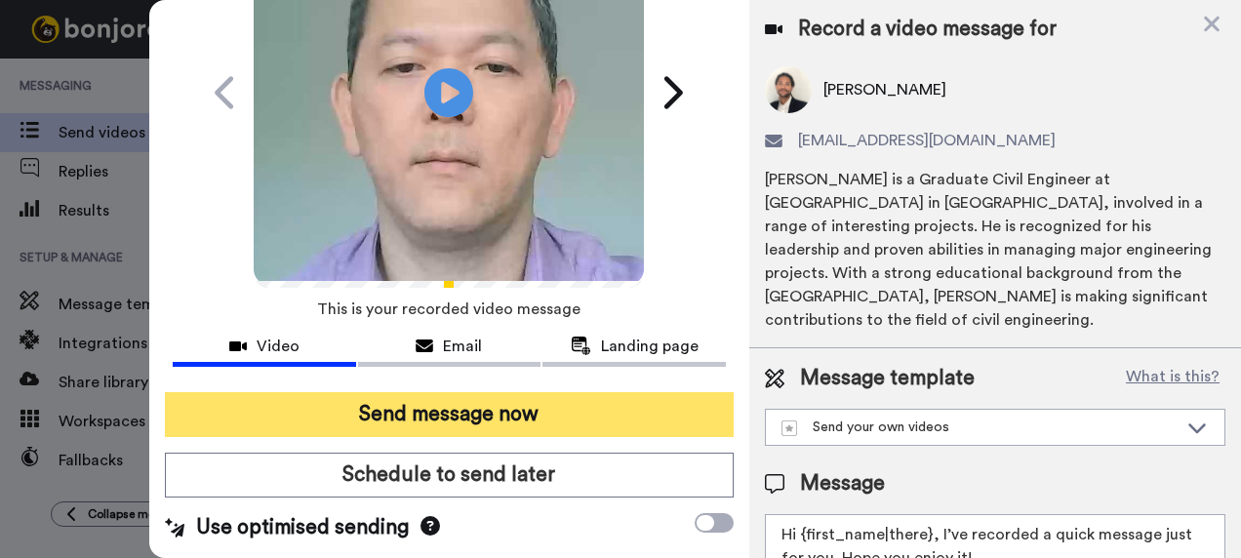
click at [498, 406] on button "Send message now" at bounding box center [450, 414] width 570 height 45
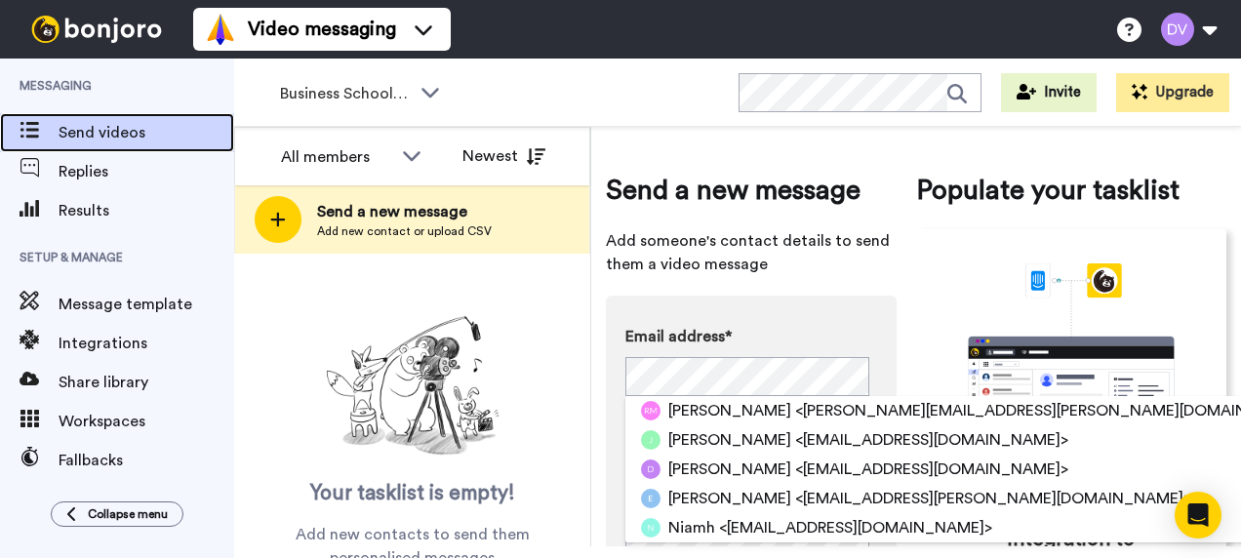
click at [27, 129] on icon at bounding box center [30, 130] width 20 height 17
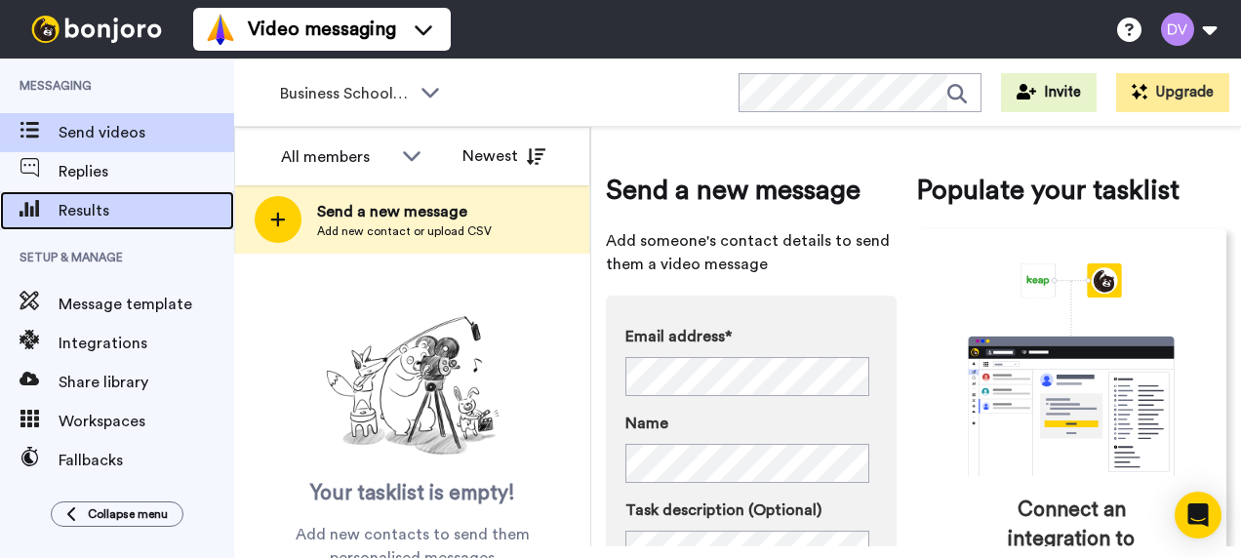
click at [85, 218] on span "Results" at bounding box center [147, 210] width 176 height 23
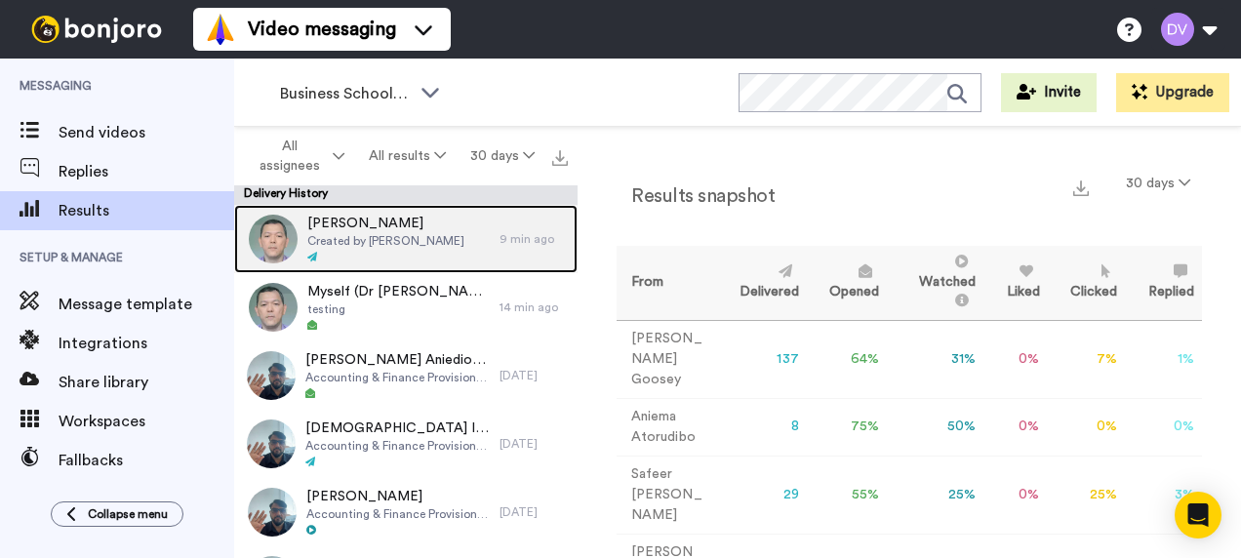
click at [329, 242] on span "Created by [PERSON_NAME]" at bounding box center [385, 241] width 157 height 16
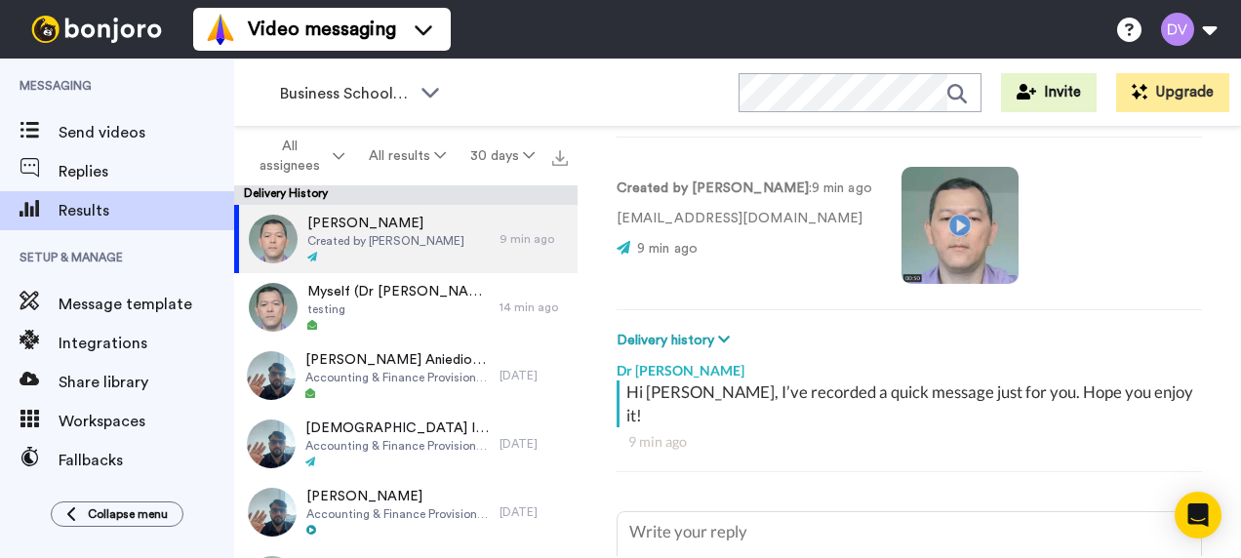
scroll to position [8, 0]
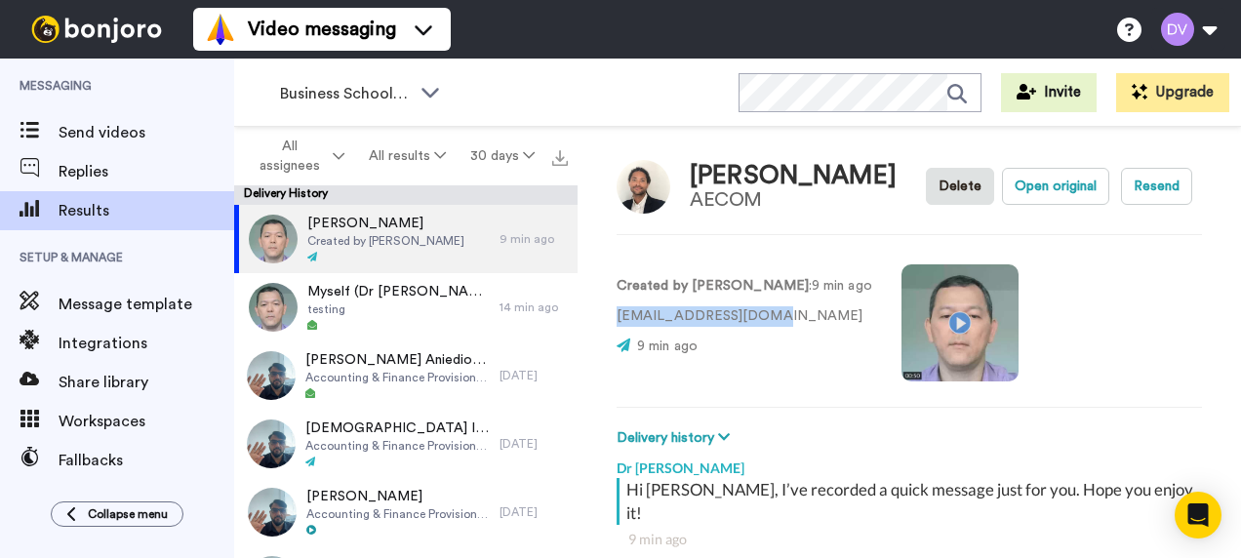
drag, startPoint x: 773, startPoint y: 312, endPoint x: 616, endPoint y: 313, distance: 157.1
click at [616, 313] on div "[PERSON_NAME] AECOM Delete Open original Resend Created by [PERSON_NAME] : 9 mi…" at bounding box center [910, 341] width 664 height 429
copy p "[EMAIL_ADDRESS][DOMAIN_NAME]"
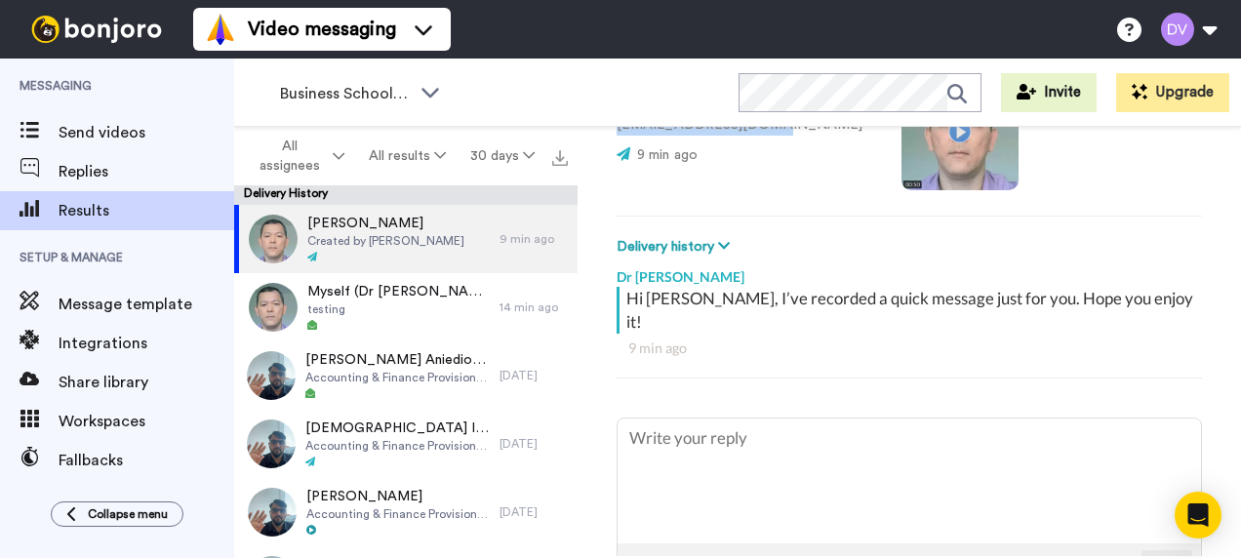
scroll to position [203, 0]
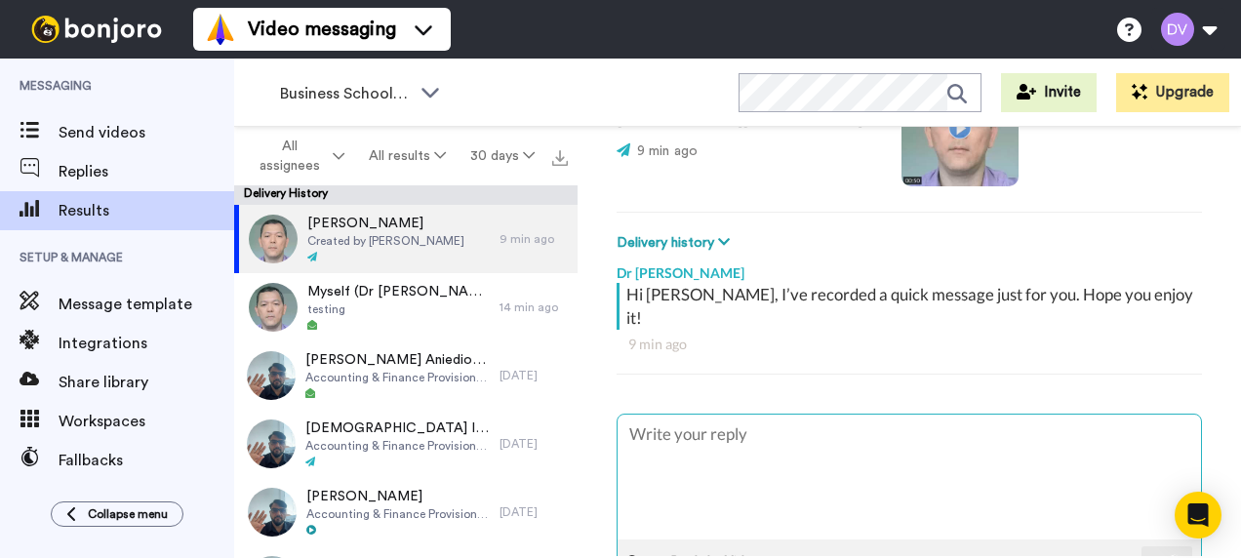
click at [778, 416] on textarea at bounding box center [910, 477] width 584 height 125
click at [691, 437] on textarea at bounding box center [910, 477] width 584 height 125
paste textarea "Hello, [PERSON_NAME]! I’m Dr [PERSON_NAME], the Course Leader for BSc in Market…"
type textarea "x"
type textarea "Hello, [PERSON_NAME]! I’m Dr [PERSON_NAME], the Course Leader for BSc in Market…"
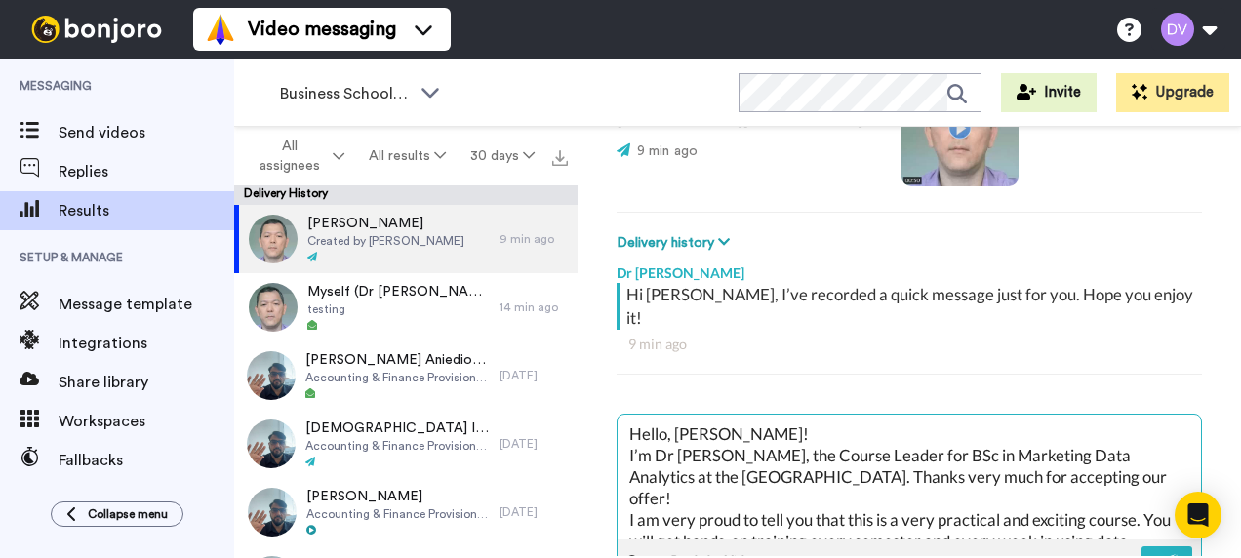
scroll to position [160, 0]
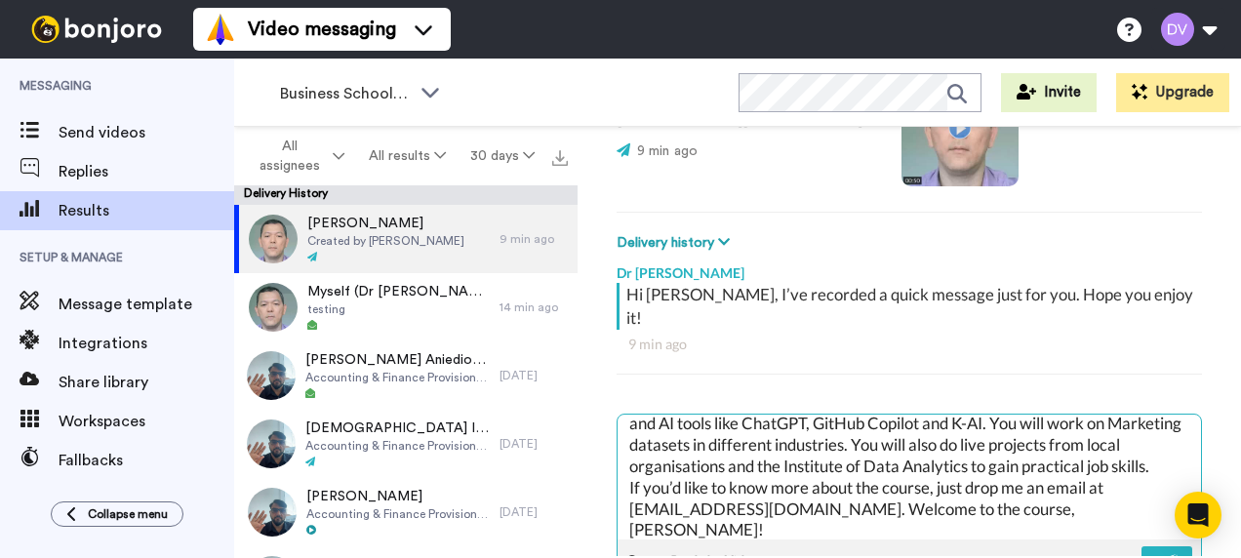
type textarea "x"
type textarea "Hello, [PERSON_NAME]! I’m Dr [PERSON_NAME], the Course Leader for BSc in Market…"
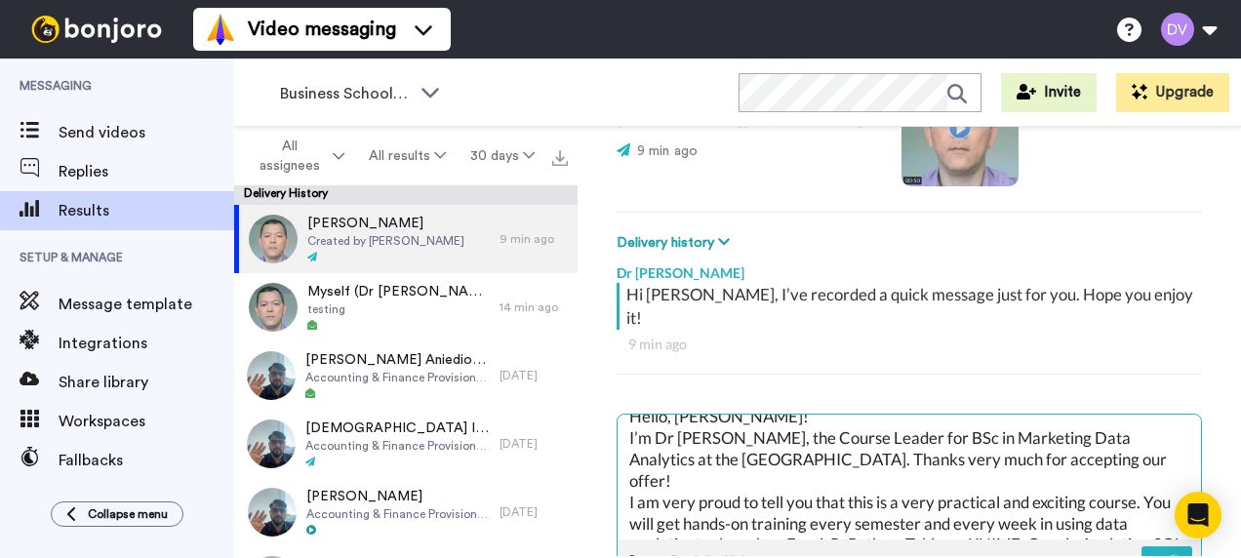
scroll to position [0, 0]
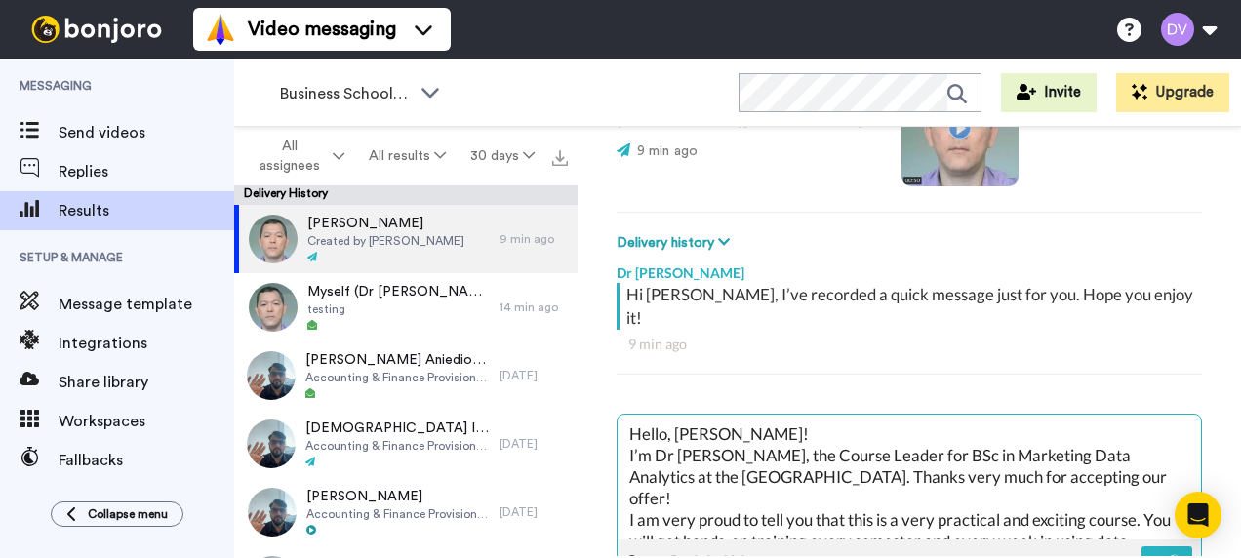
click at [631, 429] on textarea "Hello, [PERSON_NAME]! I’m Dr [PERSON_NAME], the Course Leader for BSc in Market…" at bounding box center [910, 477] width 584 height 125
click at [629, 431] on textarea "Hello, [PERSON_NAME]! I’m Dr [PERSON_NAME], the Course Leader for BSc in Market…" at bounding box center [910, 477] width 584 height 125
type textarea "x"
type textarea "Hello, [PERSON_NAME]! I’m Dr [PERSON_NAME], the Course Leader for BSc in Market…"
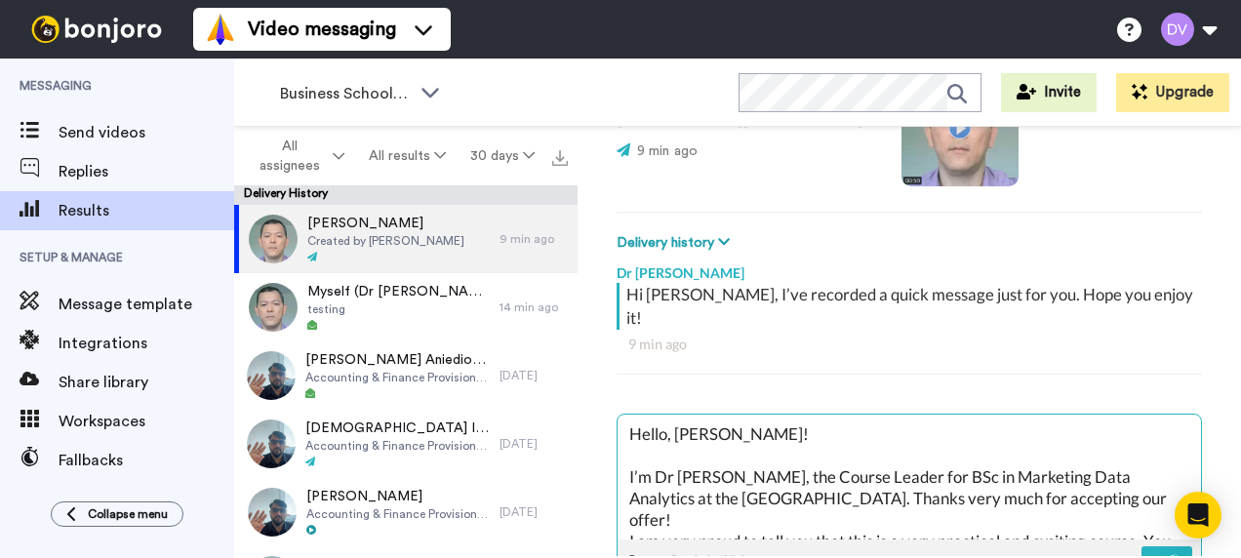
click at [1152, 478] on textarea "Hello, [PERSON_NAME]! I’m Dr [PERSON_NAME], the Course Leader for BSc in Market…" at bounding box center [910, 477] width 584 height 125
type textarea "x"
type textarea "Hello, [PERSON_NAME]! I’m Dr [PERSON_NAME], the Course Leader for BSc in Market…"
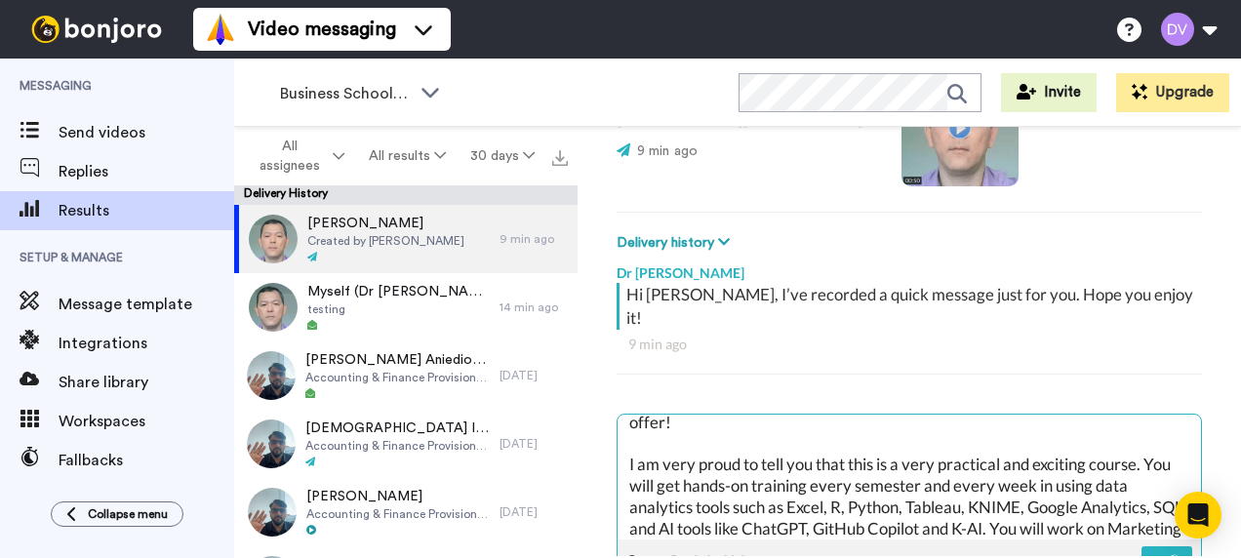
scroll to position [191, 0]
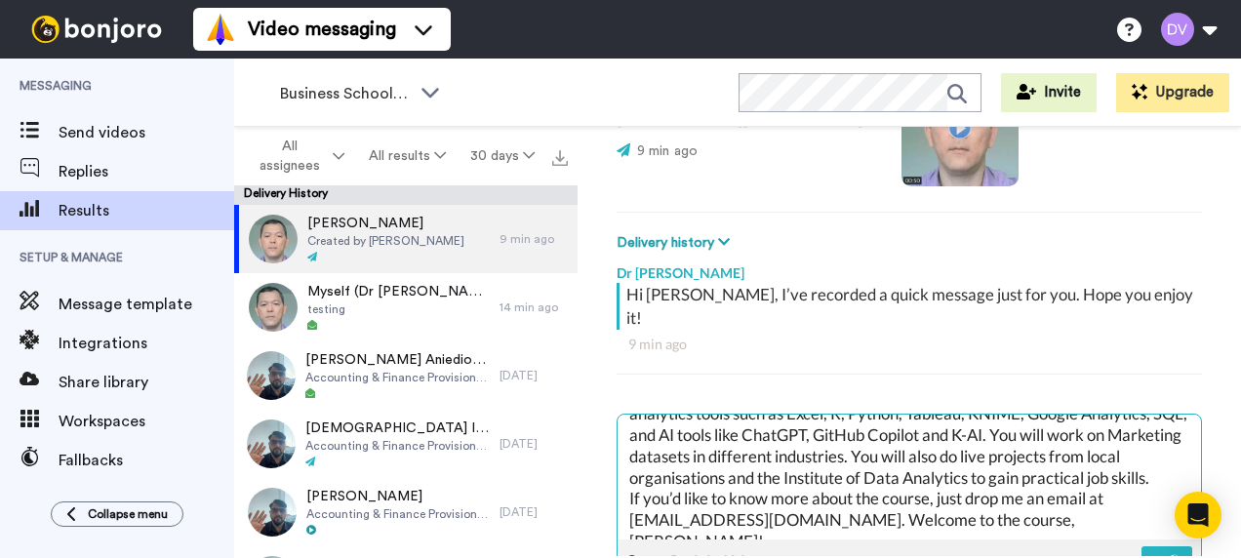
click at [793, 460] on textarea "Hello, [PERSON_NAME]! I’m Dr [PERSON_NAME], the Course Leader for BSc in Market…" at bounding box center [910, 477] width 584 height 125
type textarea "x"
type textarea "Hello, [PERSON_NAME]! I’m Dr [PERSON_NAME], the Course Leader for BSc in Market…"
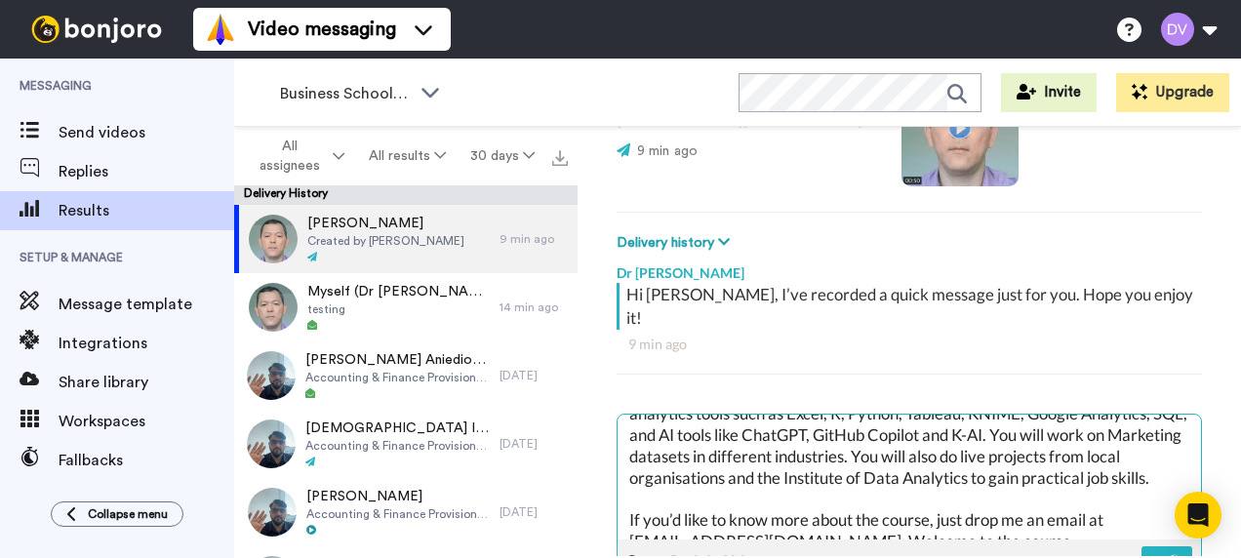
scroll to position [212, 0]
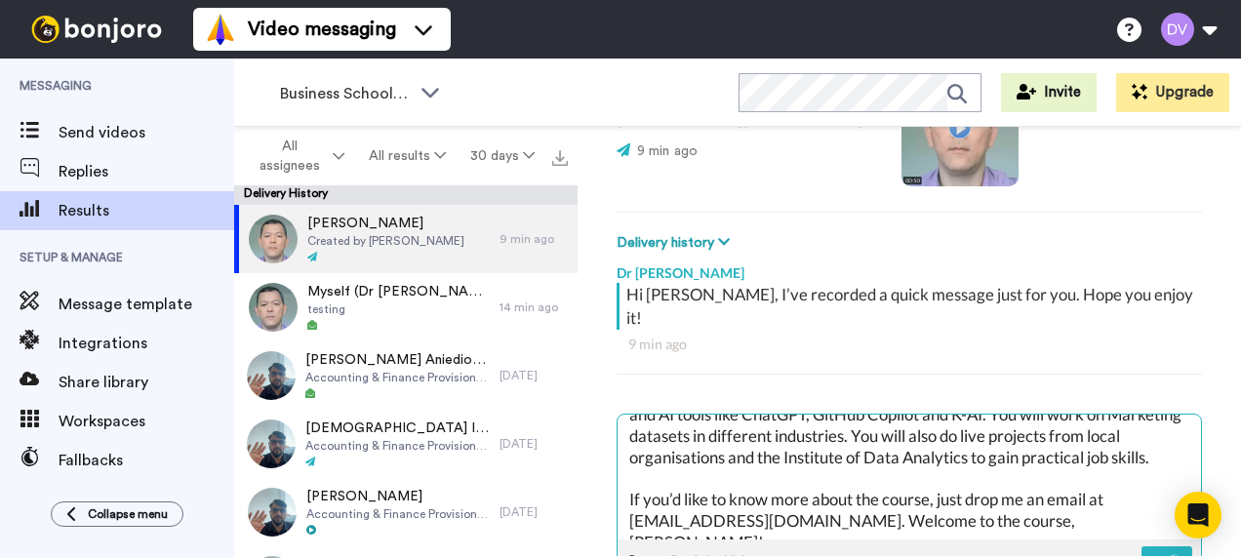
click at [783, 492] on textarea "Hello, [PERSON_NAME]! I’m Dr [PERSON_NAME], the Course Leader for BSc in Market…" at bounding box center [910, 477] width 584 height 125
type textarea "x"
type textarea "Hello, [PERSON_NAME]! I’m Dr [PERSON_NAME], the Course Leader for BSc in Market…"
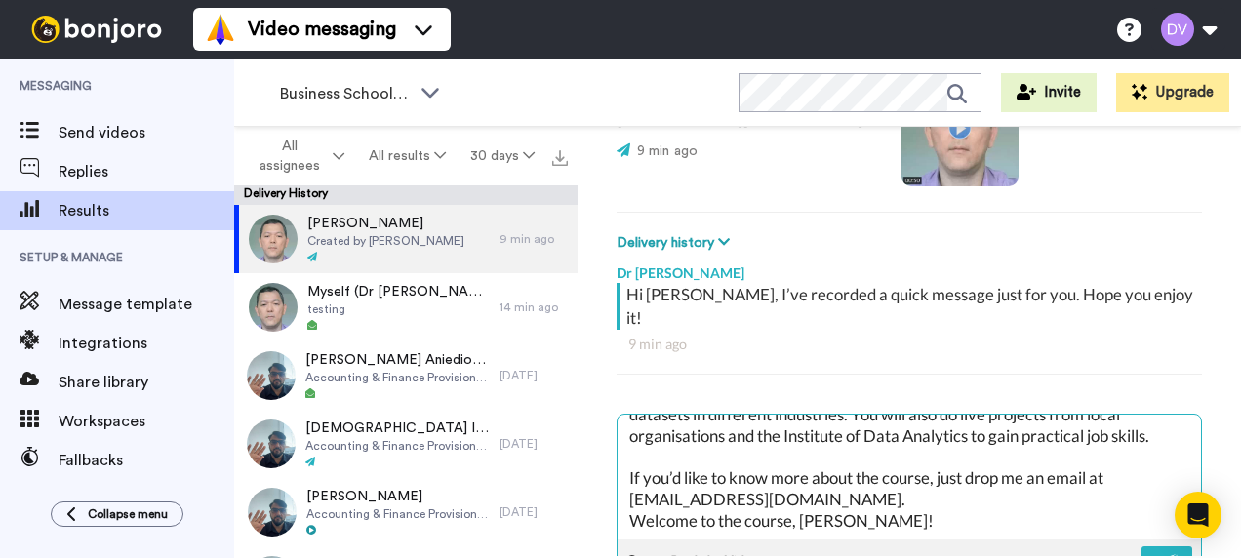
type textarea "x"
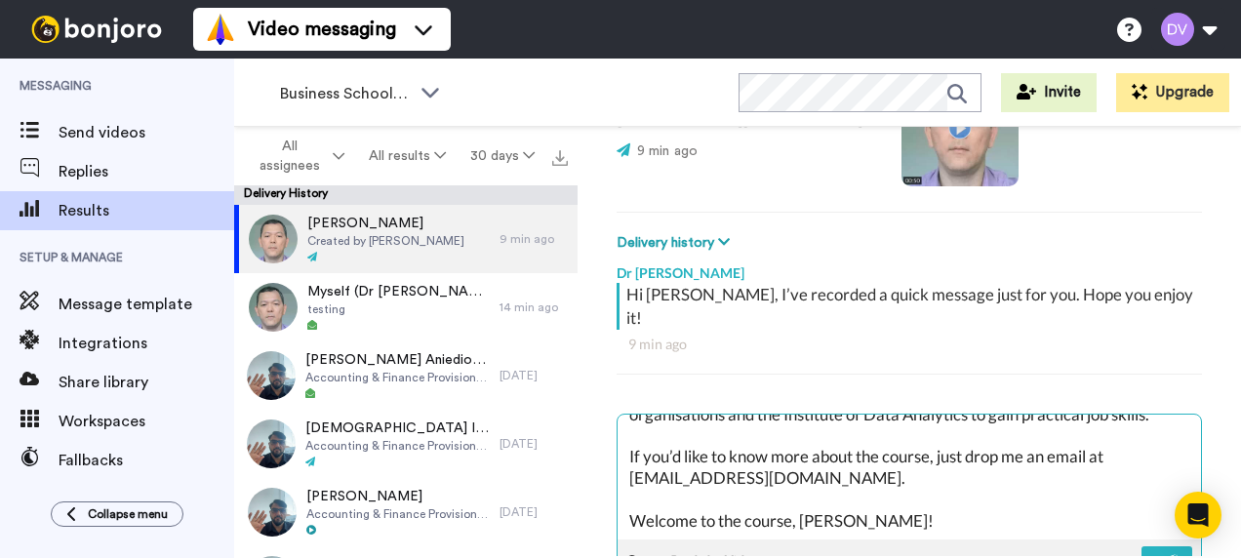
click at [909, 490] on textarea "Hello, [PERSON_NAME]! I’m Dr [PERSON_NAME], the Course Leader for BSc in Market…" at bounding box center [910, 477] width 584 height 125
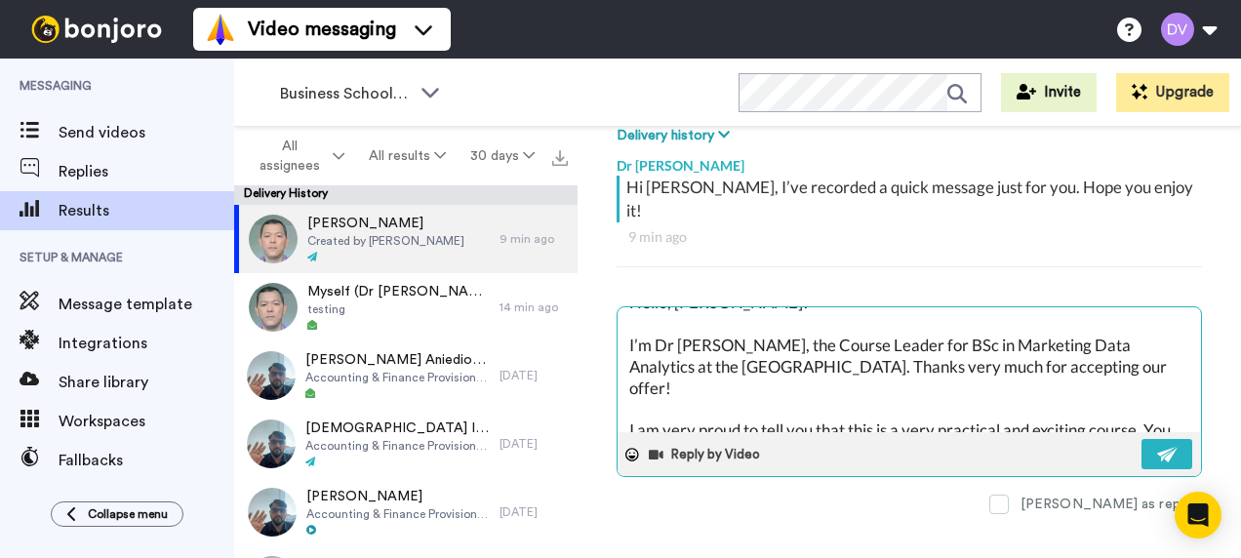
scroll to position [0, 0]
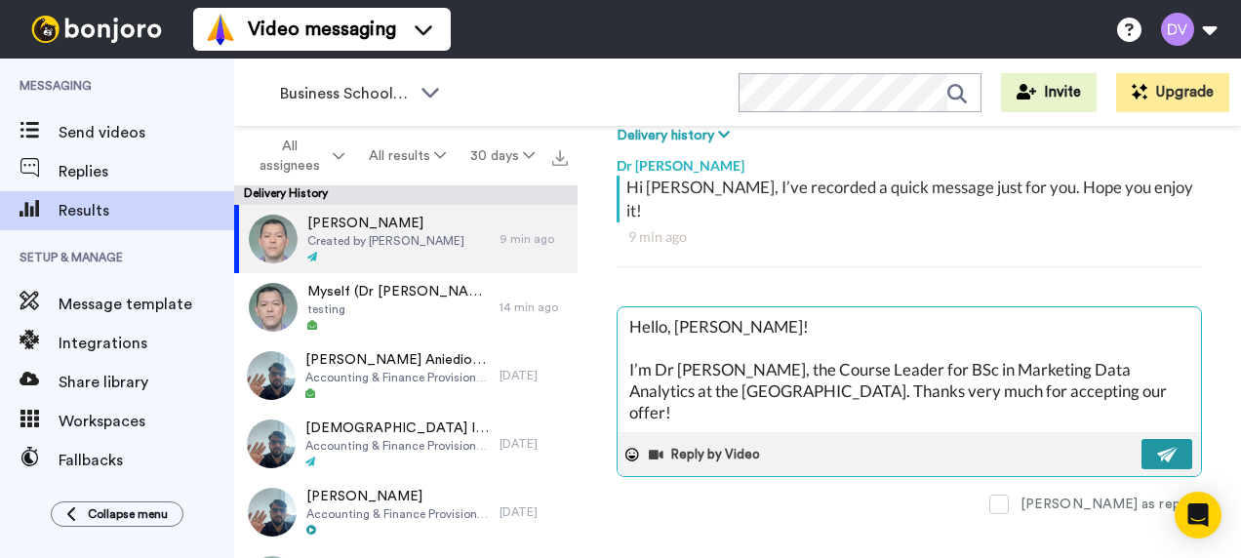
type textarea "Hello, [PERSON_NAME]! I’m Dr [PERSON_NAME], the Course Leader for BSc in Market…"
click at [1157, 447] on img at bounding box center [1167, 455] width 21 height 16
type textarea "x"
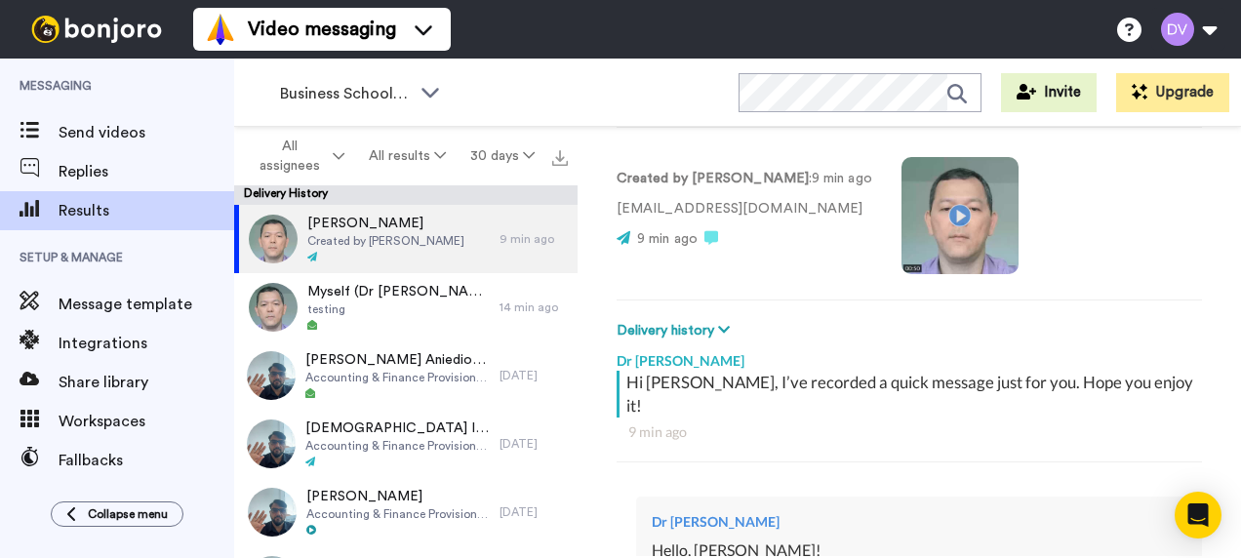
scroll to position [310, 0]
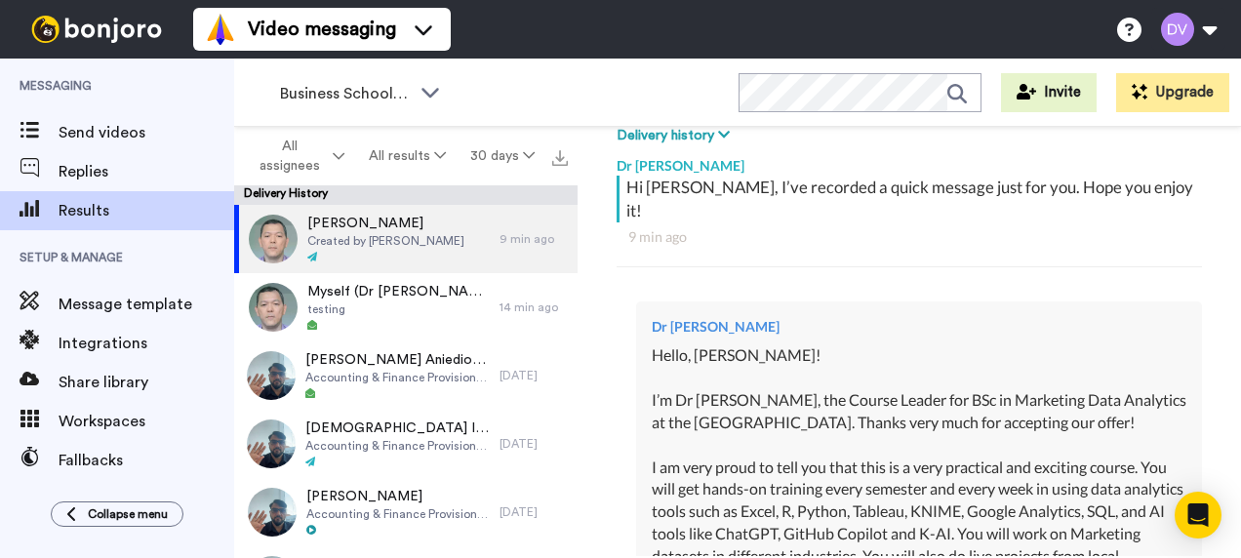
click at [710, 345] on div "Hello, [PERSON_NAME]! I’m Dr [PERSON_NAME], the Course Leader for BSc in Market…" at bounding box center [919, 523] width 535 height 357
click at [718, 317] on div "Dr [PERSON_NAME]" at bounding box center [919, 327] width 535 height 20
click at [694, 317] on div "Dr [PERSON_NAME]" at bounding box center [919, 327] width 535 height 20
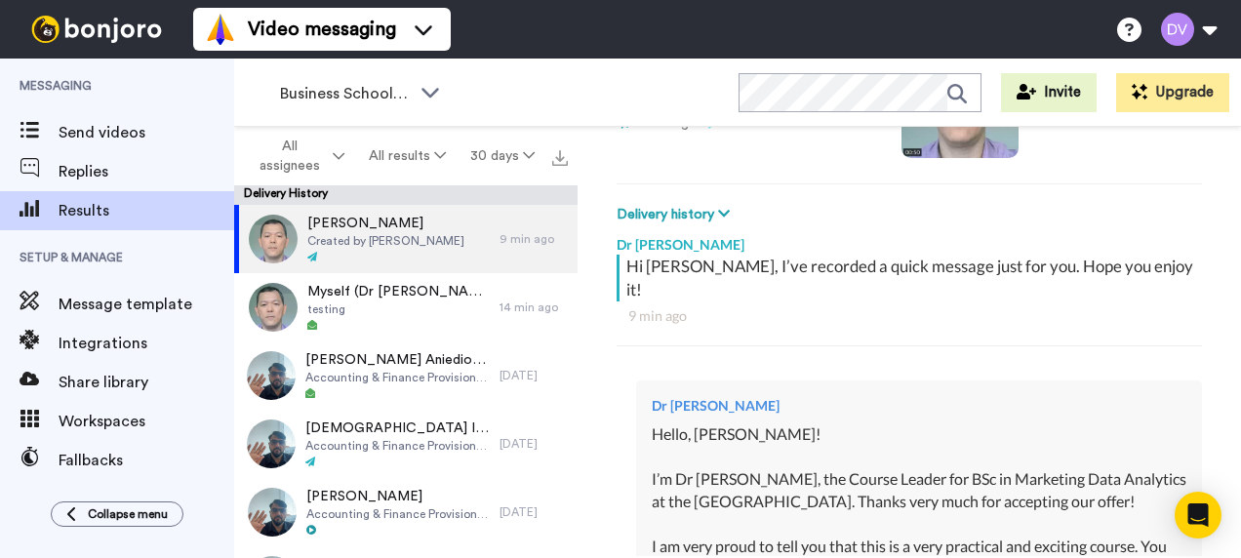
scroll to position [213, 0]
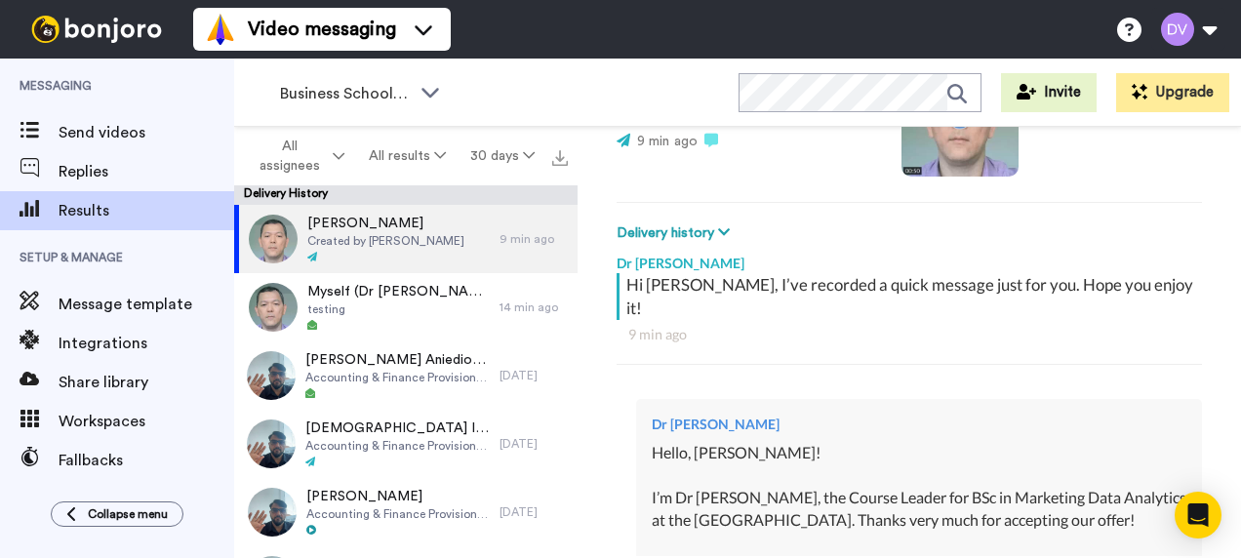
click at [688, 283] on div "Hi [PERSON_NAME], I’ve recorded a quick message just for you. Hope you enjoy it!" at bounding box center [912, 296] width 571 height 47
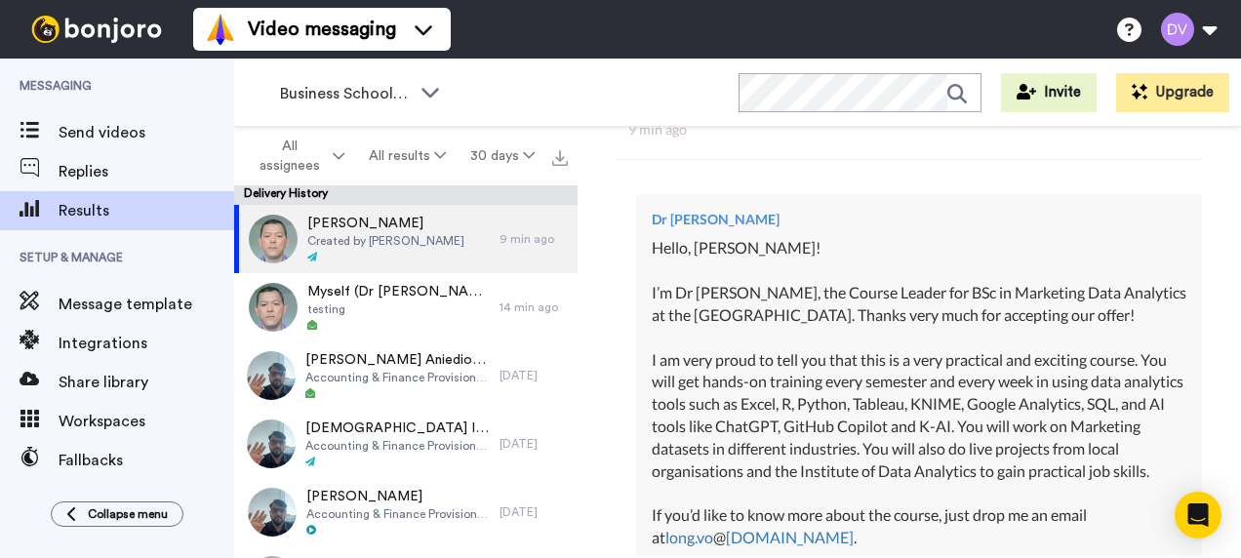
scroll to position [603, 0]
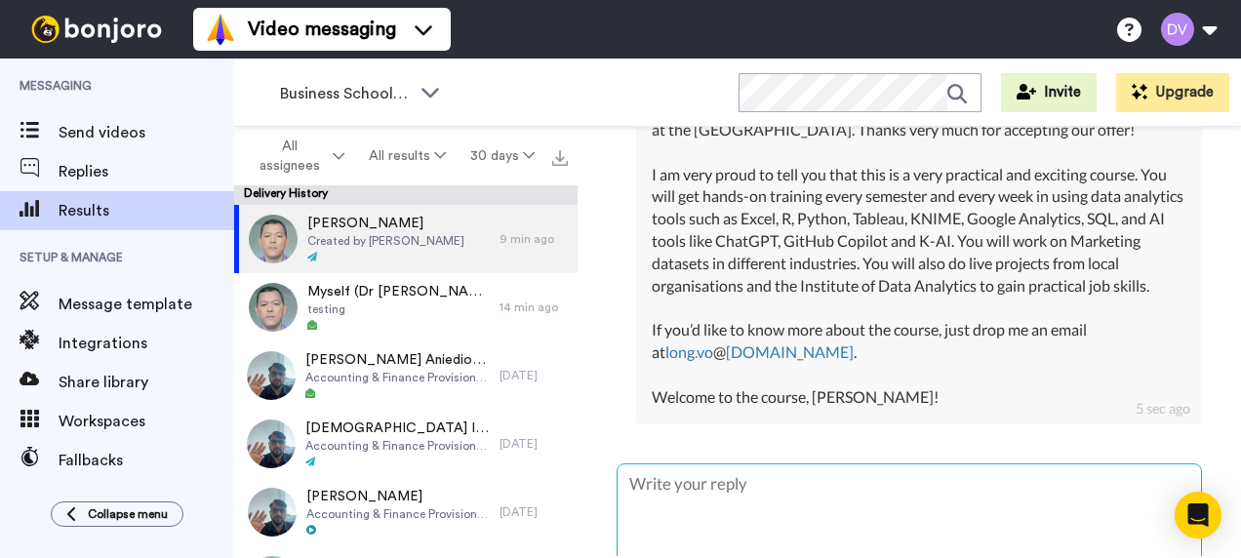
click at [781, 500] on textarea at bounding box center [910, 527] width 584 height 125
click at [699, 484] on textarea at bounding box center [910, 527] width 584 height 125
paste textarea "Here’s my email address again, [PERSON_NAME]: [EMAIL_ADDRESS][DOMAIN_NAME]"
type textarea "x"
type textarea "Here’s my email address again, [PERSON_NAME]: [EMAIL_ADDRESS][DOMAIN_NAME]"
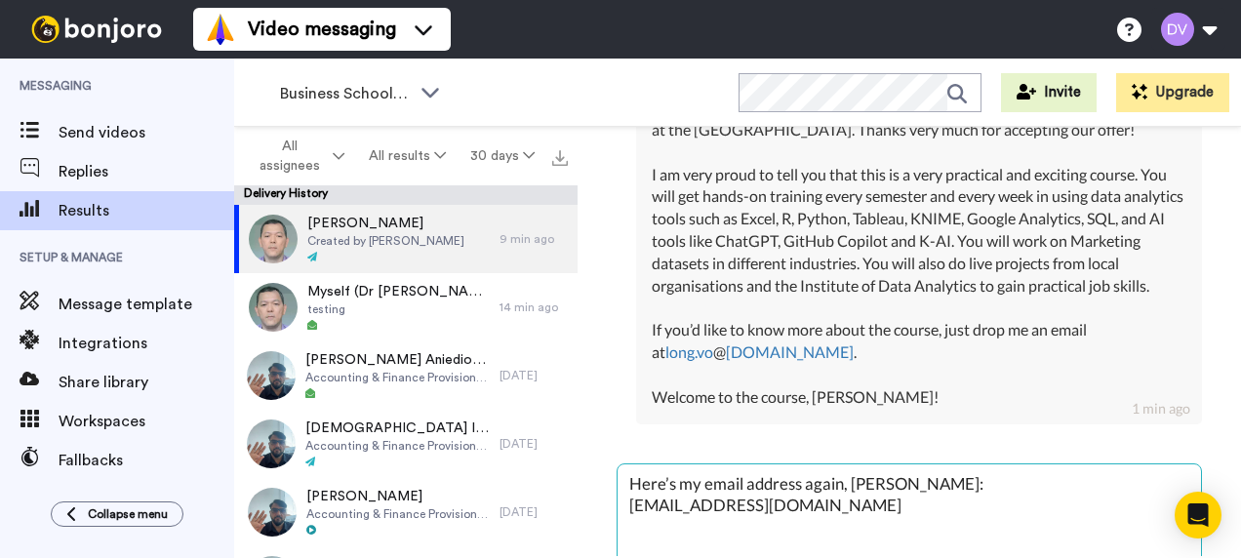
type textarea "x"
type textarea "Here’s my email address again, [PERSON_NAME]: [EMAIL_ADDRESS][DOMAIN_NAME]"
type textarea "x"
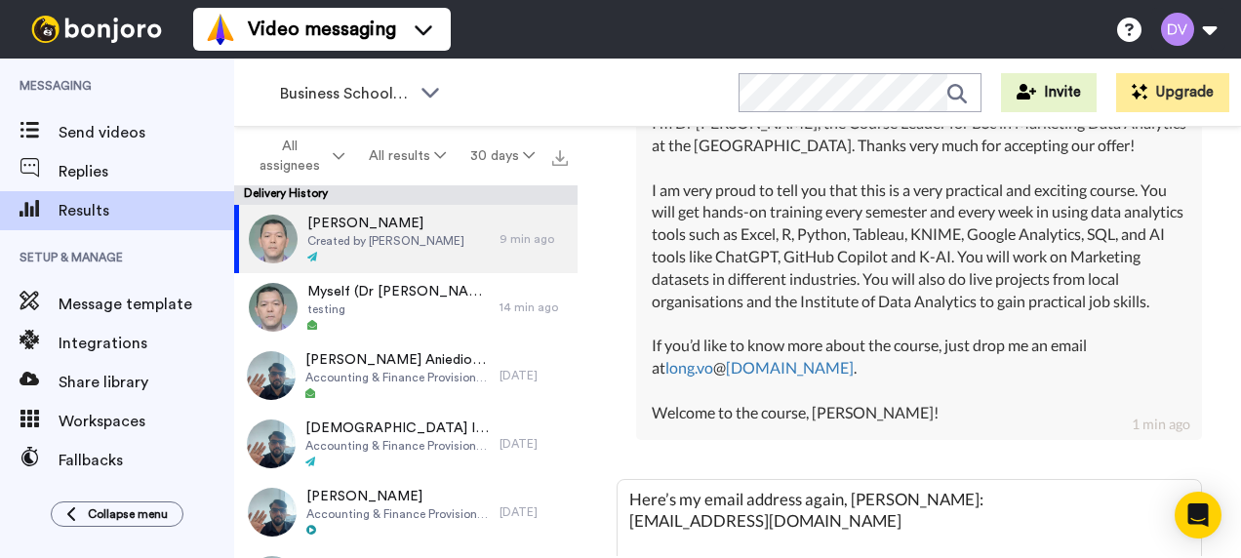
scroll to position [783, 0]
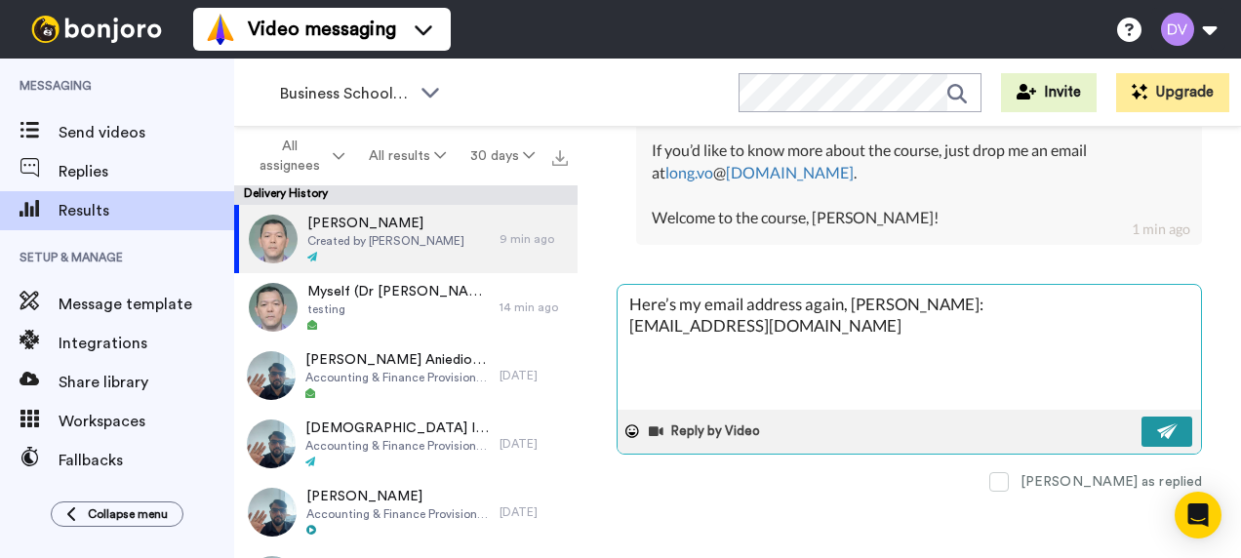
type textarea "Here’s my email address again, [PERSON_NAME]: [EMAIL_ADDRESS][DOMAIN_NAME]"
click at [1164, 433] on button at bounding box center [1167, 432] width 51 height 30
type textarea "x"
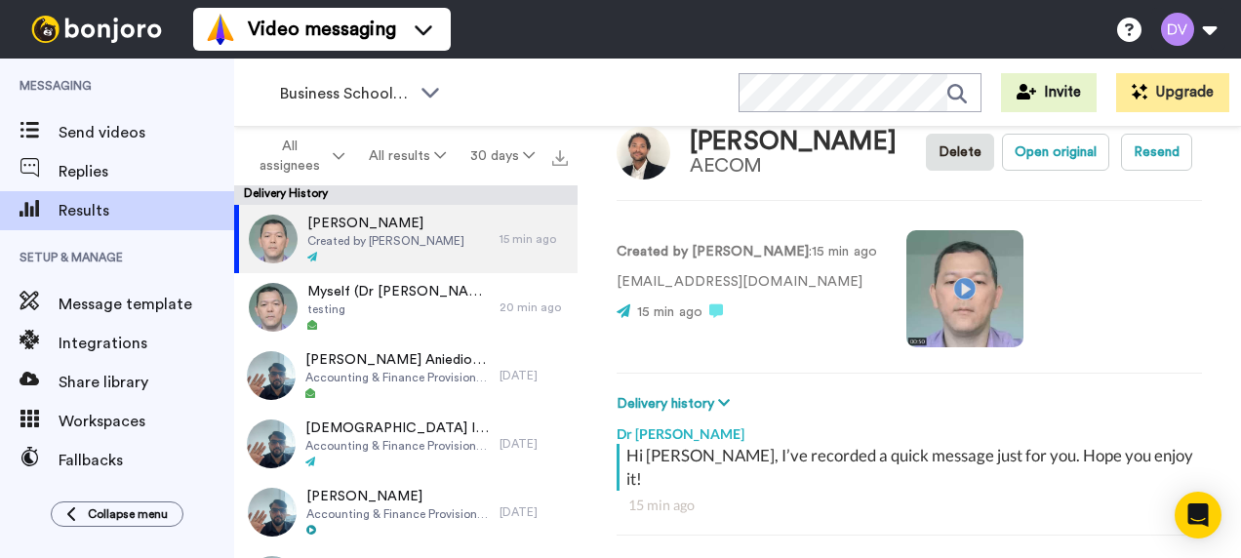
scroll to position [2, 0]
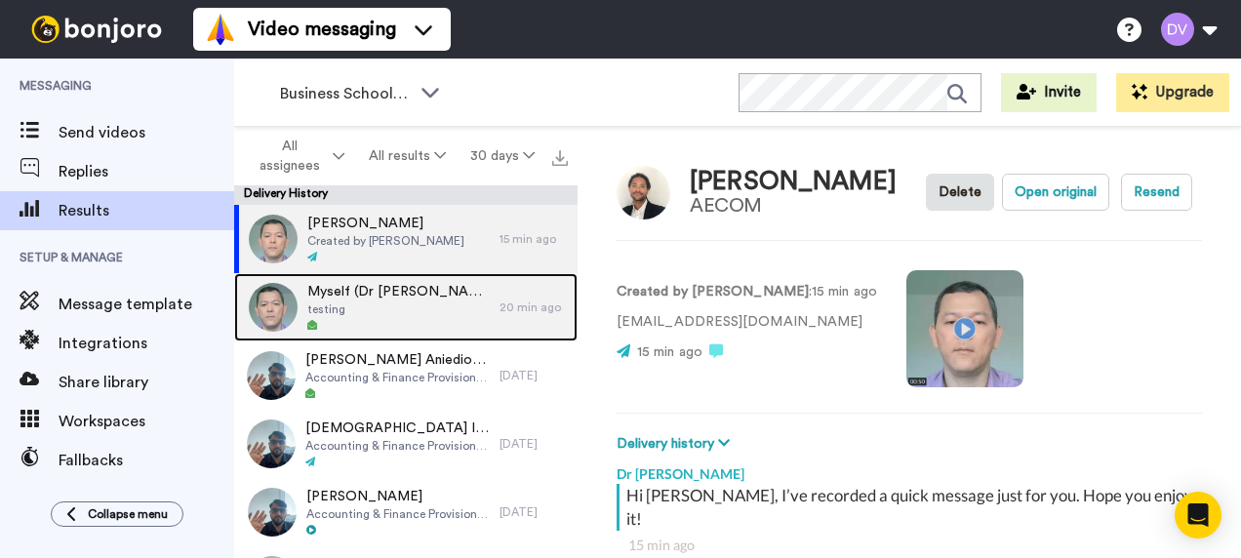
click at [322, 302] on span "testing" at bounding box center [398, 310] width 182 height 16
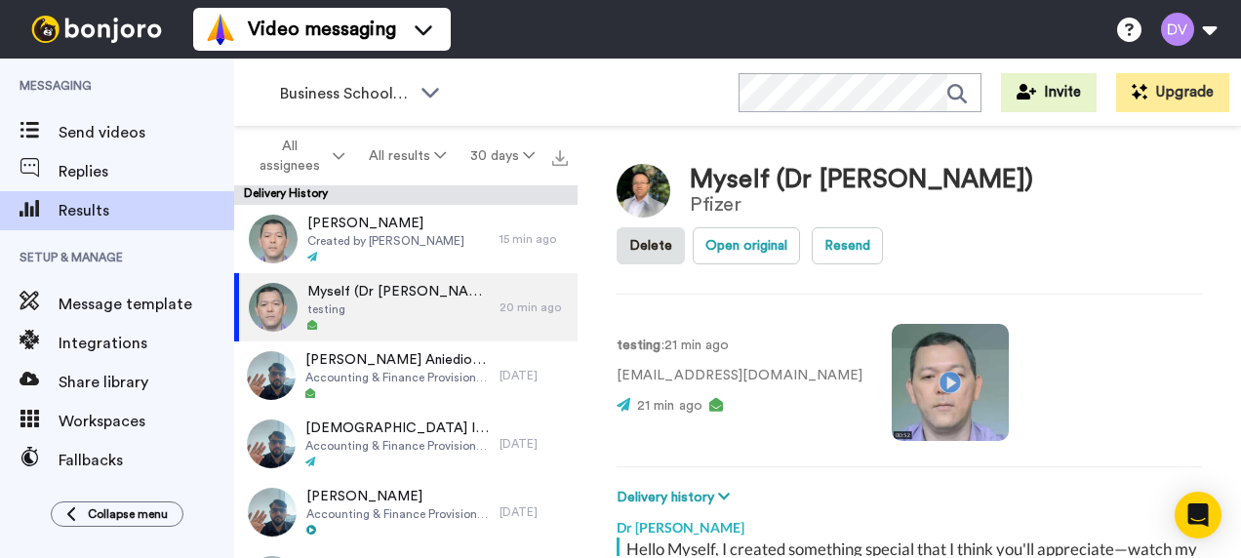
scroll to position [281, 0]
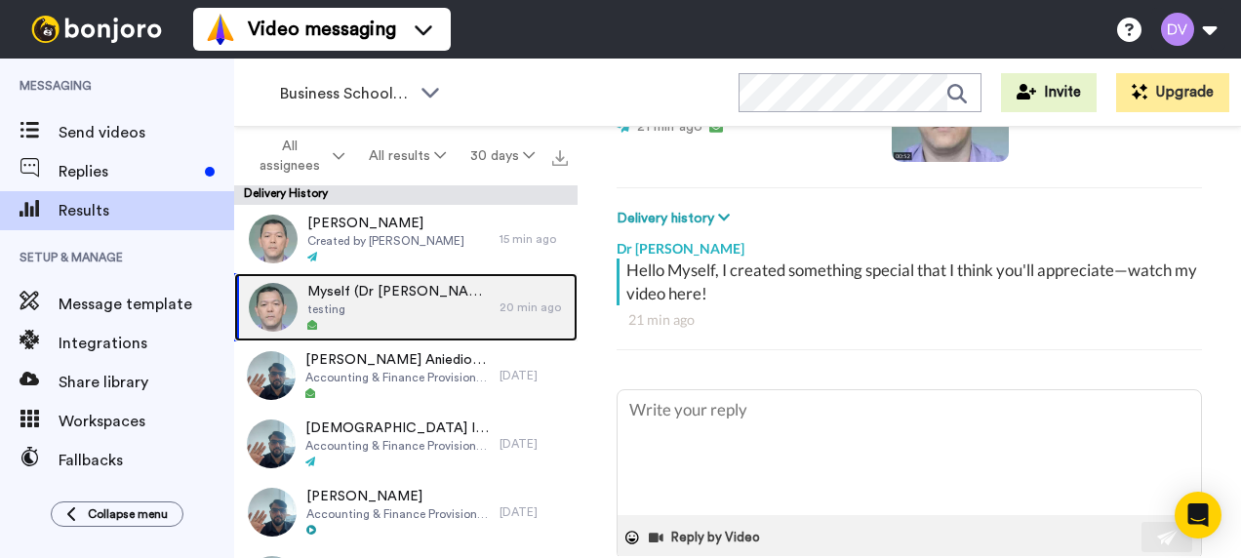
click at [339, 296] on span "Myself (Dr [PERSON_NAME])" at bounding box center [398, 292] width 182 height 20
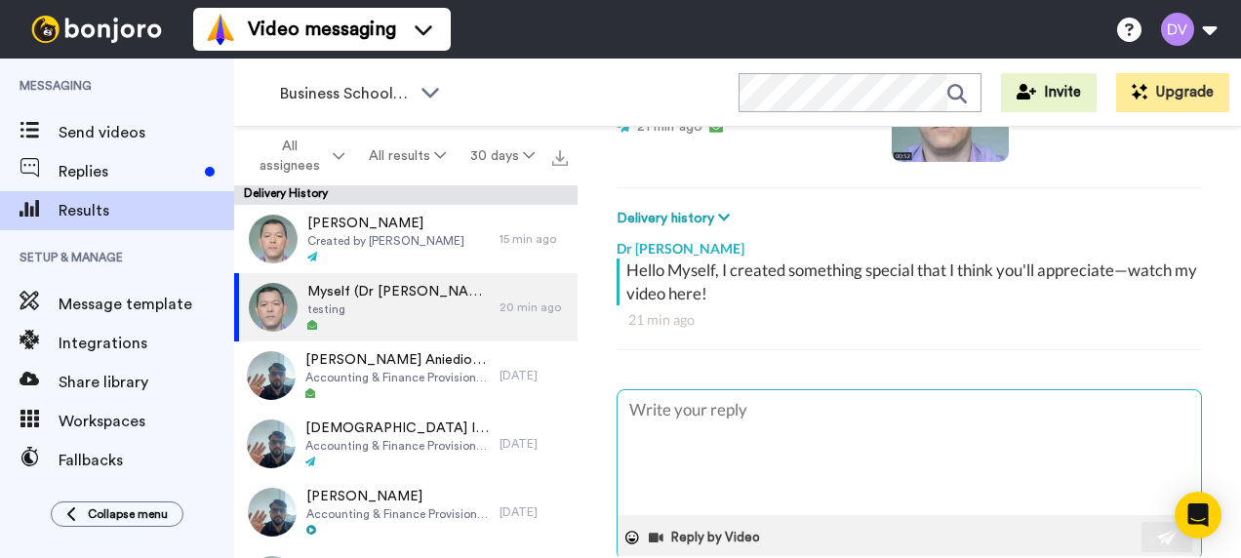
click at [740, 421] on textarea at bounding box center [910, 452] width 584 height 125
click at [705, 419] on textarea at bounding box center [910, 452] width 584 height 125
paste textarea "Here’s my email address again, [PERSON_NAME]: [EMAIL_ADDRESS][DOMAIN_NAME]"
type textarea "x"
type textarea "Here’s my email address again, [PERSON_NAME]: [EMAIL_ADDRESS][DOMAIN_NAME]"
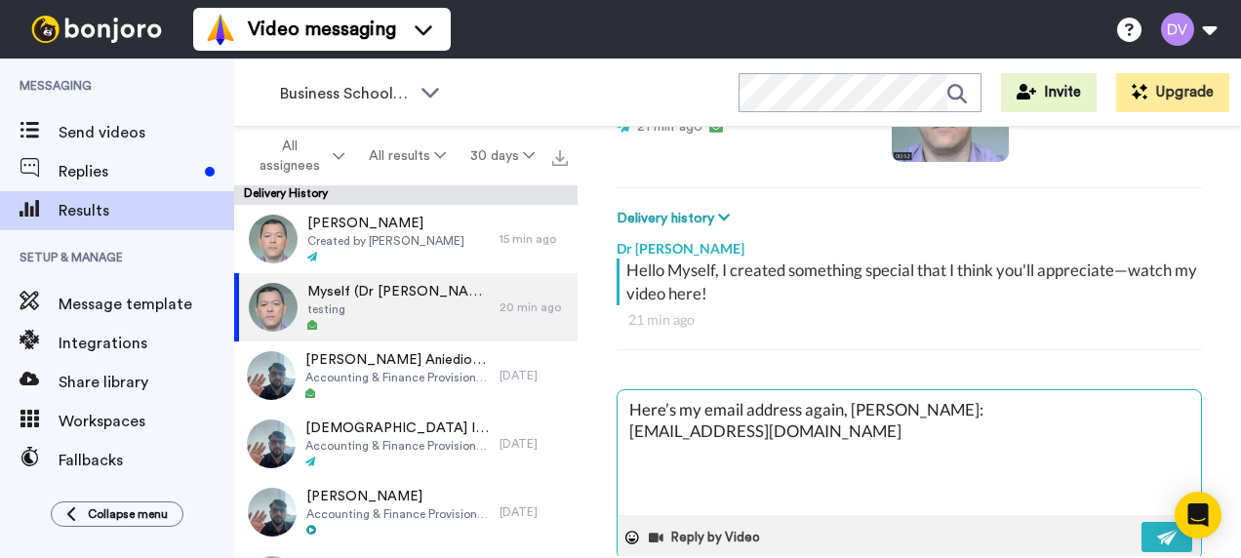
type textarea "x"
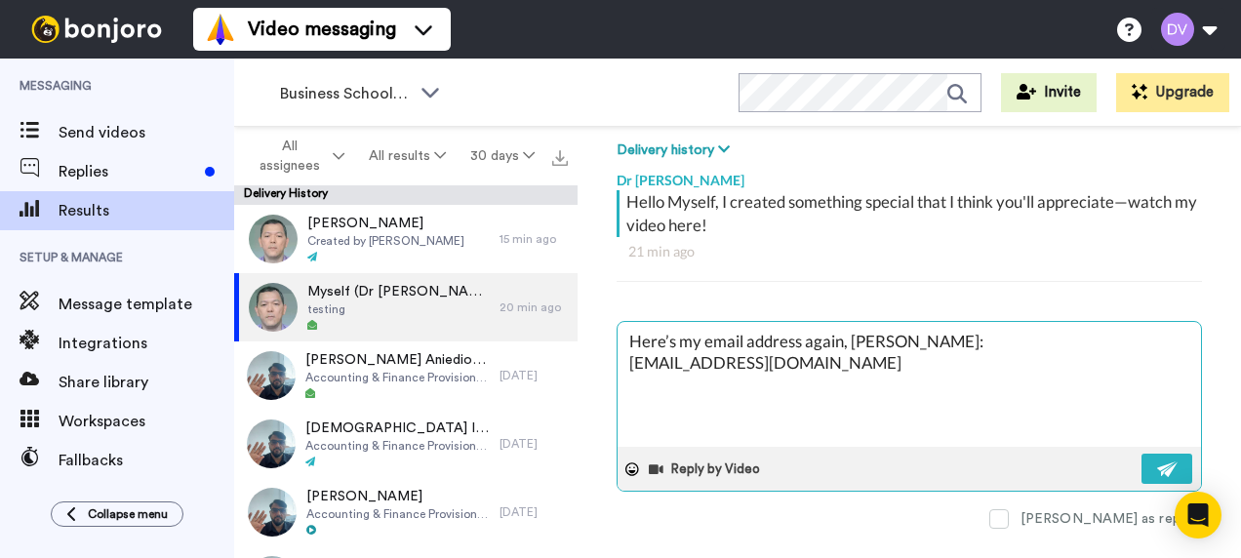
scroll to position [379, 0]
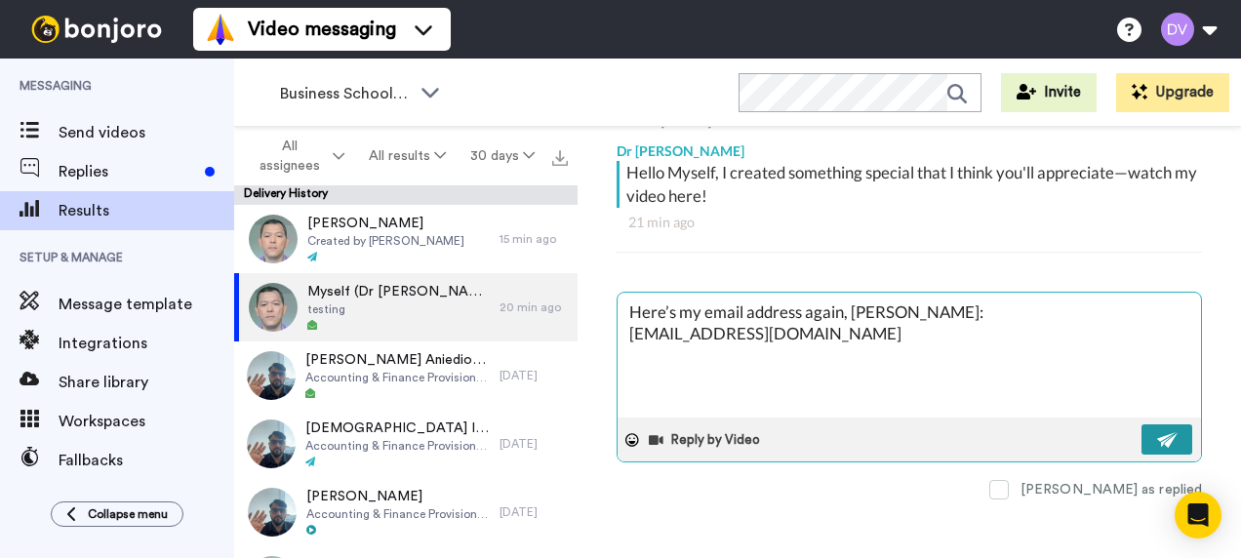
type textarea "Here’s my email address again, [PERSON_NAME]: [EMAIL_ADDRESS][DOMAIN_NAME]"
click at [1157, 436] on img at bounding box center [1167, 440] width 21 height 16
type textarea "x"
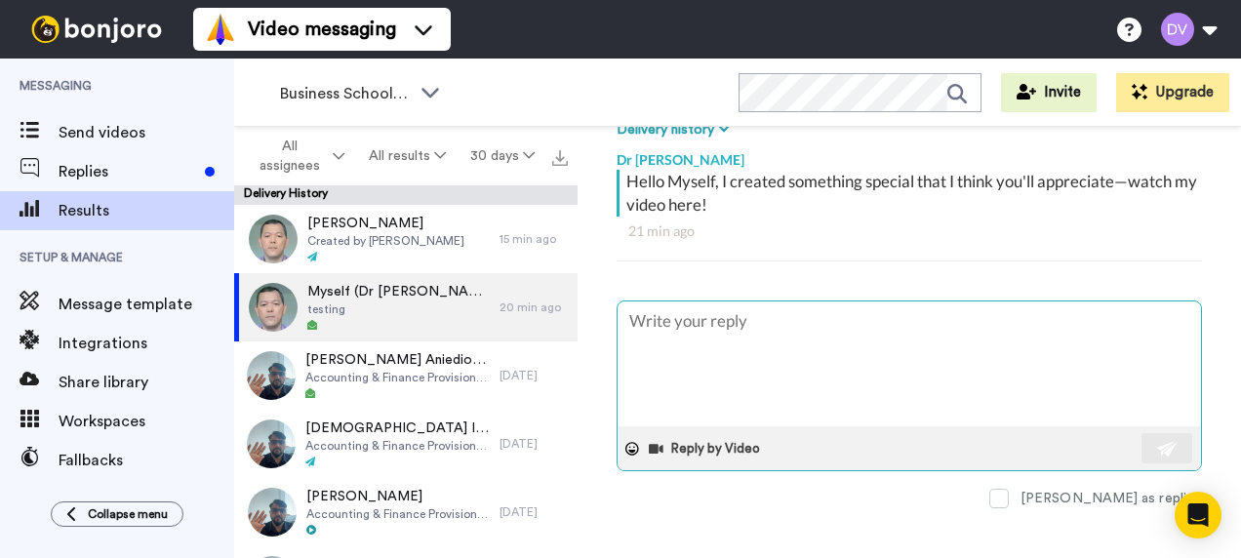
scroll to position [388, 0]
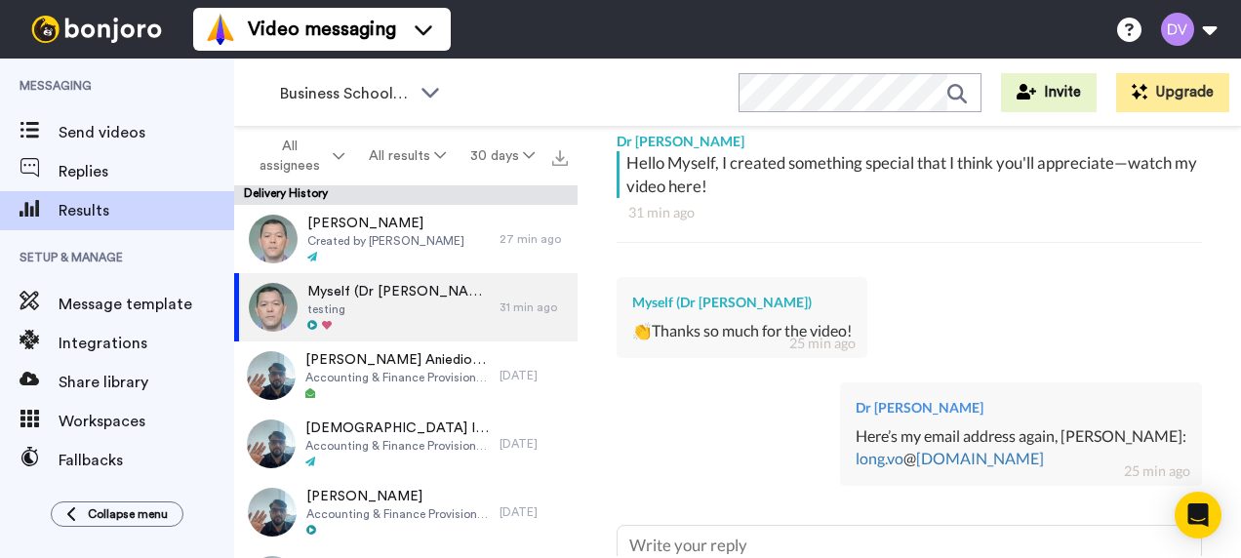
type textarea "x"
